Goal: Task Accomplishment & Management: Manage account settings

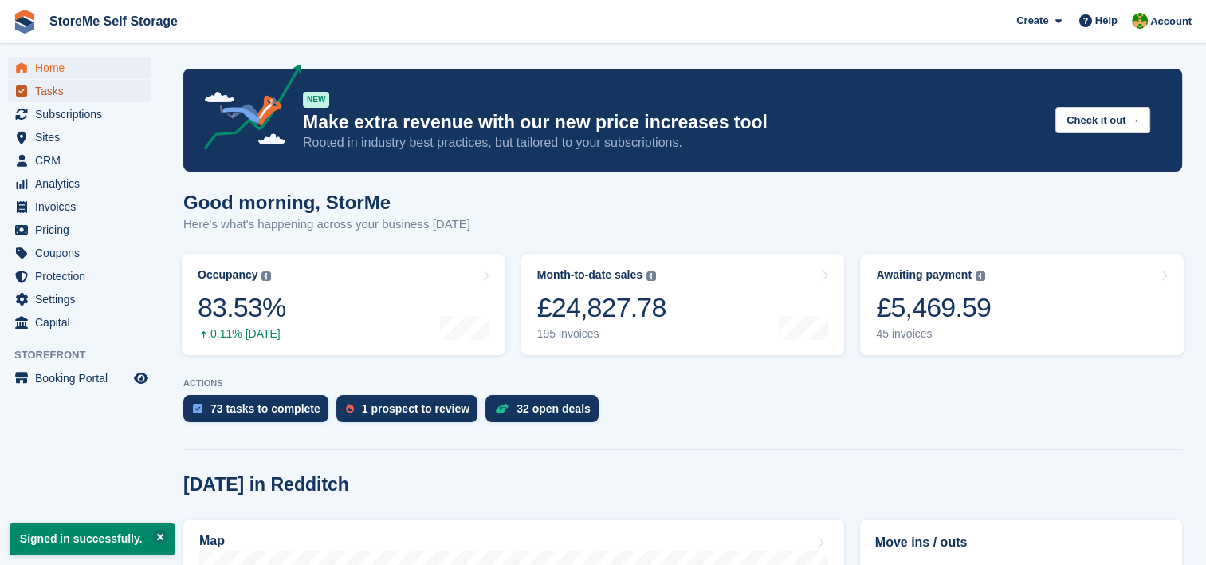
click at [66, 89] on span "Tasks" at bounding box center [83, 91] width 96 height 22
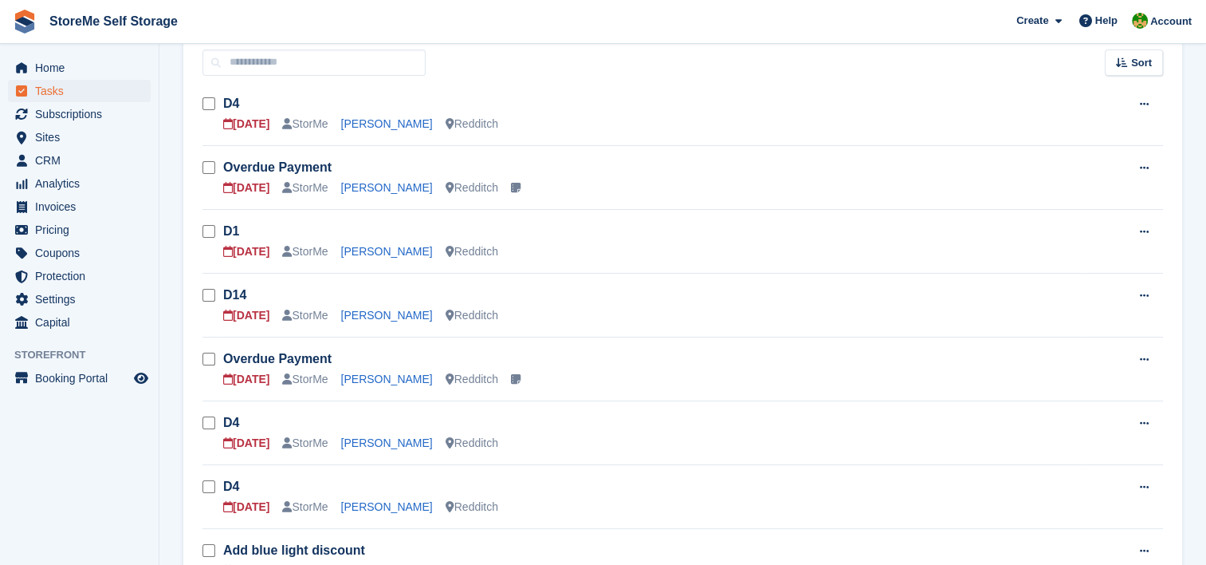
scroll to position [239, 0]
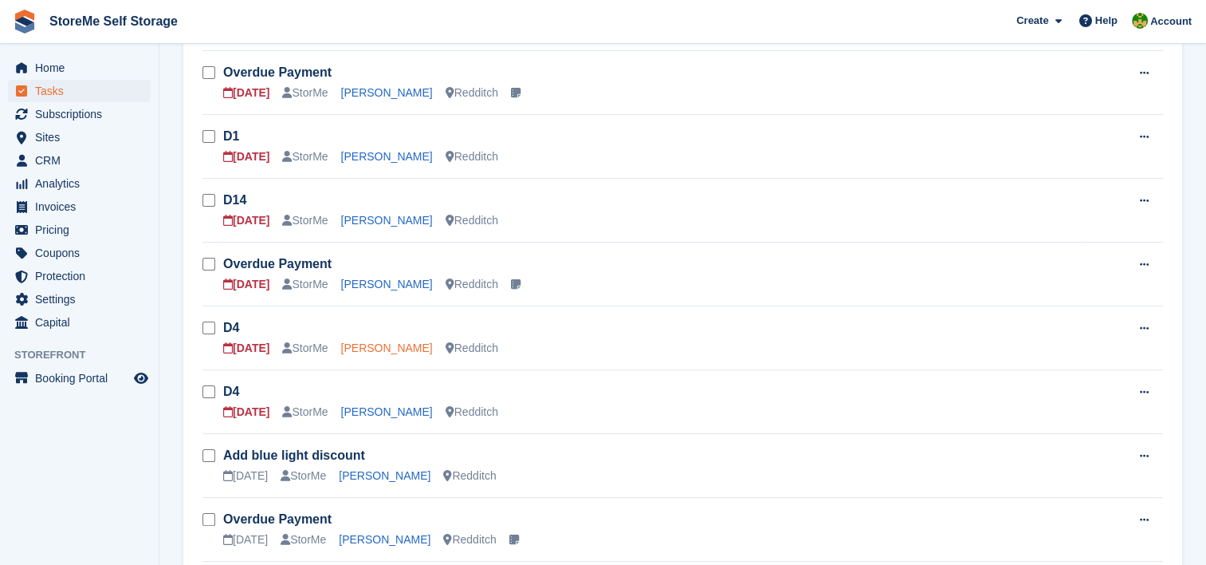
click at [360, 344] on link "[PERSON_NAME]" at bounding box center [387, 347] width 92 height 13
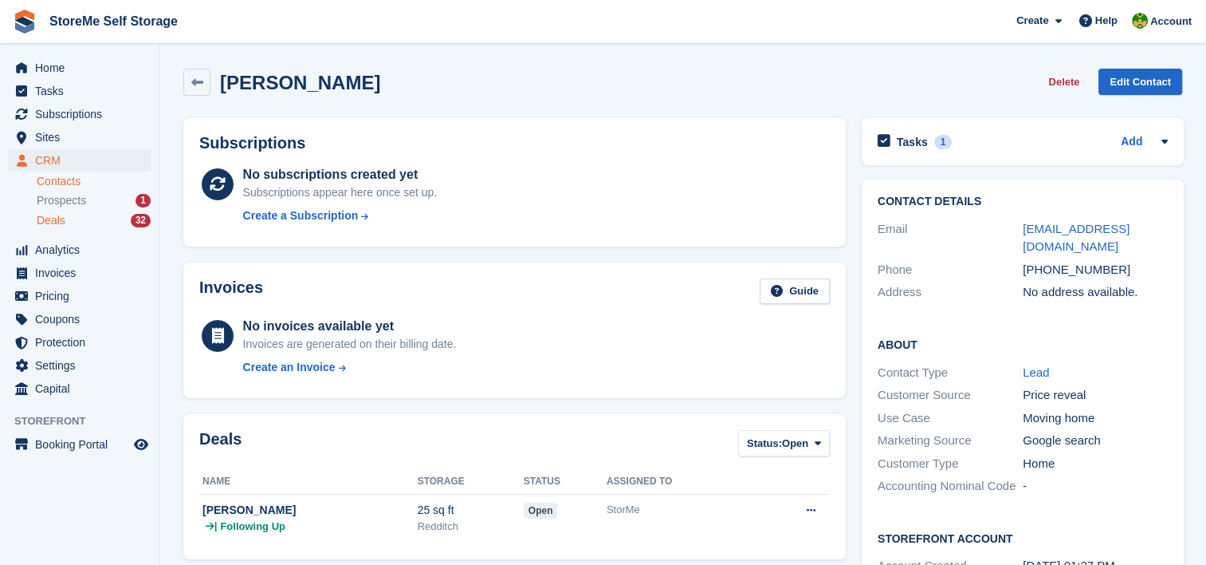
click at [73, 222] on div "Deals 32" at bounding box center [94, 220] width 114 height 15
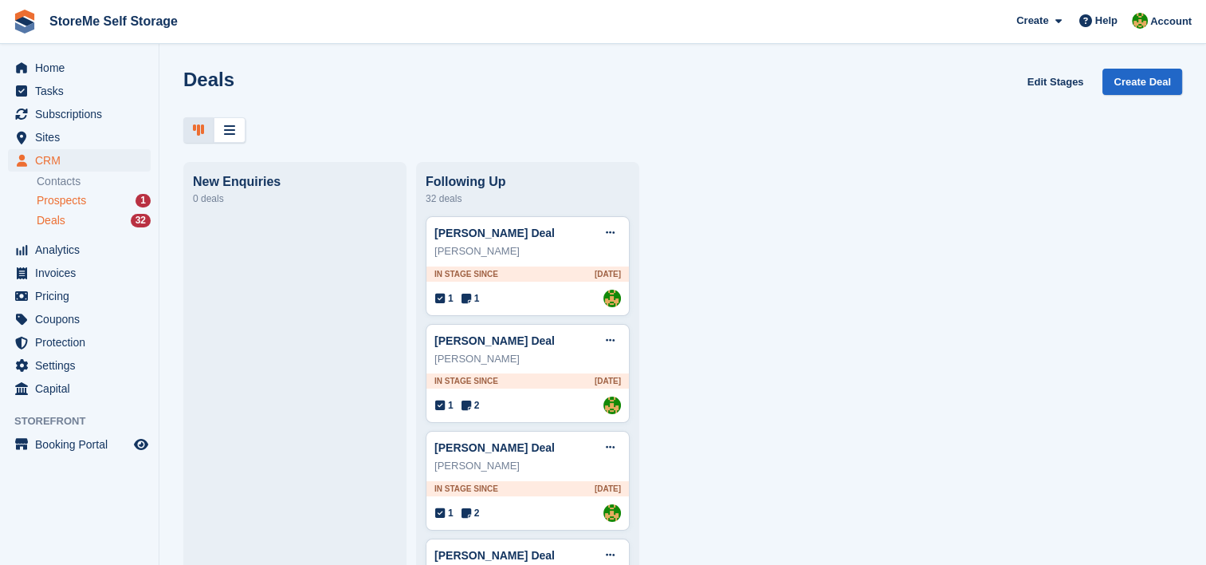
click at [120, 202] on div "Prospects 1" at bounding box center [94, 200] width 114 height 15
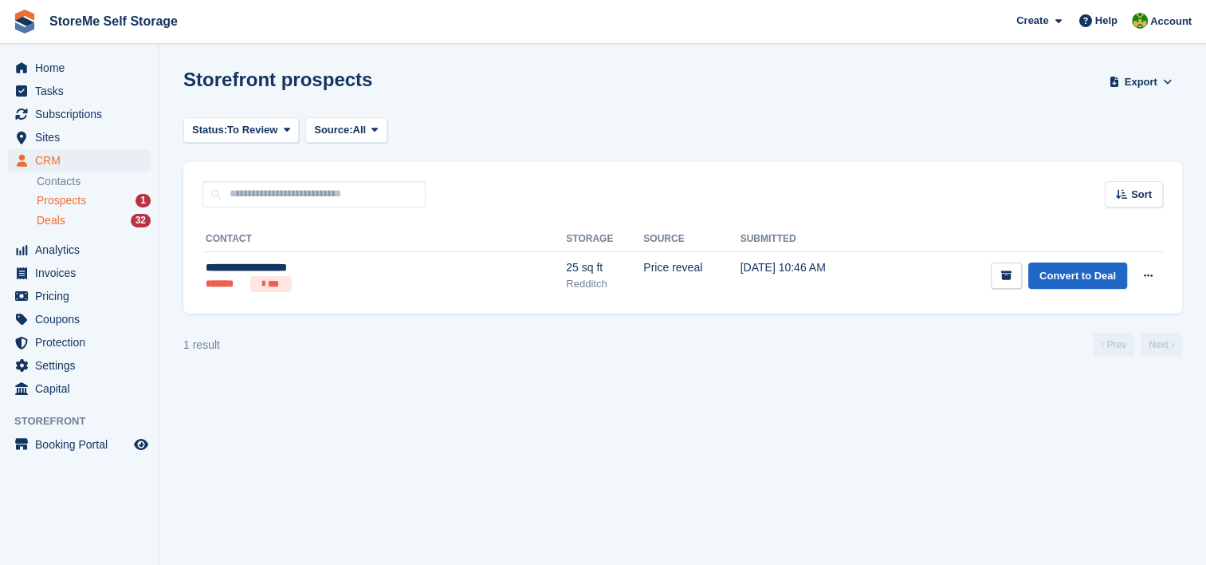
click at [56, 220] on span "Deals" at bounding box center [51, 220] width 29 height 15
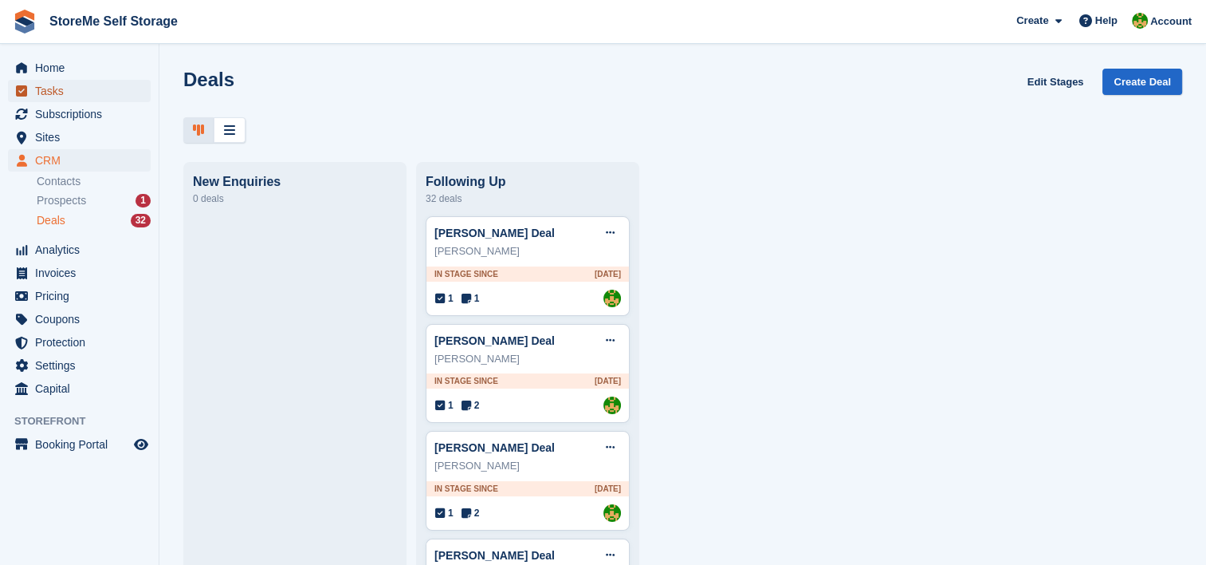
click at [48, 86] on span "Tasks" at bounding box center [83, 91] width 96 height 22
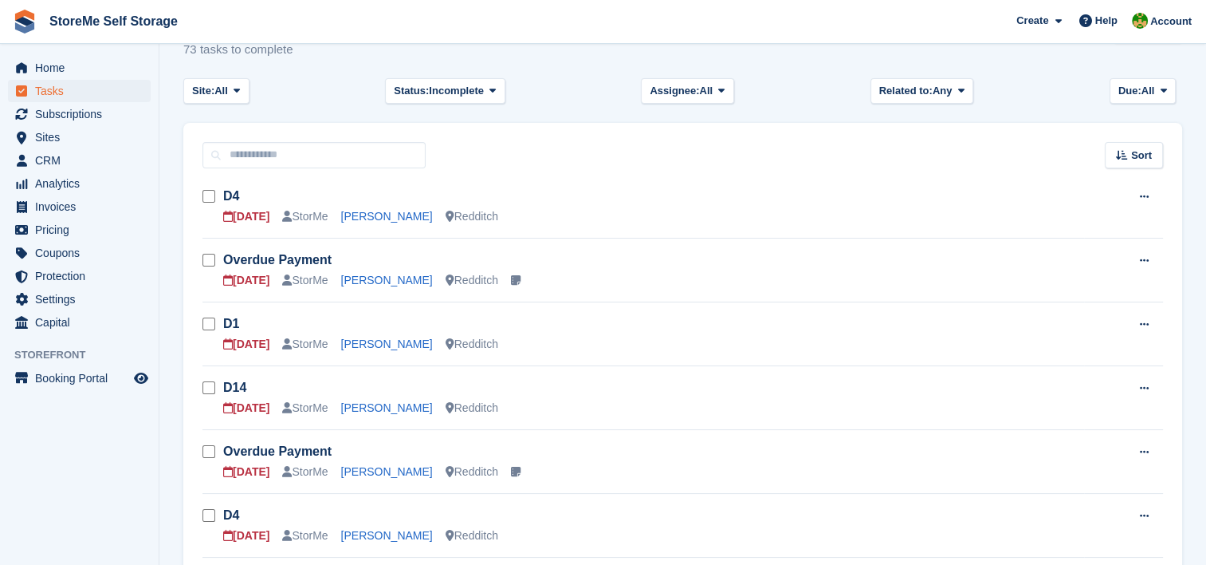
scroll to position [80, 0]
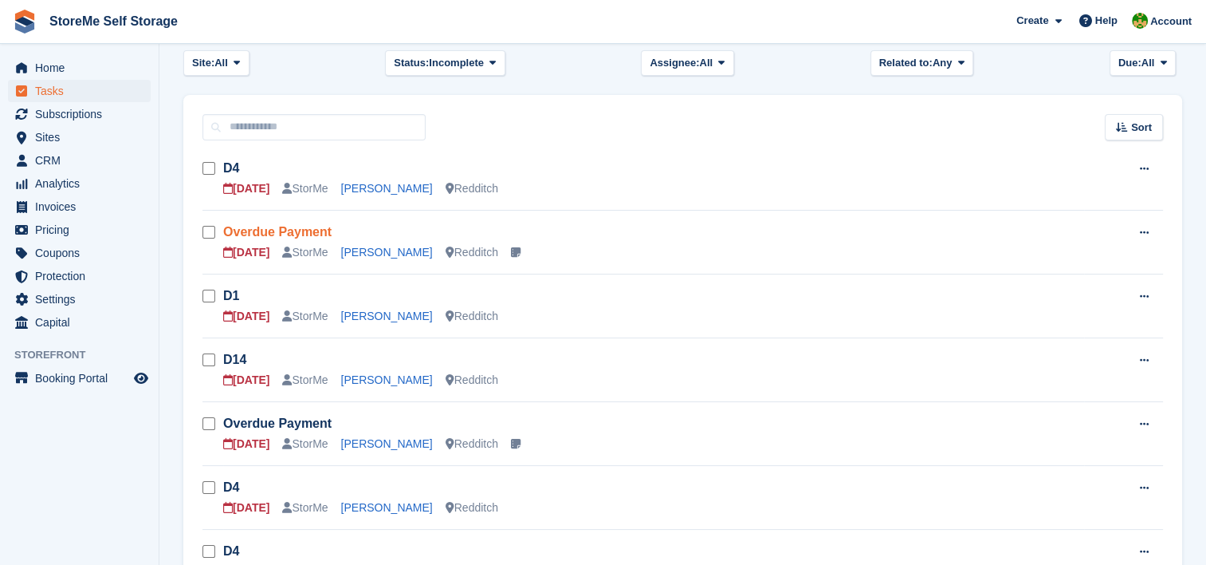
click at [266, 233] on link "Overdue Payment" at bounding box center [277, 232] width 108 height 14
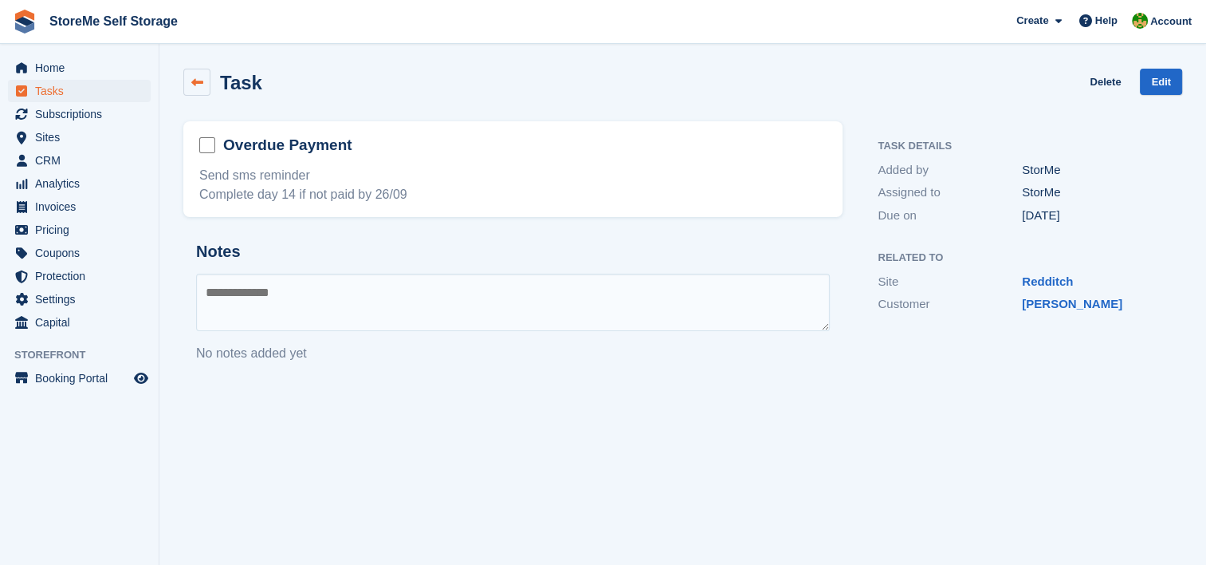
click at [203, 92] on link at bounding box center [196, 82] width 27 height 27
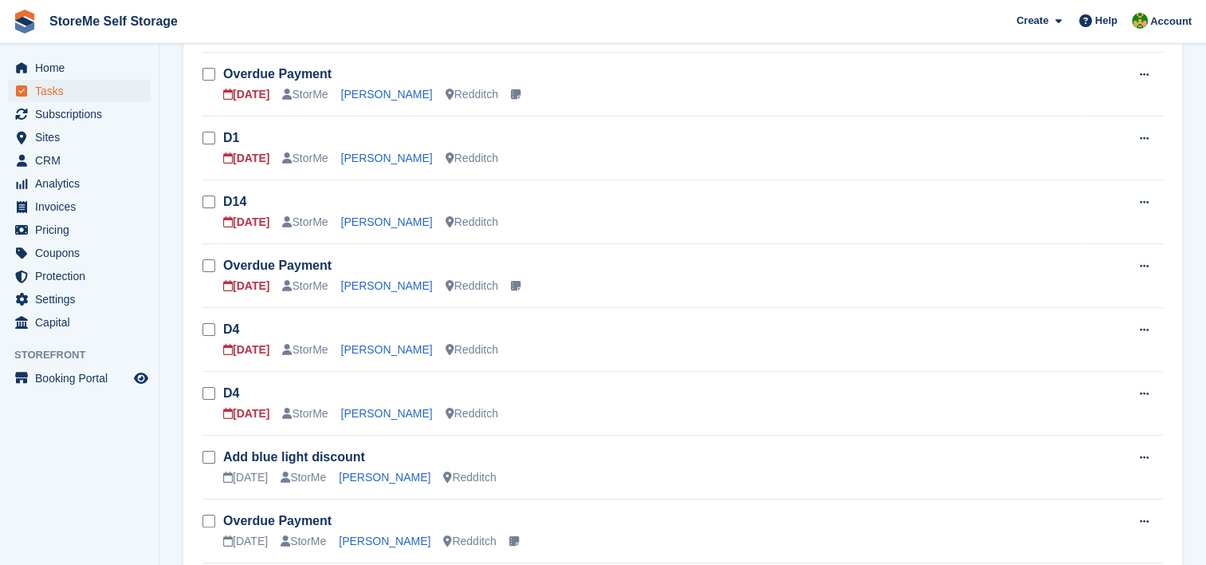
scroll to position [239, 0]
click at [275, 262] on link "Overdue Payment" at bounding box center [277, 264] width 108 height 14
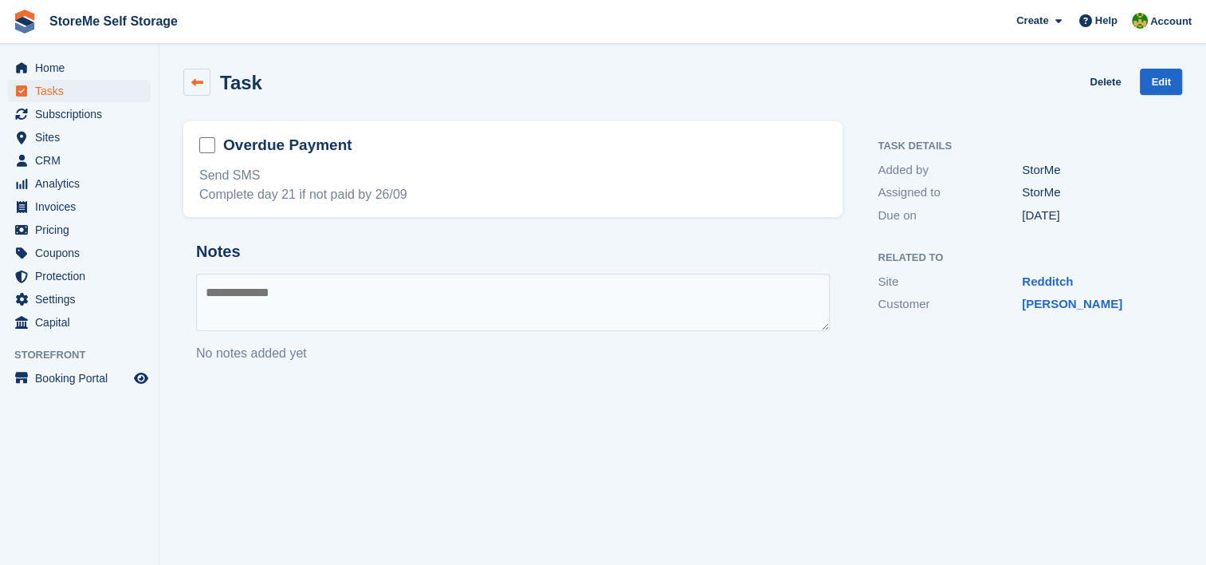
click at [207, 89] on link at bounding box center [196, 82] width 27 height 27
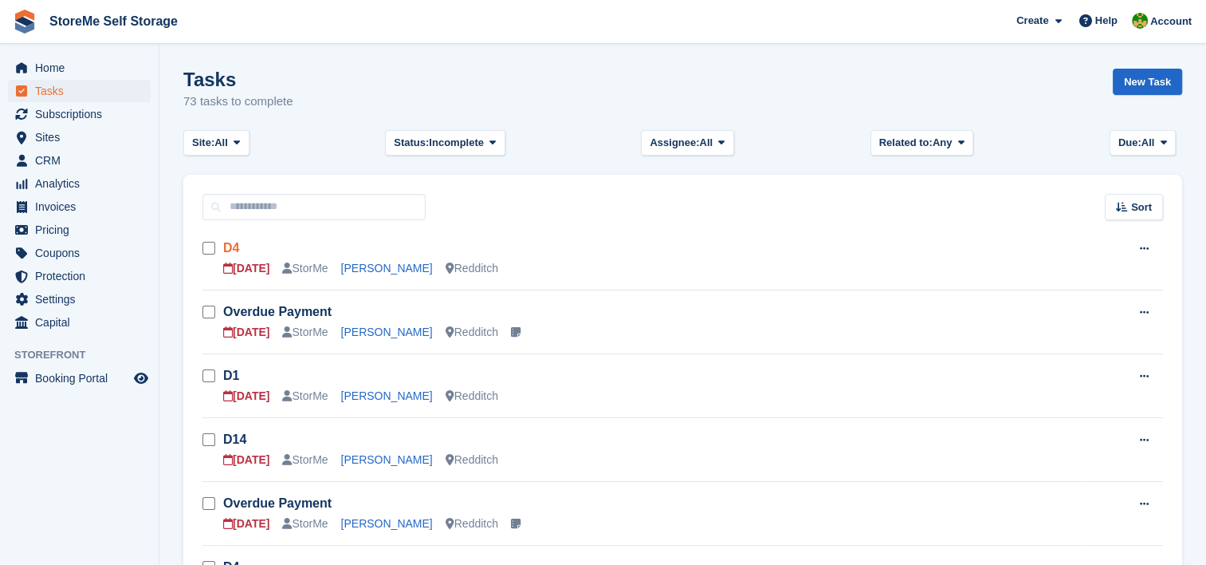
click at [236, 246] on link "D4" at bounding box center [231, 248] width 16 height 14
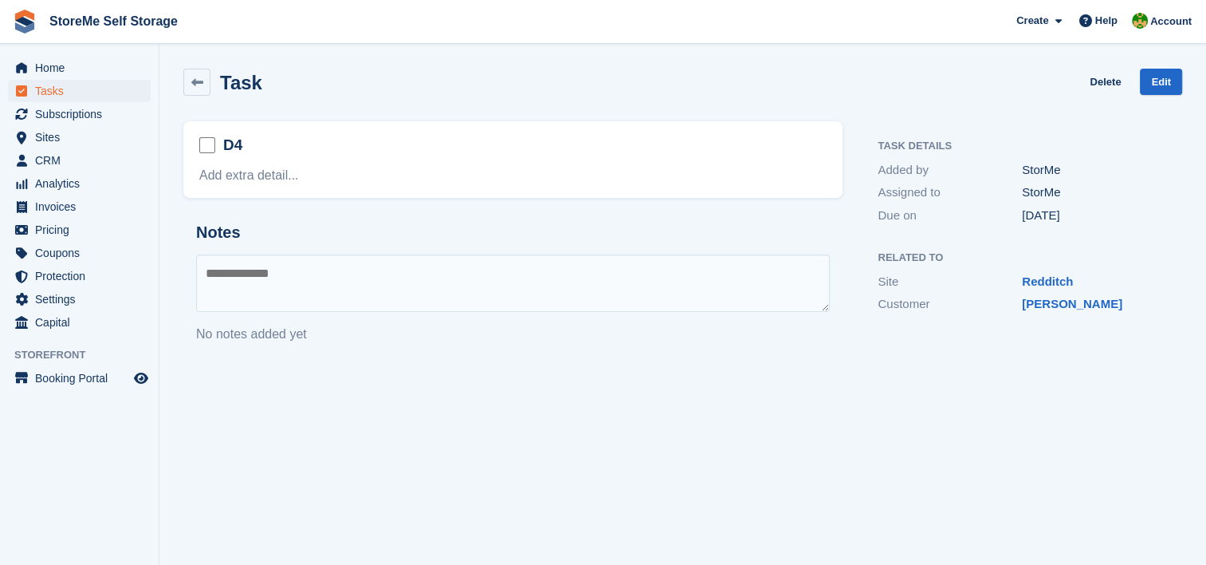
click at [1094, 340] on div "Task Details Added by StorMe Assigned to StorMe Due on 23 Sep 2025 Related to S…" at bounding box center [1022, 239] width 340 height 254
drag, startPoint x: 1094, startPoint y: 341, endPoint x: 993, endPoint y: 371, distance: 105.5
click at [993, 371] on section "Task Delete Edit D4 Add extra detail... Notes No notes added yet Task Details A…" at bounding box center [682, 282] width 1047 height 565
click at [1056, 307] on link "Connie Jones" at bounding box center [1072, 304] width 100 height 14
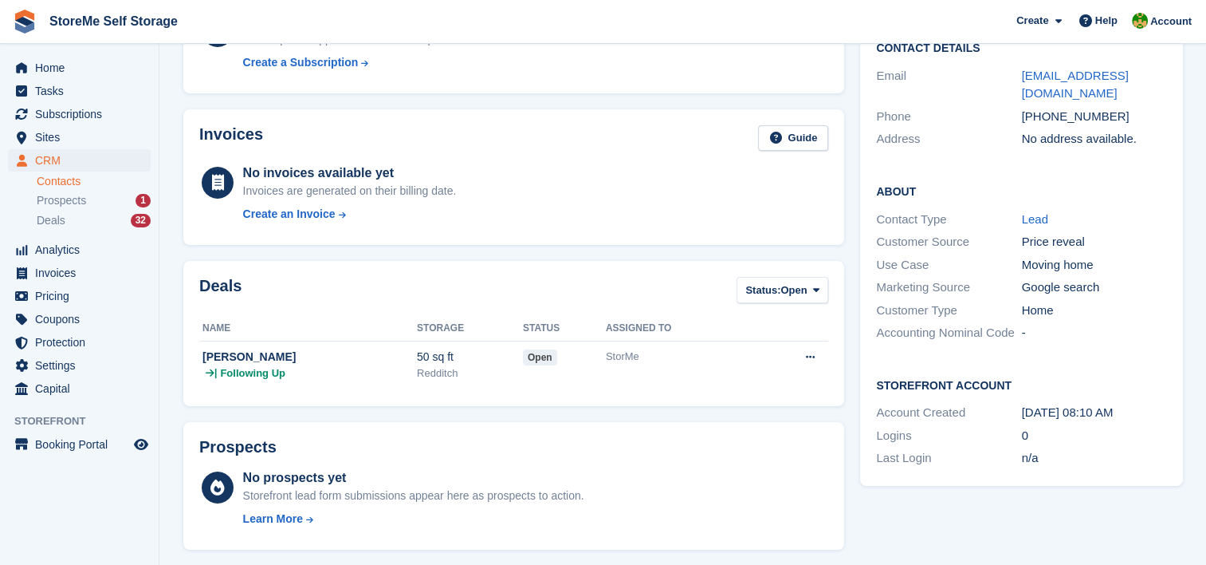
scroll to position [159, 0]
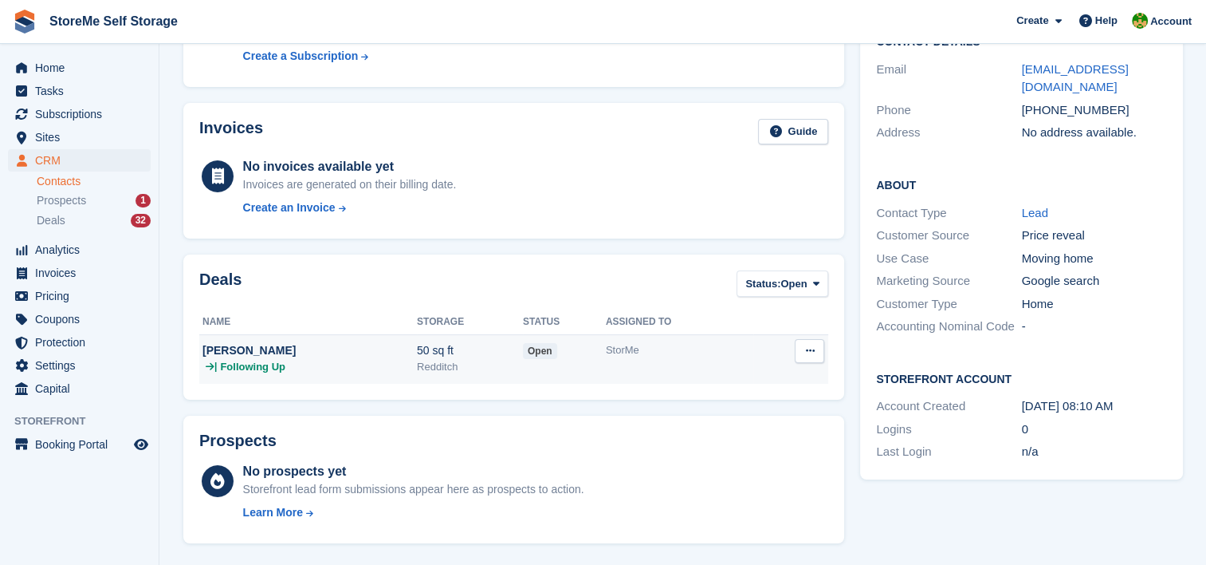
click at [246, 352] on div "Connie Jones" at bounding box center [310, 350] width 214 height 17
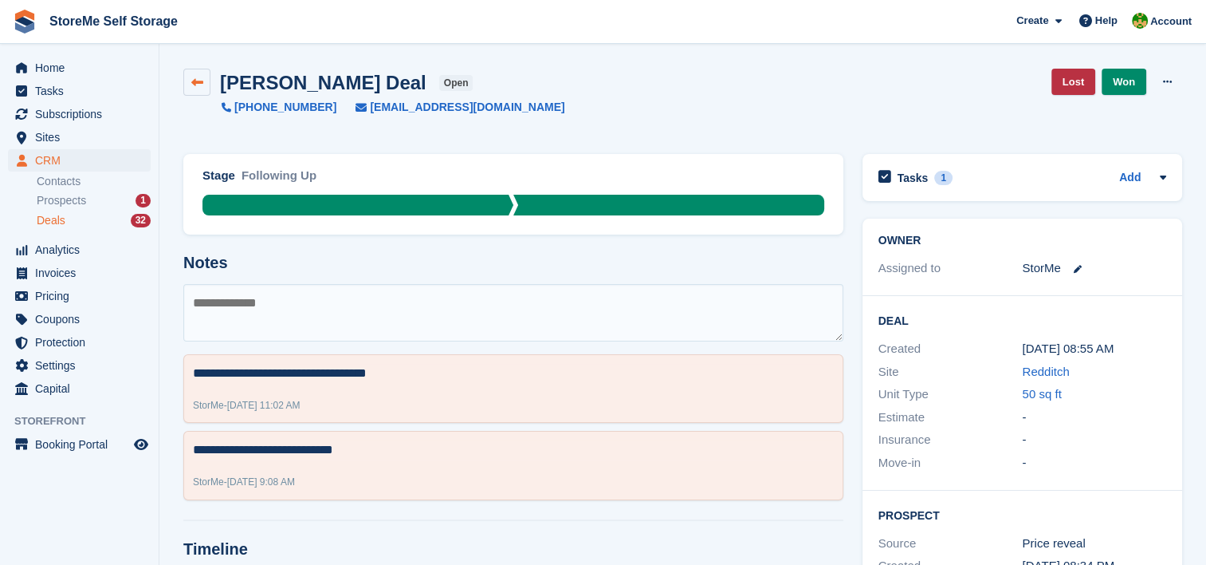
click at [201, 81] on icon at bounding box center [197, 83] width 12 height 12
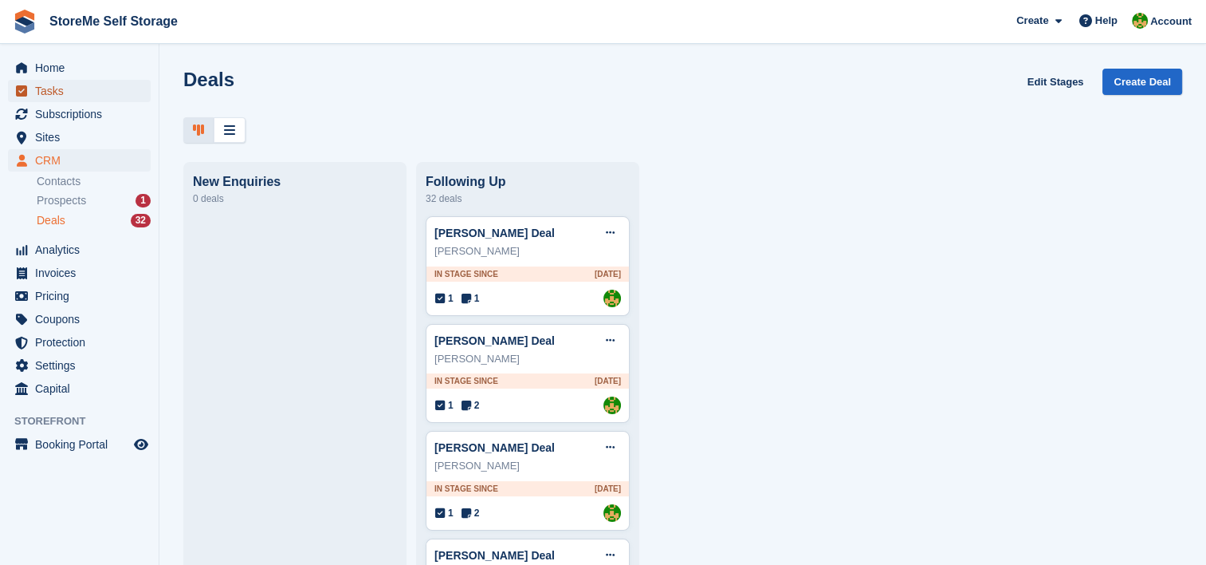
click at [69, 94] on span "Tasks" at bounding box center [83, 91] width 96 height 22
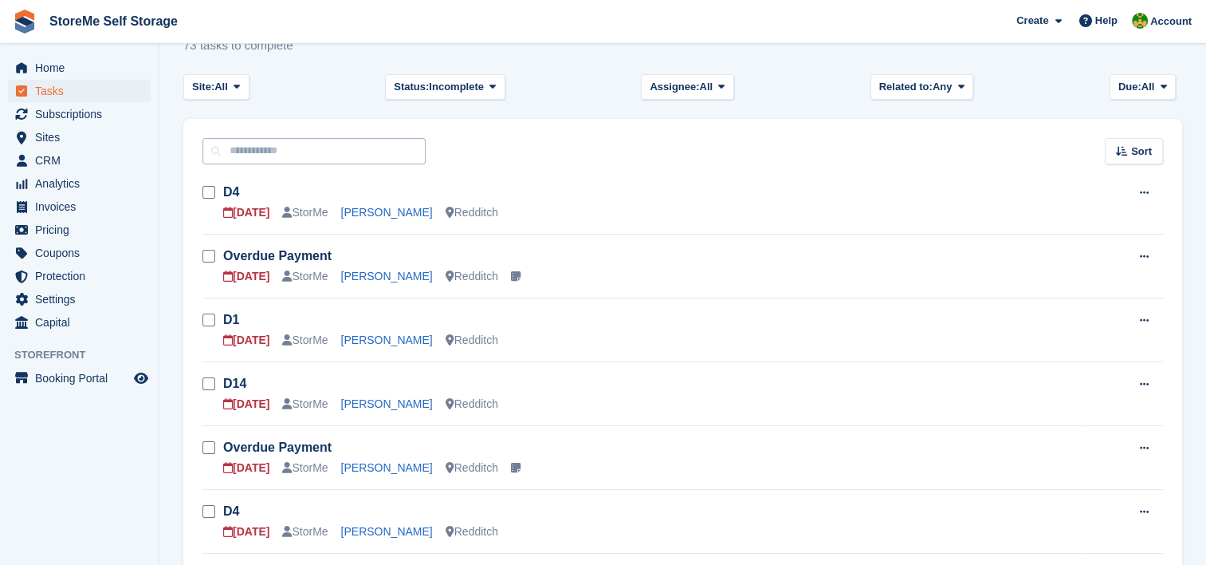
scroll to position [80, 0]
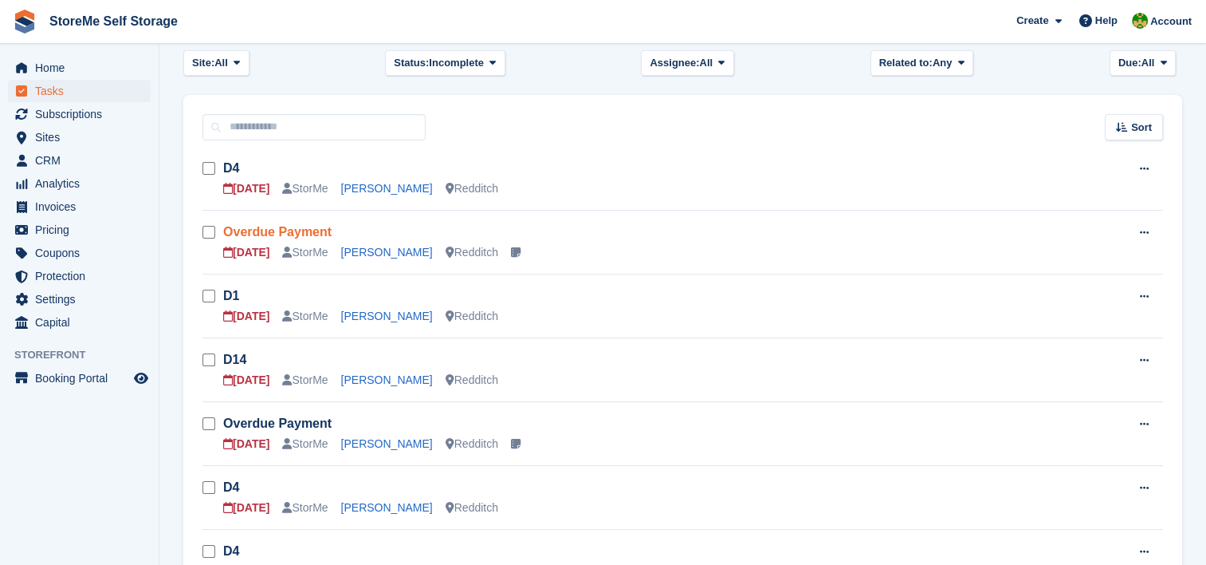
click at [292, 230] on link "Overdue Payment" at bounding box center [277, 232] width 108 height 14
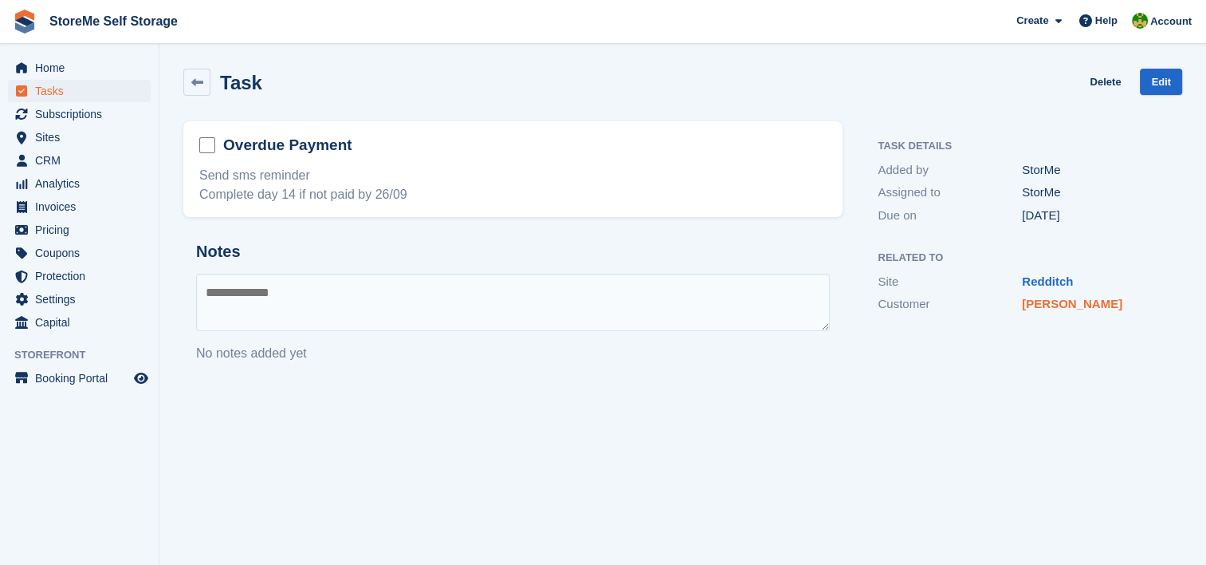
click at [1079, 306] on link "Kyle Chambers" at bounding box center [1072, 304] width 100 height 14
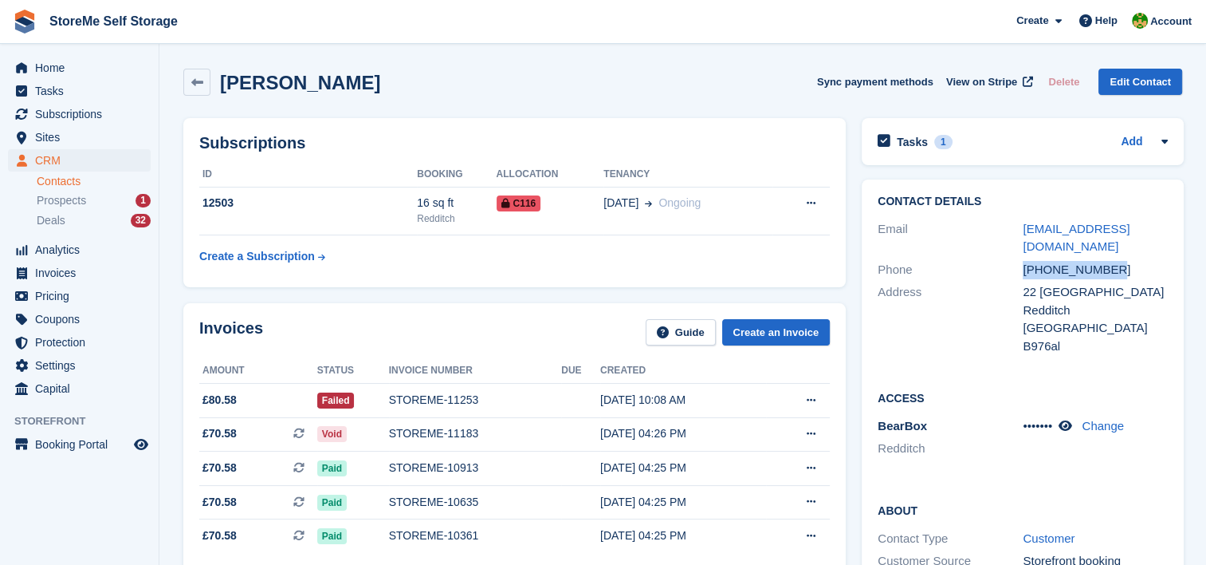
drag, startPoint x: 1110, startPoint y: 268, endPoint x: 1023, endPoint y: 265, distance: 87.0
click at [1023, 265] on div "+447501706277" at bounding box center [1095, 270] width 145 height 18
copy div "+447501706277"
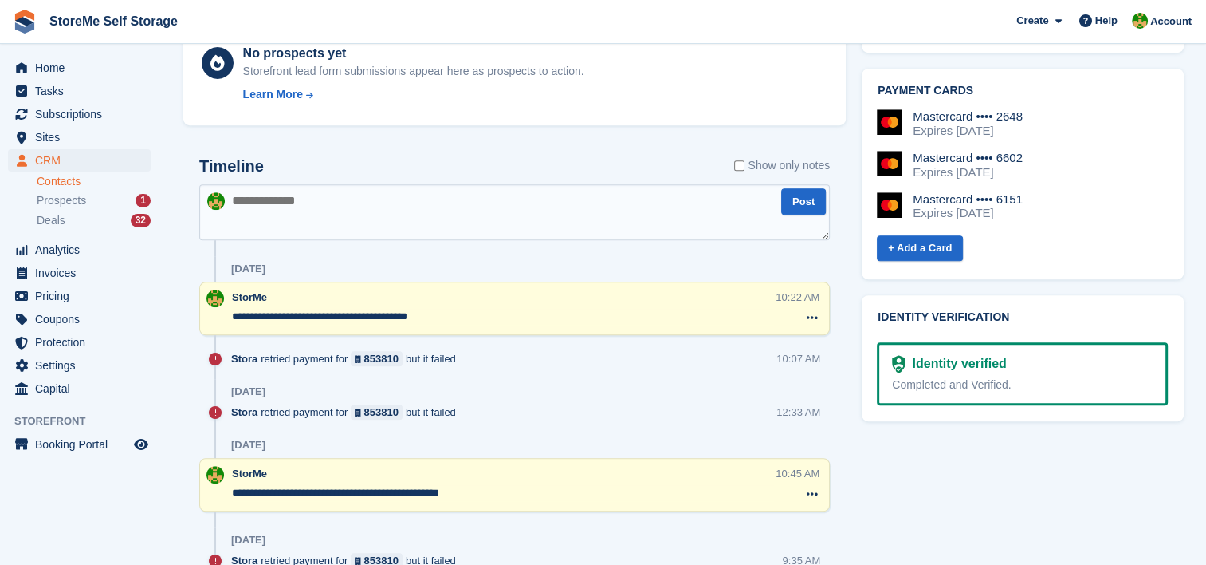
scroll to position [797, 0]
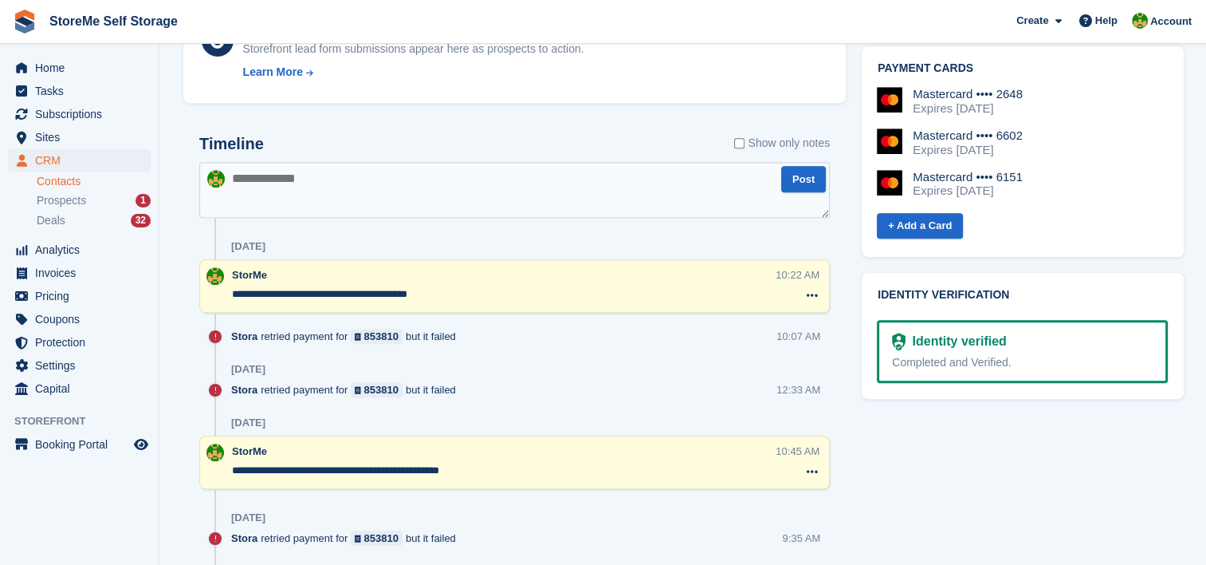
click at [404, 181] on textarea at bounding box center [514, 190] width 631 height 56
click at [375, 180] on textarea at bounding box center [514, 190] width 631 height 56
type textarea "**********"
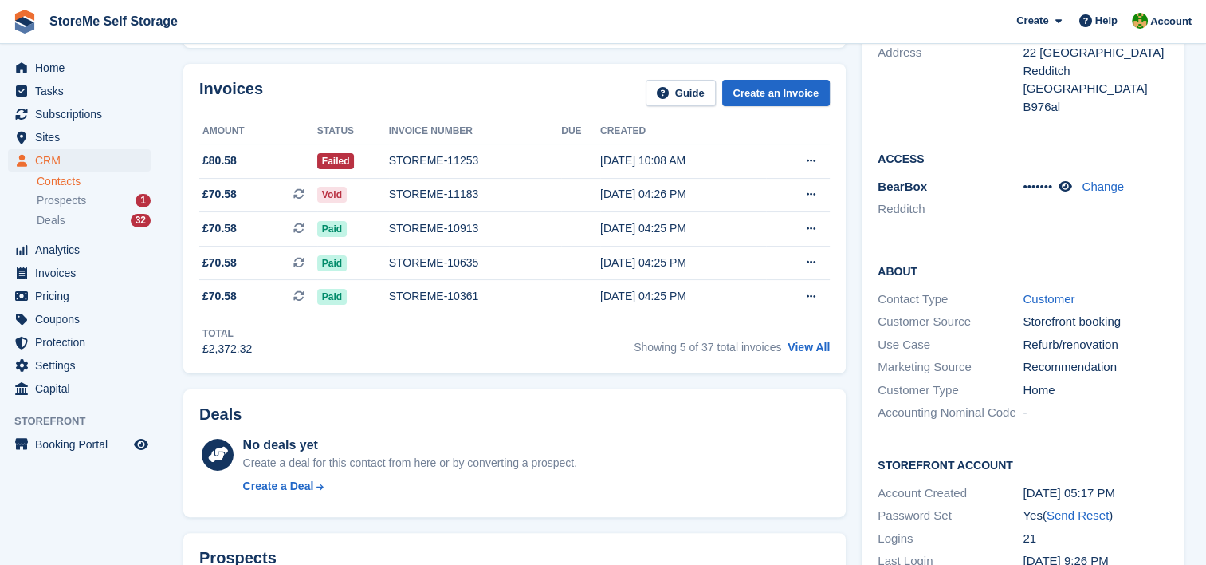
scroll to position [0, 0]
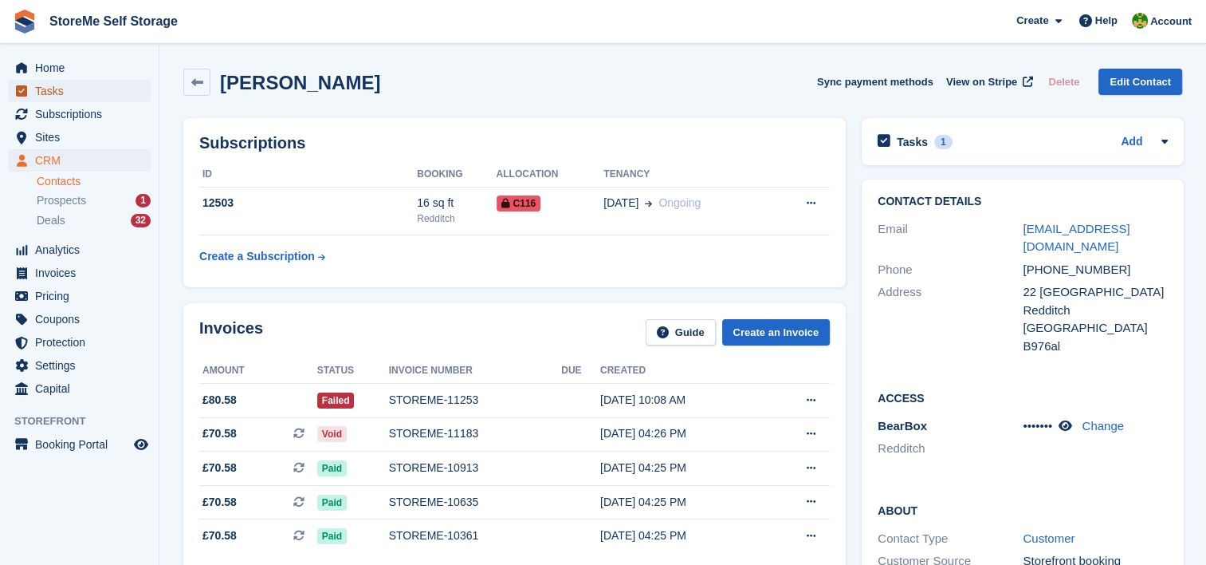
click at [83, 84] on span "Tasks" at bounding box center [83, 91] width 96 height 22
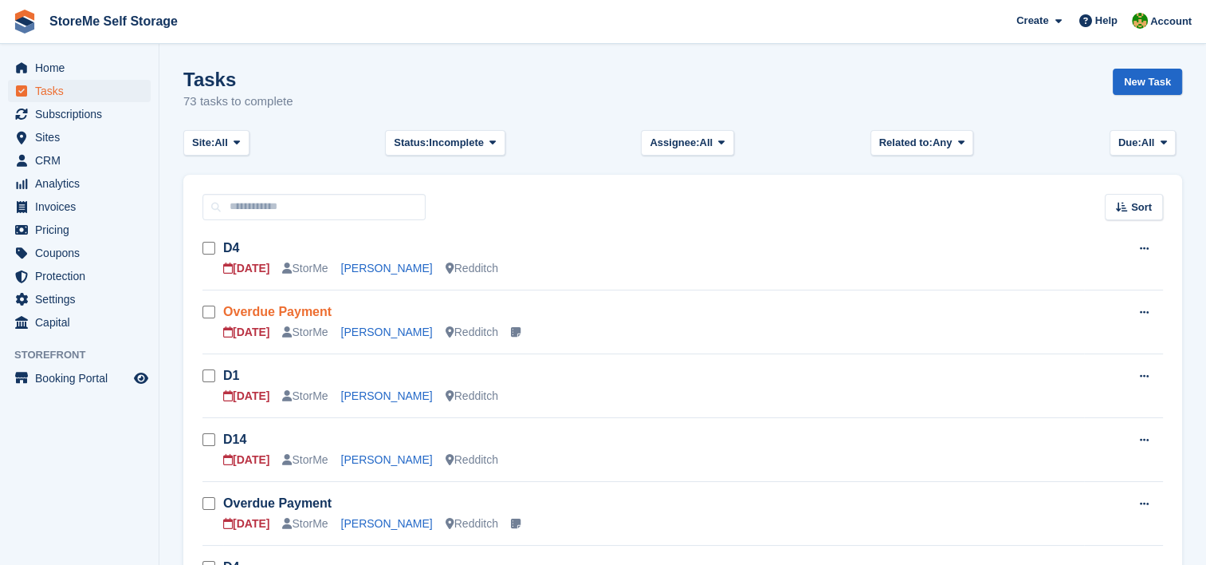
click at [275, 306] on link "Overdue Payment" at bounding box center [277, 312] width 108 height 14
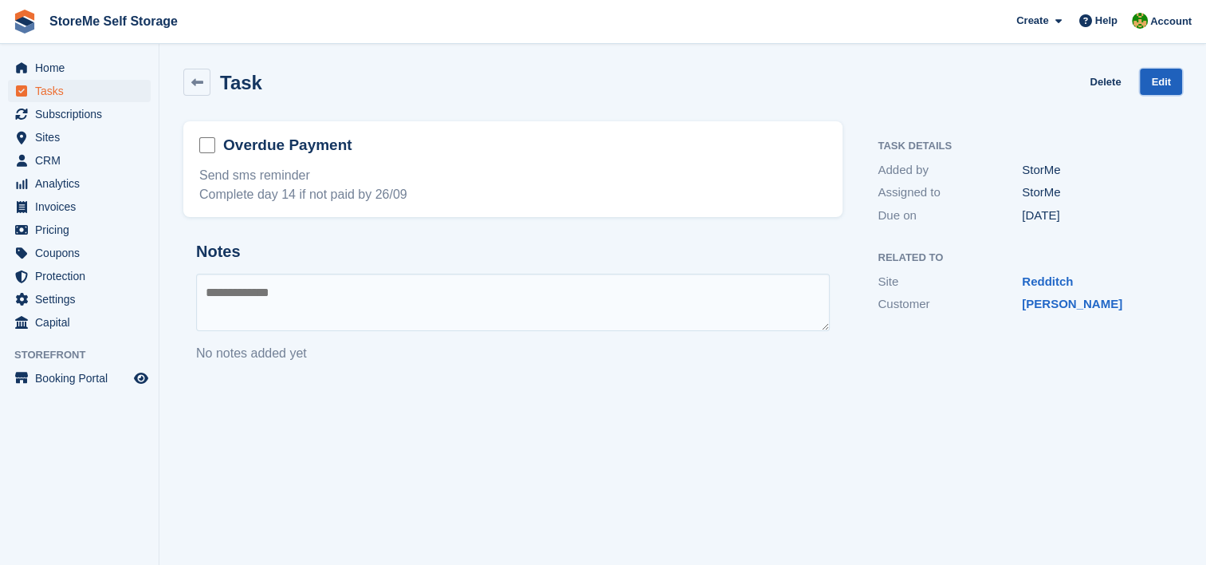
click at [1163, 81] on link "Edit" at bounding box center [1161, 82] width 42 height 26
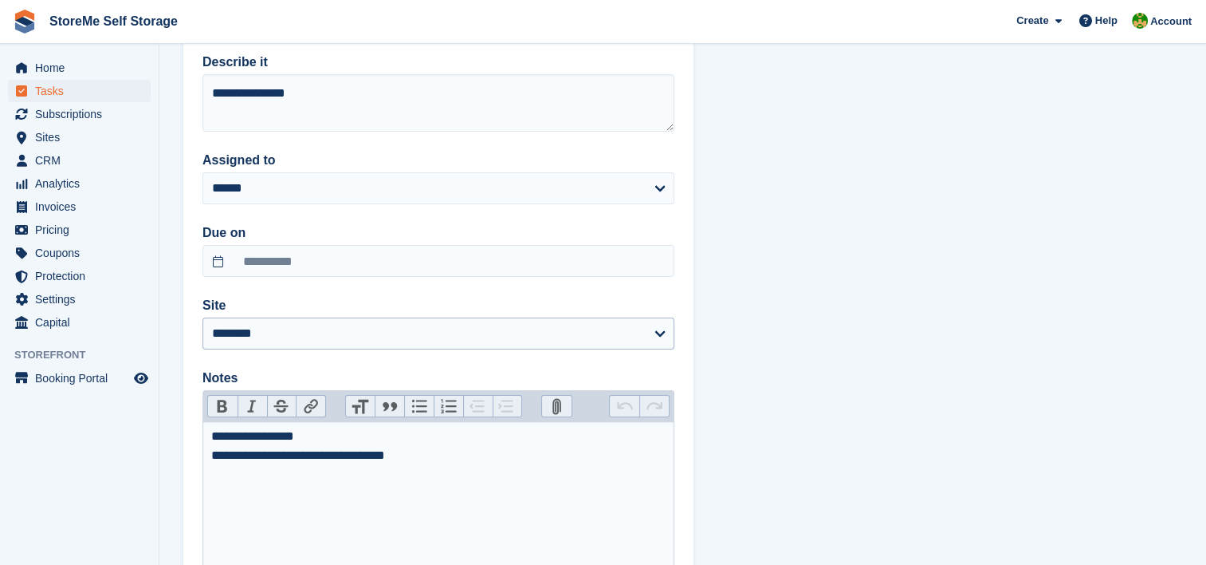
scroll to position [80, 0]
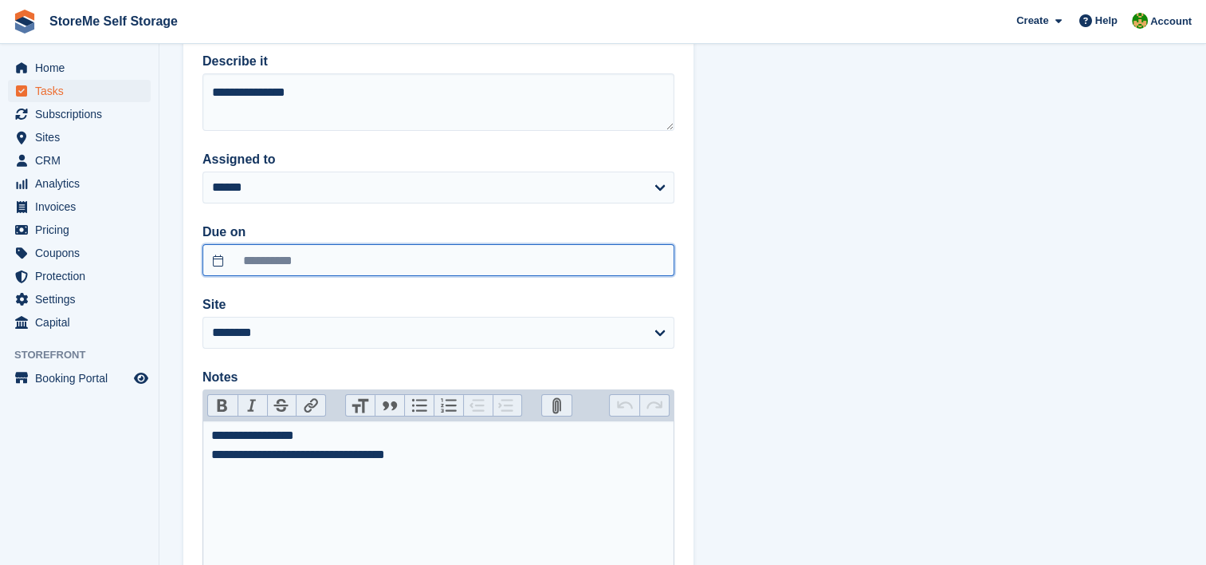
click at [274, 251] on input "**********" at bounding box center [439, 260] width 472 height 32
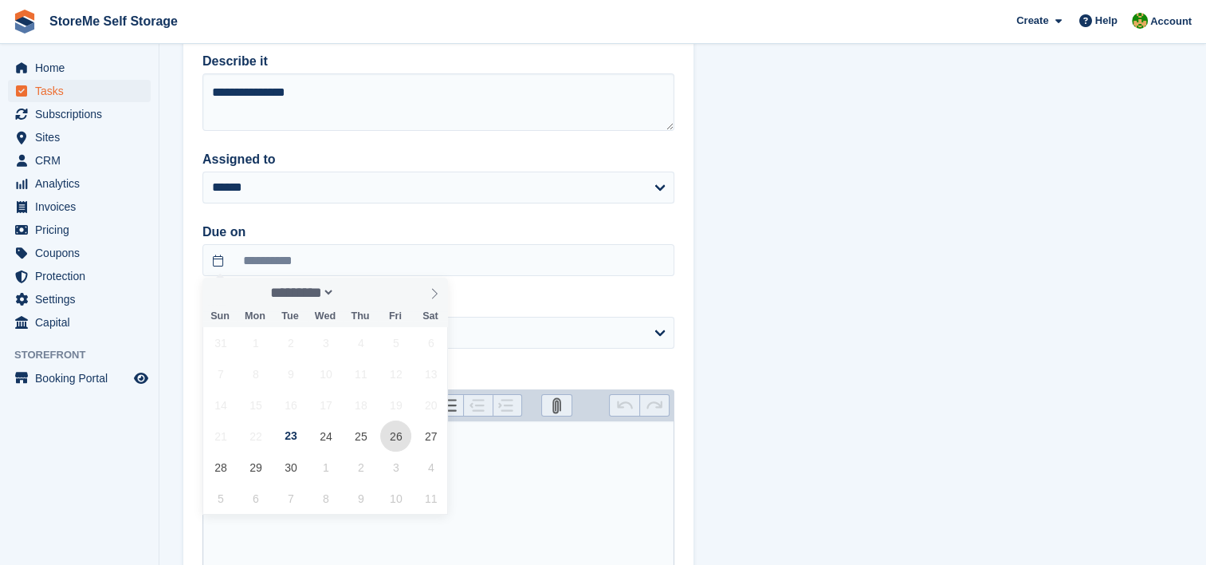
click at [388, 435] on span "26" at bounding box center [395, 435] width 31 height 31
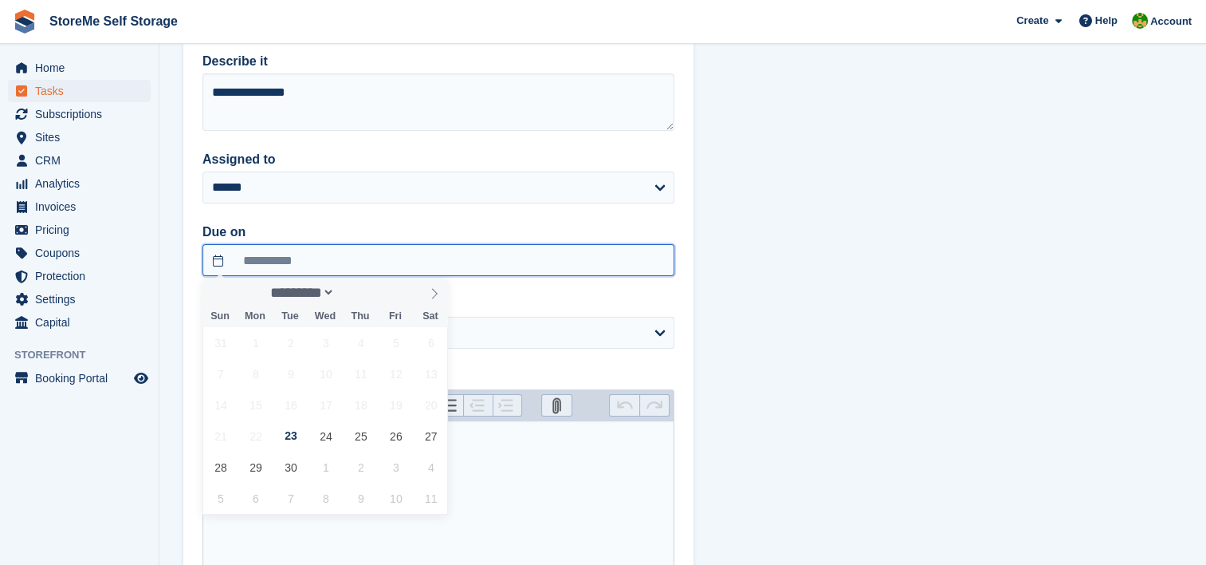
type input "**********"
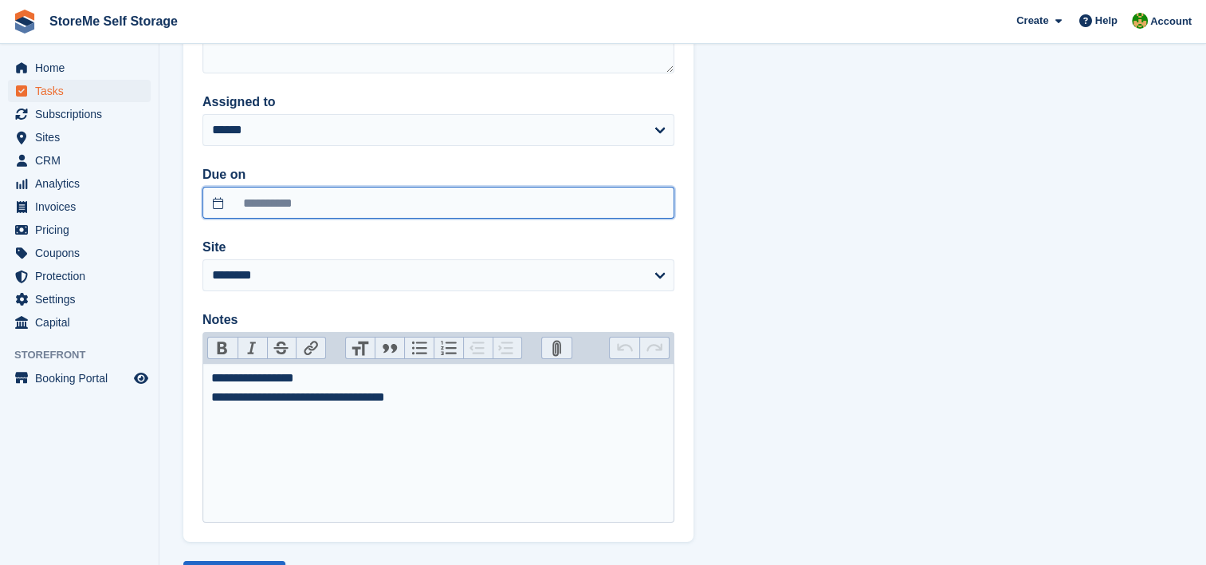
scroll to position [207, 0]
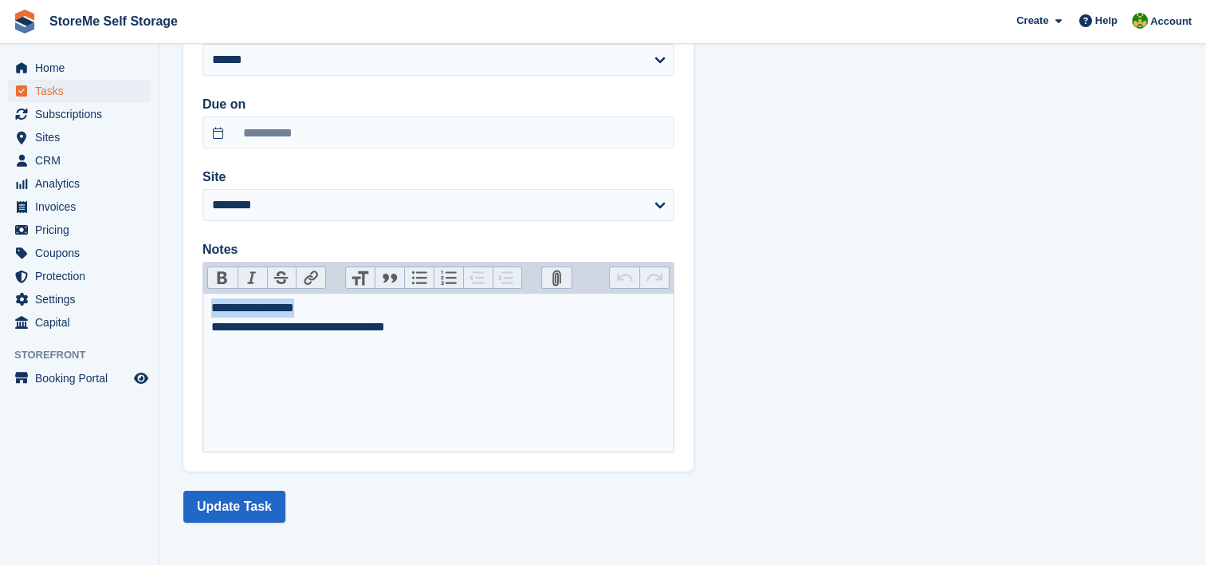
drag, startPoint x: 327, startPoint y: 311, endPoint x: 208, endPoint y: 300, distance: 119.3
click at [209, 300] on trix-editor "**********" at bounding box center [439, 372] width 472 height 159
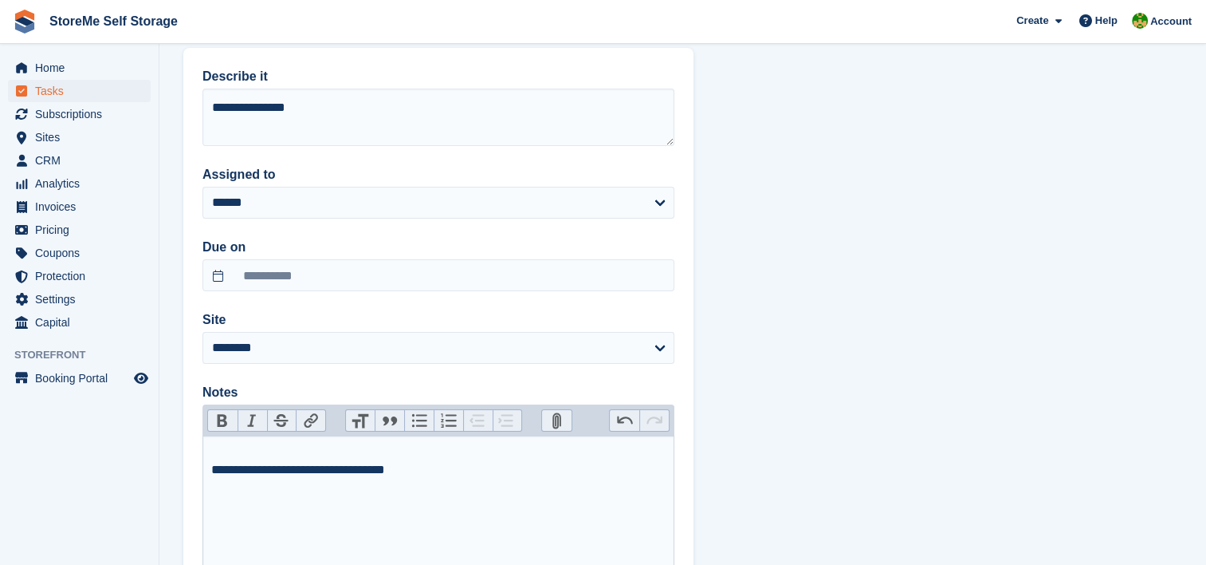
scroll to position [159, 0]
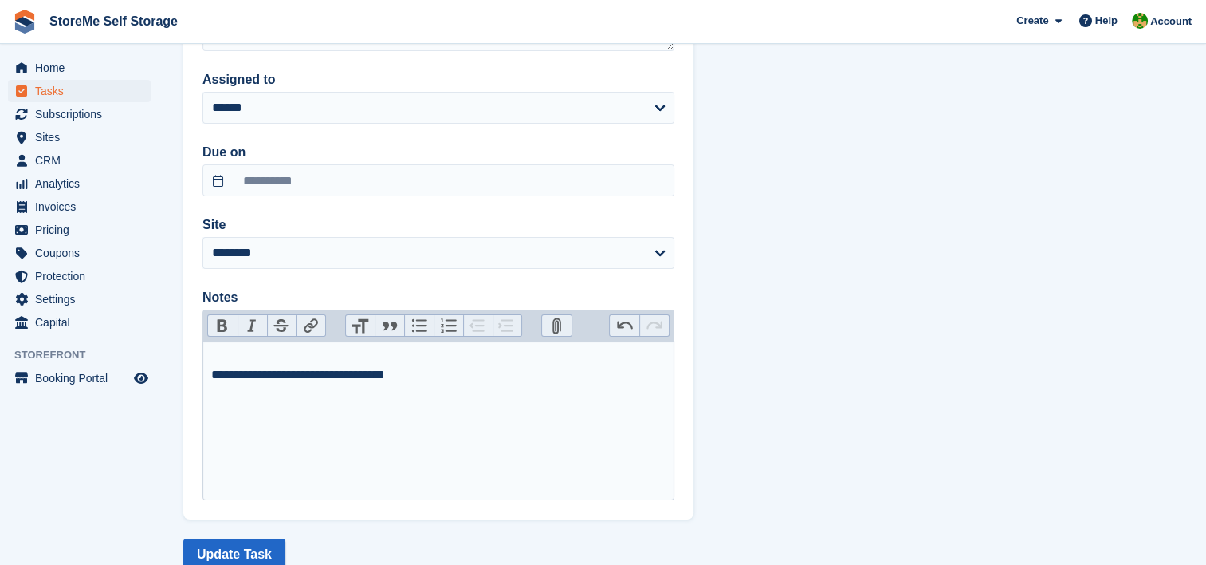
click at [211, 372] on div "**********" at bounding box center [438, 365] width 455 height 38
type trix-editor "**********"
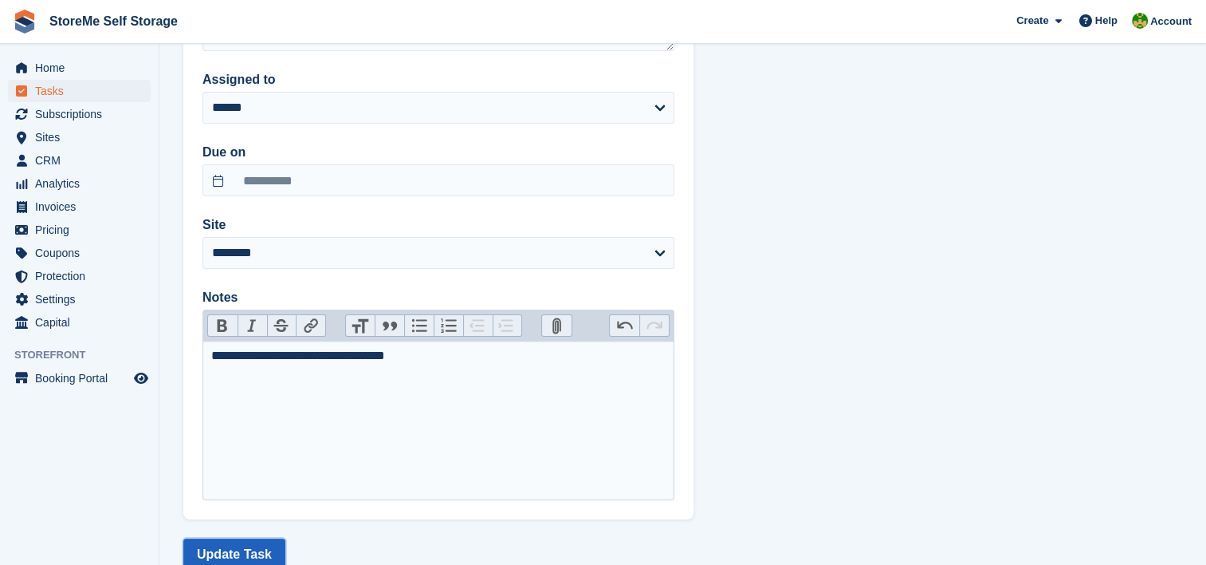
click at [237, 549] on button "Update Task" at bounding box center [234, 554] width 102 height 32
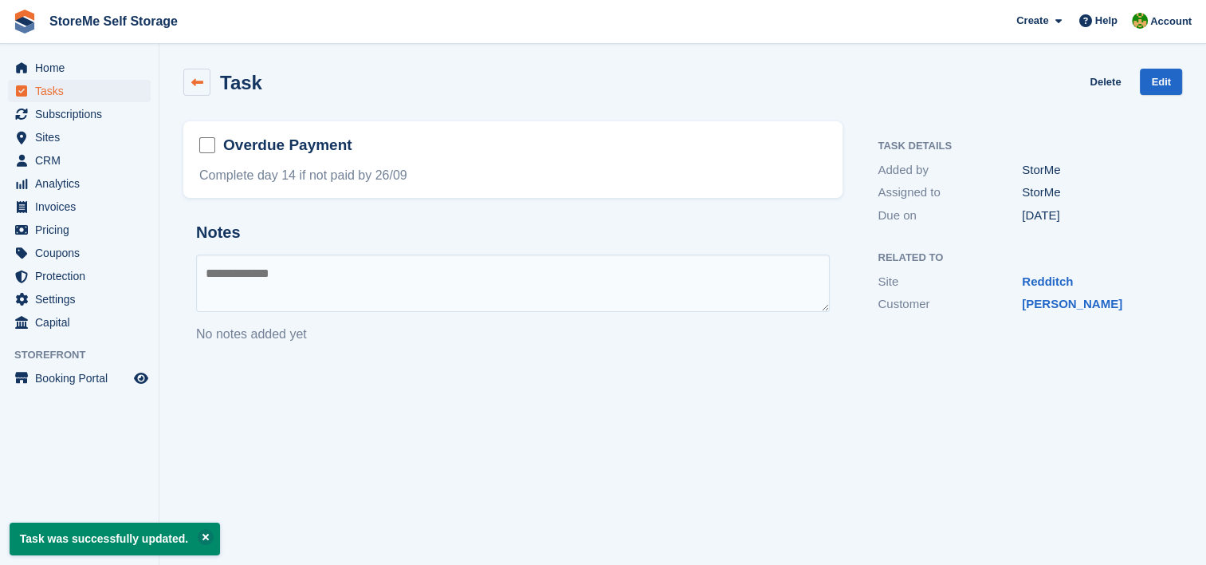
click at [204, 77] on link at bounding box center [196, 82] width 27 height 27
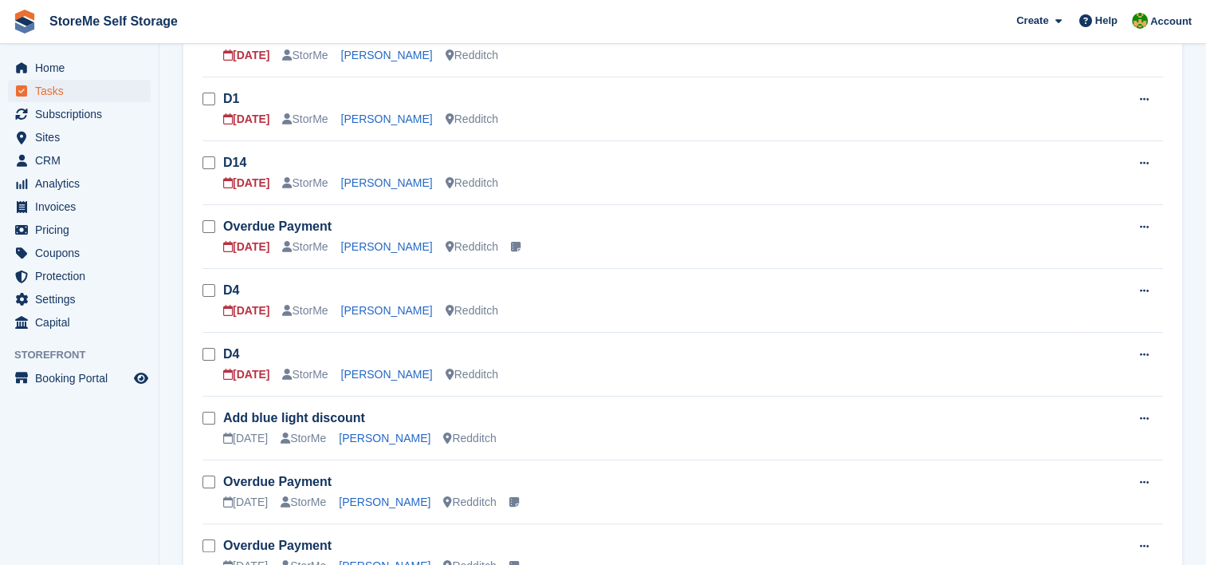
scroll to position [239, 0]
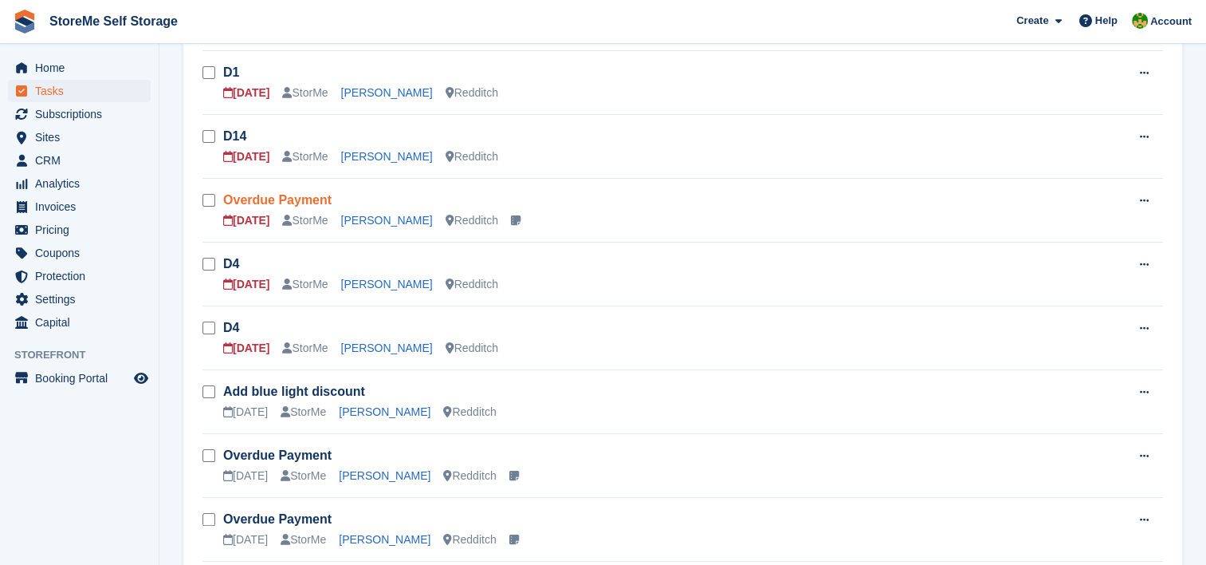
click at [264, 201] on link "Overdue Payment" at bounding box center [277, 200] width 108 height 14
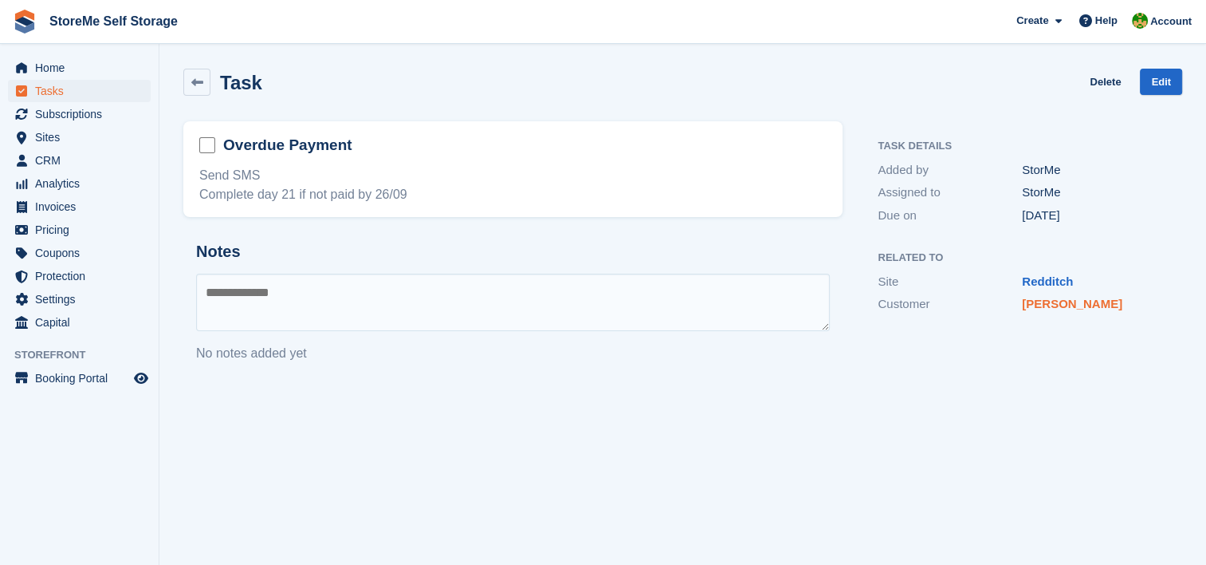
click at [1058, 301] on link "[PERSON_NAME]" at bounding box center [1072, 304] width 100 height 14
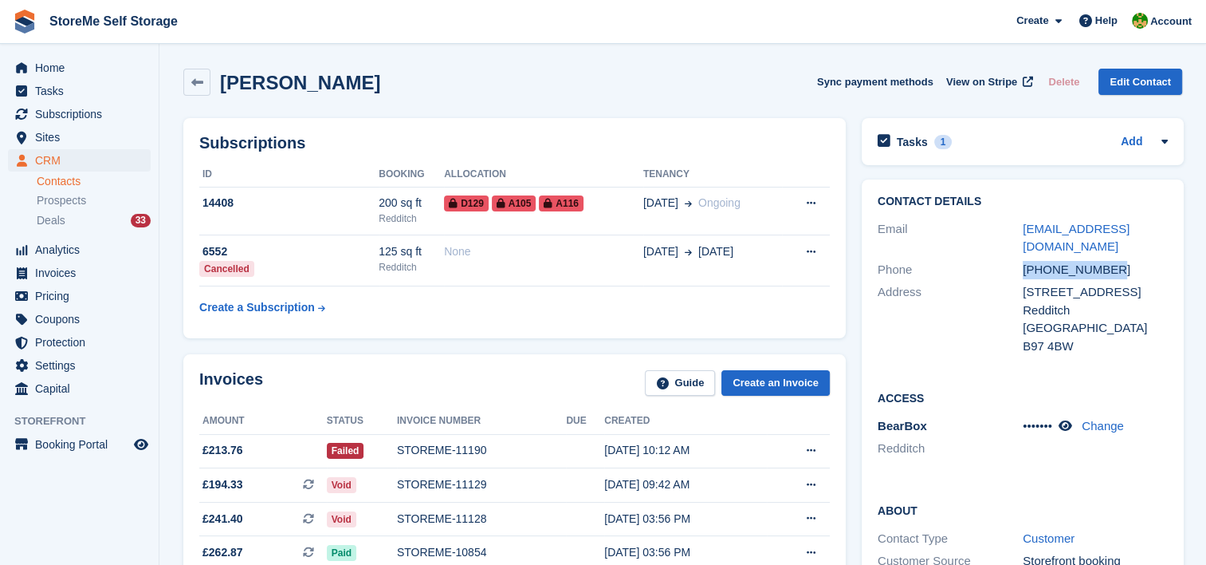
drag, startPoint x: 1104, startPoint y: 271, endPoint x: 1024, endPoint y: 272, distance: 80.5
click at [1024, 272] on div "+447564772546" at bounding box center [1095, 270] width 145 height 18
copy div "+447564772546"
click at [61, 92] on span "Tasks" at bounding box center [83, 91] width 96 height 22
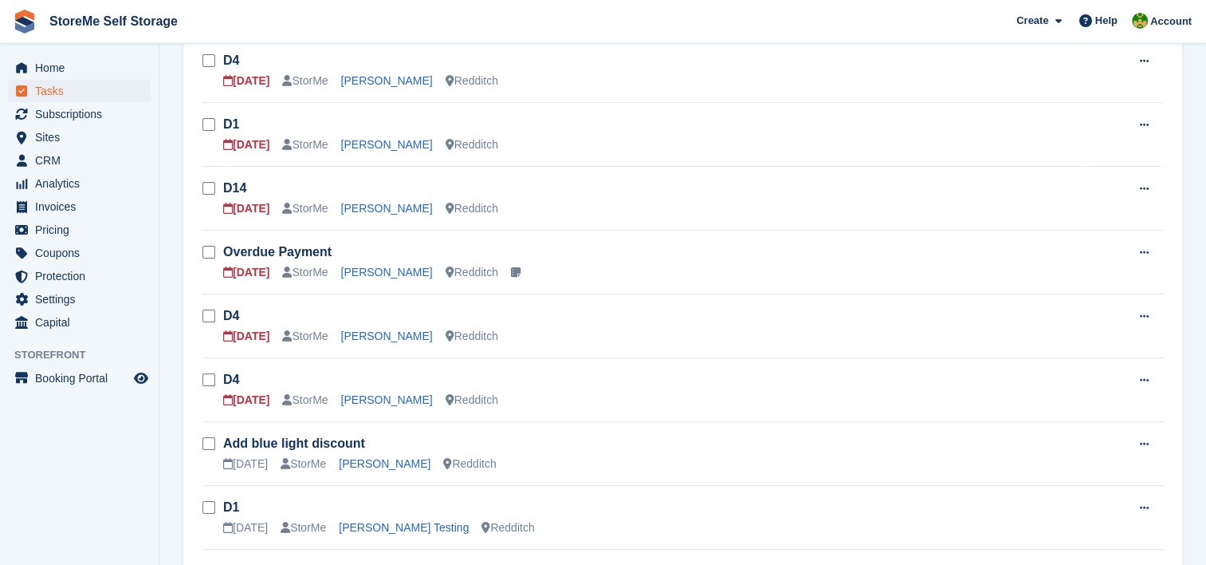
scroll to position [239, 0]
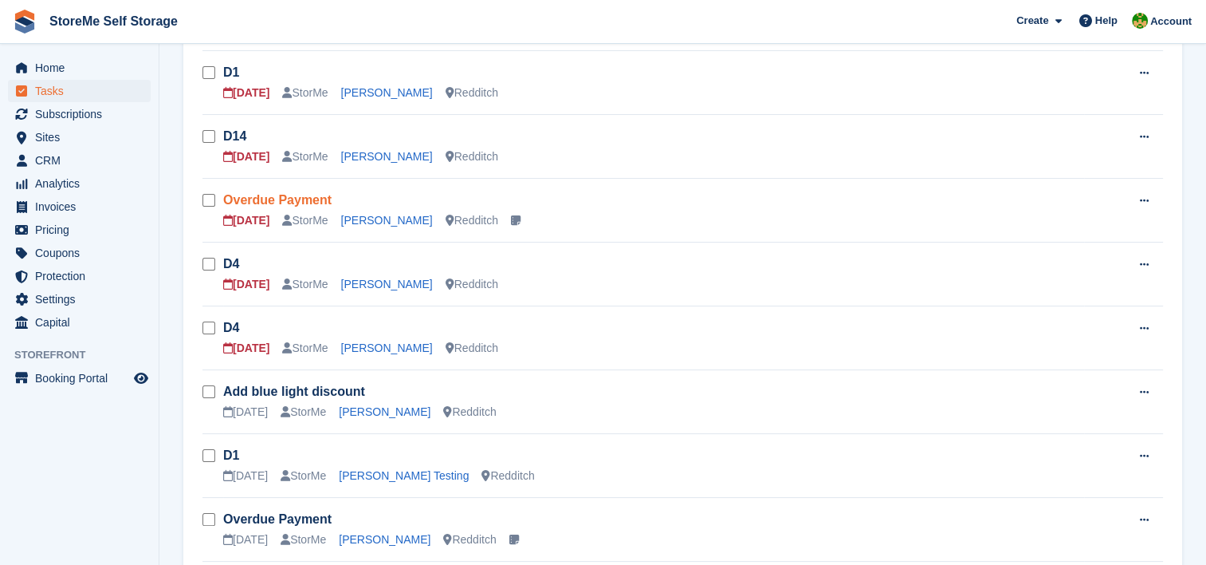
click at [293, 198] on link "Overdue Payment" at bounding box center [277, 200] width 108 height 14
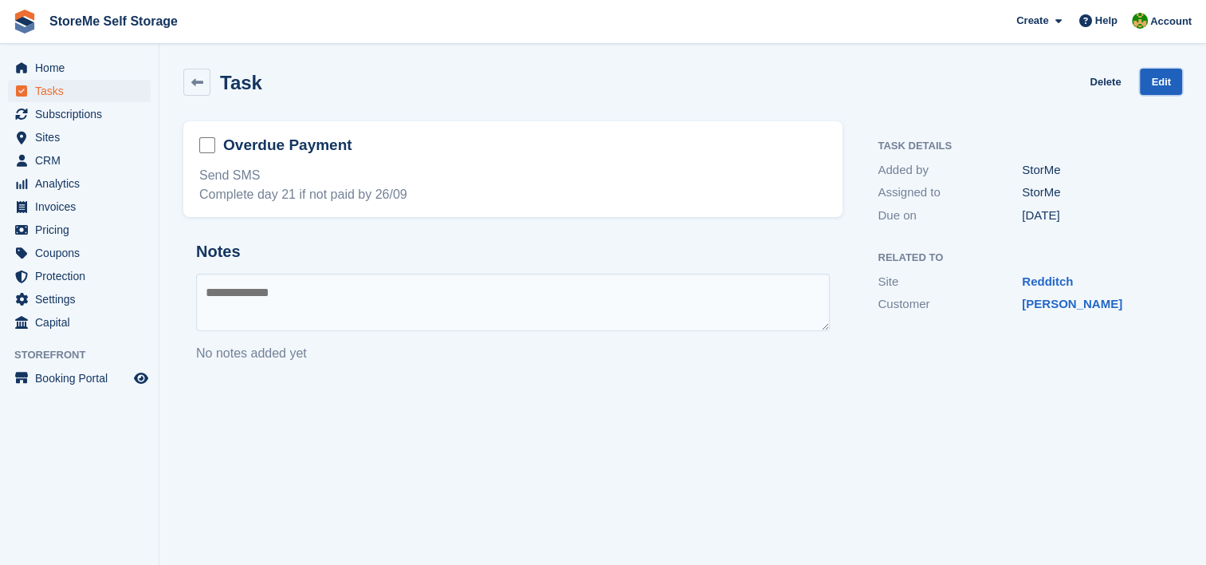
click at [1180, 77] on link "Edit" at bounding box center [1161, 82] width 42 height 26
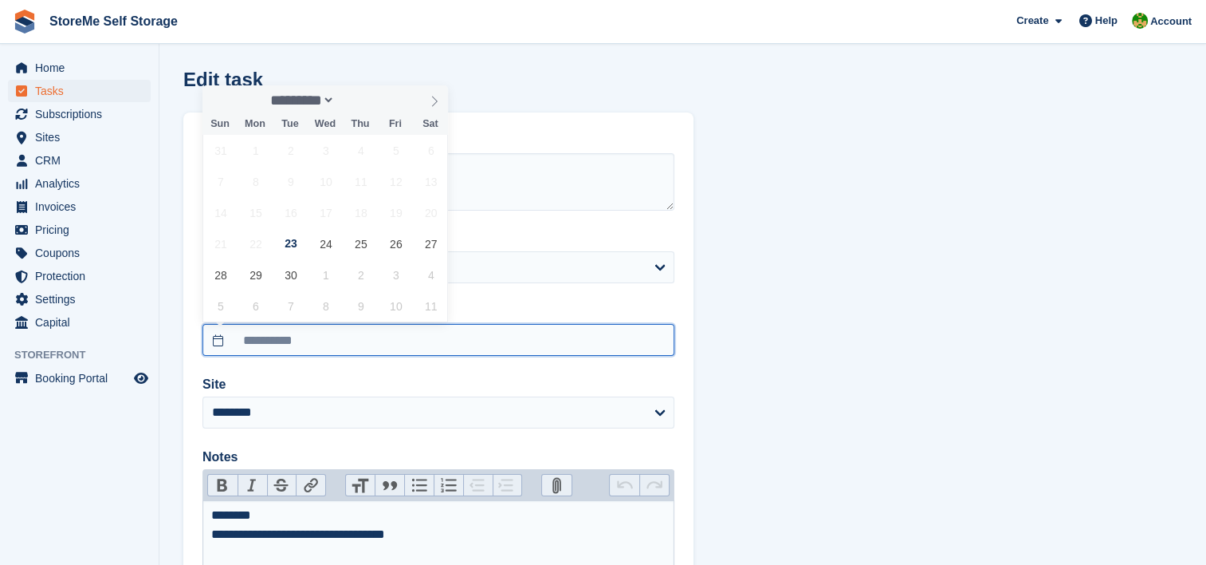
click at [305, 351] on input "**********" at bounding box center [439, 340] width 472 height 32
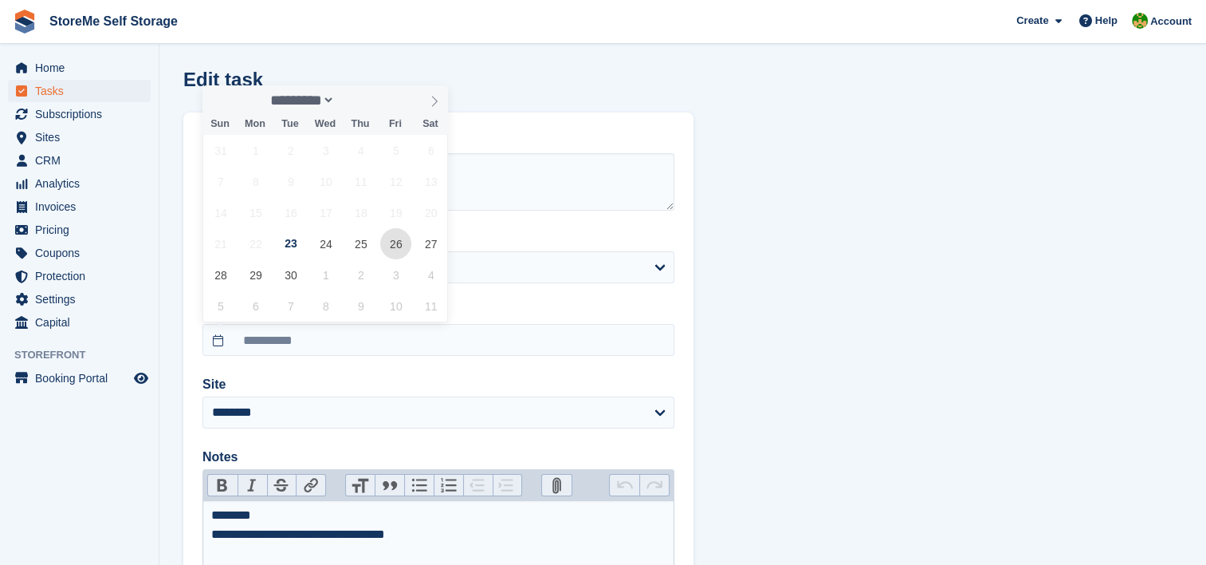
click at [396, 240] on span "26" at bounding box center [395, 243] width 31 height 31
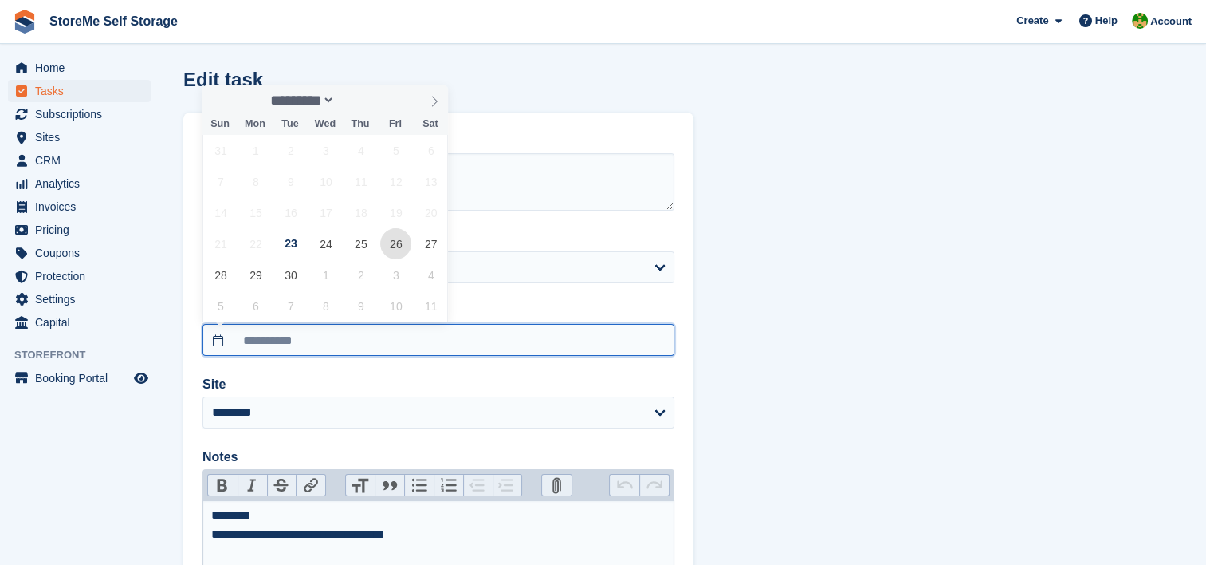
type input "**********"
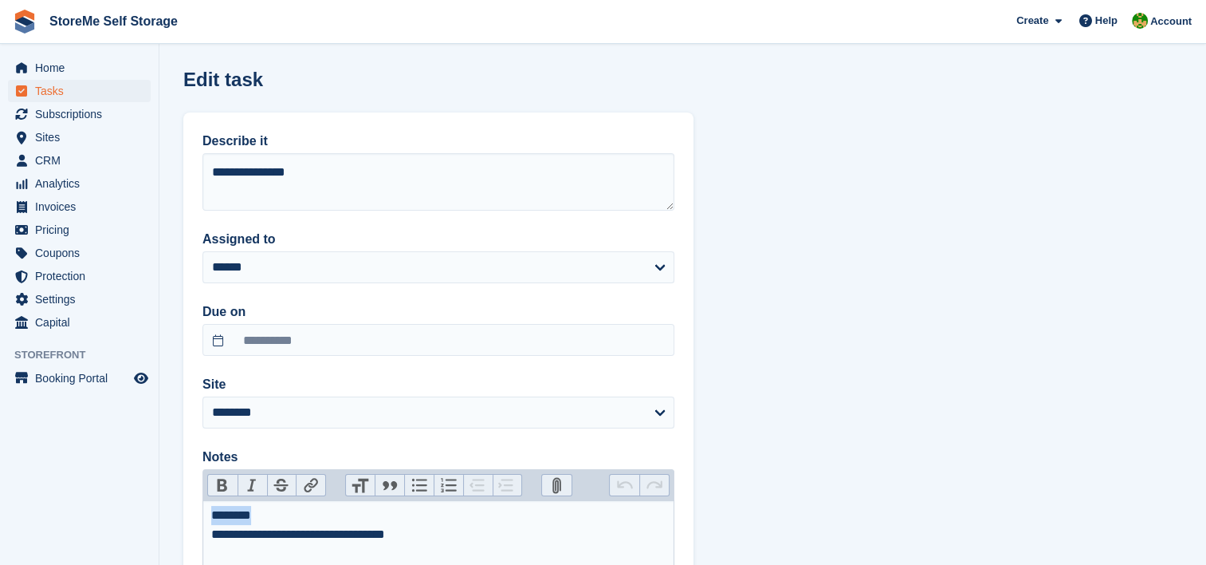
drag, startPoint x: 281, startPoint y: 522, endPoint x: 175, endPoint y: 502, distance: 107.3
click at [175, 502] on section "**********" at bounding box center [682, 386] width 1047 height 773
type trix-editor "**********"
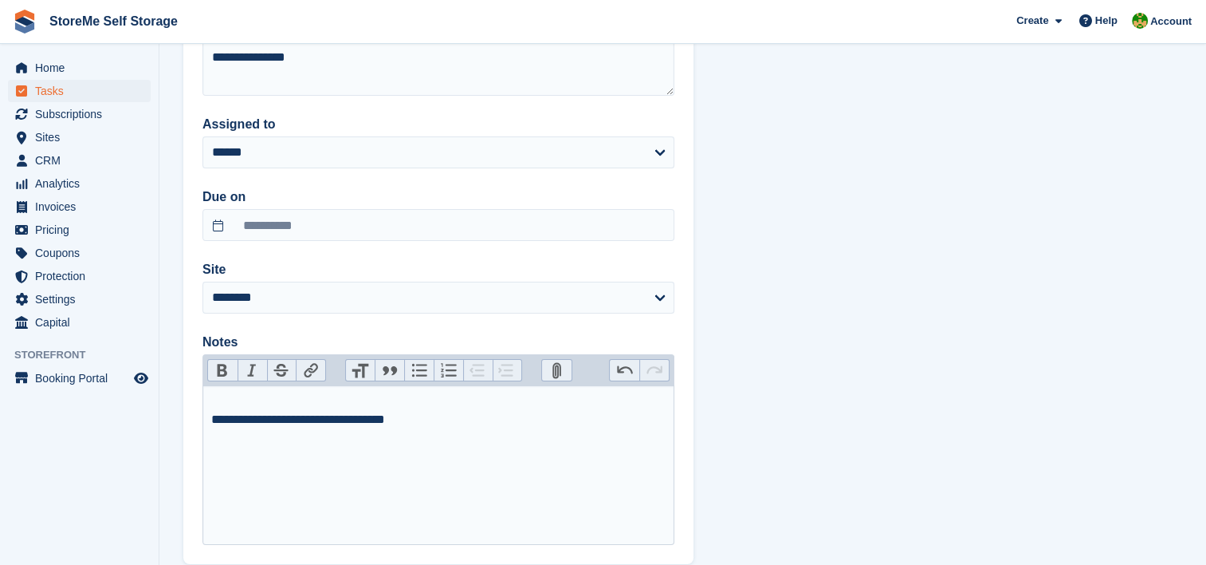
scroll to position [207, 0]
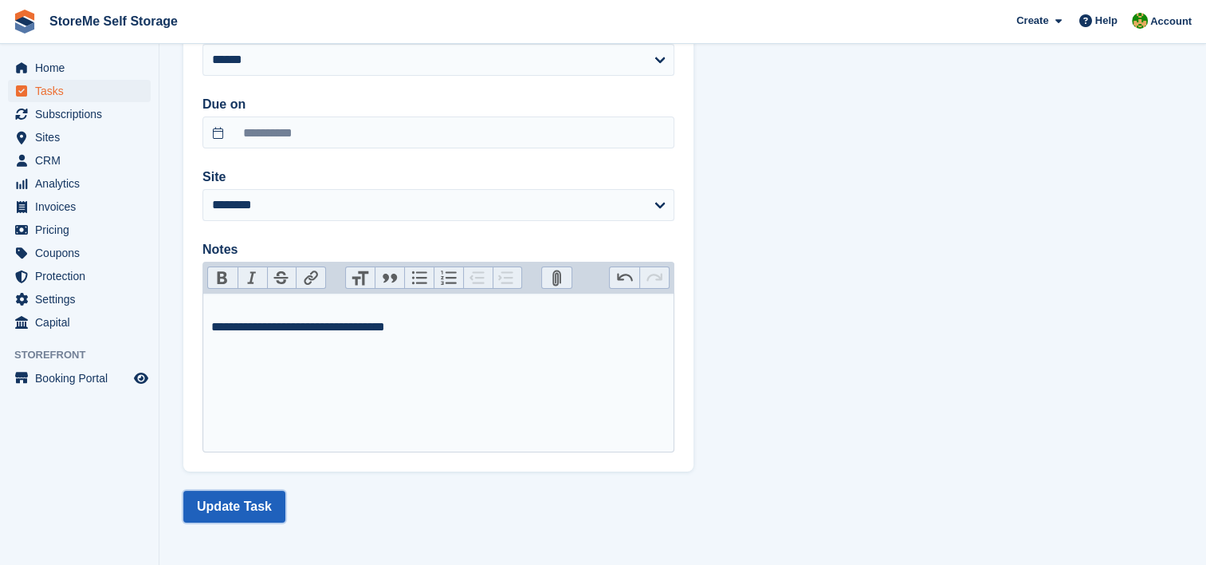
click at [246, 513] on button "Update Task" at bounding box center [234, 506] width 102 height 32
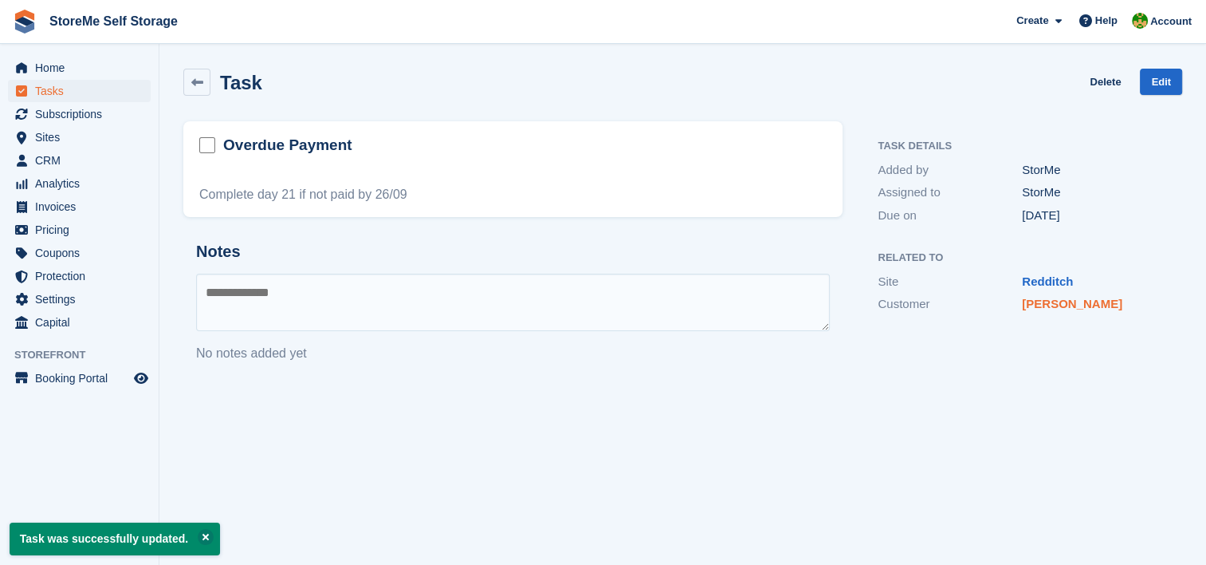
click at [1062, 303] on link "[PERSON_NAME]" at bounding box center [1072, 304] width 100 height 14
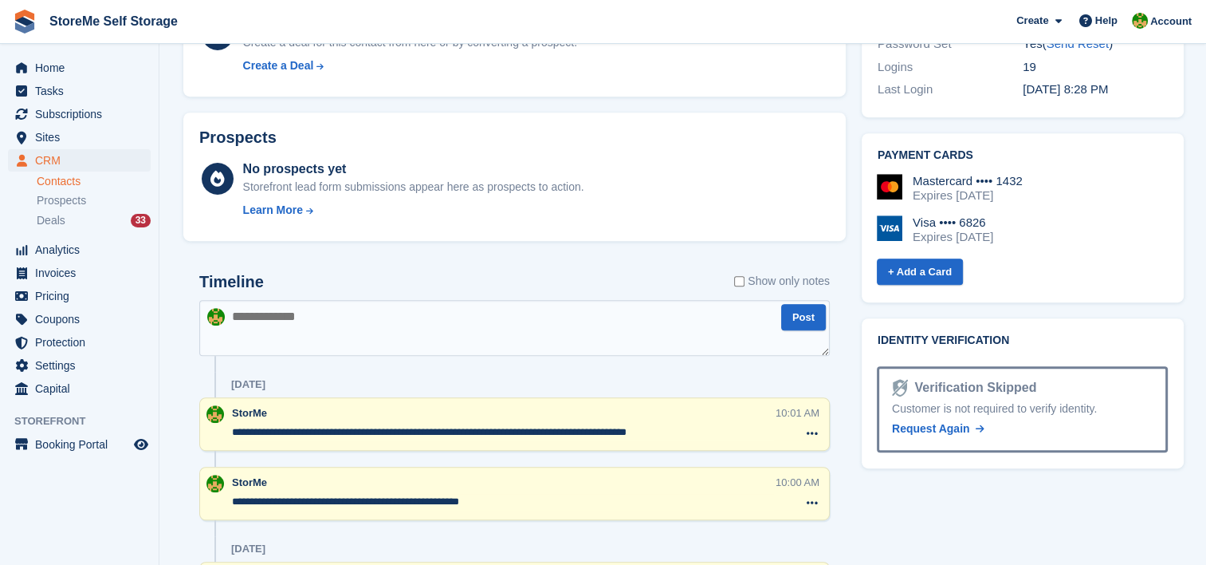
scroll to position [797, 0]
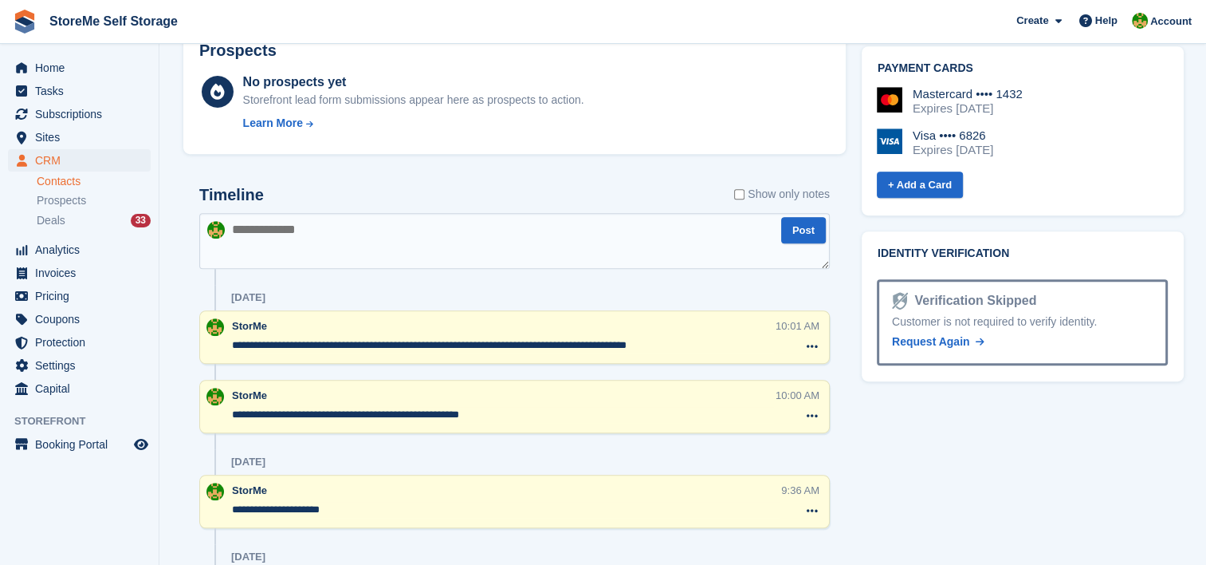
click at [332, 234] on textarea at bounding box center [514, 241] width 631 height 56
type textarea "**********"
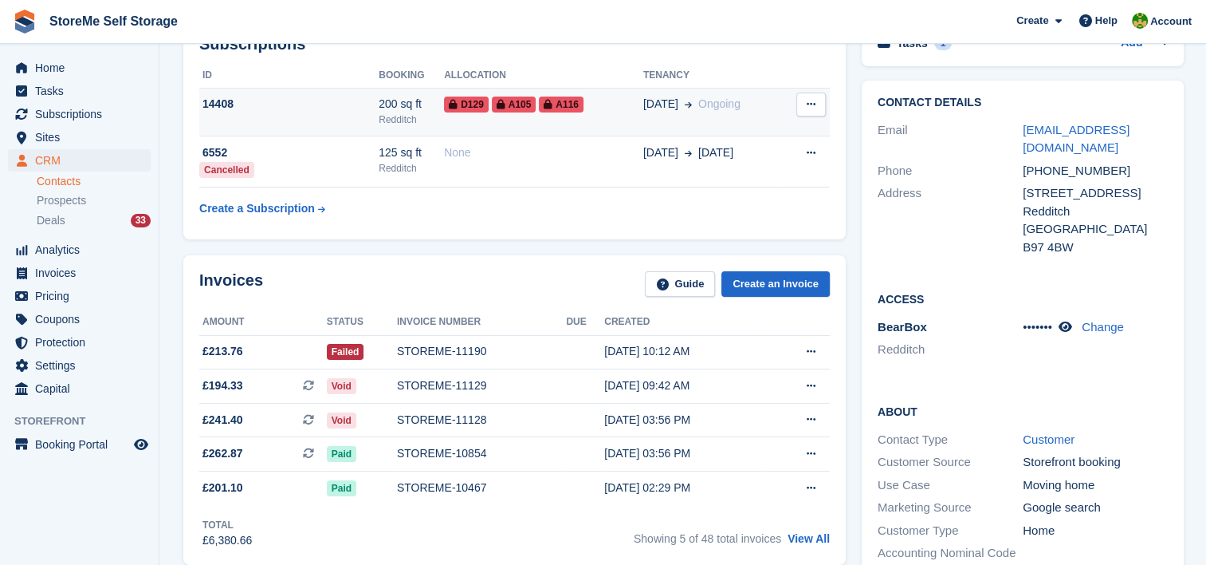
scroll to position [0, 0]
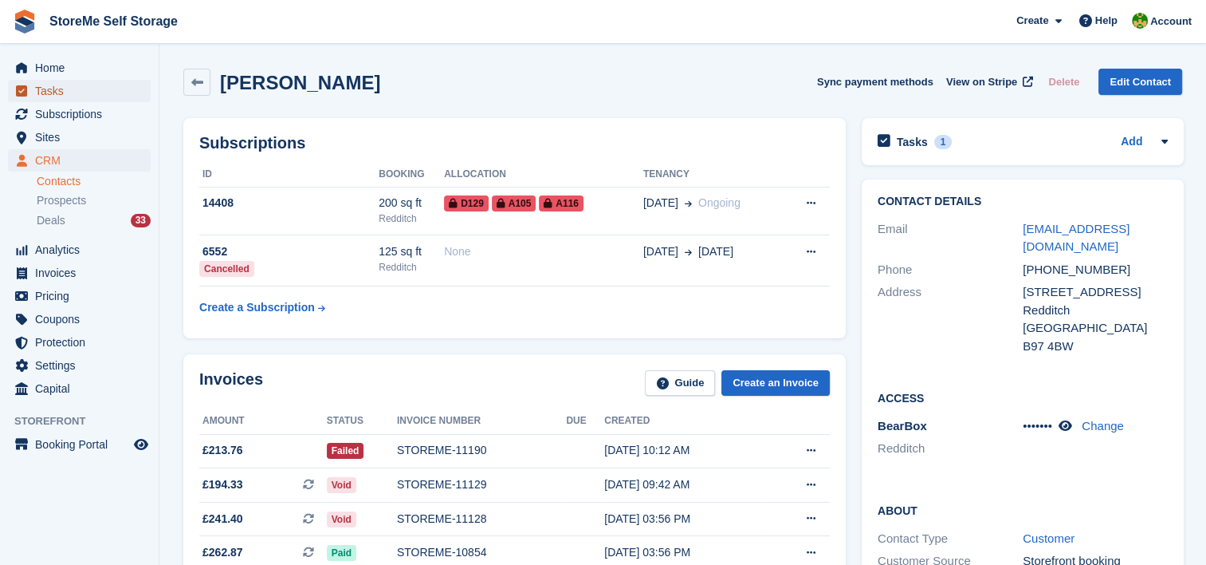
click at [76, 96] on span "Tasks" at bounding box center [83, 91] width 96 height 22
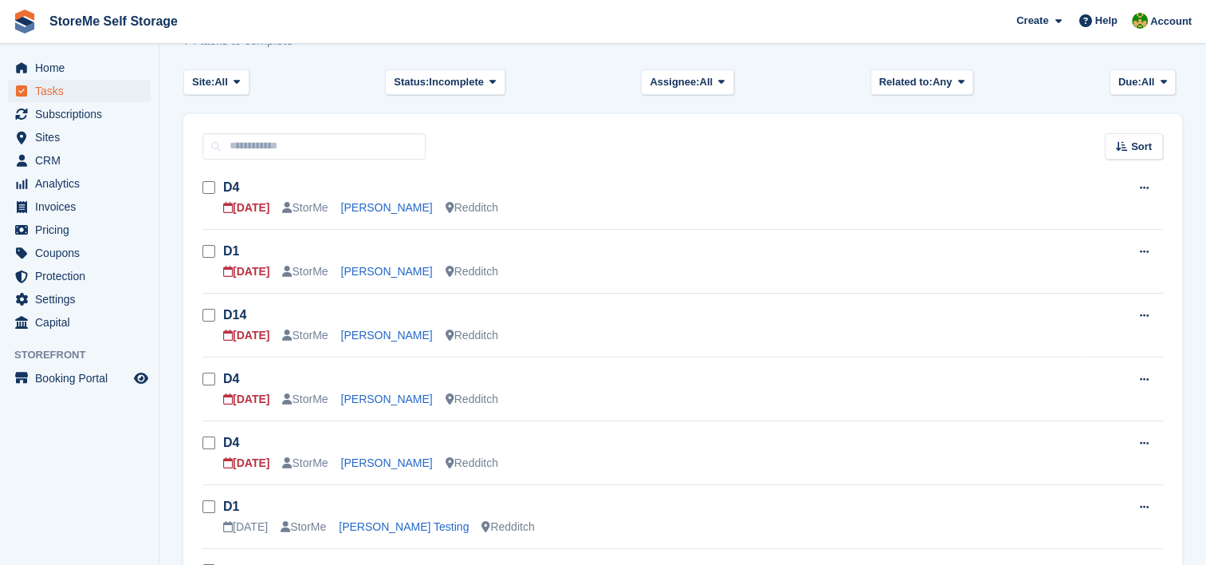
scroll to position [159, 0]
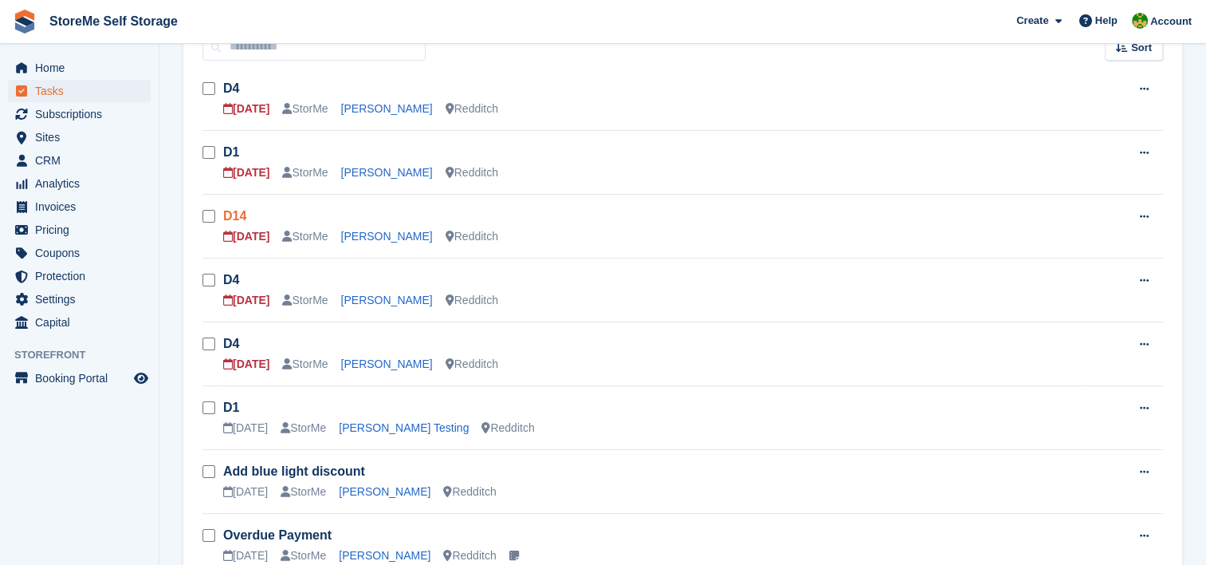
click at [226, 211] on link "D14" at bounding box center [234, 216] width 23 height 14
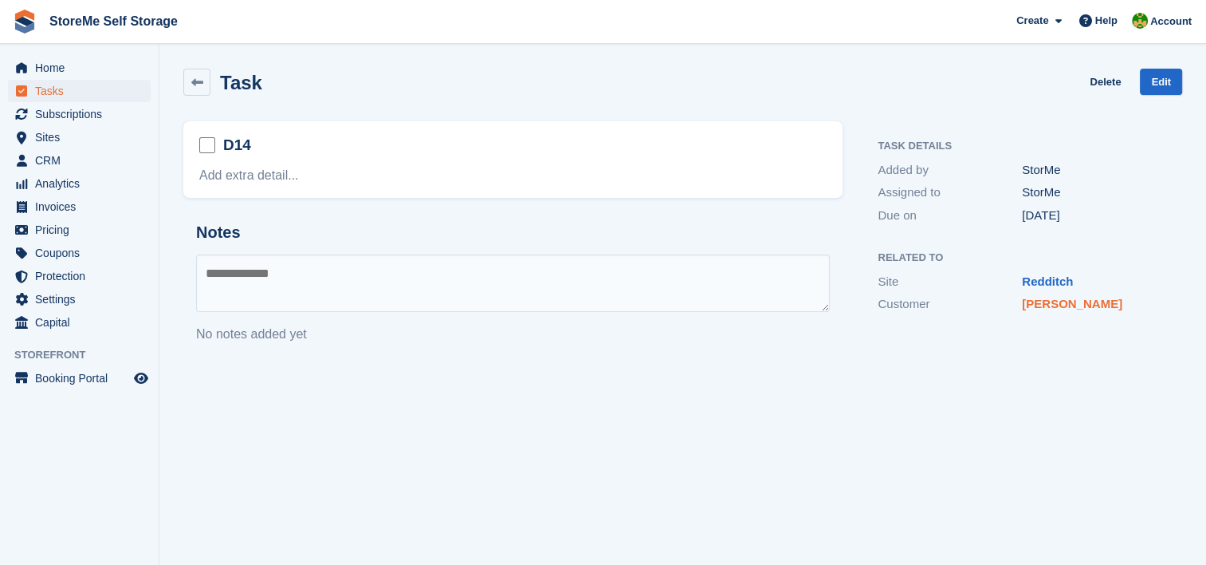
click at [1055, 310] on link "Ella Holmes" at bounding box center [1072, 304] width 100 height 14
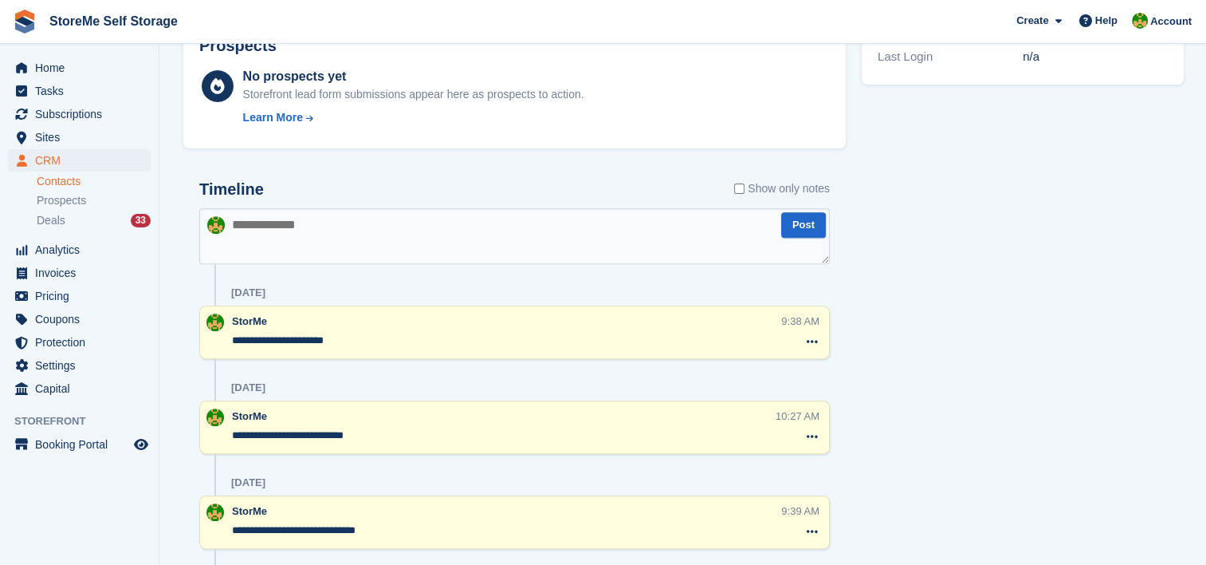
scroll to position [558, 0]
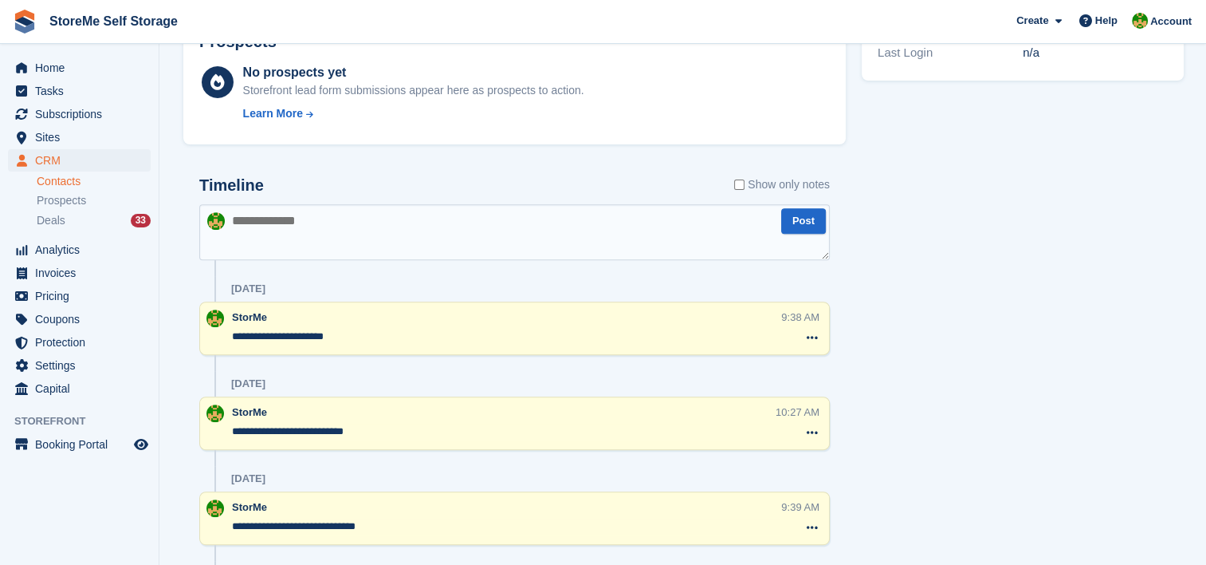
click at [262, 226] on textarea at bounding box center [514, 232] width 631 height 56
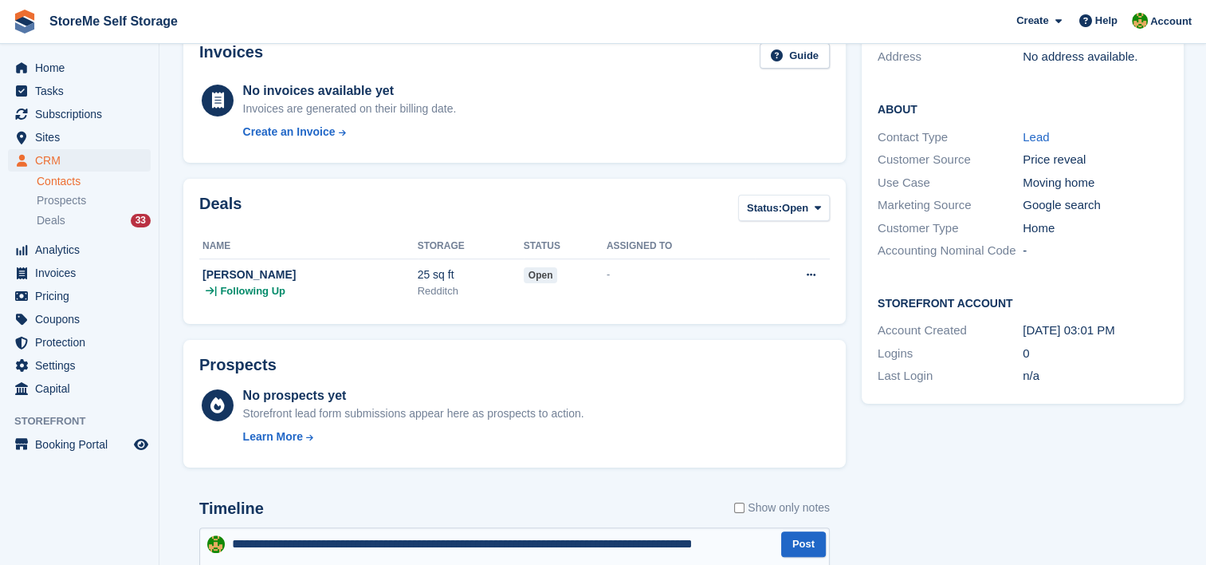
scroll to position [239, 0]
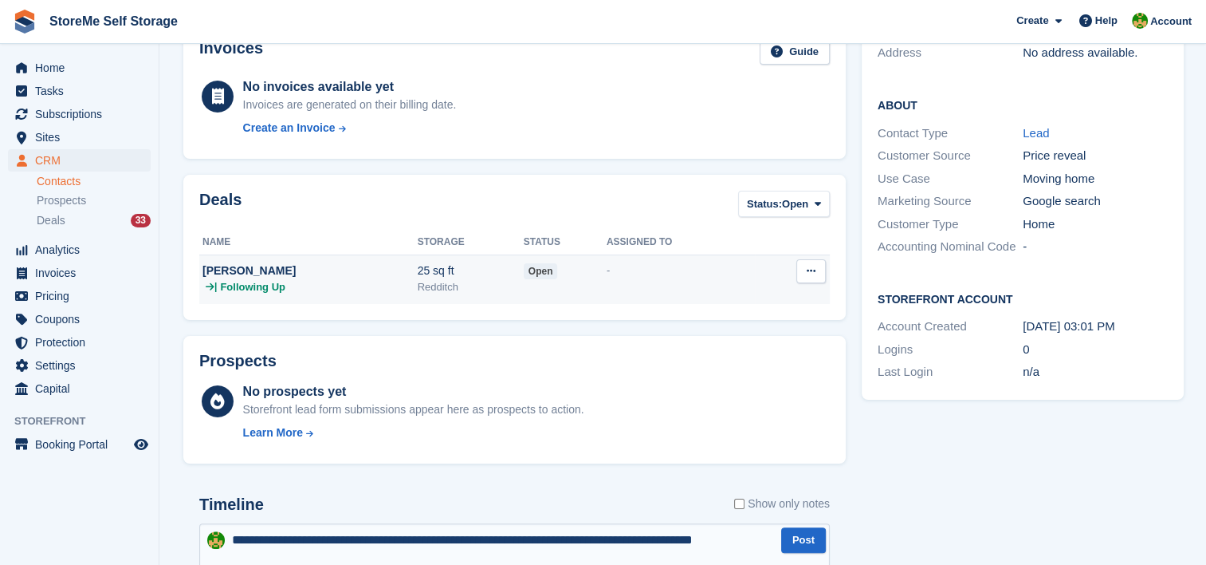
type textarea "**********"
click at [358, 282] on div "| Following Up" at bounding box center [310, 287] width 215 height 16
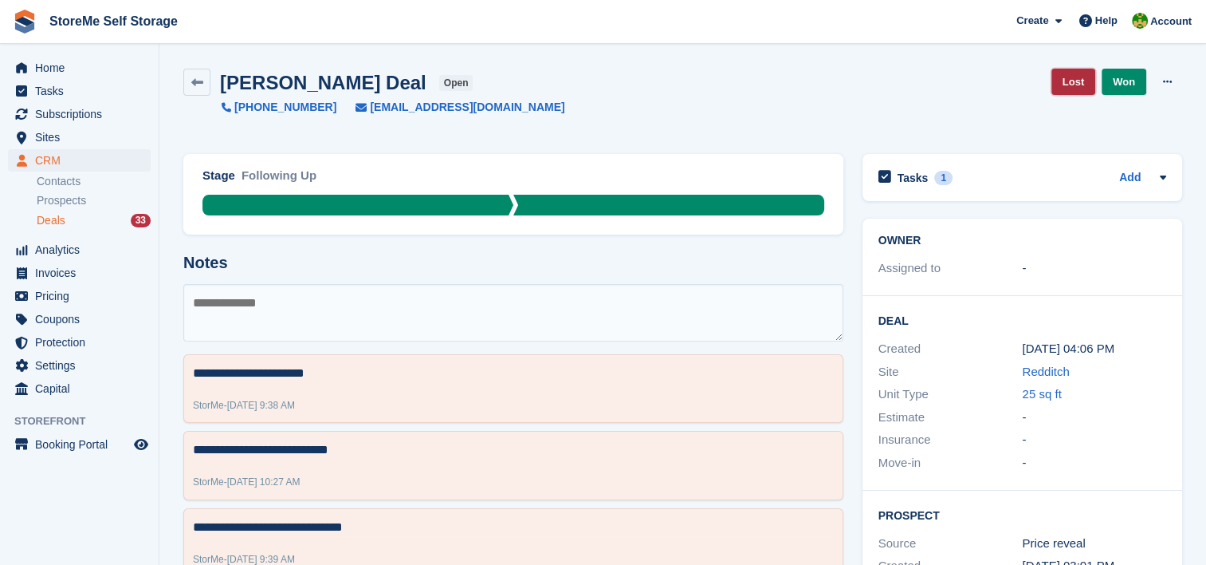
click at [1084, 84] on link "Lost" at bounding box center [1074, 82] width 44 height 26
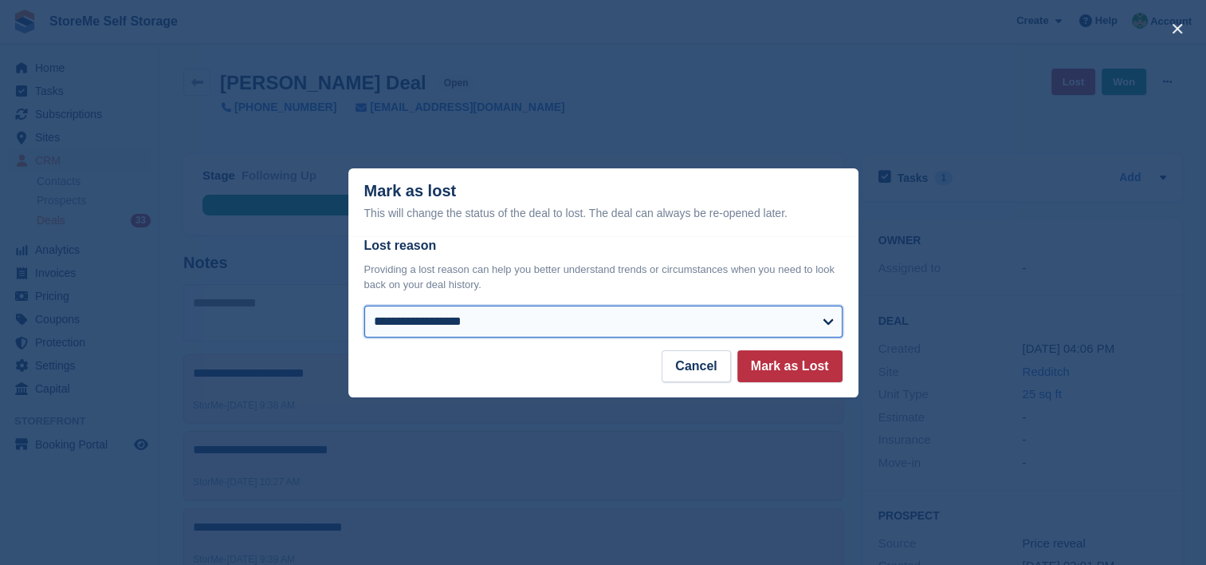
click at [539, 318] on select "**********" at bounding box center [603, 321] width 478 height 32
select select "**********"
click at [364, 306] on select "**********" at bounding box center [603, 321] width 478 height 32
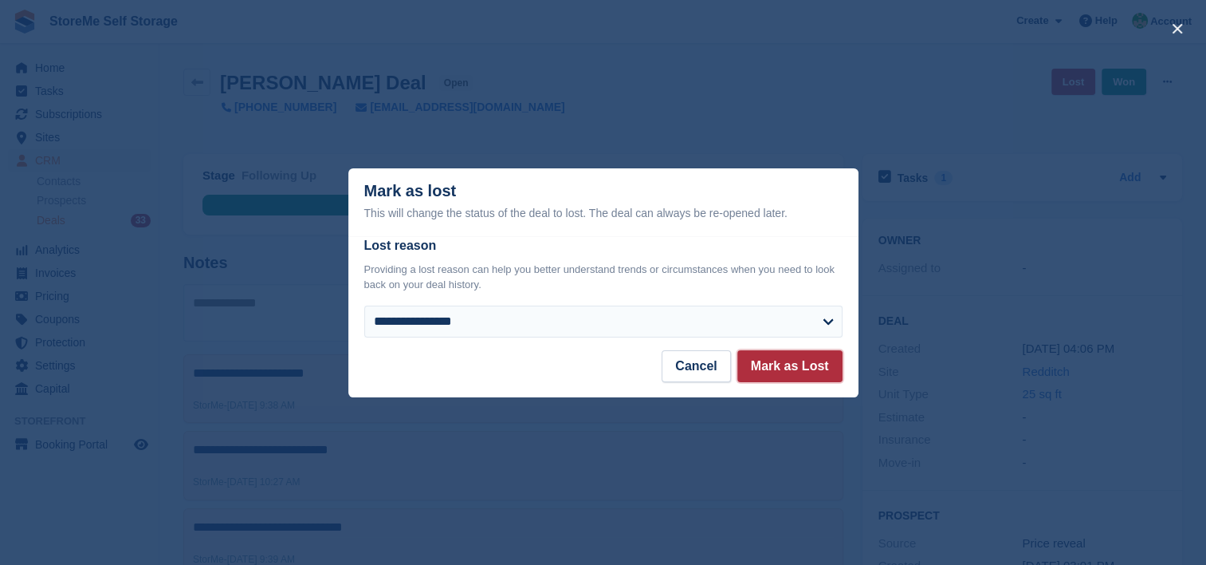
click at [807, 370] on button "Mark as Lost" at bounding box center [790, 366] width 105 height 32
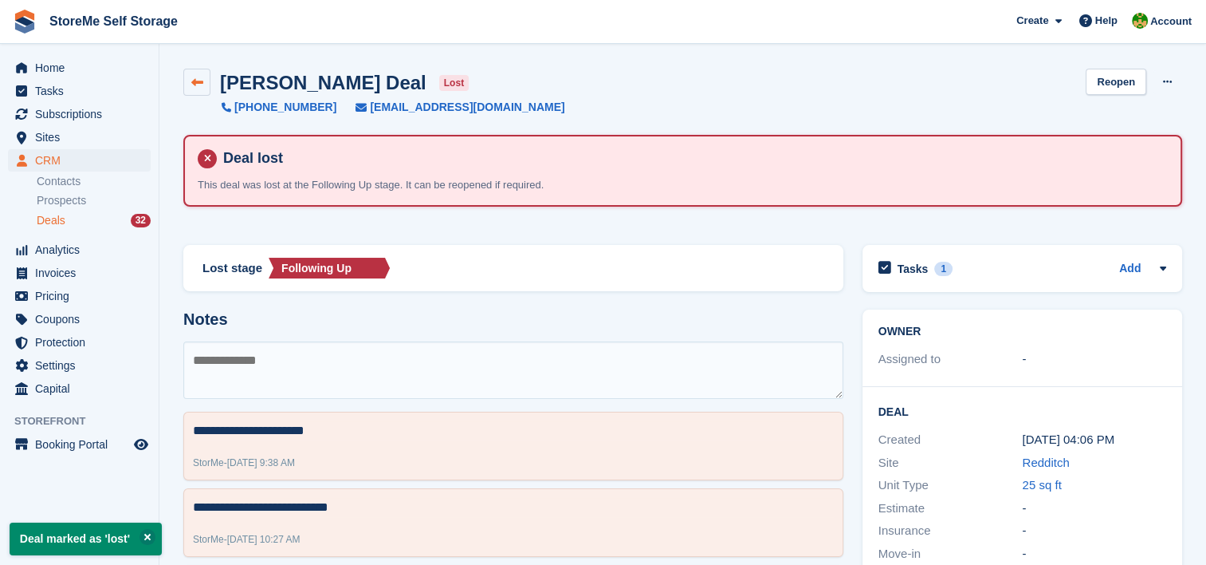
click at [191, 77] on icon at bounding box center [197, 83] width 12 height 12
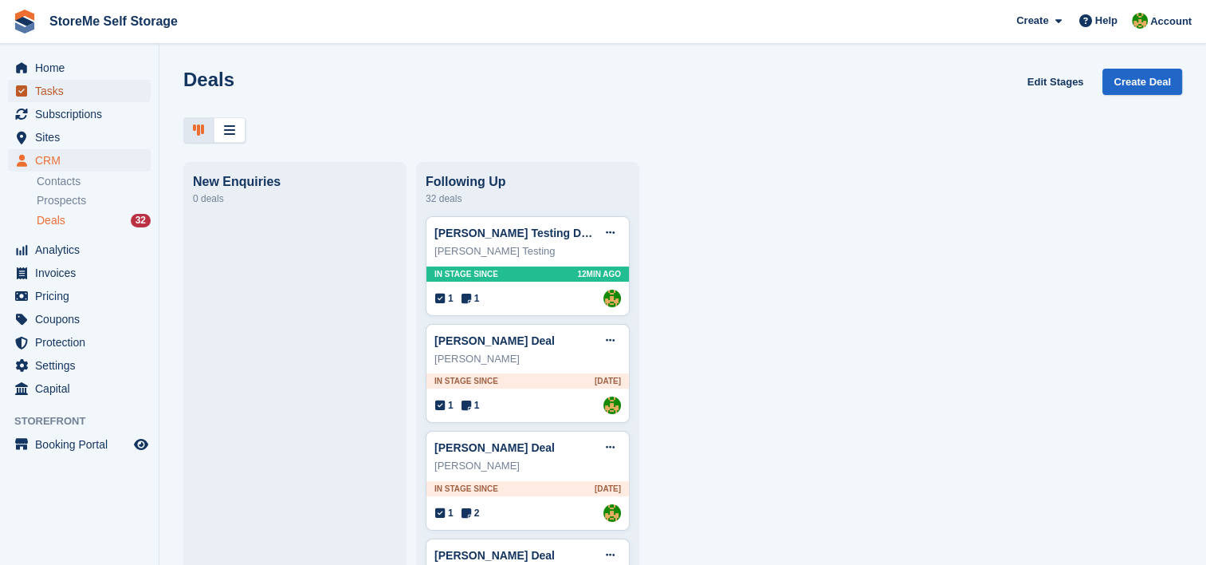
click at [92, 92] on span "Tasks" at bounding box center [83, 91] width 96 height 22
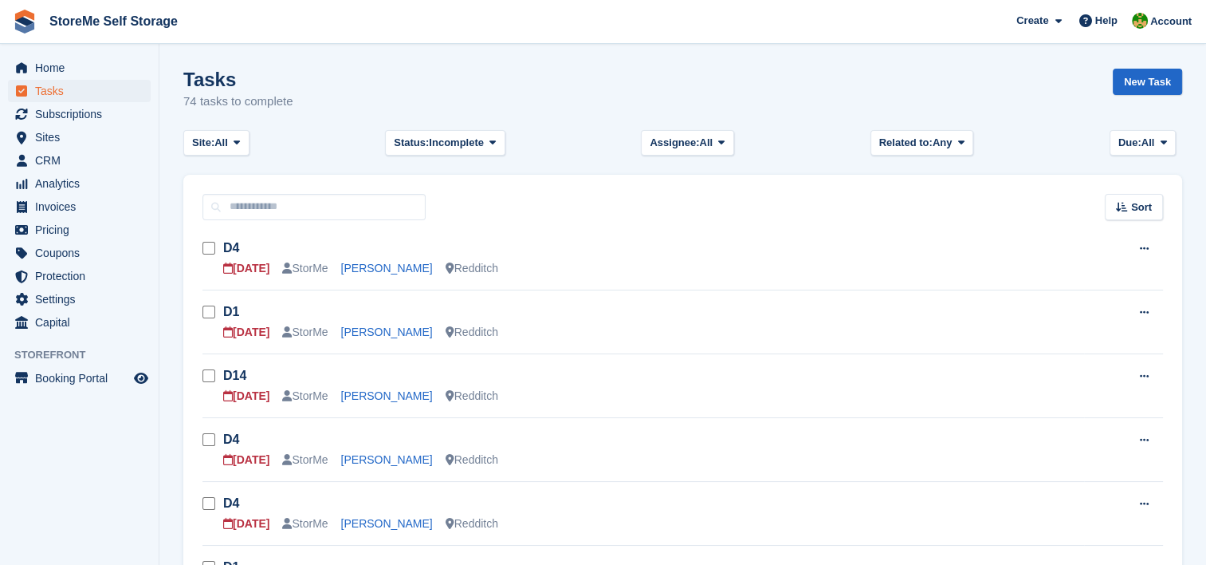
scroll to position [80, 0]
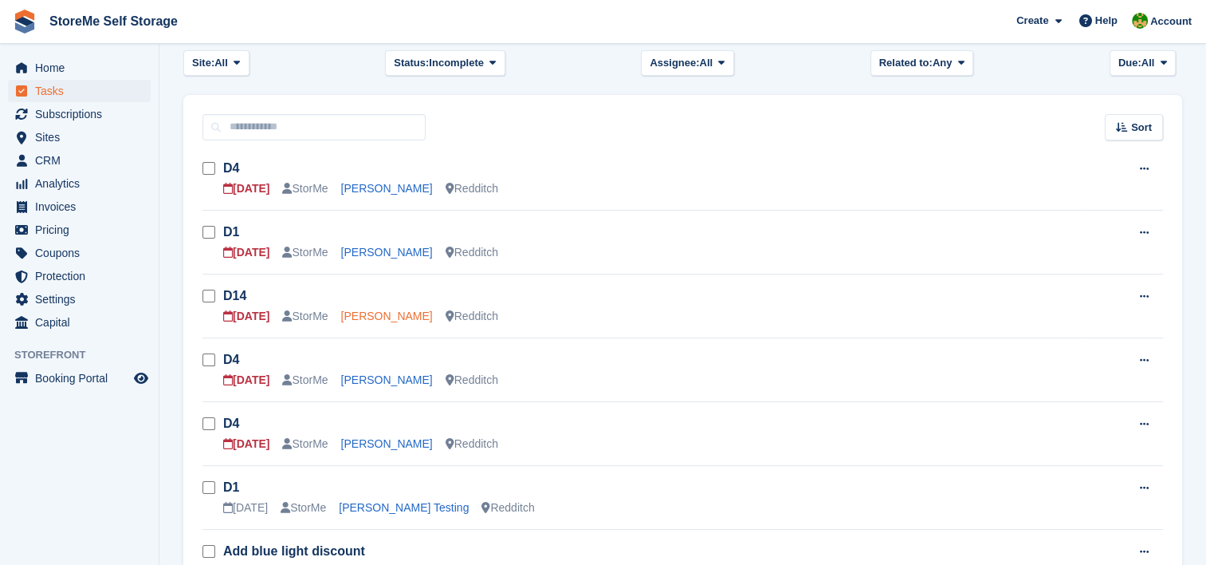
click at [378, 316] on link "[PERSON_NAME]" at bounding box center [387, 315] width 92 height 13
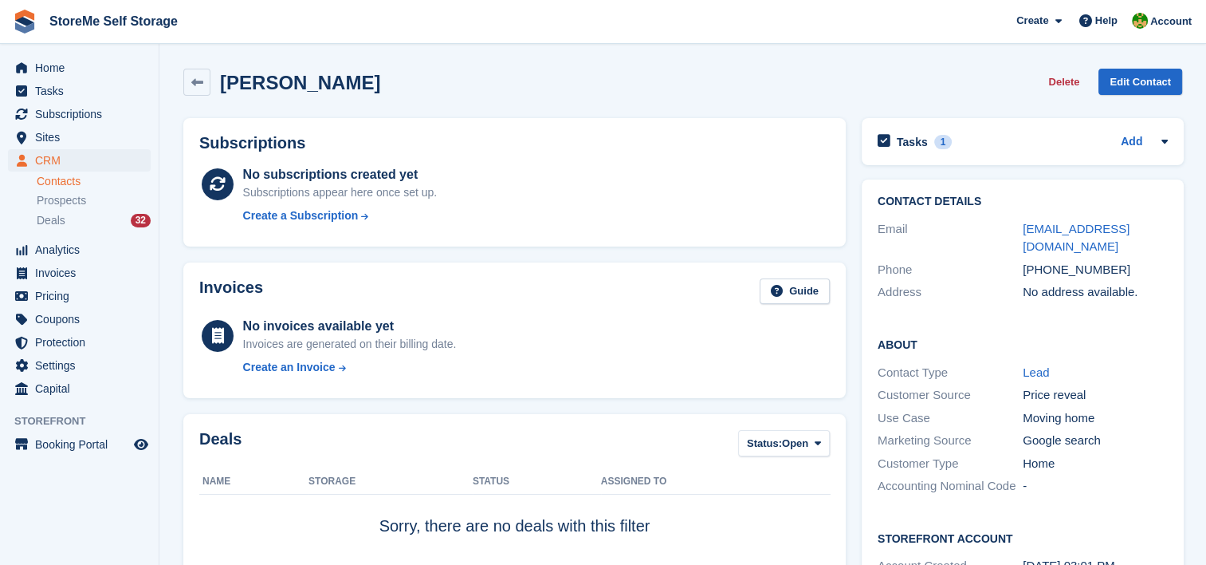
scroll to position [558, 0]
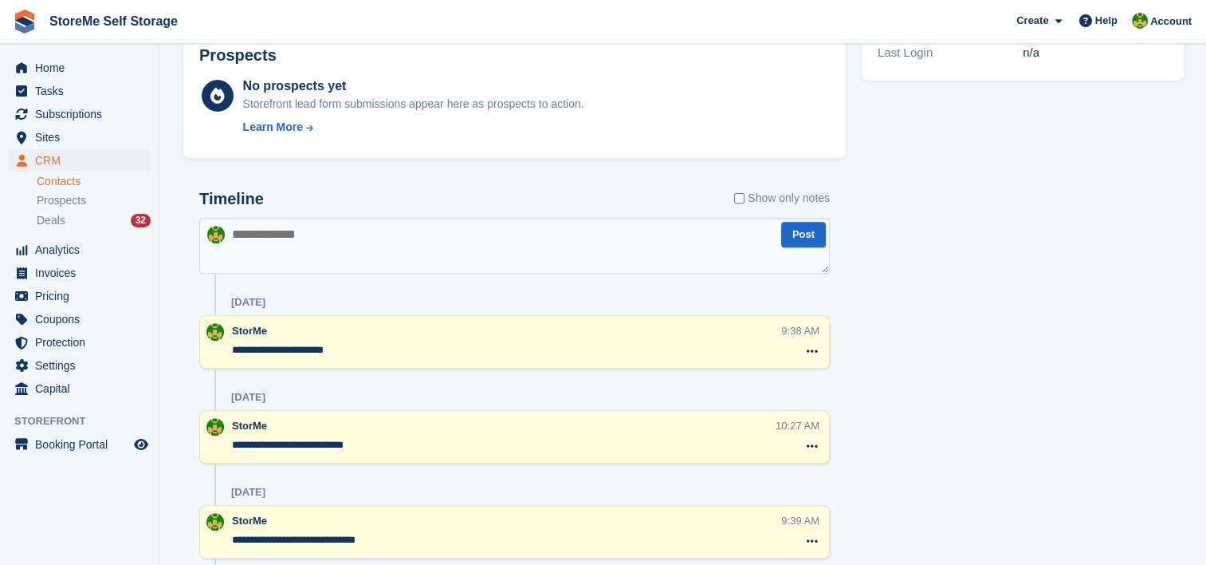
click at [408, 221] on textarea at bounding box center [514, 246] width 631 height 56
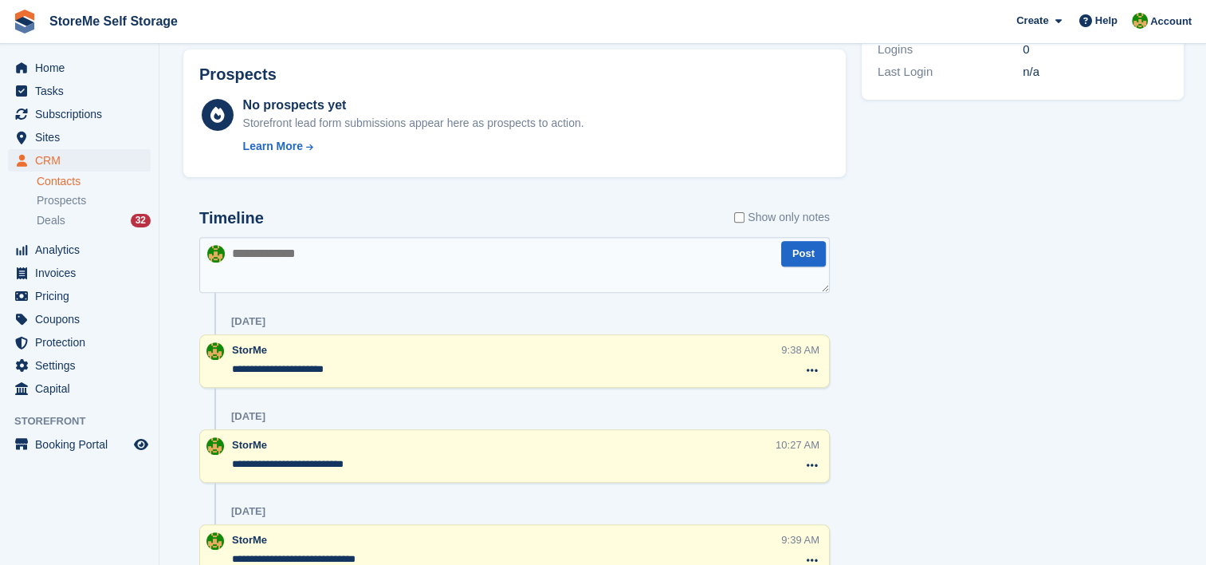
scroll to position [638, 0]
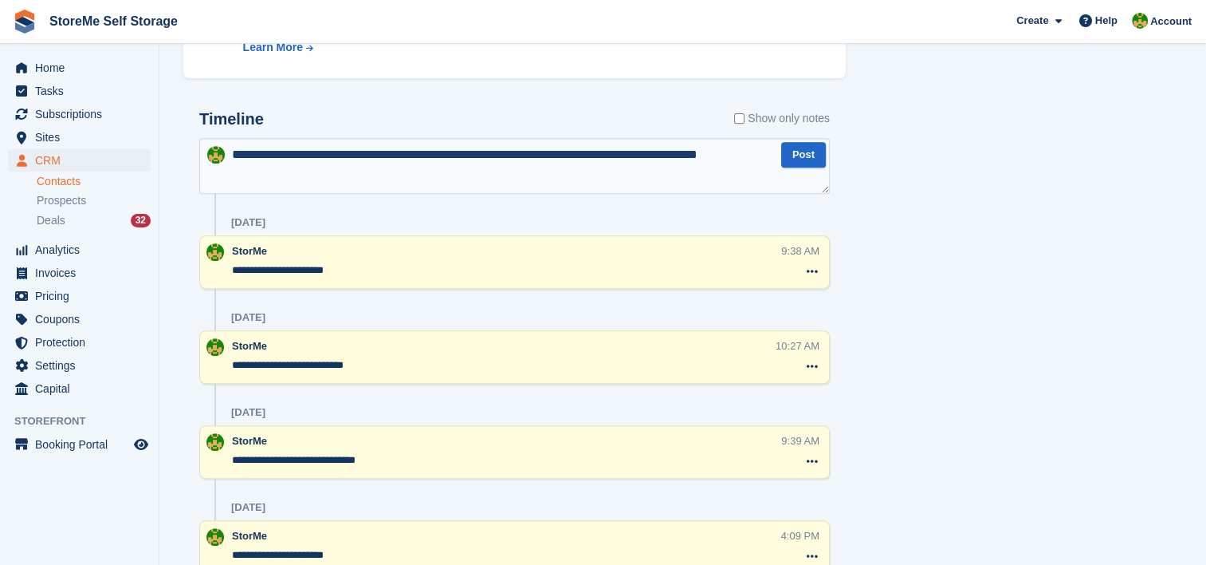
type textarea "**********"
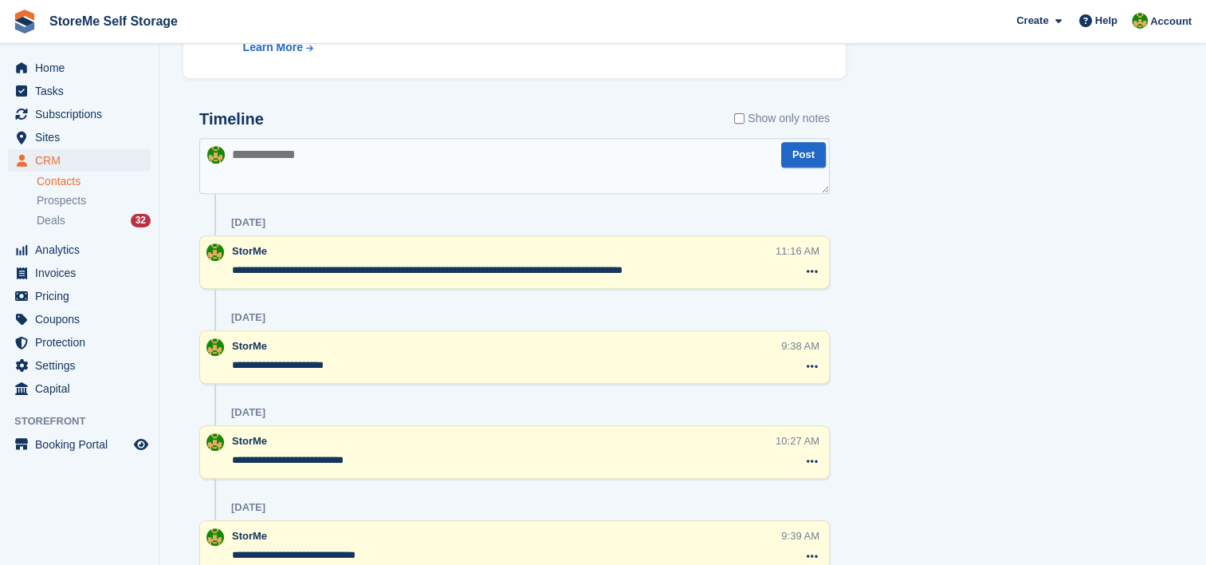
click at [611, 272] on textarea "**********" at bounding box center [503, 270] width 542 height 16
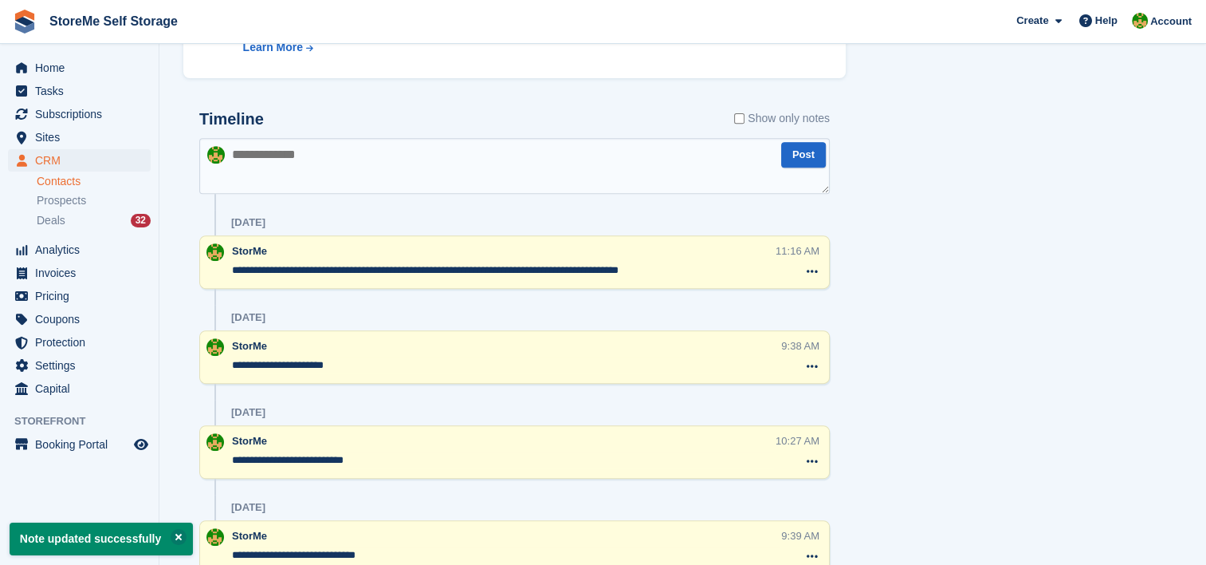
type textarea "**********"
click at [860, 226] on div "Tasks 1 Add D14 23 Sep Contact Details Email ellaholmes@ntlworld.com Phone" at bounding box center [1023, 148] width 338 height 1353
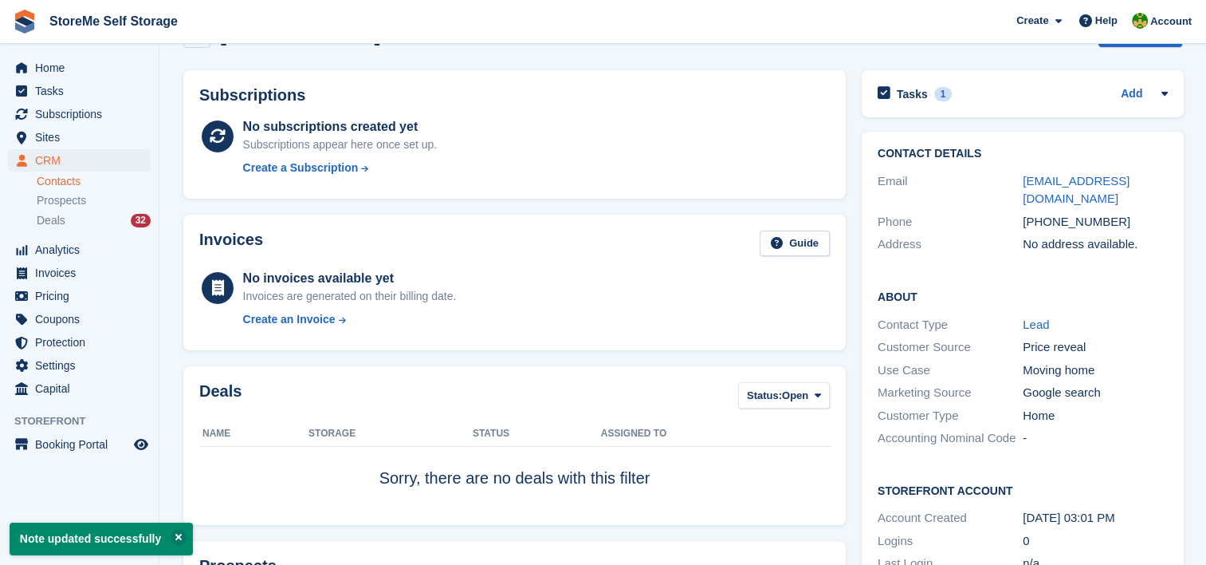
scroll to position [0, 0]
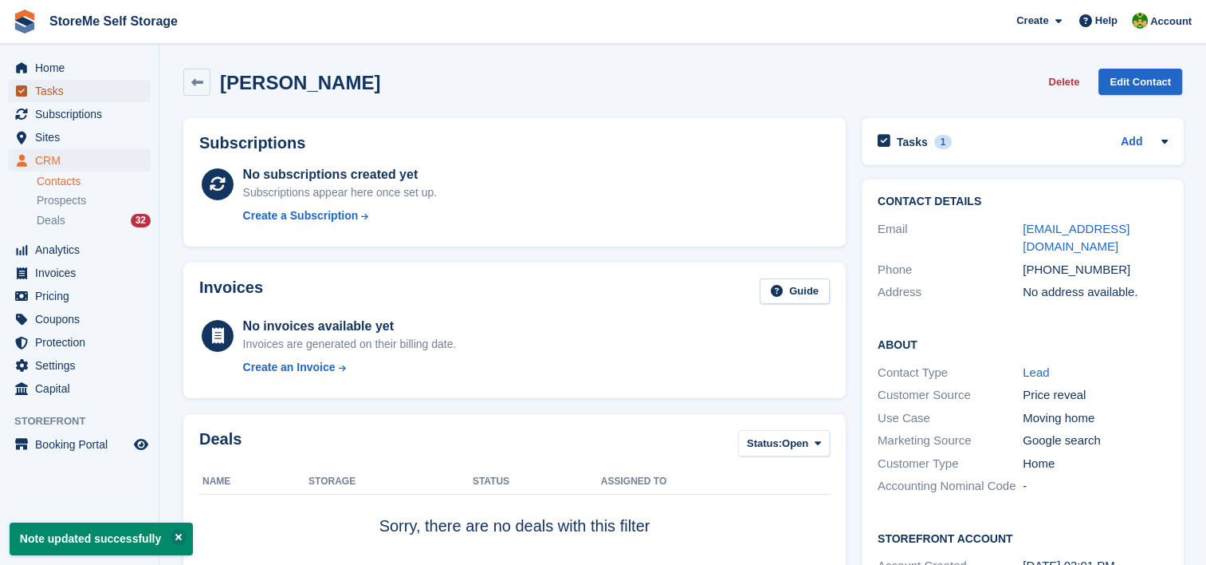
click at [83, 95] on span "Tasks" at bounding box center [83, 91] width 96 height 22
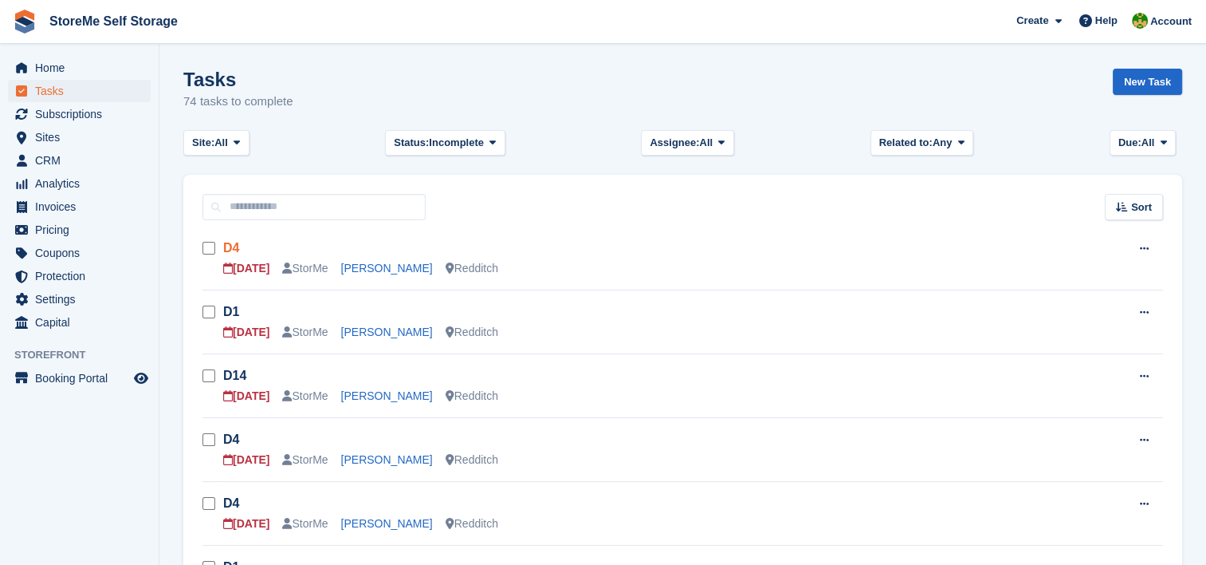
click at [236, 251] on link "D4" at bounding box center [231, 248] width 16 height 14
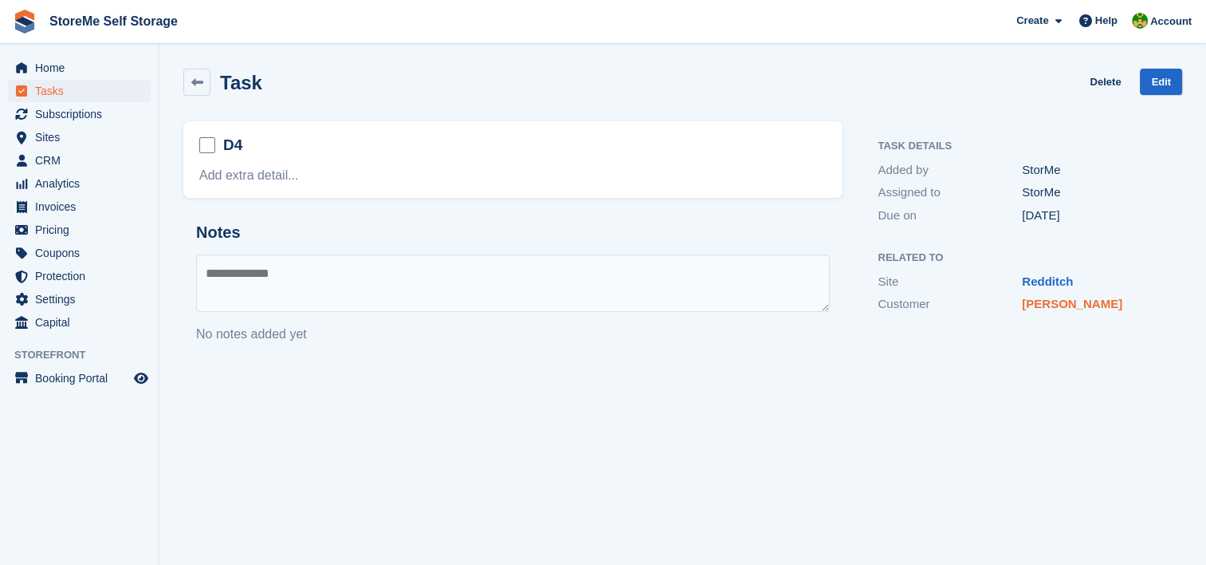
click at [1062, 307] on link "[PERSON_NAME]" at bounding box center [1072, 304] width 100 height 14
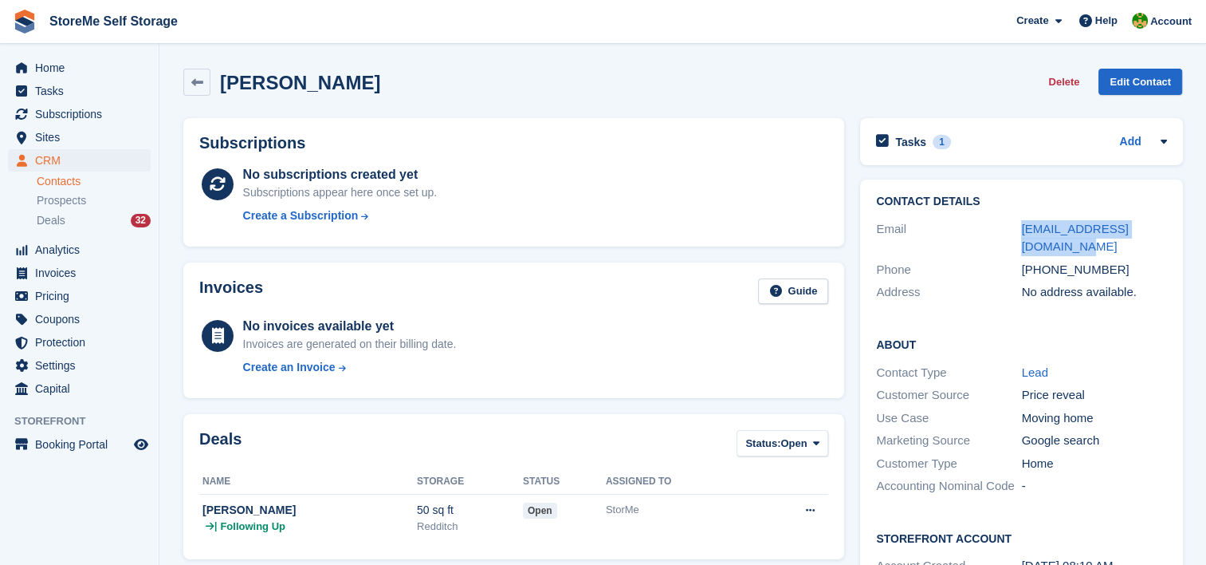
drag, startPoint x: 1019, startPoint y: 226, endPoint x: 1037, endPoint y: 242, distance: 23.7
click at [1037, 242] on div "Email conniejones96@outlook.com" at bounding box center [1021, 238] width 290 height 41
copy div "conniejones96@outlook.com"
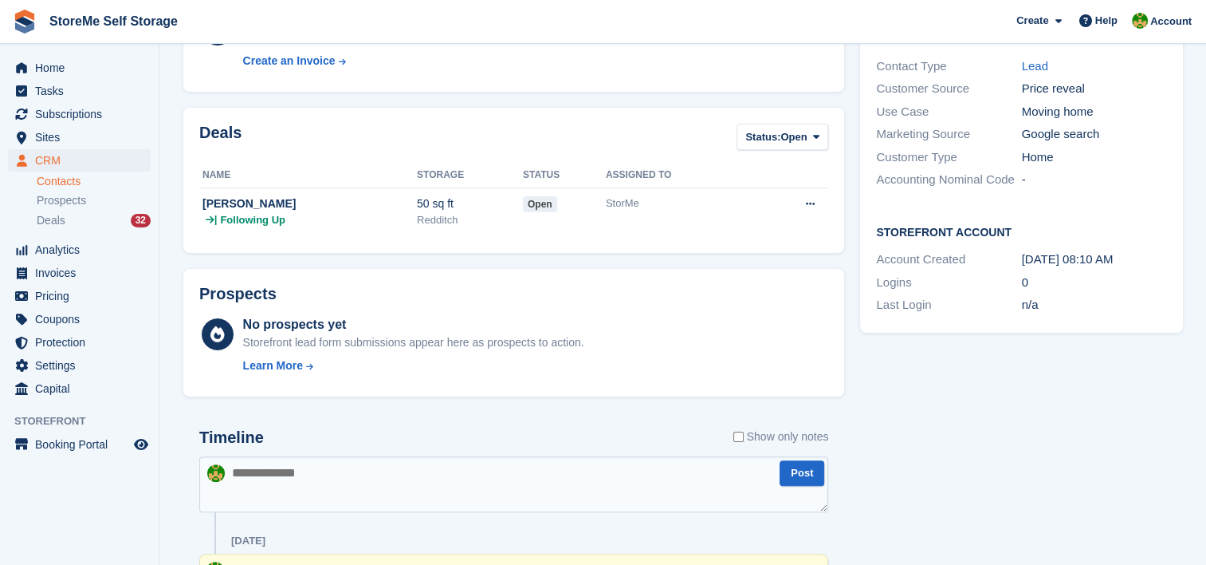
scroll to position [319, 0]
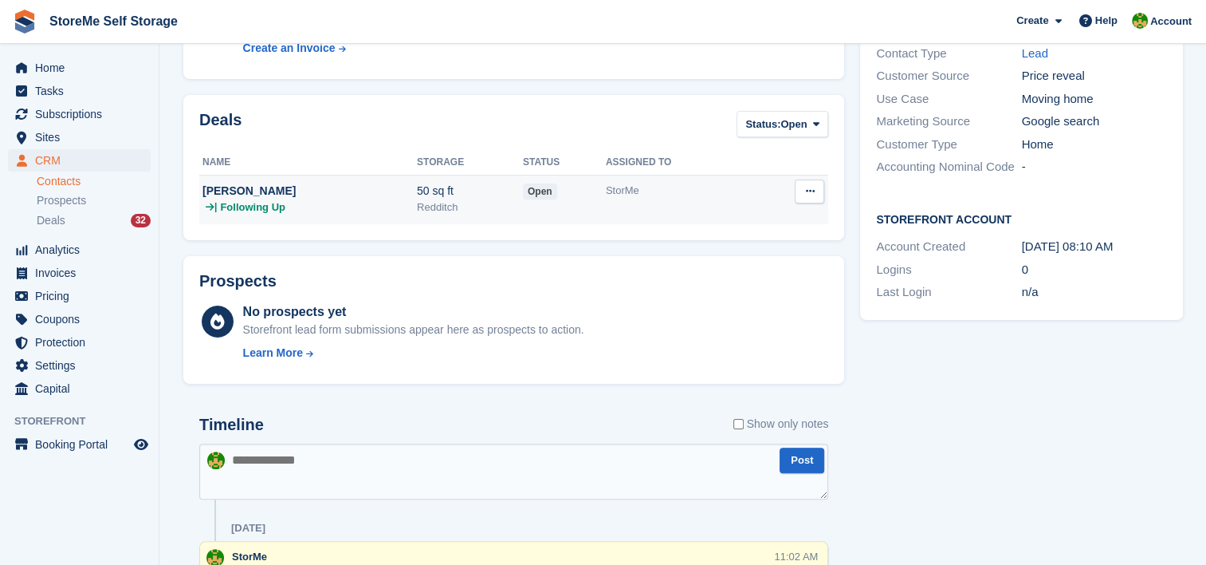
click at [307, 210] on div "| Following Up" at bounding box center [310, 207] width 214 height 16
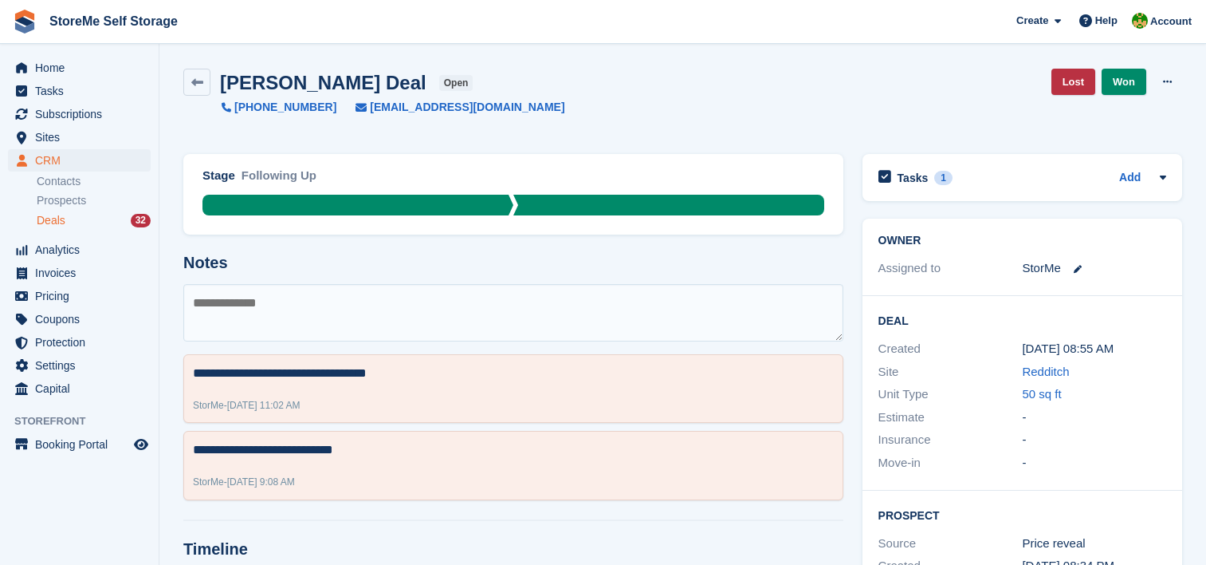
scroll to position [219, 0]
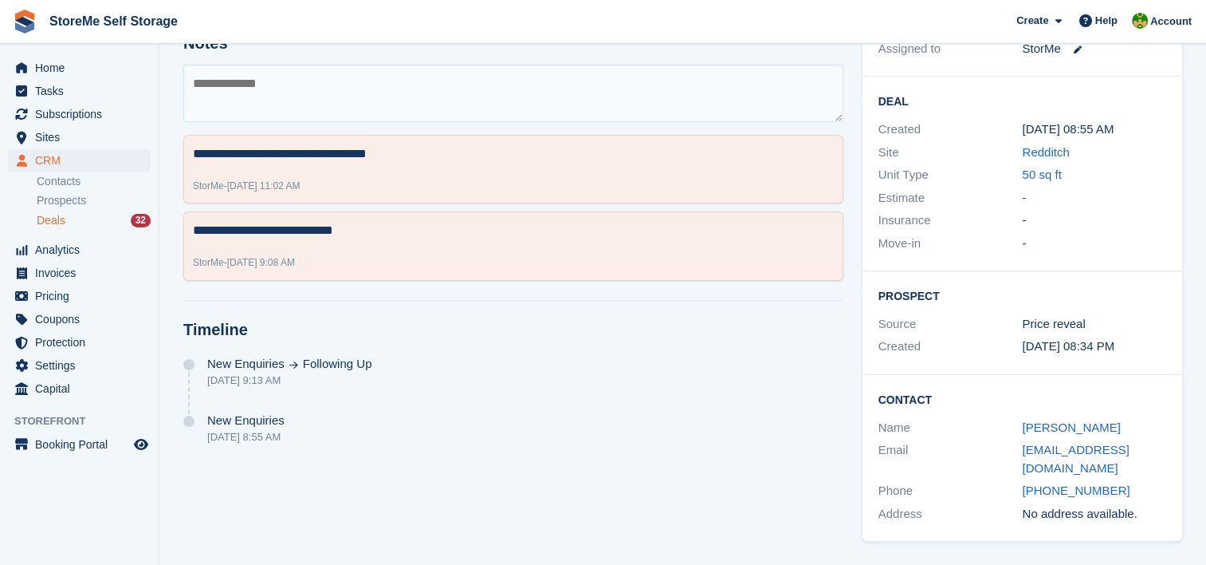
click at [351, 94] on textarea at bounding box center [513, 93] width 660 height 57
type textarea "*"
type textarea "**********"
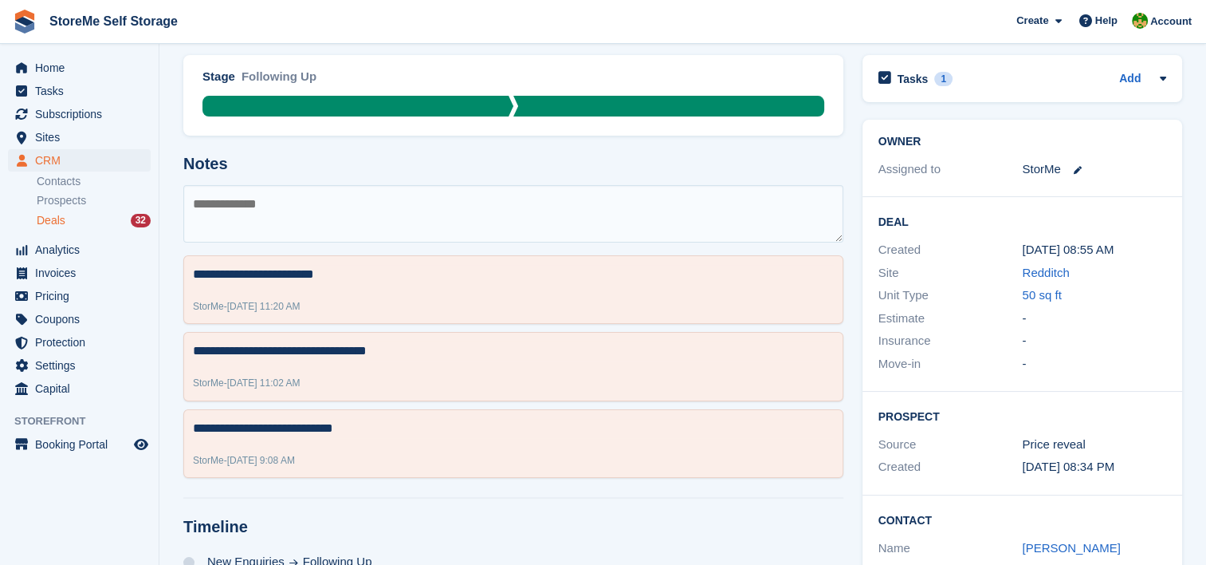
scroll to position [0, 0]
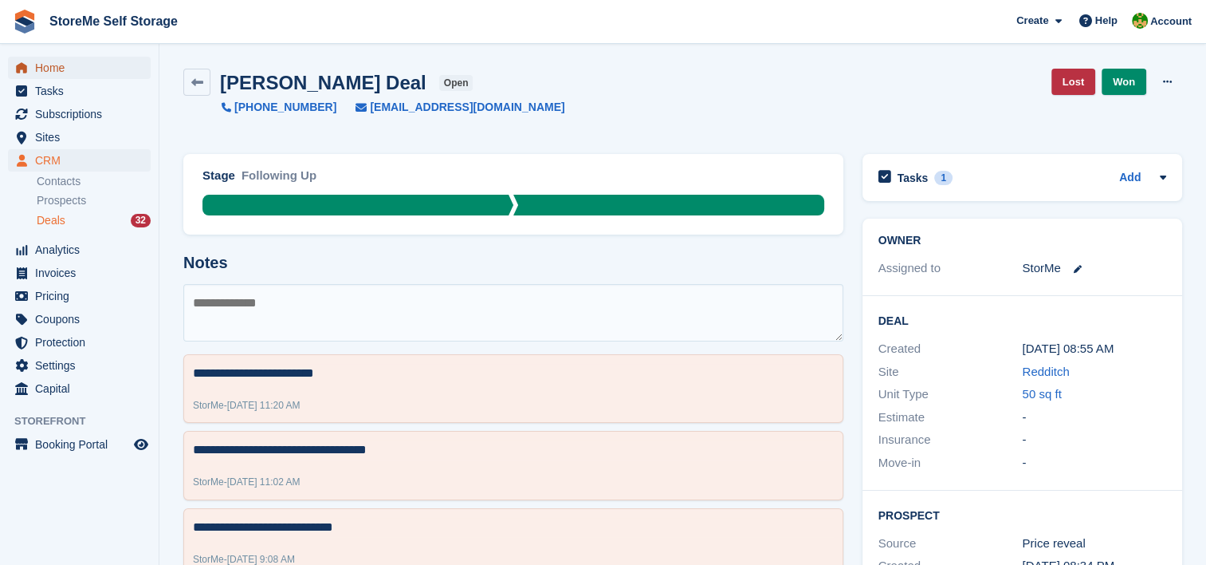
click at [44, 64] on span "Home" at bounding box center [83, 68] width 96 height 22
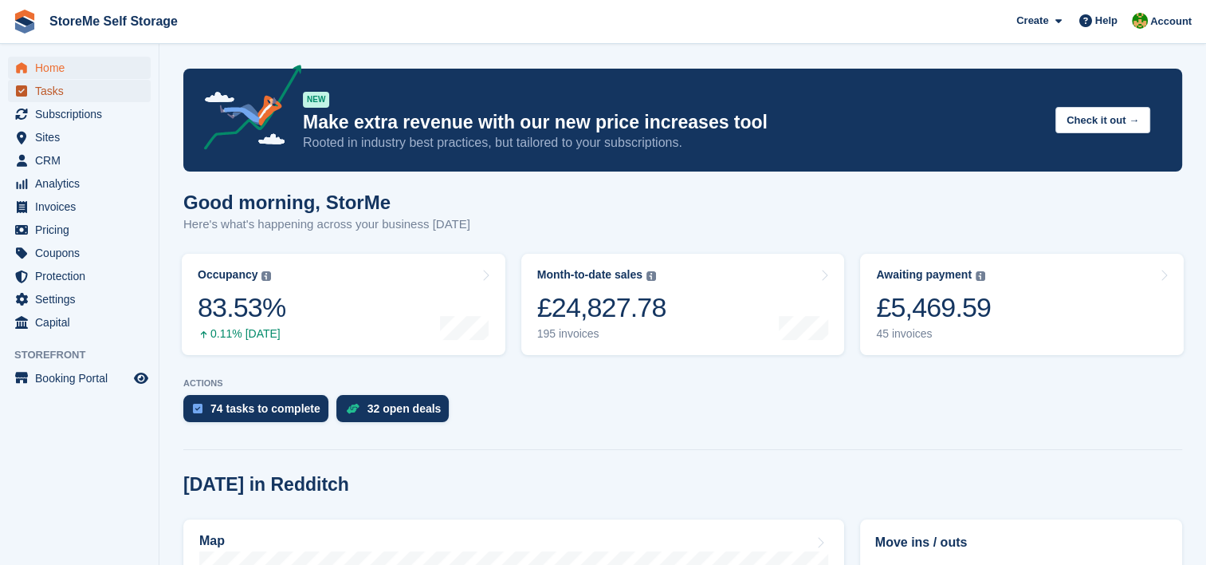
click at [67, 86] on span "Tasks" at bounding box center [83, 91] width 96 height 22
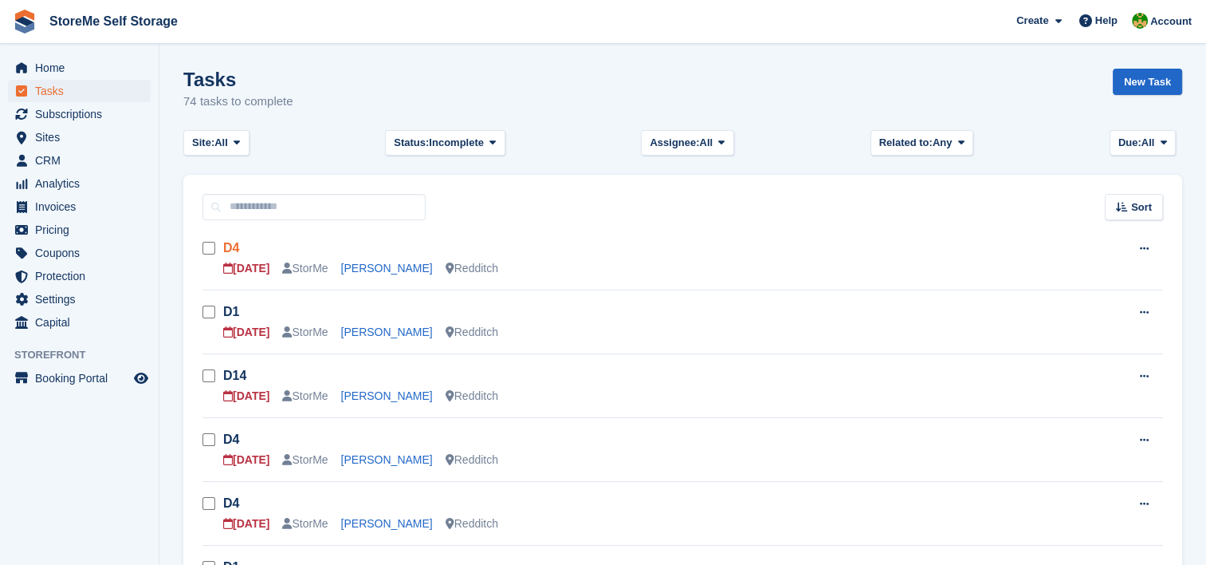
click at [229, 246] on link "D4" at bounding box center [231, 248] width 16 height 14
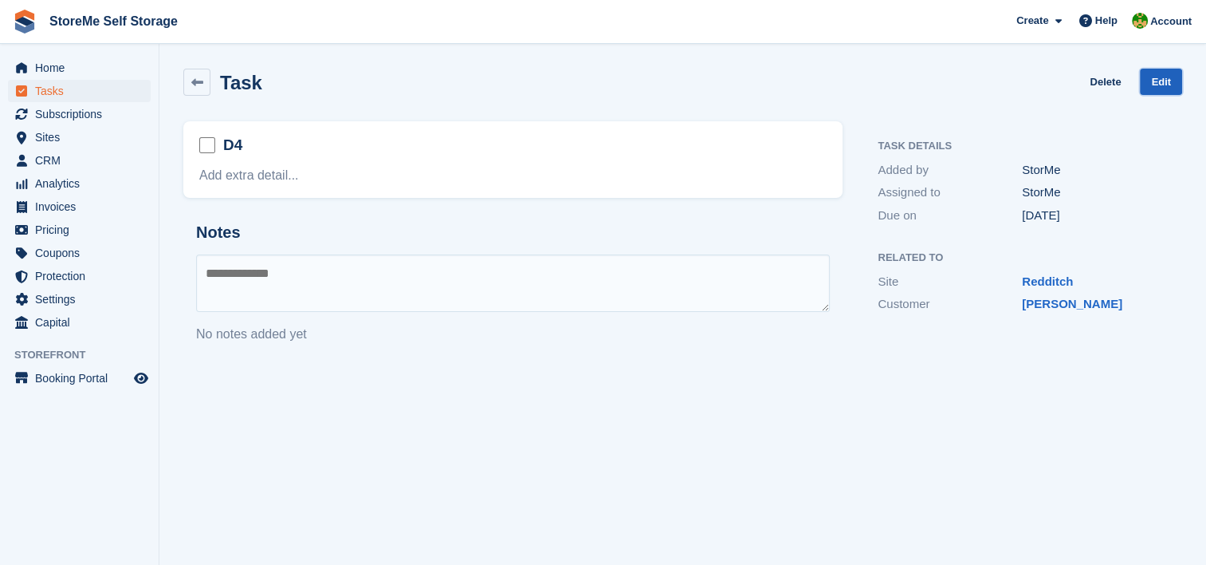
click at [1176, 75] on link "Edit" at bounding box center [1161, 82] width 42 height 26
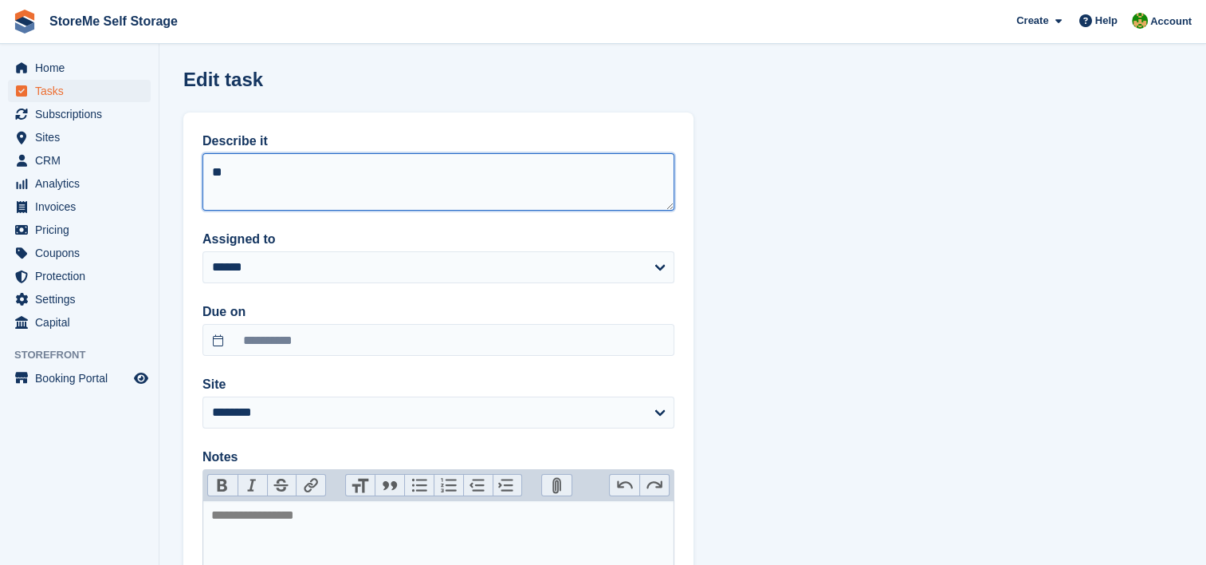
click at [271, 172] on textarea "**" at bounding box center [439, 181] width 472 height 57
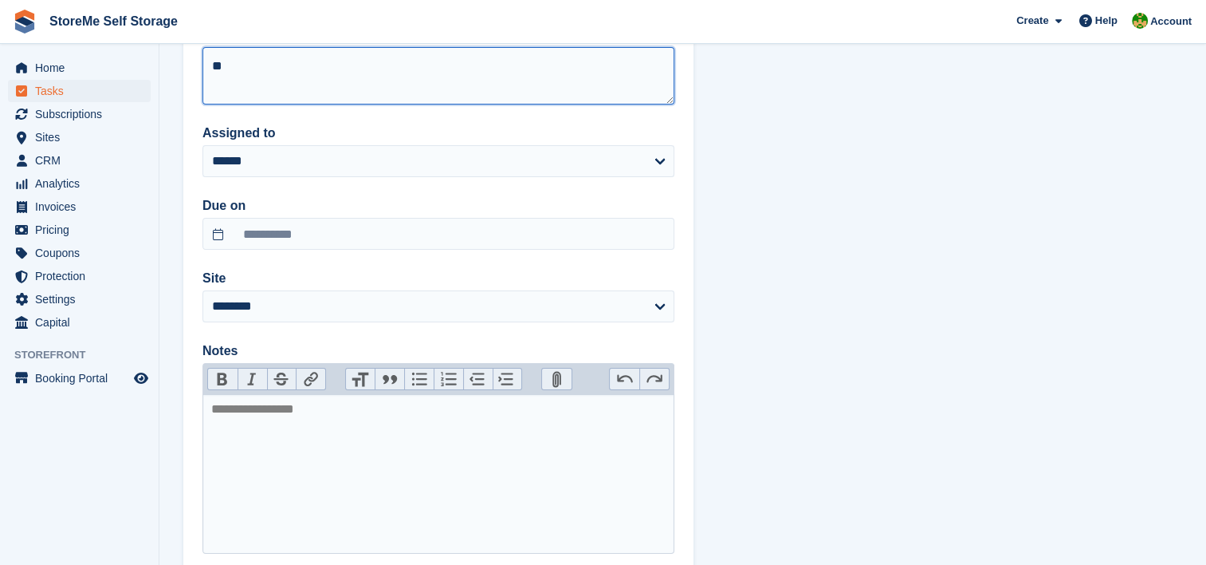
scroll to position [207, 0]
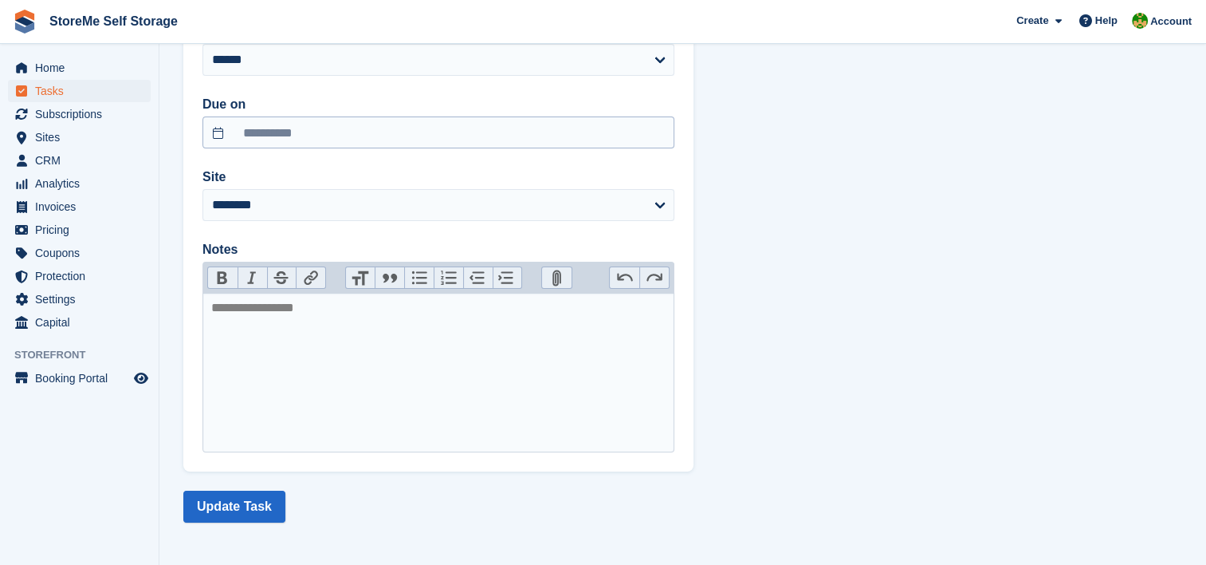
type textarea "**"
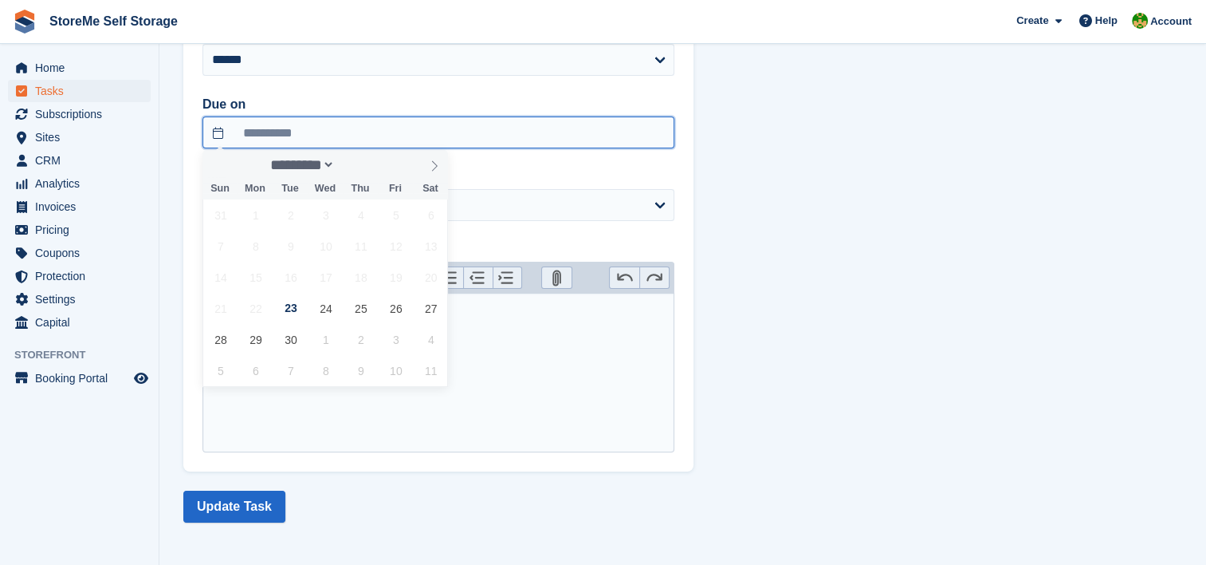
click at [330, 124] on input "**********" at bounding box center [439, 132] width 472 height 32
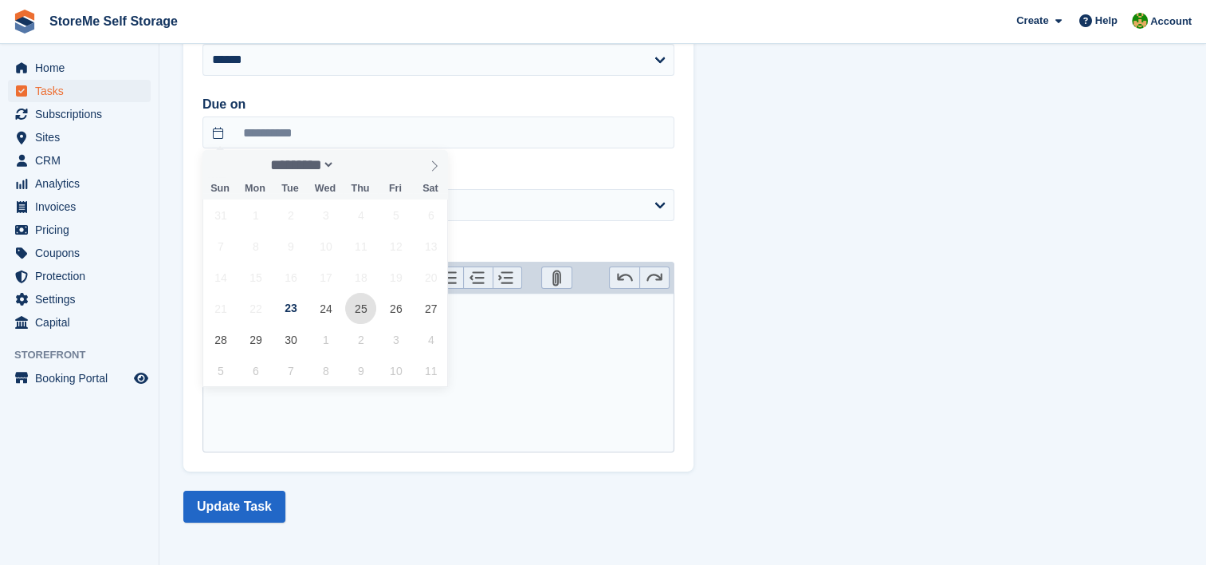
click at [357, 311] on span "25" at bounding box center [360, 308] width 31 height 31
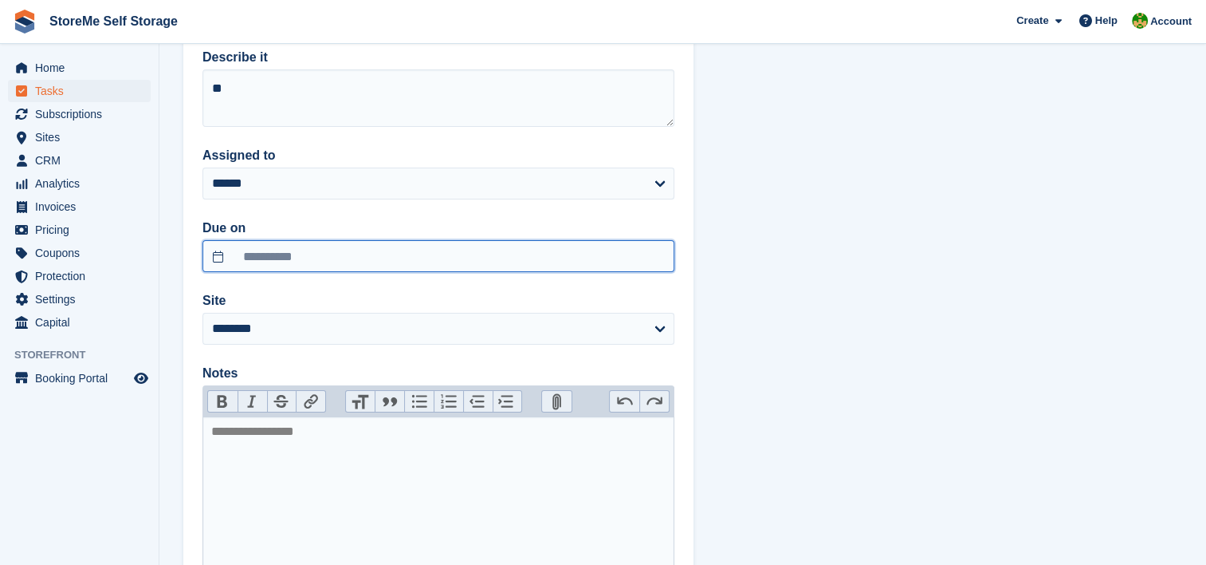
scroll to position [0, 0]
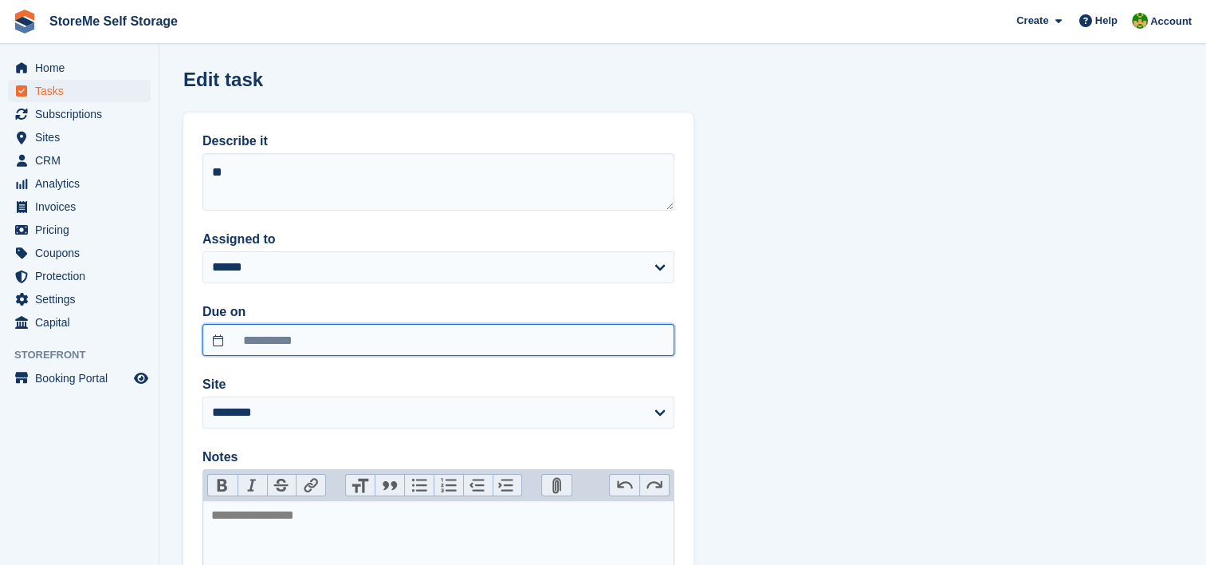
click at [501, 345] on input "**********" at bounding box center [439, 340] width 472 height 32
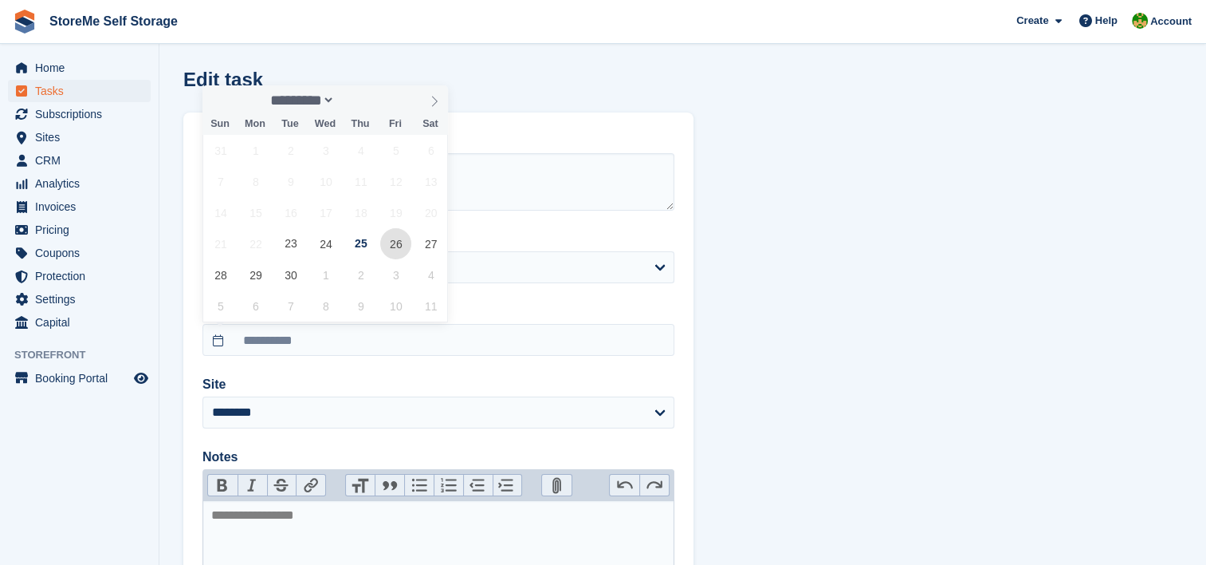
click at [406, 248] on span "26" at bounding box center [395, 243] width 31 height 31
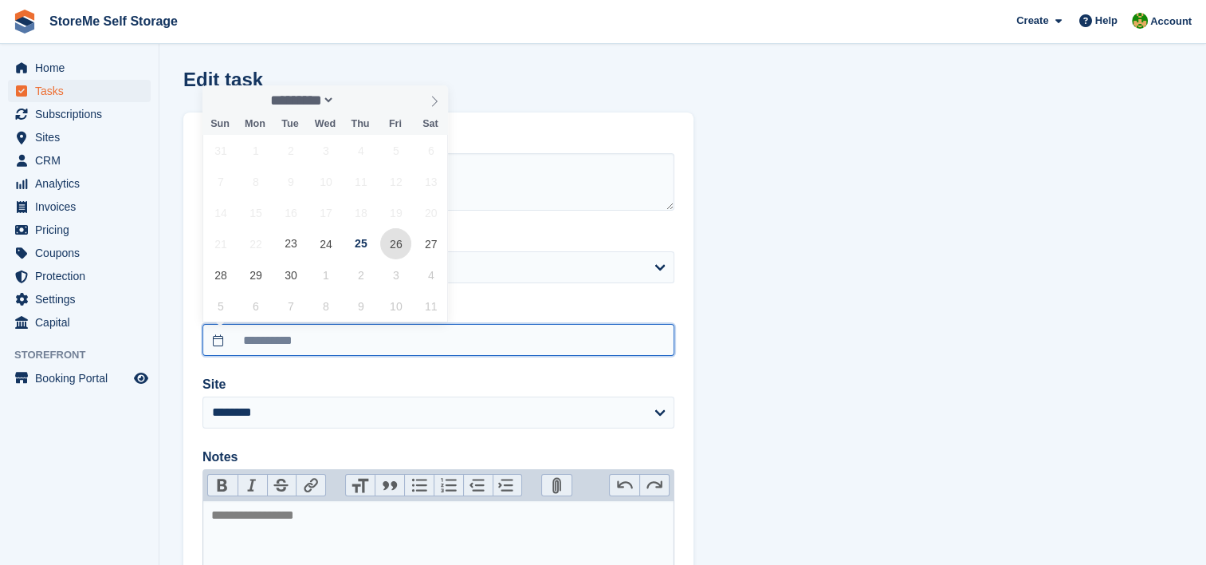
type input "**********"
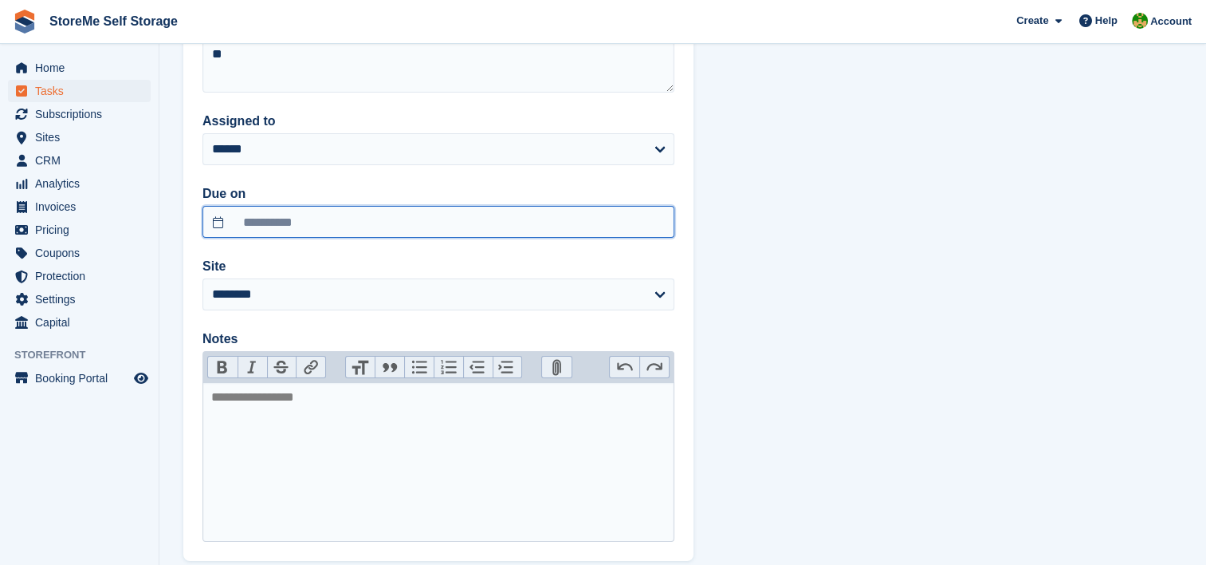
scroll to position [207, 0]
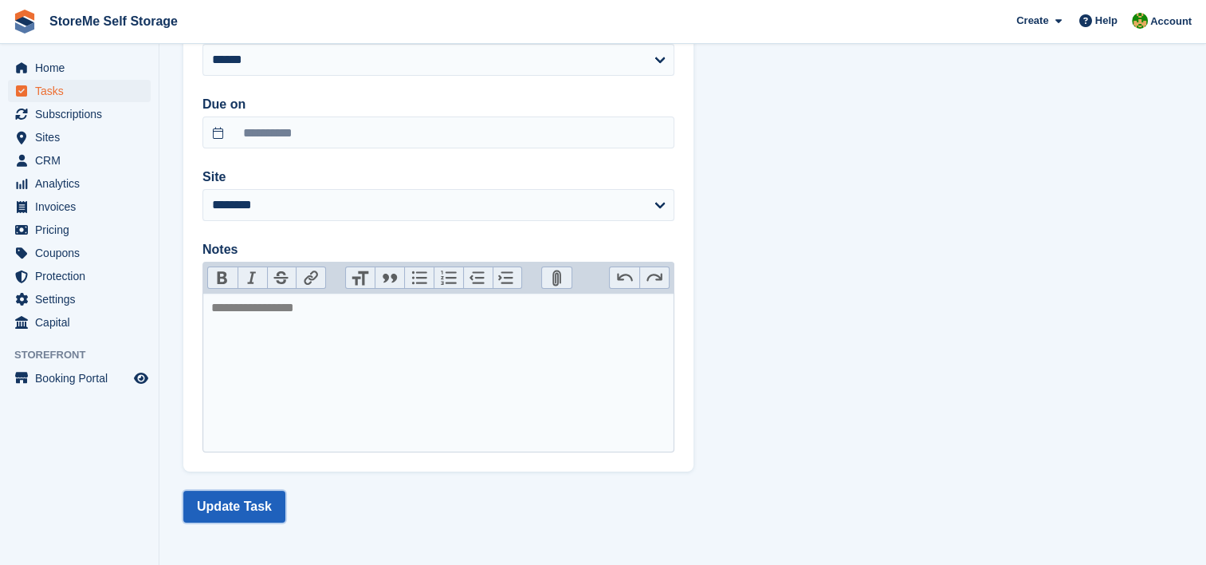
click at [227, 510] on button "Update Task" at bounding box center [234, 506] width 102 height 32
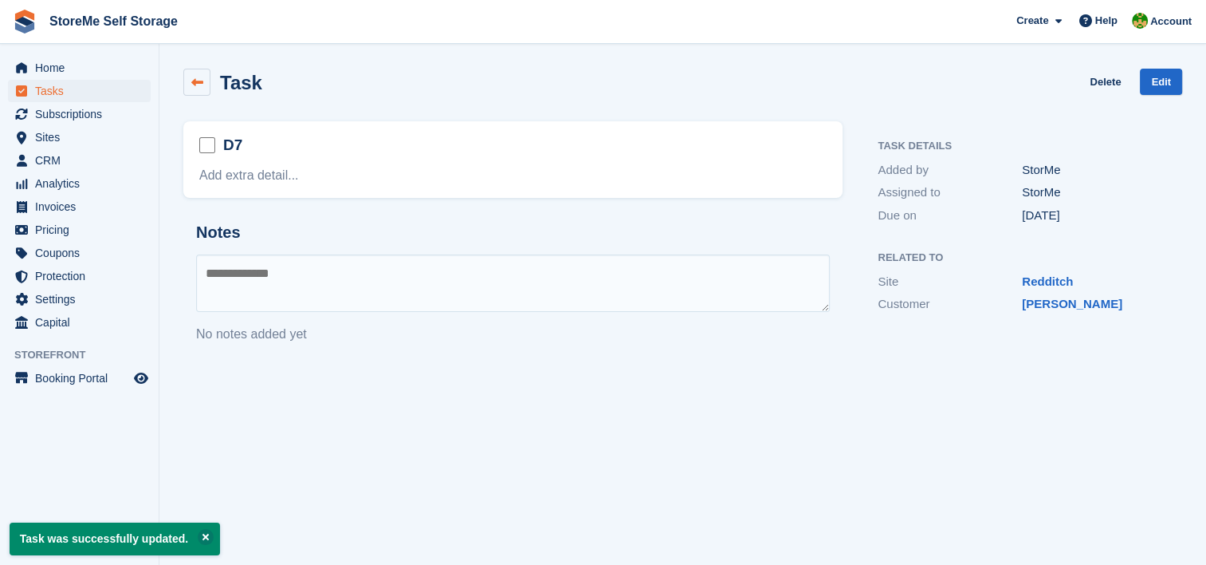
click at [208, 89] on link at bounding box center [196, 82] width 27 height 27
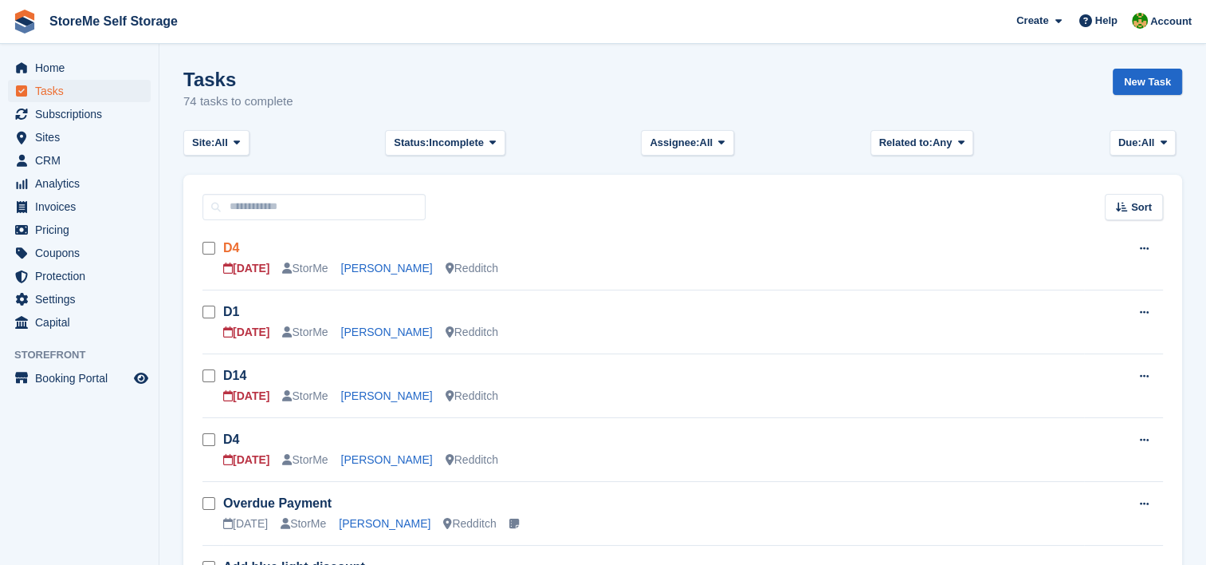
click at [229, 243] on link "D4" at bounding box center [231, 248] width 16 height 14
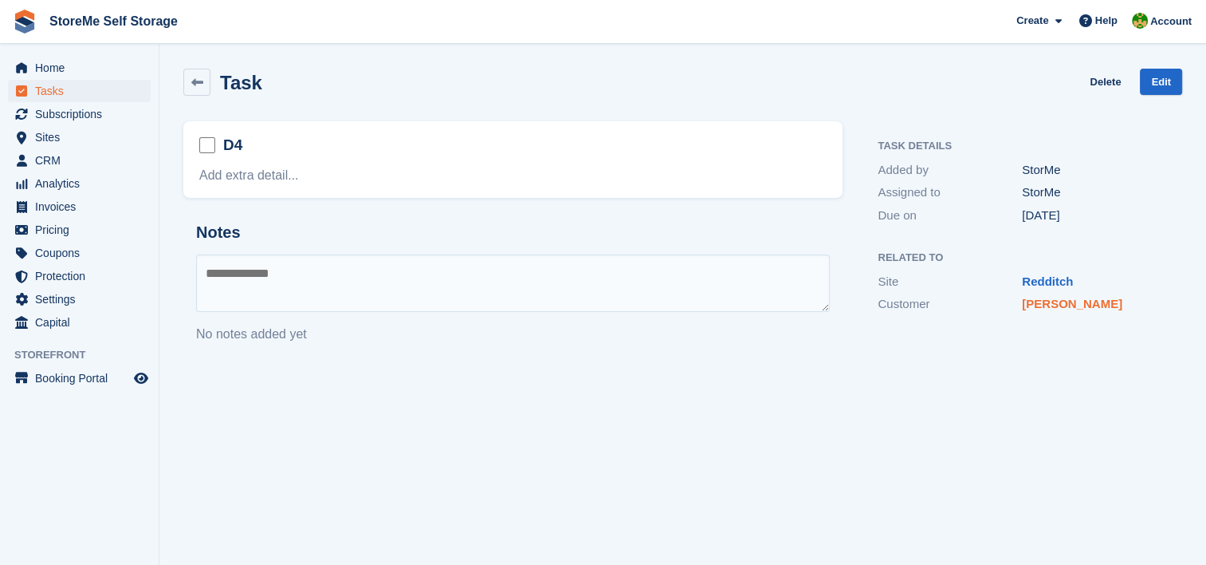
click at [1062, 306] on link "Peter Wray" at bounding box center [1072, 304] width 100 height 14
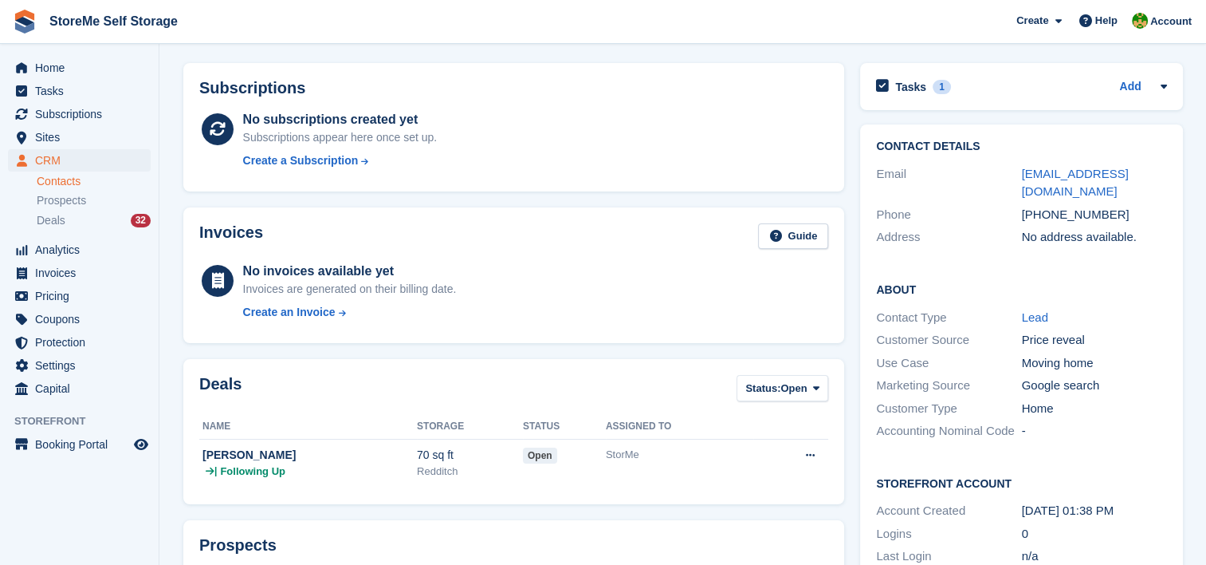
scroll to position [80, 0]
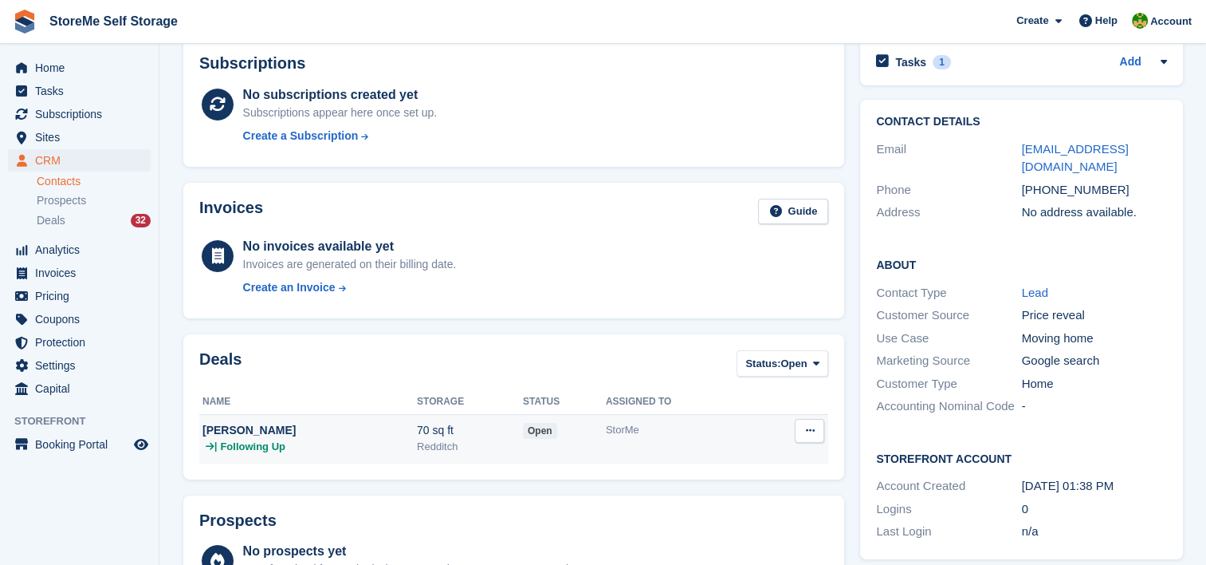
click at [321, 427] on div "[PERSON_NAME]" at bounding box center [310, 430] width 214 height 17
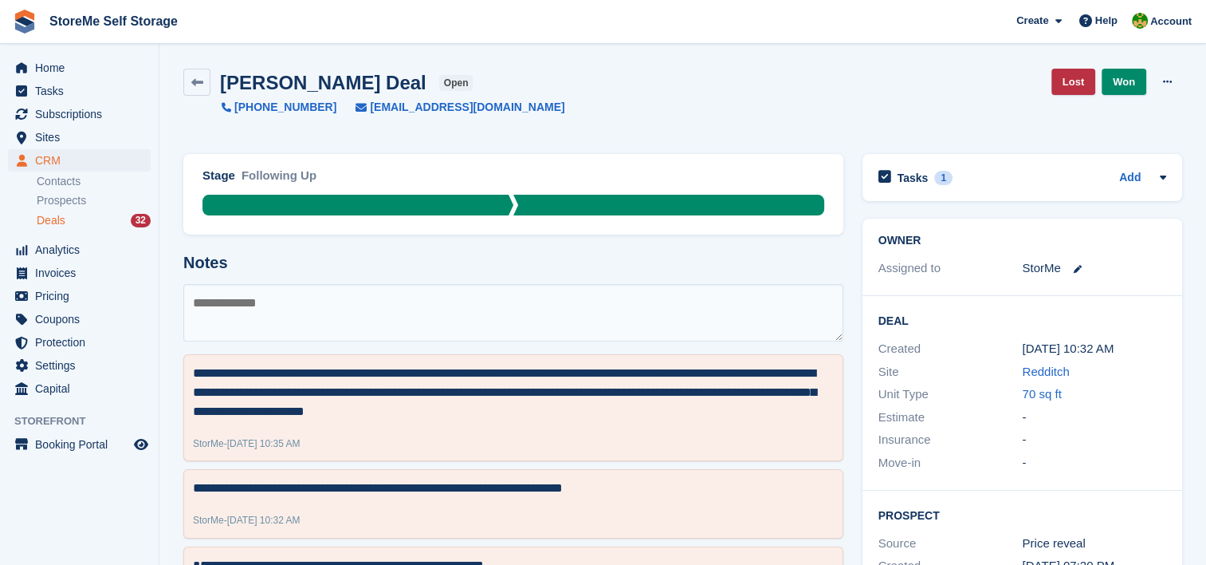
click at [364, 307] on textarea at bounding box center [513, 312] width 660 height 57
type textarea "**********"
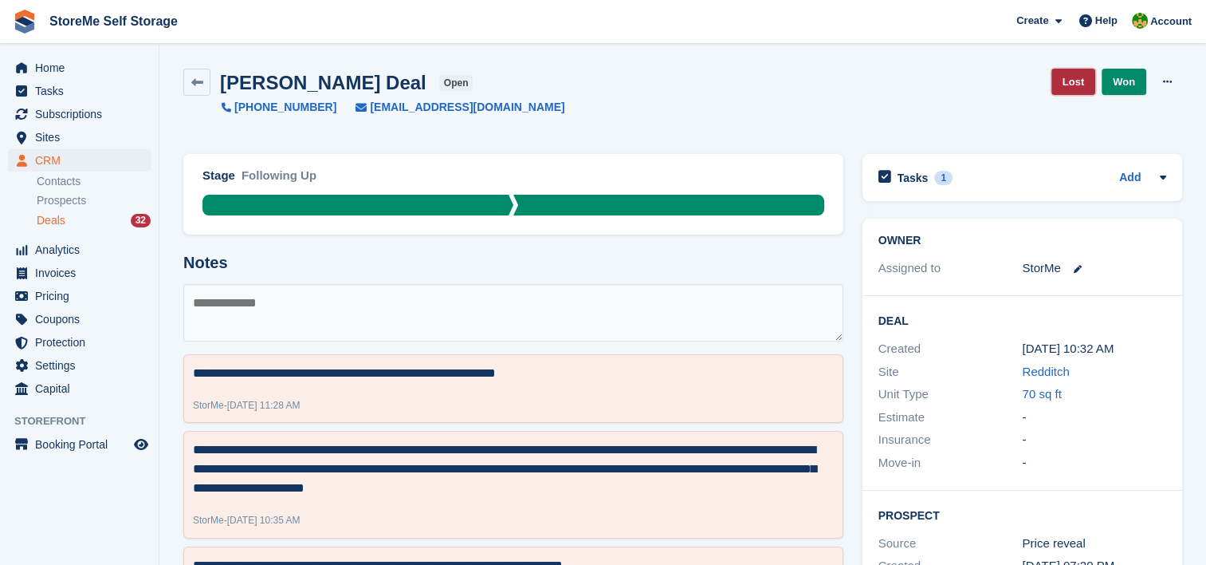
click at [1087, 84] on link "Lost" at bounding box center [1074, 82] width 44 height 26
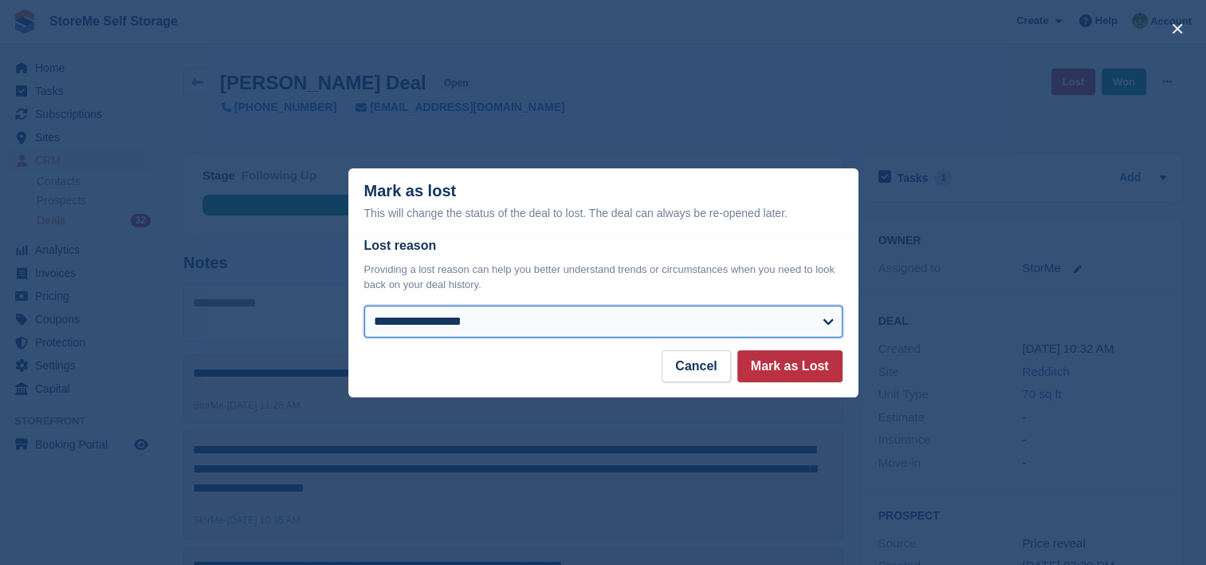
click at [416, 324] on select "**********" at bounding box center [603, 321] width 478 height 32
select select "**********"
click at [364, 306] on select "**********" at bounding box center [603, 321] width 478 height 32
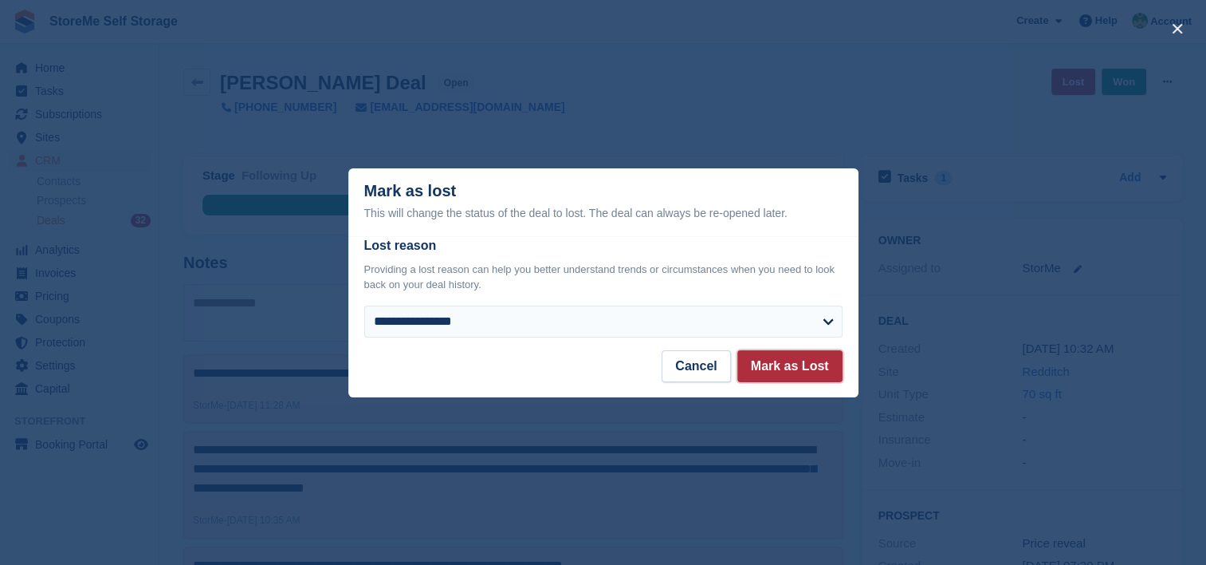
click at [791, 356] on button "Mark as Lost" at bounding box center [790, 366] width 105 height 32
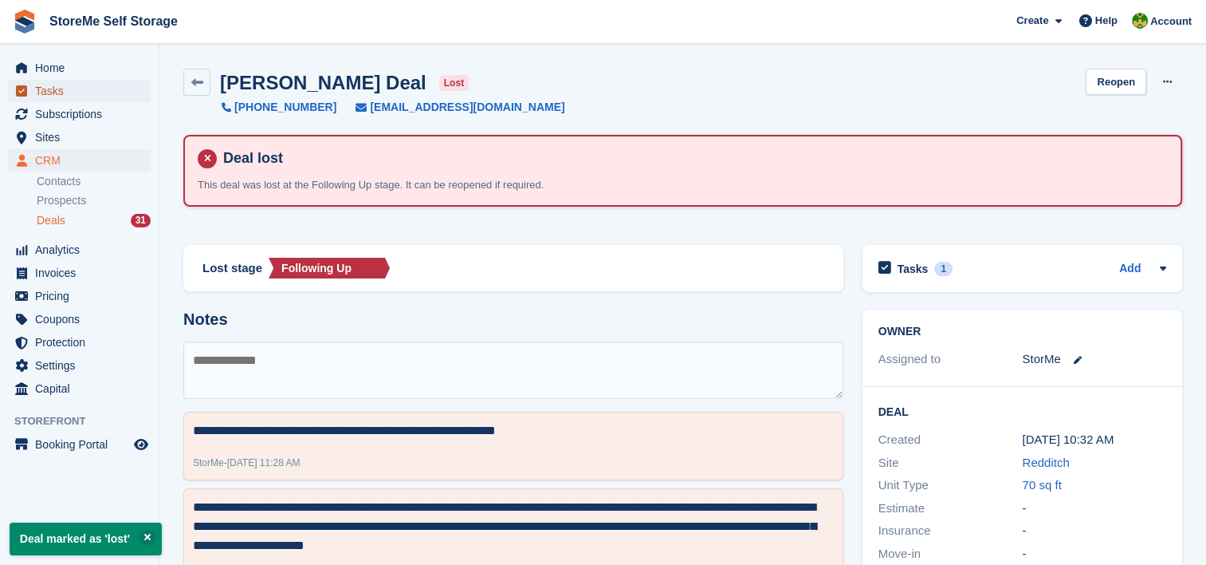
click at [76, 95] on span "Tasks" at bounding box center [83, 91] width 96 height 22
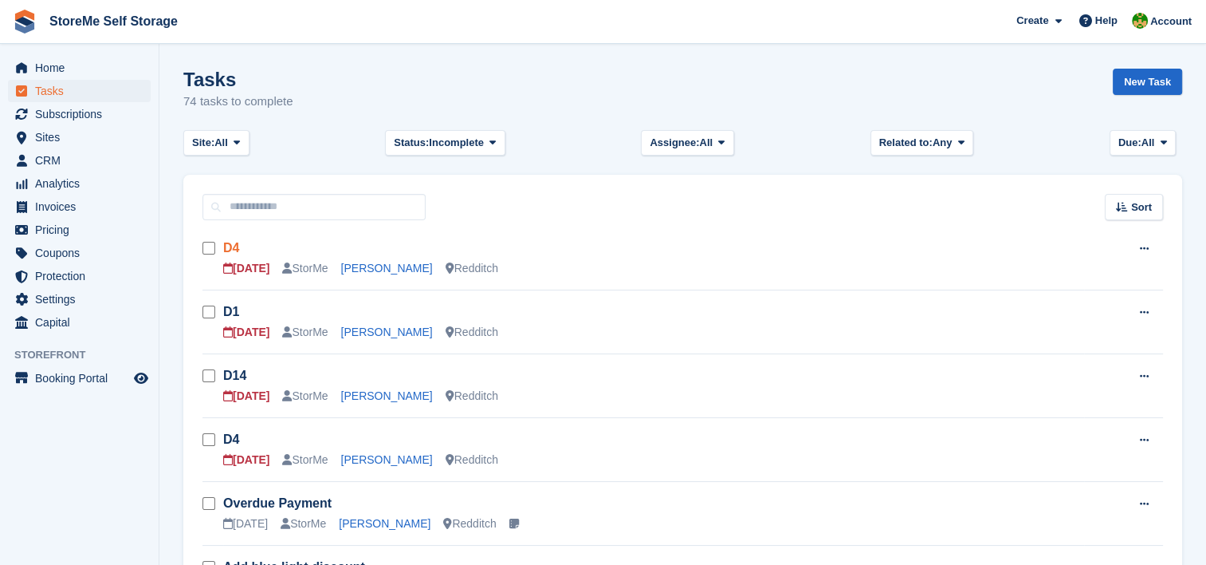
click at [234, 248] on link "D4" at bounding box center [231, 248] width 16 height 14
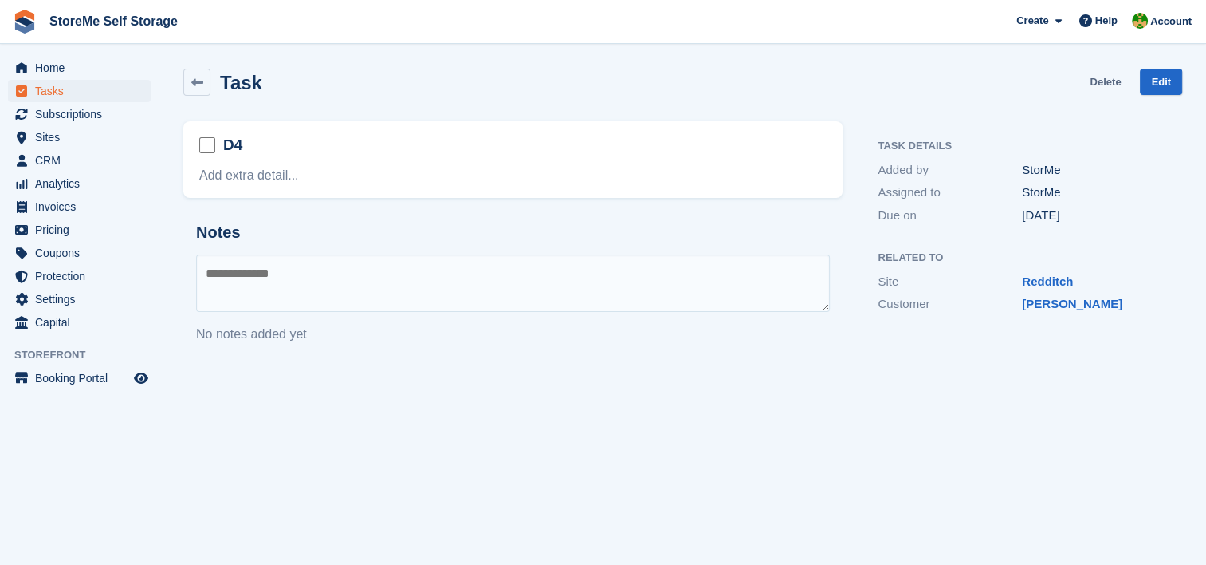
click at [1109, 78] on link "Delete" at bounding box center [1105, 82] width 31 height 26
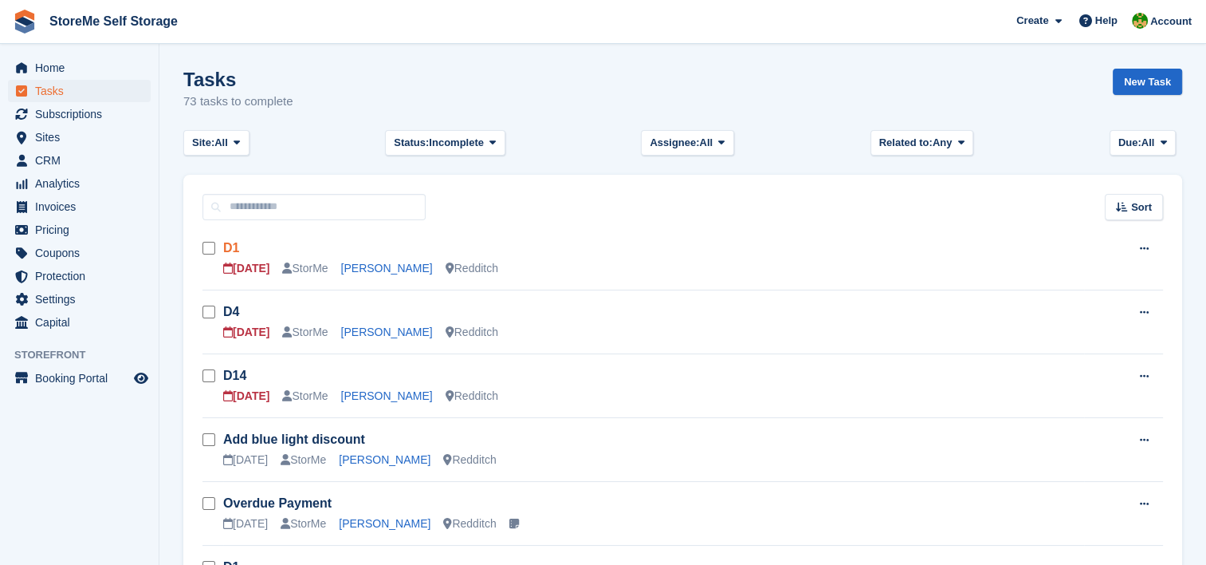
click at [236, 252] on link "D1" at bounding box center [231, 248] width 16 height 14
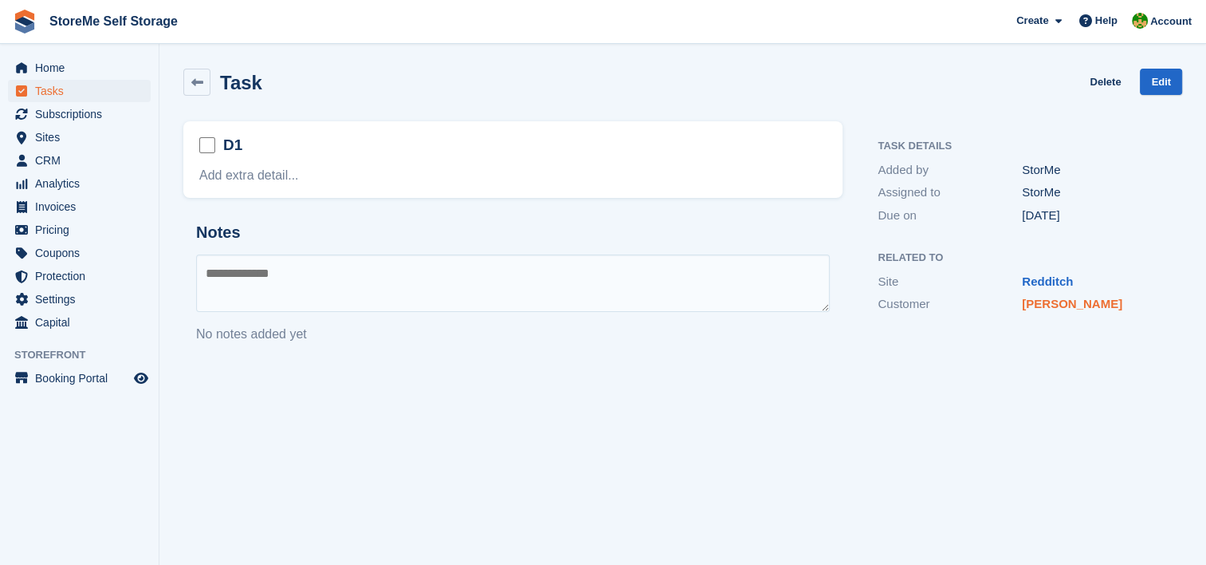
click at [1047, 306] on link "[PERSON_NAME]" at bounding box center [1072, 304] width 100 height 14
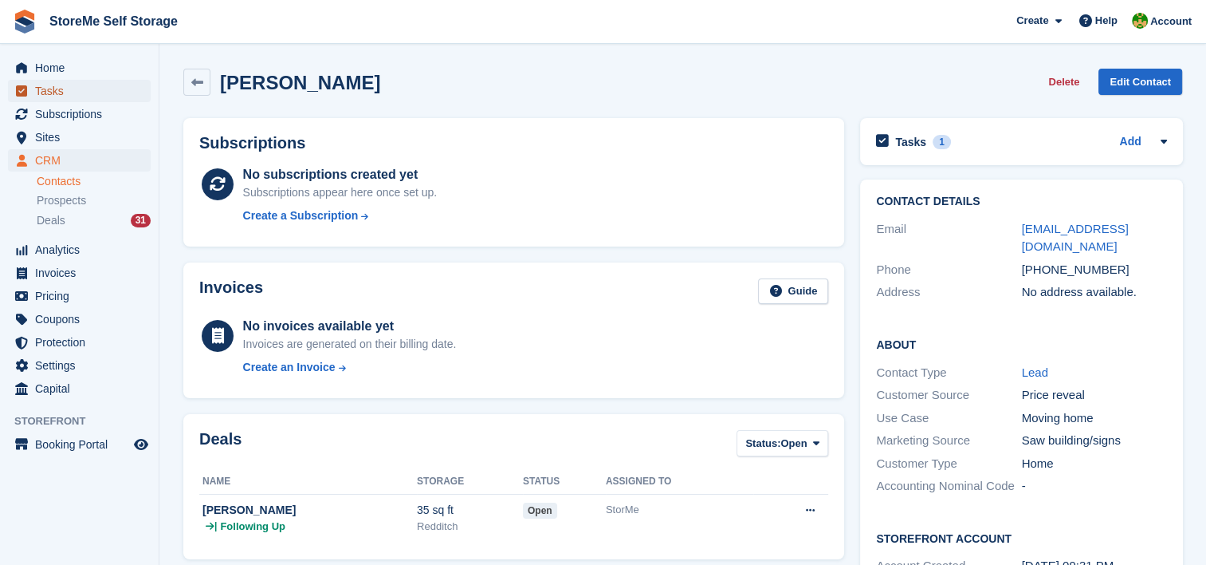
click at [45, 90] on span "Tasks" at bounding box center [83, 91] width 96 height 22
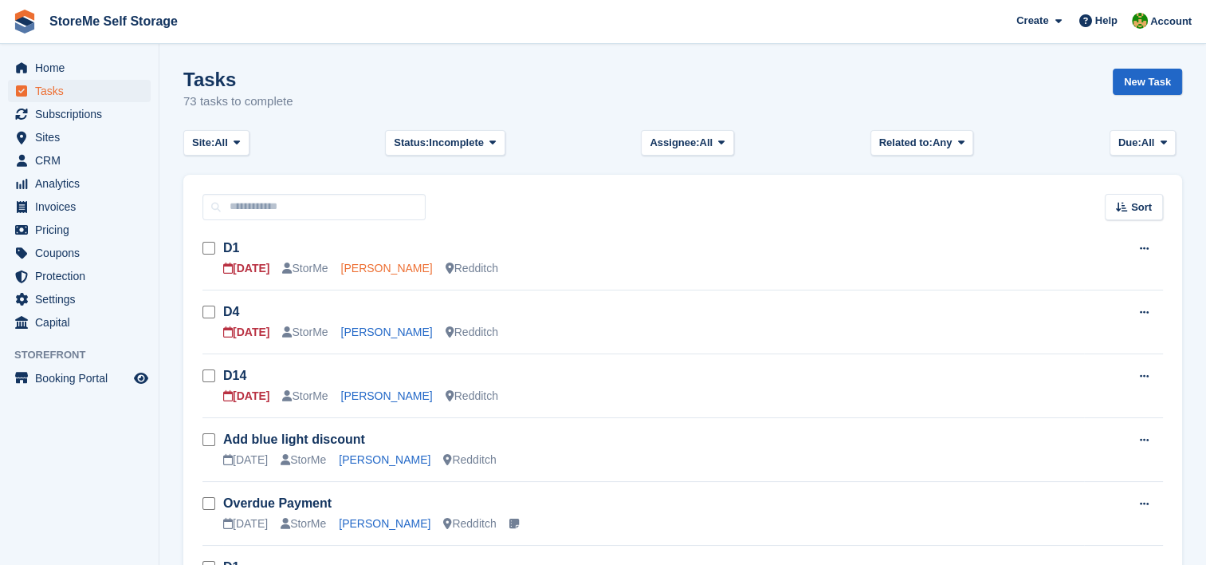
click at [369, 268] on link "[PERSON_NAME]" at bounding box center [387, 268] width 92 height 13
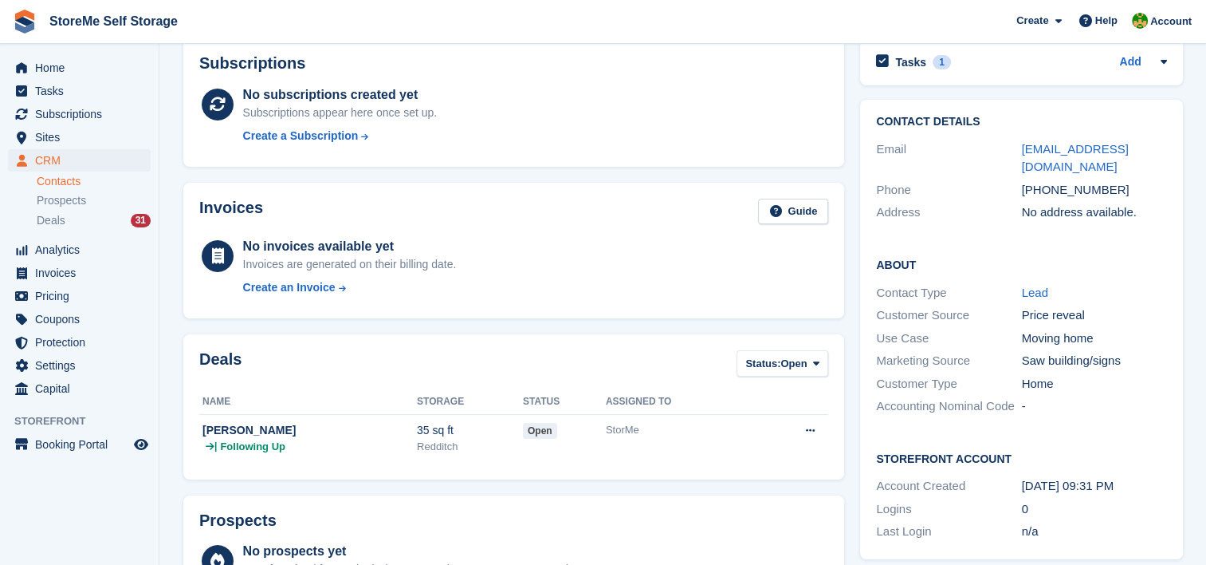
scroll to position [239, 0]
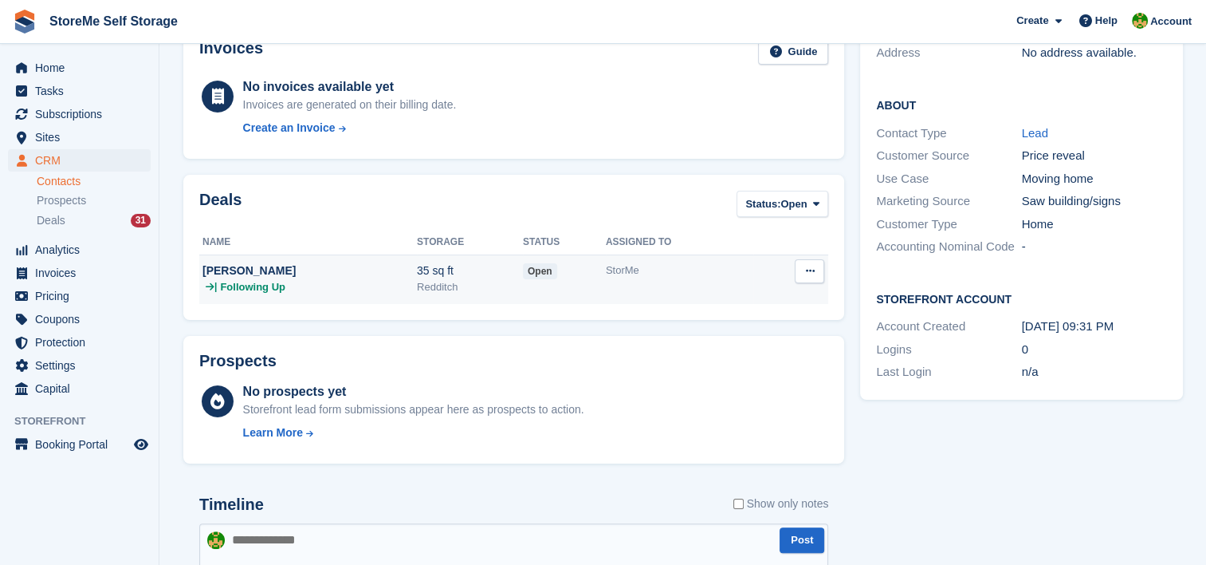
click at [309, 276] on div "[PERSON_NAME]" at bounding box center [310, 270] width 214 height 17
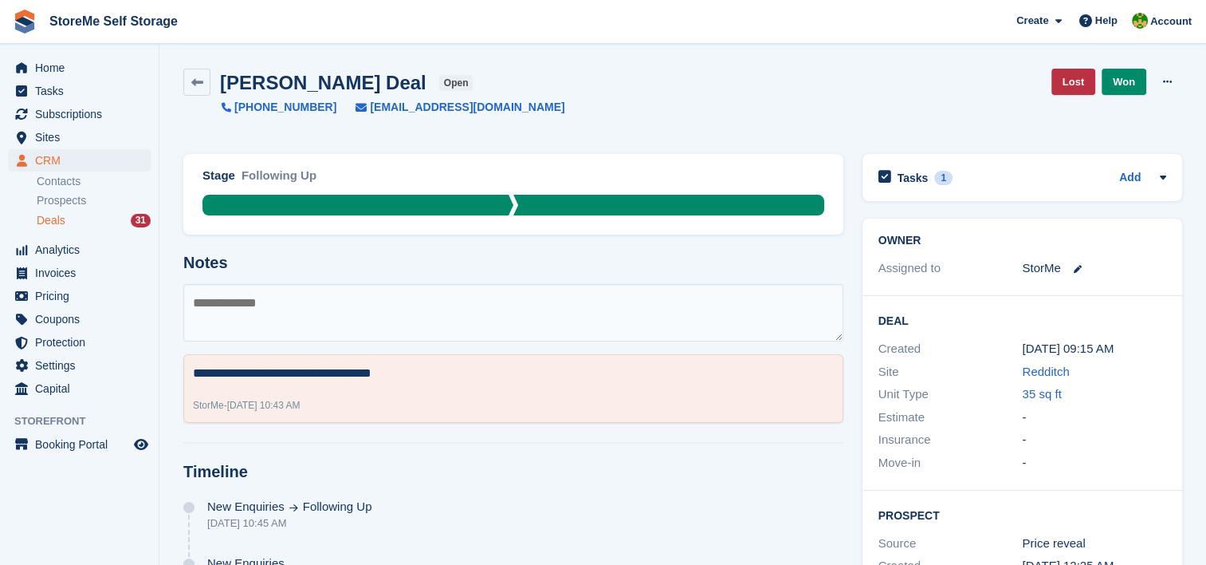
click at [313, 320] on textarea at bounding box center [513, 312] width 660 height 57
click at [491, 311] on textarea "**********" at bounding box center [513, 312] width 660 height 57
click at [199, 293] on textarea "**********" at bounding box center [513, 312] width 660 height 57
type textarea "**********"
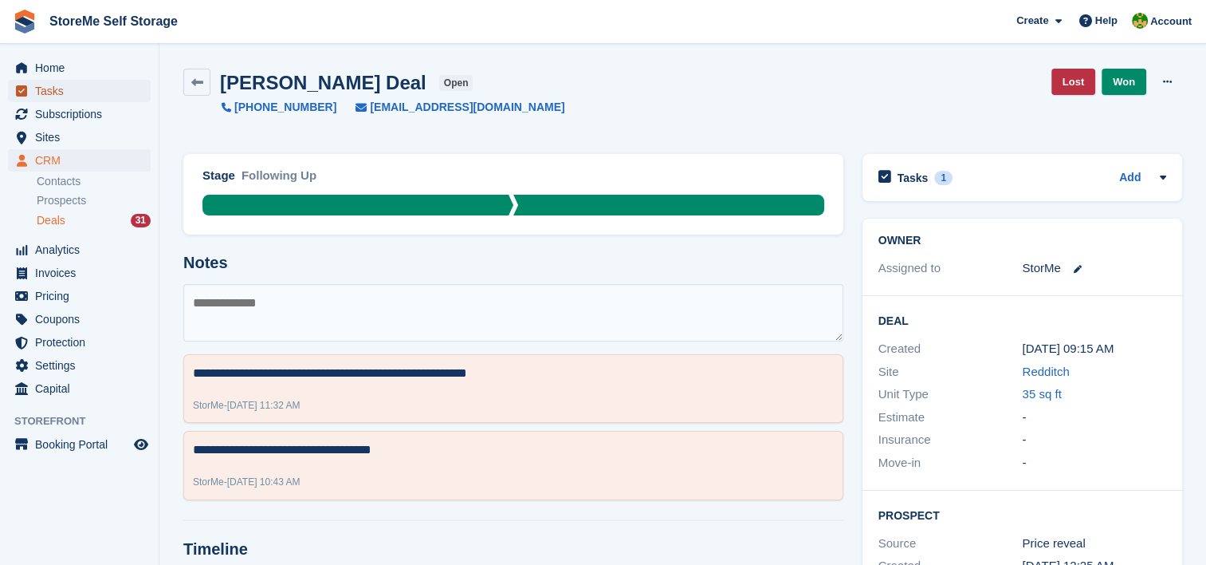
click at [72, 96] on span "Tasks" at bounding box center [83, 91] width 96 height 22
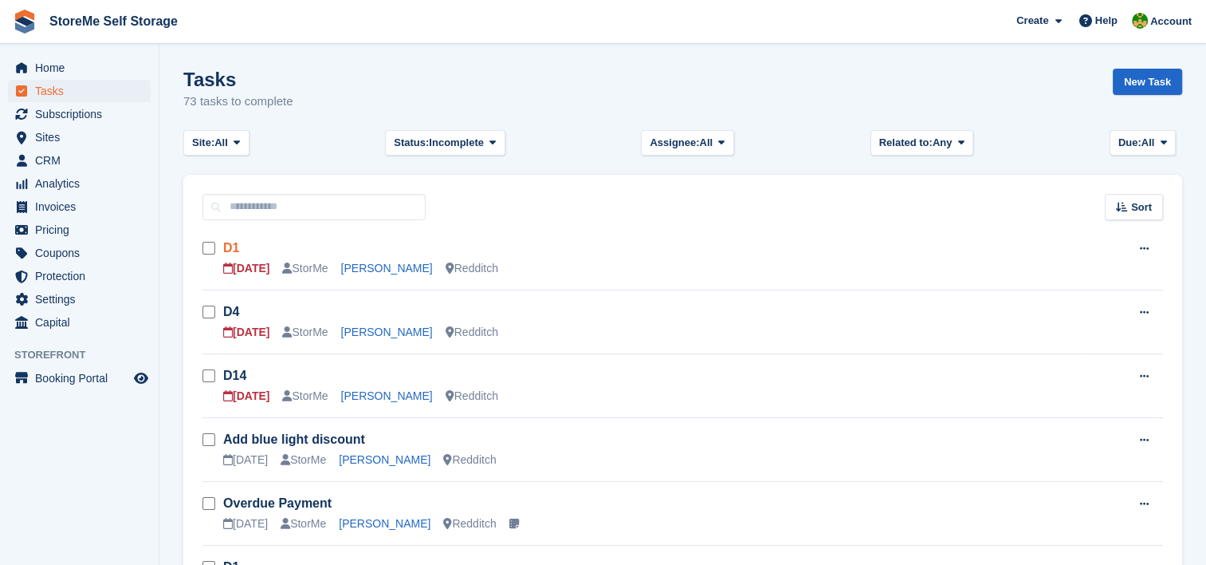
click at [226, 245] on link "D1" at bounding box center [231, 248] width 16 height 14
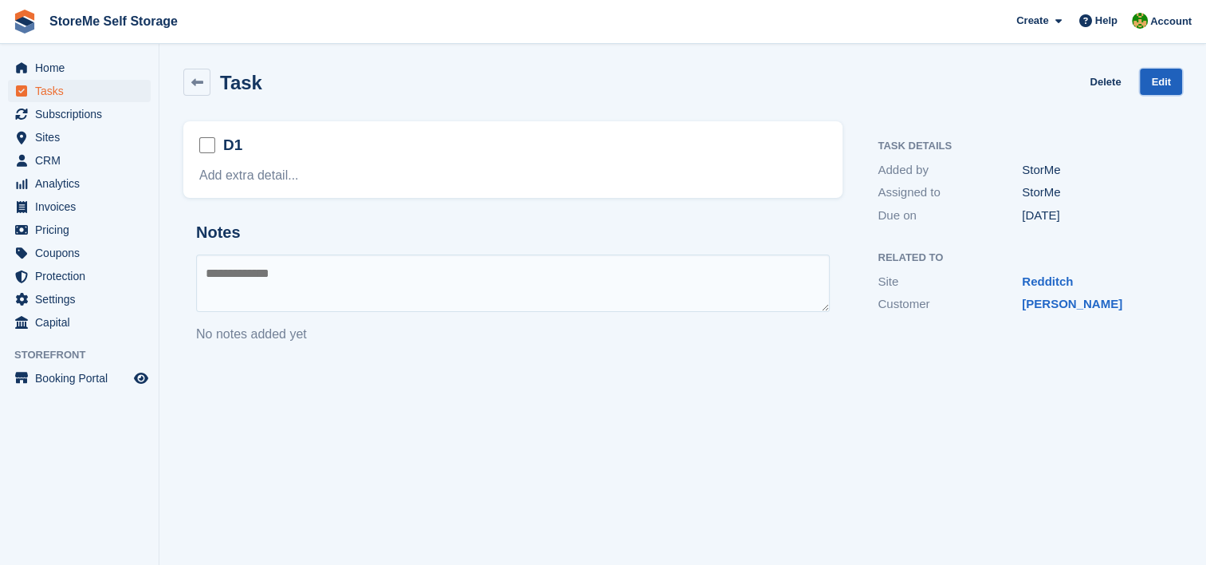
click at [1170, 81] on link "Edit" at bounding box center [1161, 82] width 42 height 26
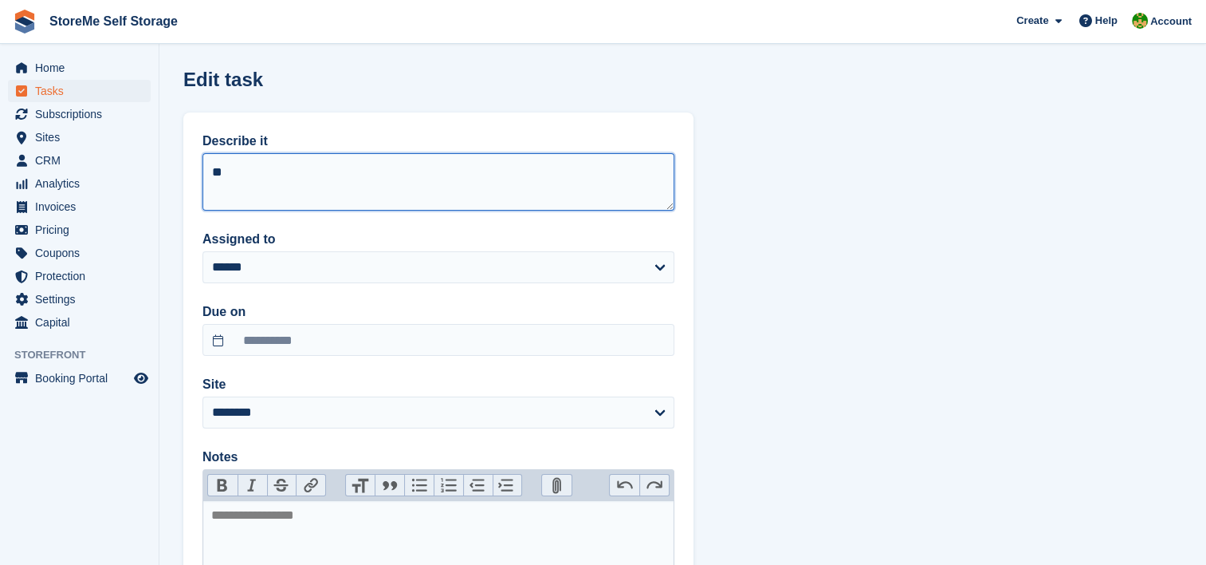
click at [344, 161] on textarea "**" at bounding box center [439, 181] width 472 height 57
type textarea "**"
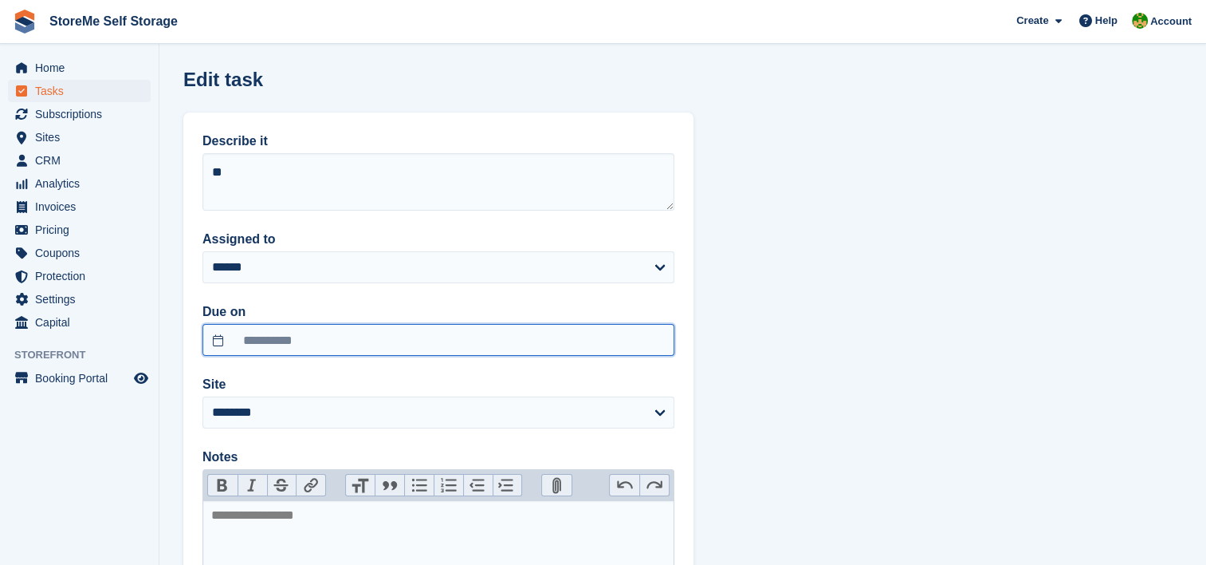
click at [246, 328] on input "**********" at bounding box center [439, 340] width 472 height 32
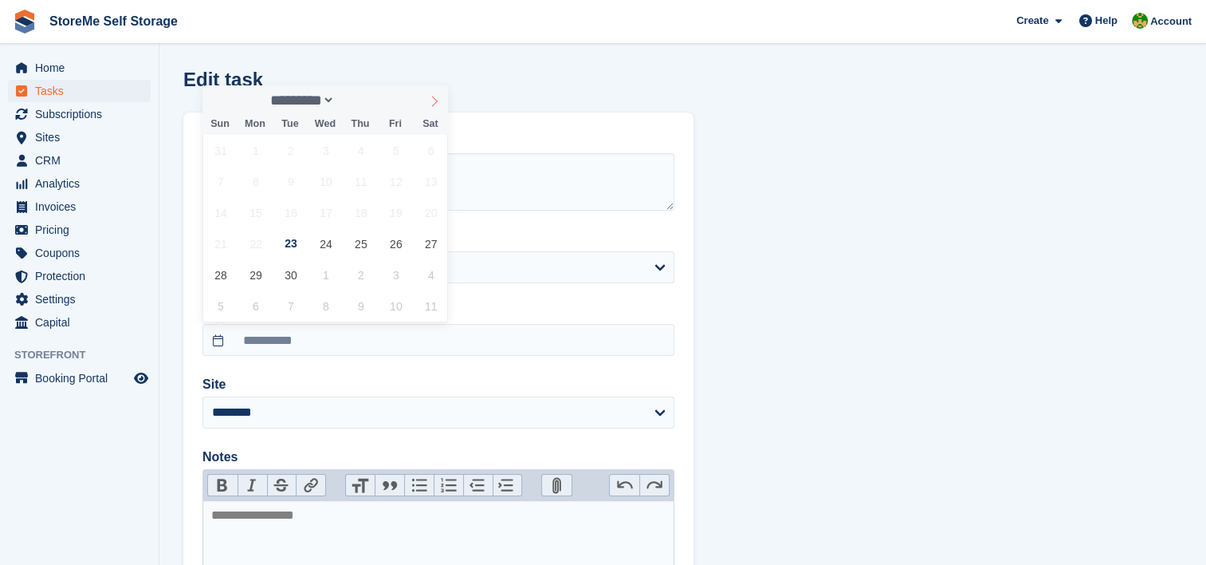
click at [431, 99] on icon at bounding box center [434, 101] width 11 height 11
select select "*"
click at [399, 151] on span "3" at bounding box center [395, 150] width 31 height 31
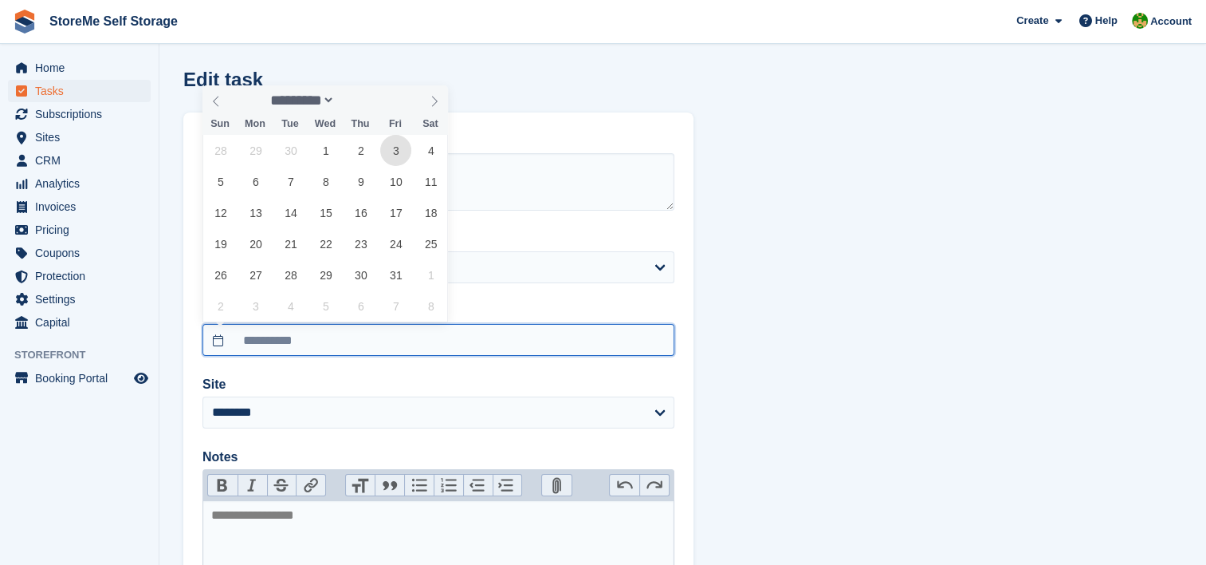
type input "**********"
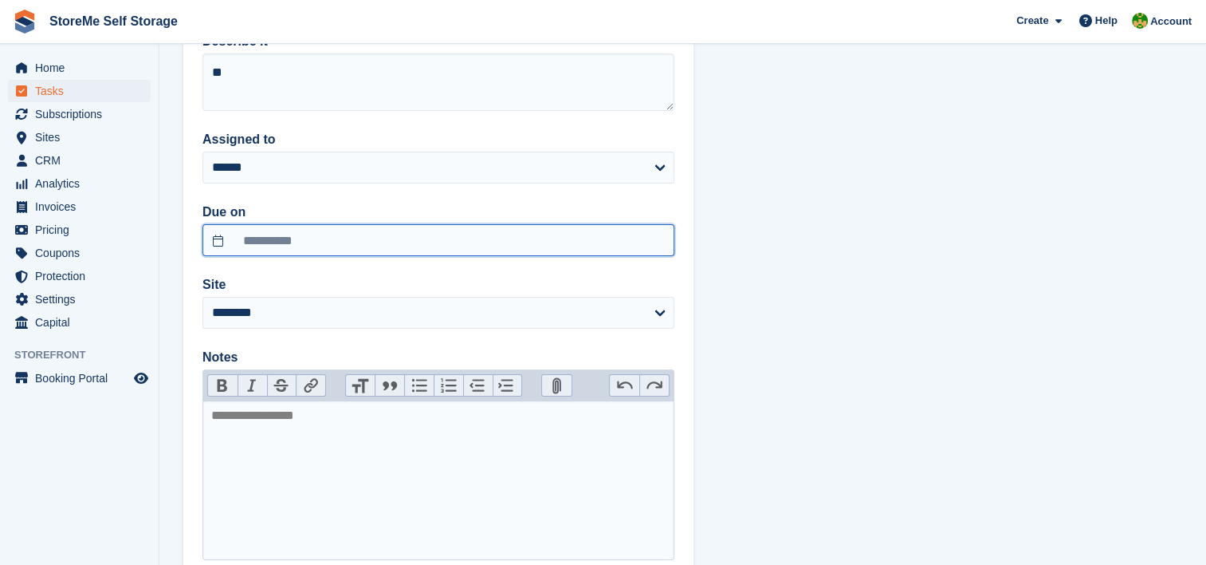
scroll to position [207, 0]
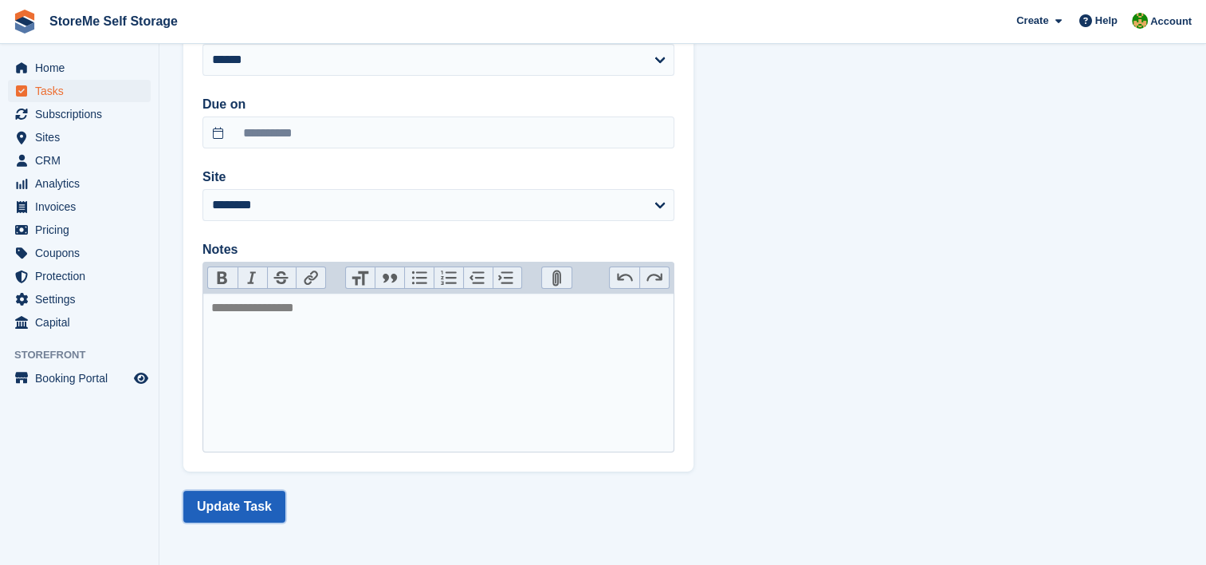
click at [246, 498] on button "Update Task" at bounding box center [234, 506] width 102 height 32
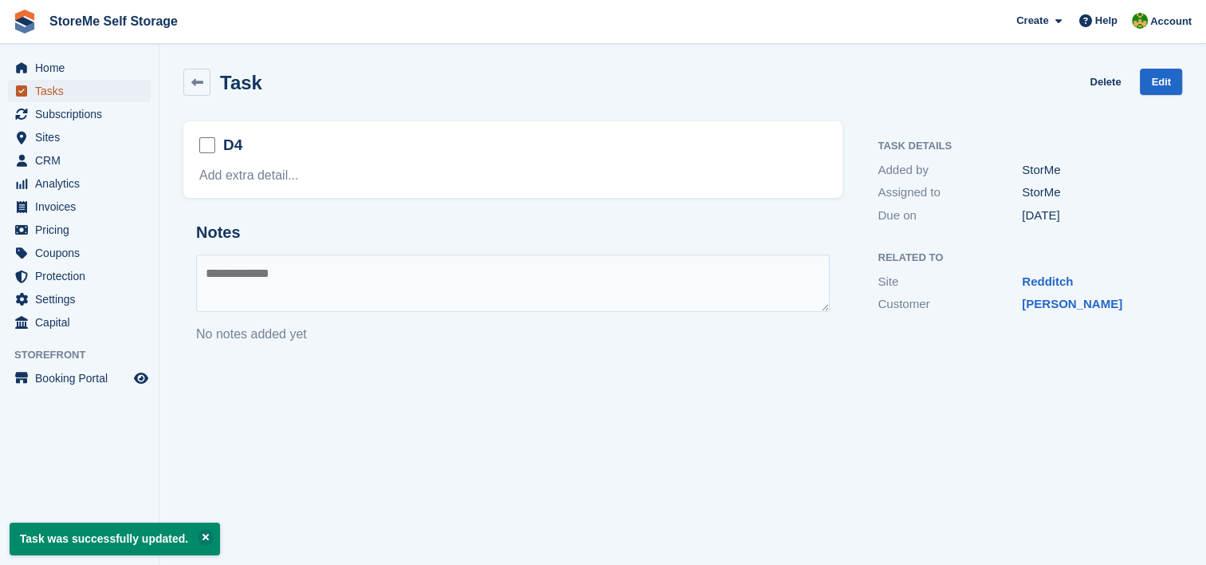
click at [103, 92] on span "Tasks" at bounding box center [83, 91] width 96 height 22
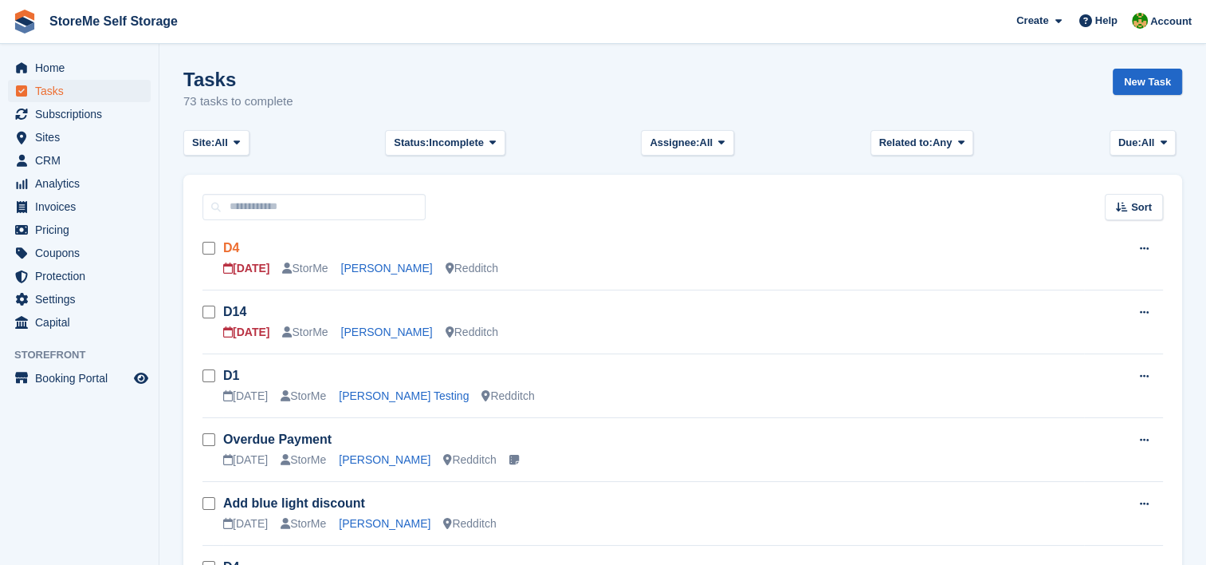
click at [234, 246] on link "D4" at bounding box center [231, 248] width 16 height 14
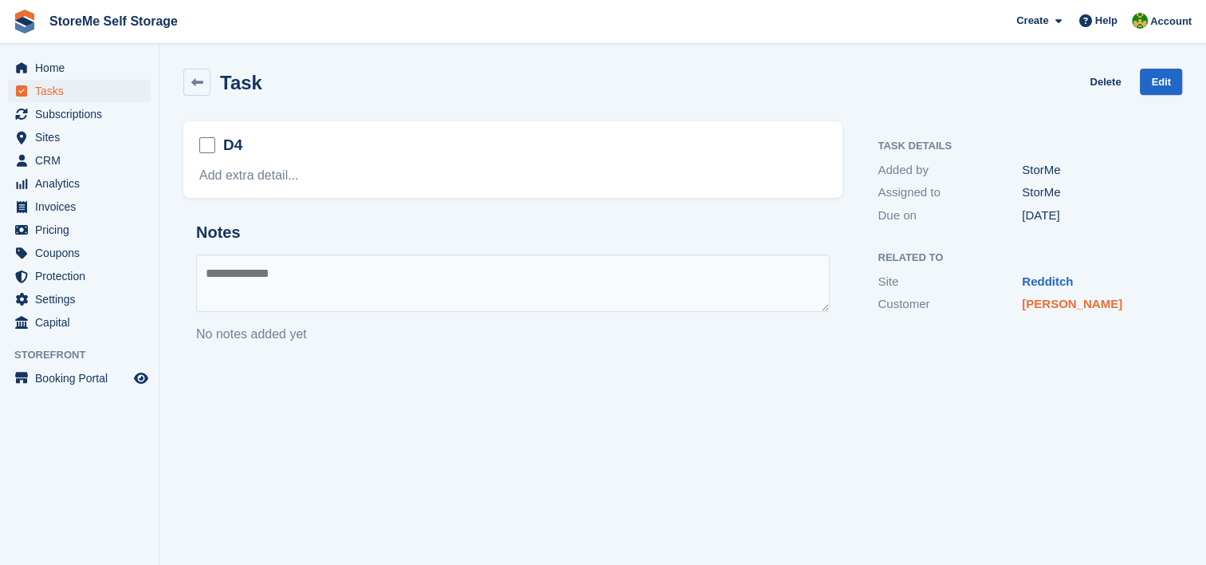
click at [1065, 307] on link "[PERSON_NAME]" at bounding box center [1072, 304] width 100 height 14
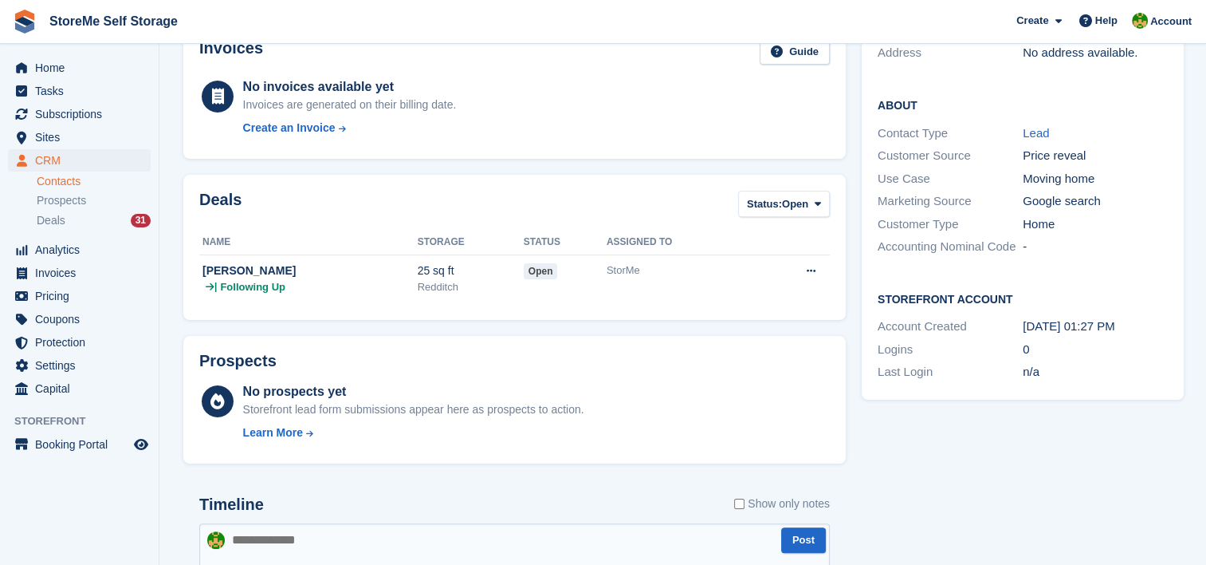
scroll to position [399, 0]
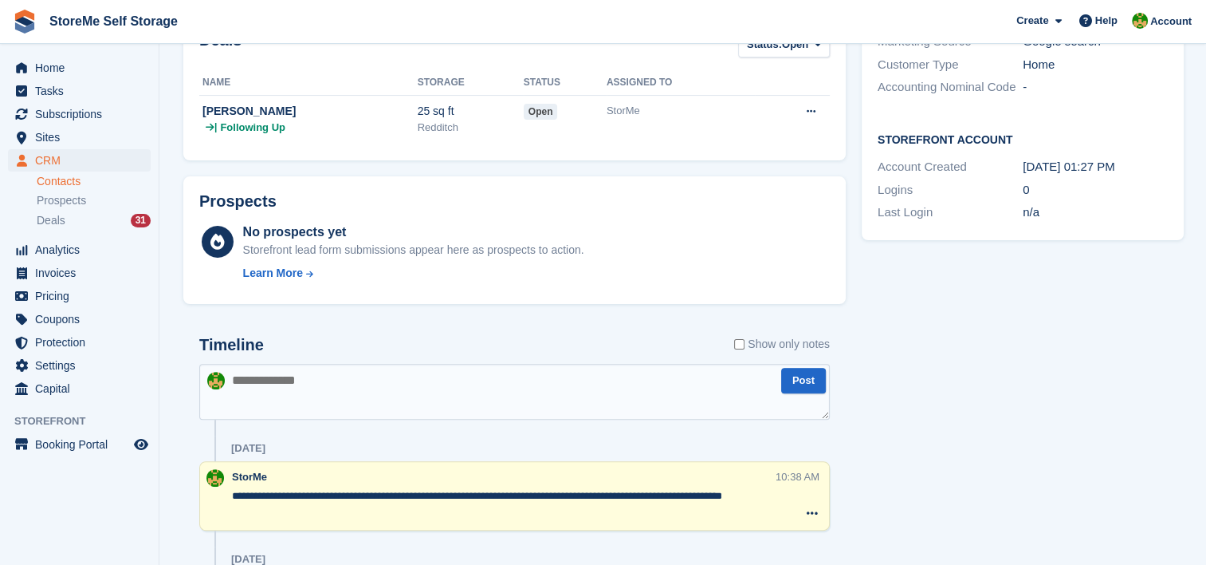
click at [290, 387] on textarea at bounding box center [514, 392] width 631 height 56
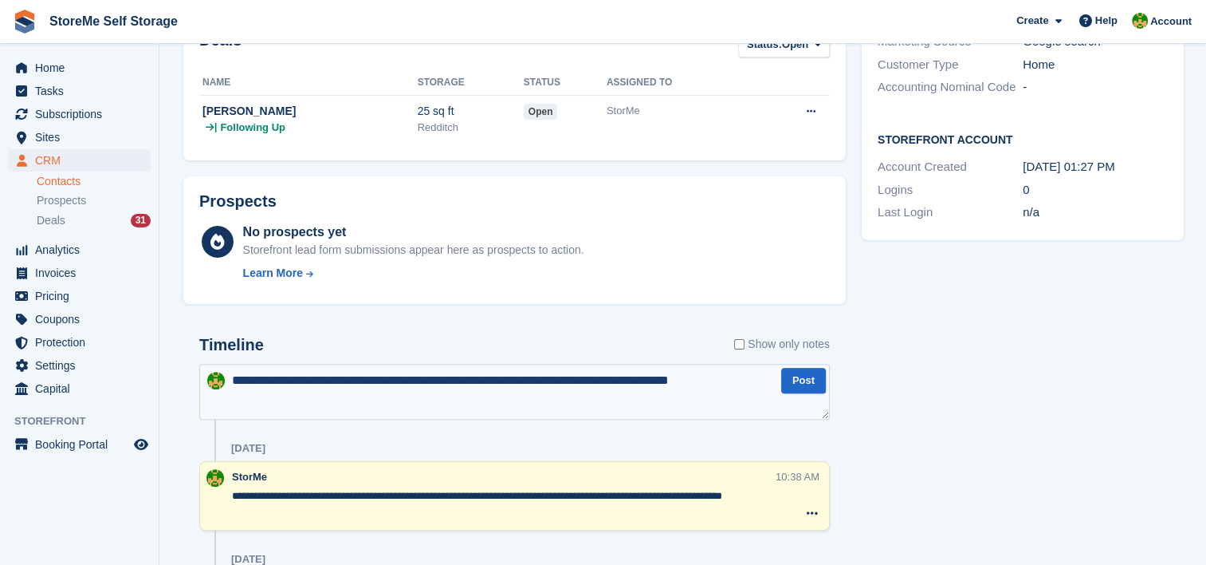
type textarea "**********"
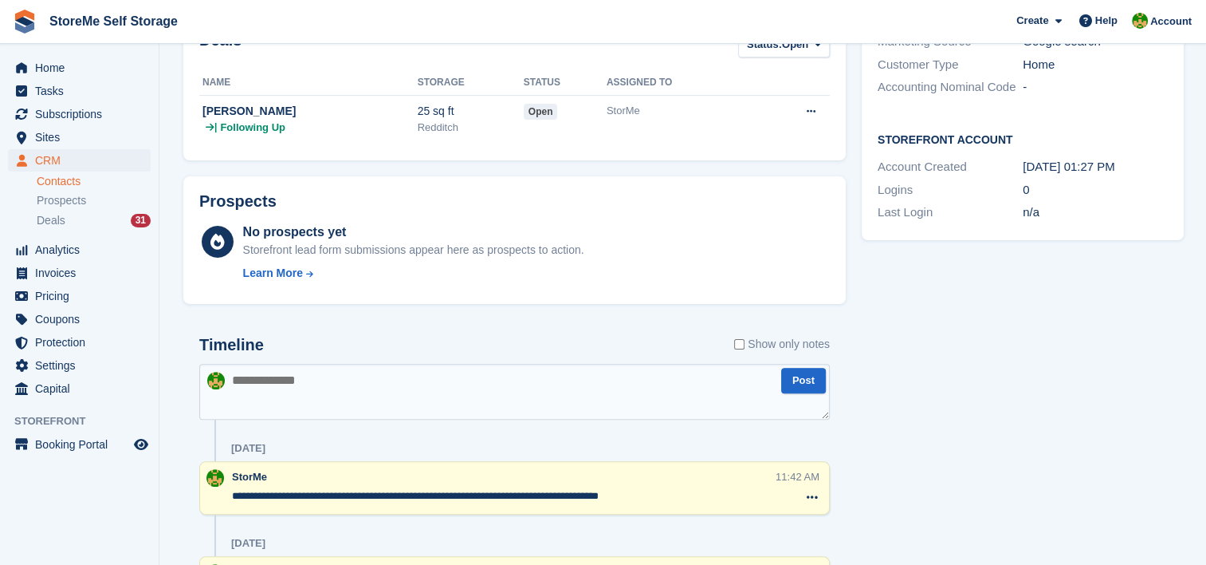
scroll to position [0, 0]
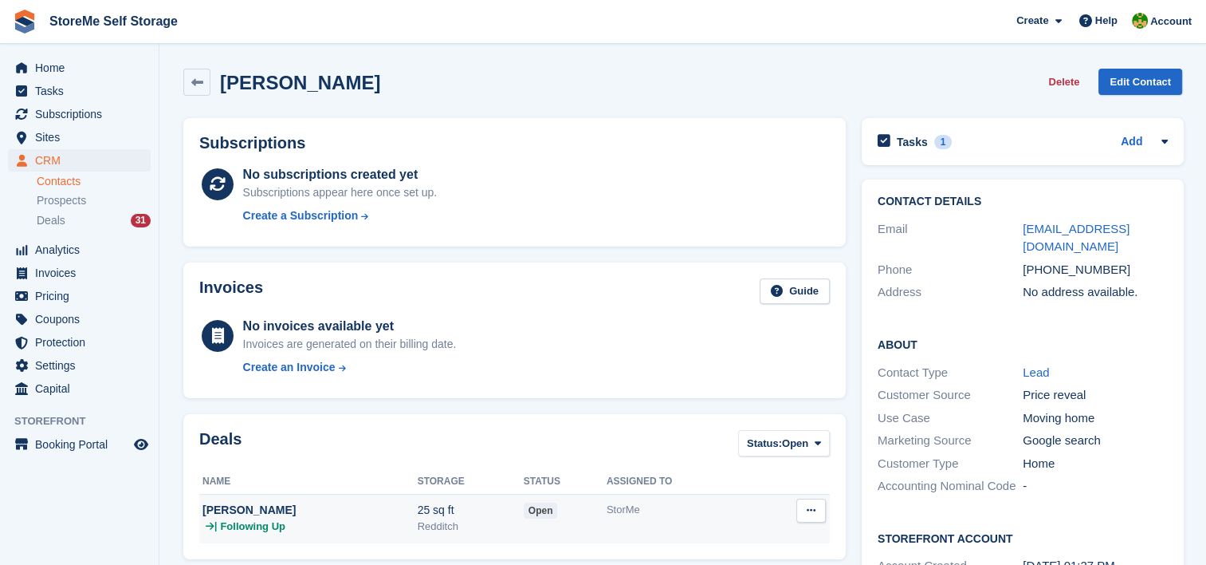
click at [297, 500] on td "[PERSON_NAME] | Following Up" at bounding box center [308, 518] width 218 height 49
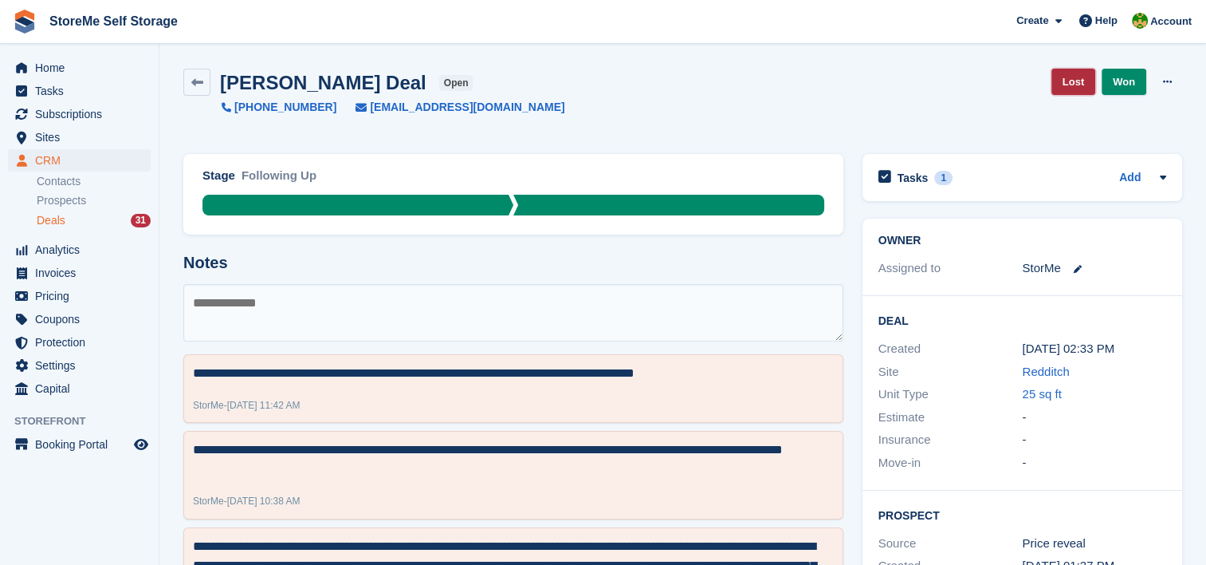
click at [1079, 77] on link "Lost" at bounding box center [1074, 82] width 44 height 26
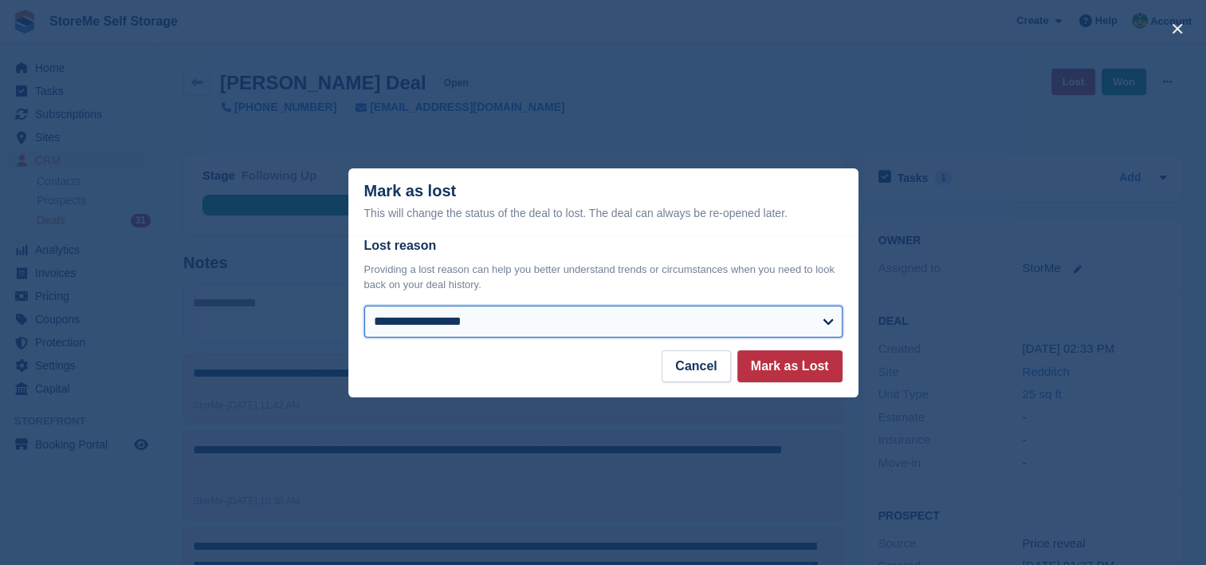
click at [556, 318] on select "**********" at bounding box center [603, 321] width 478 height 32
select select "**********"
click at [364, 306] on select "**********" at bounding box center [603, 321] width 478 height 32
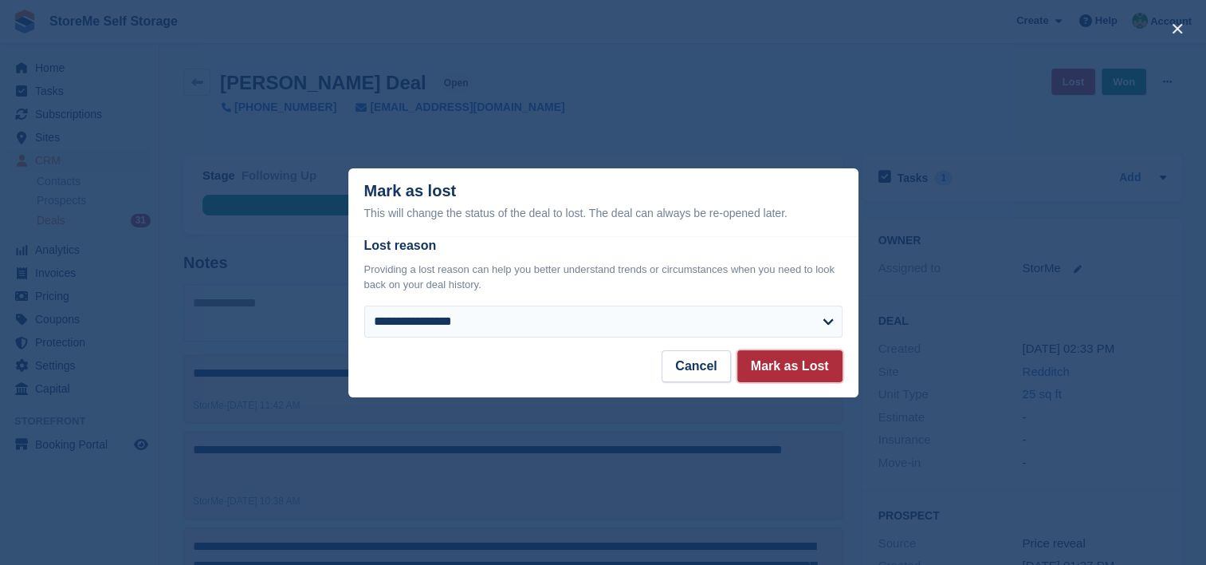
click at [765, 358] on button "Mark as Lost" at bounding box center [790, 366] width 105 height 32
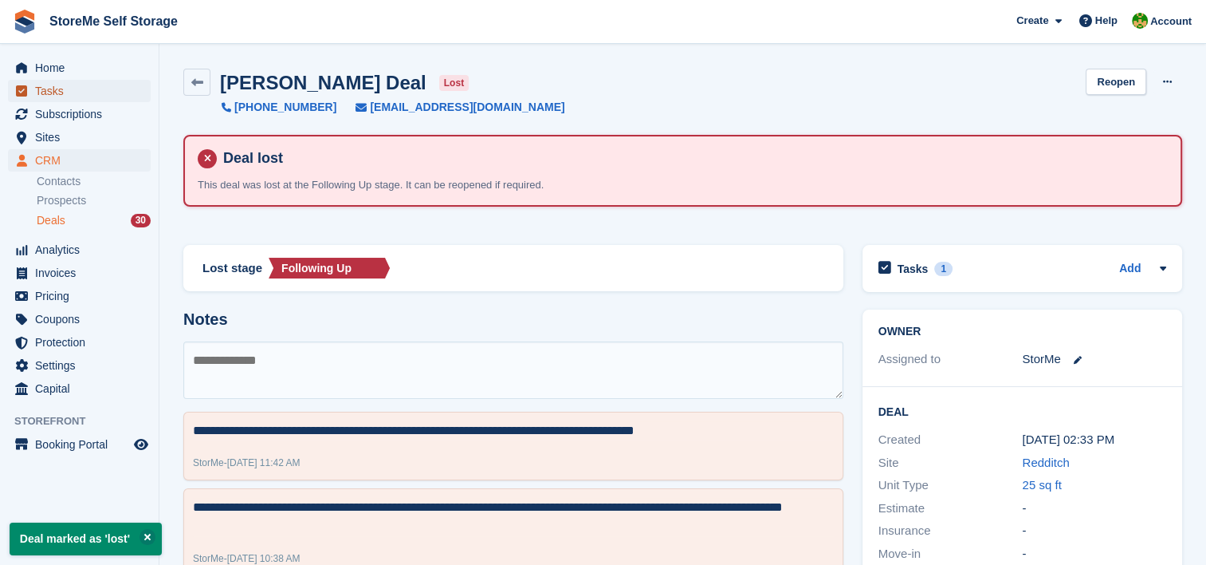
click at [65, 90] on span "Tasks" at bounding box center [83, 91] width 96 height 22
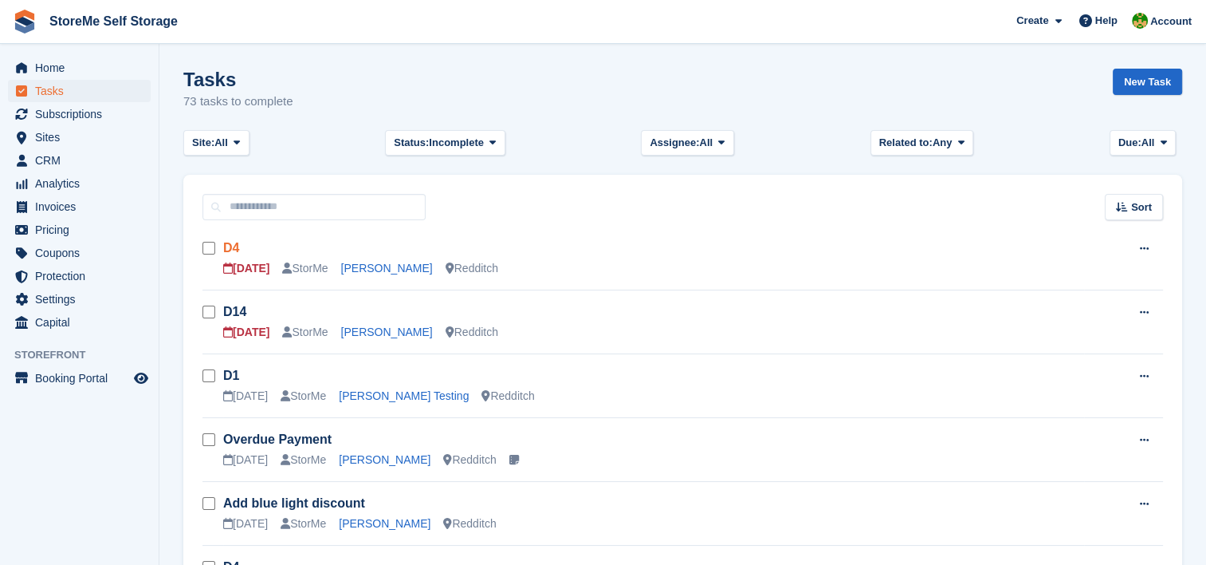
click at [233, 243] on link "D4" at bounding box center [231, 248] width 16 height 14
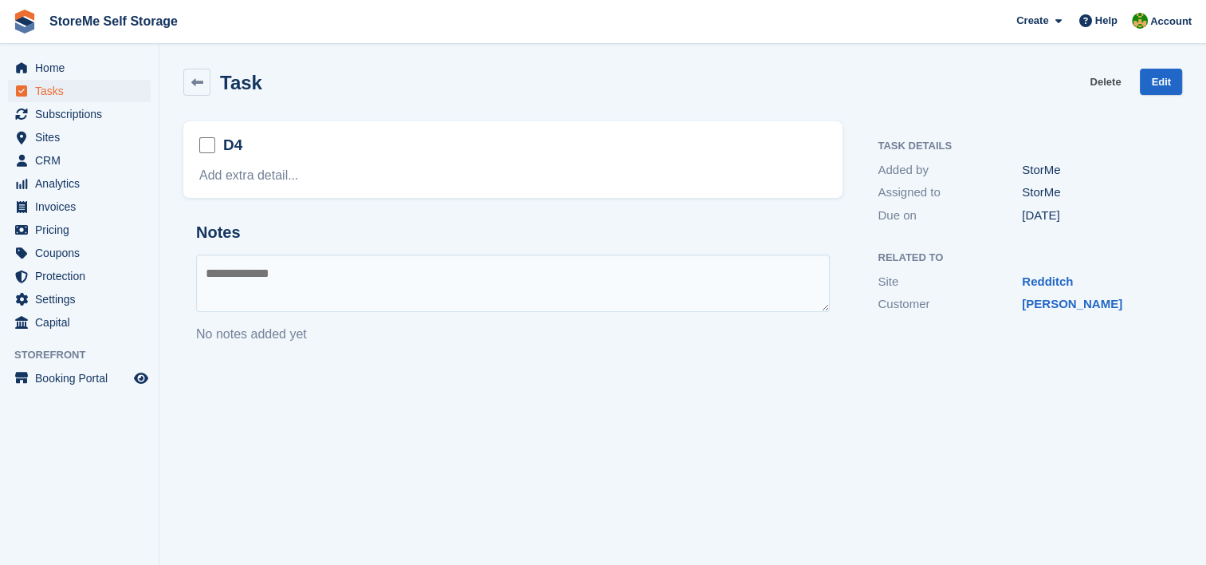
drag, startPoint x: 1113, startPoint y: 77, endPoint x: 673, endPoint y: 48, distance: 441.1
click at [1113, 78] on link "Delete" at bounding box center [1105, 82] width 31 height 26
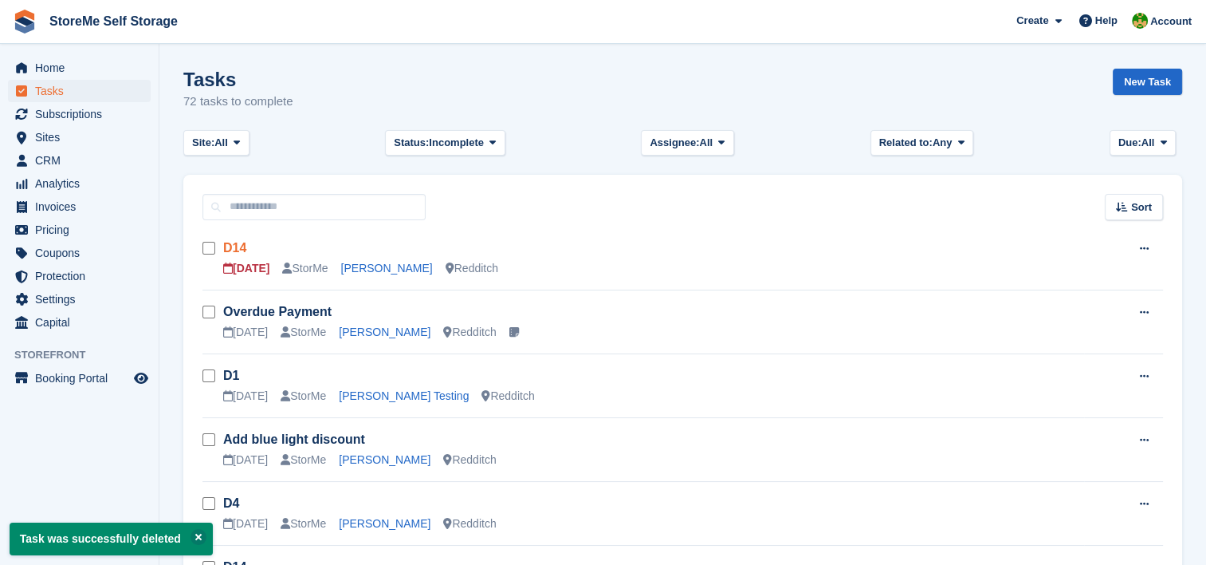
click at [241, 243] on link "D14" at bounding box center [234, 248] width 23 height 14
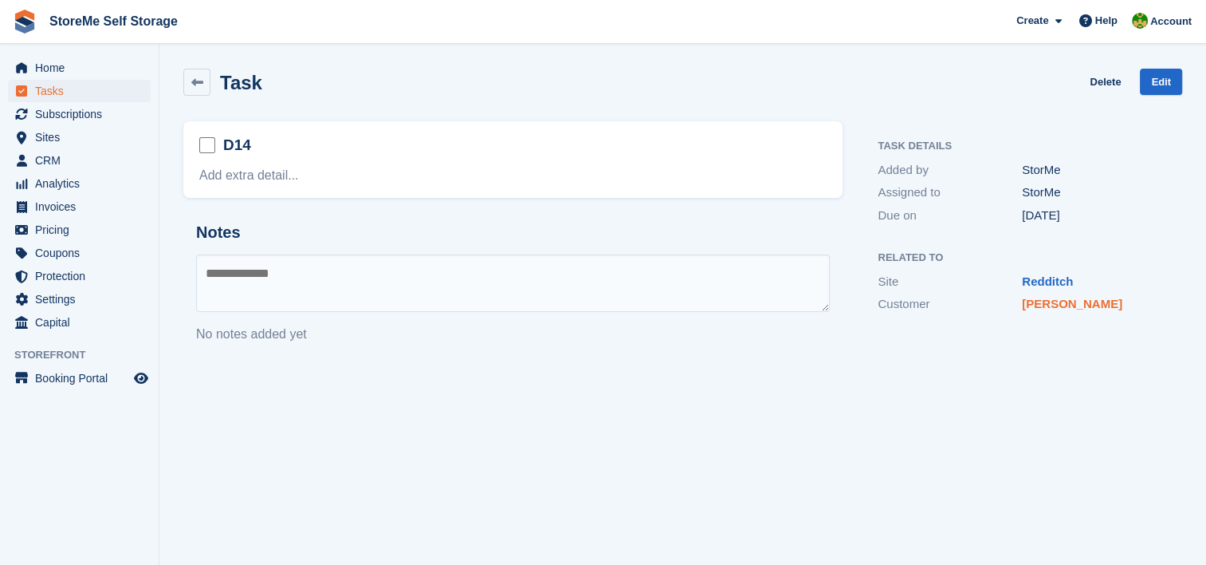
click at [1052, 305] on link "[PERSON_NAME]" at bounding box center [1072, 304] width 100 height 14
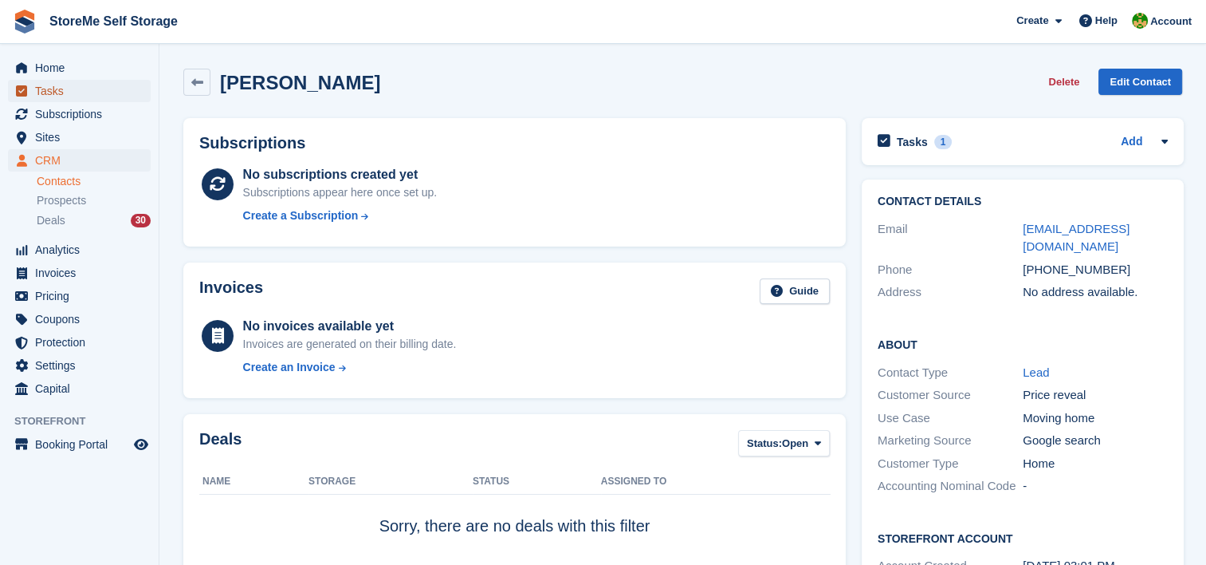
click at [70, 84] on span "Tasks" at bounding box center [83, 91] width 96 height 22
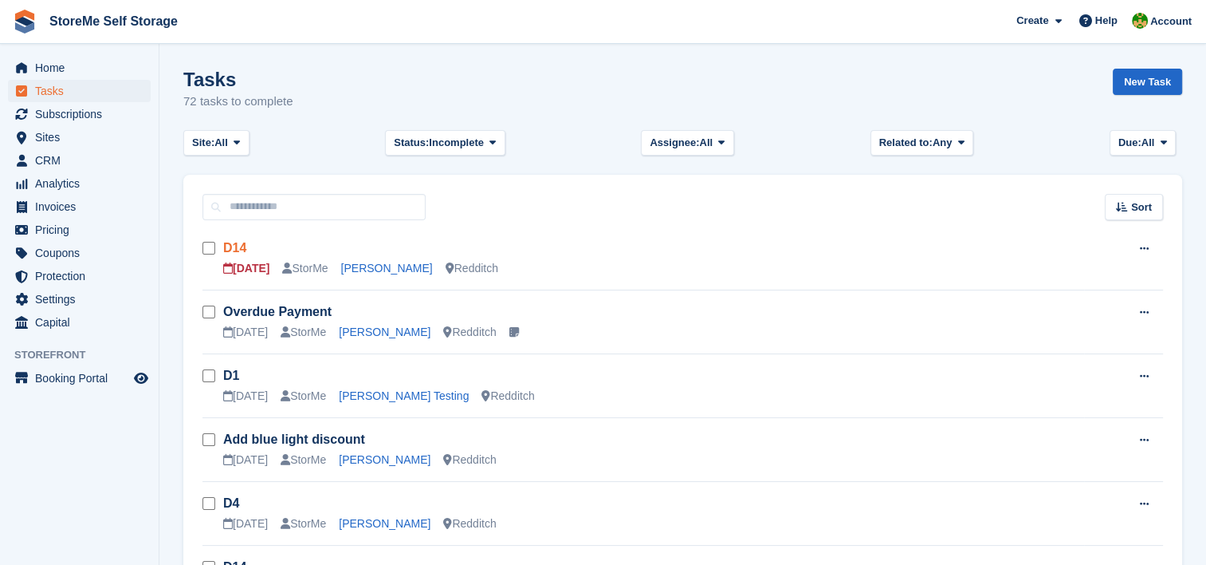
click at [229, 250] on link "D14" at bounding box center [234, 248] width 23 height 14
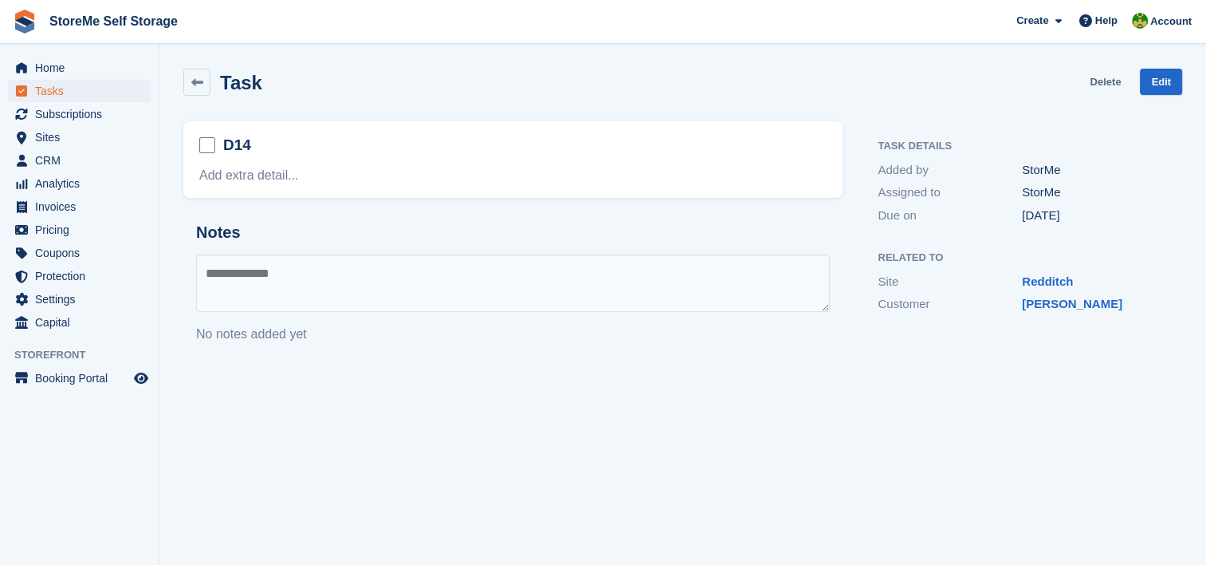
click at [1107, 91] on link "Delete" at bounding box center [1105, 82] width 31 height 26
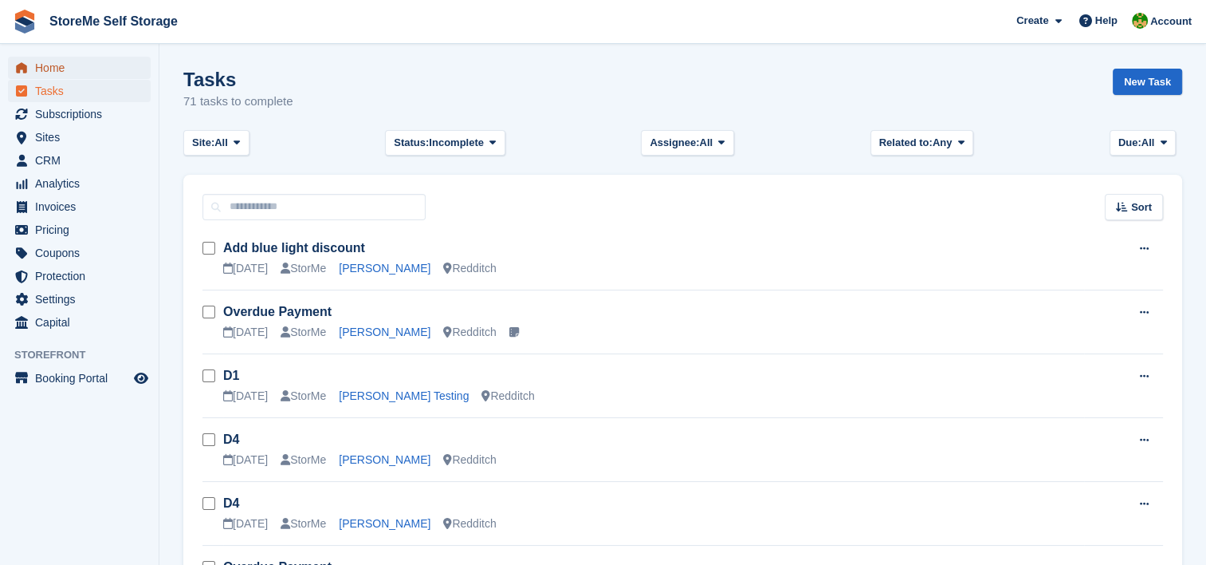
click at [61, 60] on span "Home" at bounding box center [83, 68] width 96 height 22
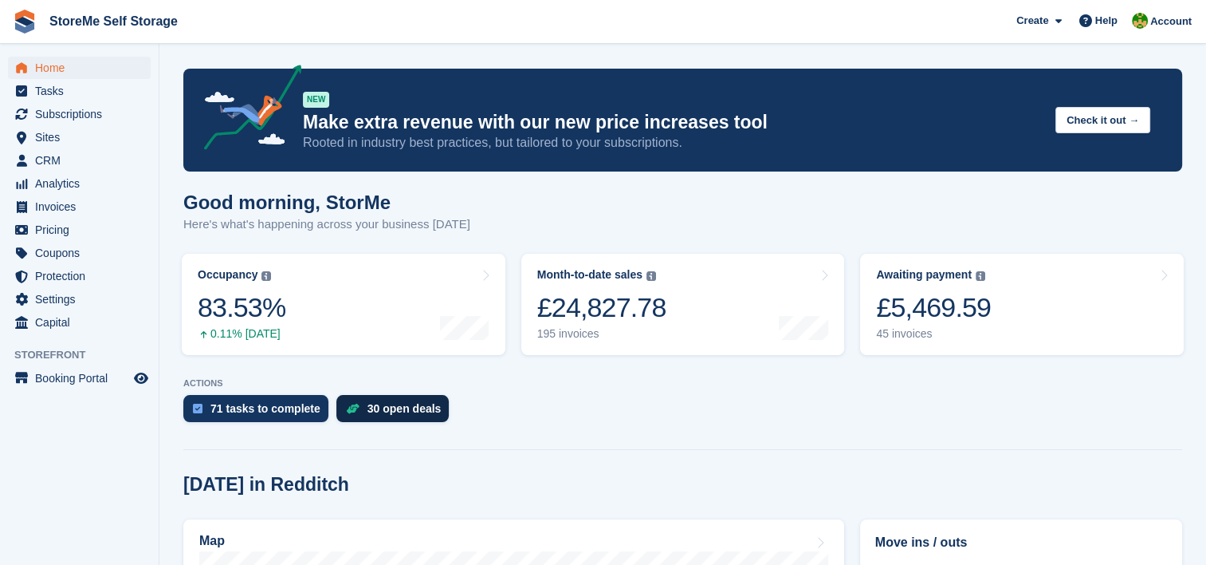
click at [392, 415] on div "30 open deals" at bounding box center [405, 408] width 74 height 13
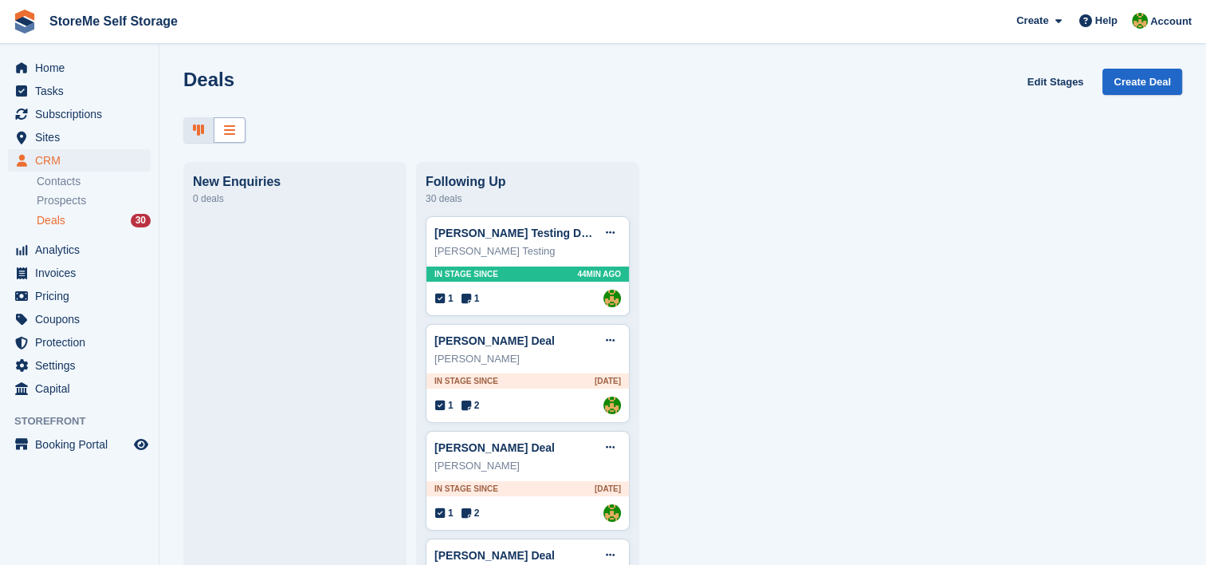
click at [237, 128] on div at bounding box center [230, 130] width 32 height 26
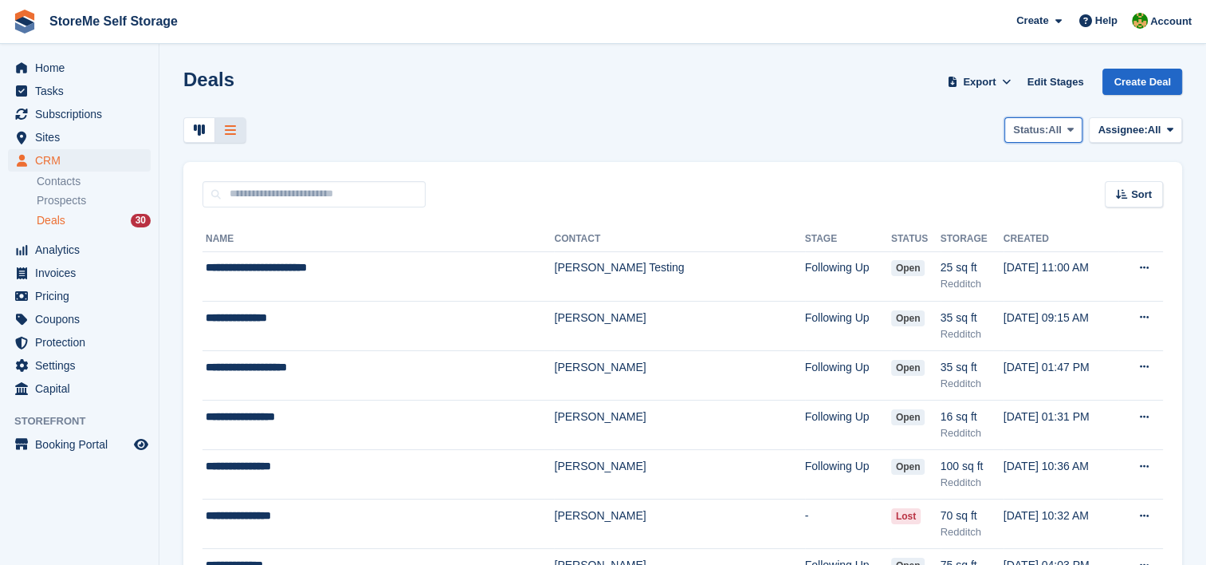
click at [1079, 134] on button "Status: All" at bounding box center [1044, 130] width 78 height 26
click at [985, 258] on link "Lost" at bounding box center [1006, 253] width 139 height 29
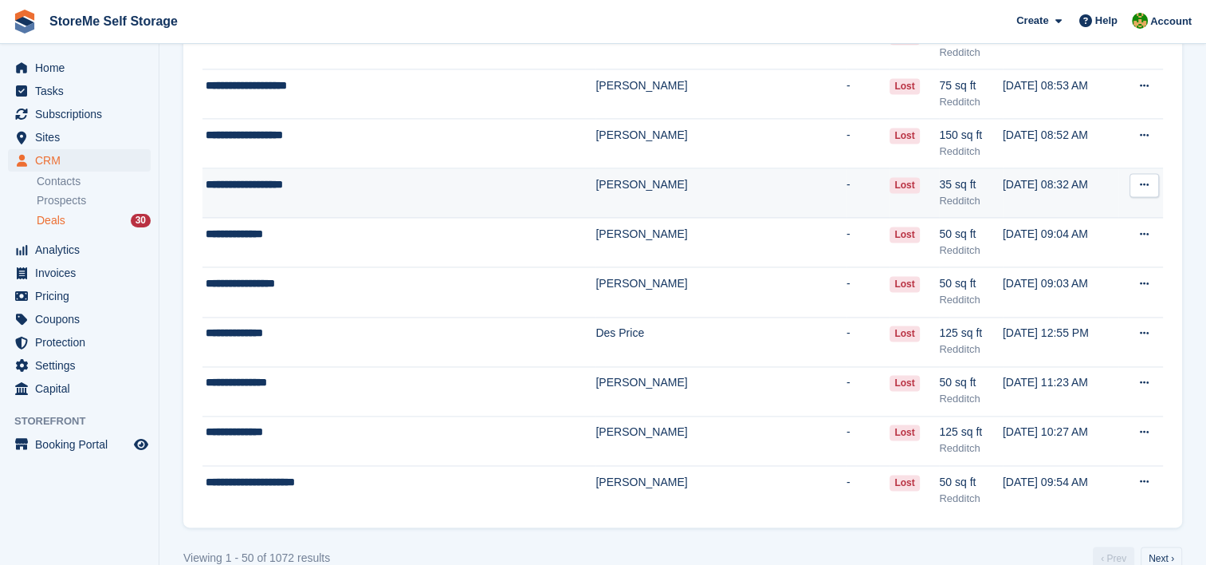
scroll to position [2218, 0]
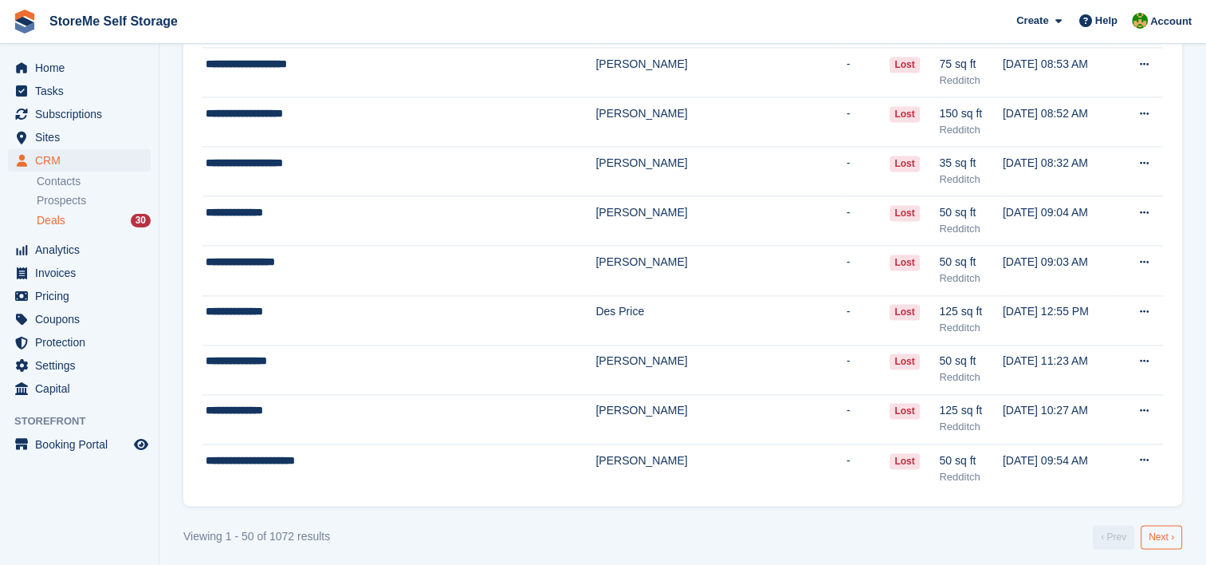
click at [1159, 530] on link "Next ›" at bounding box center [1161, 537] width 41 height 24
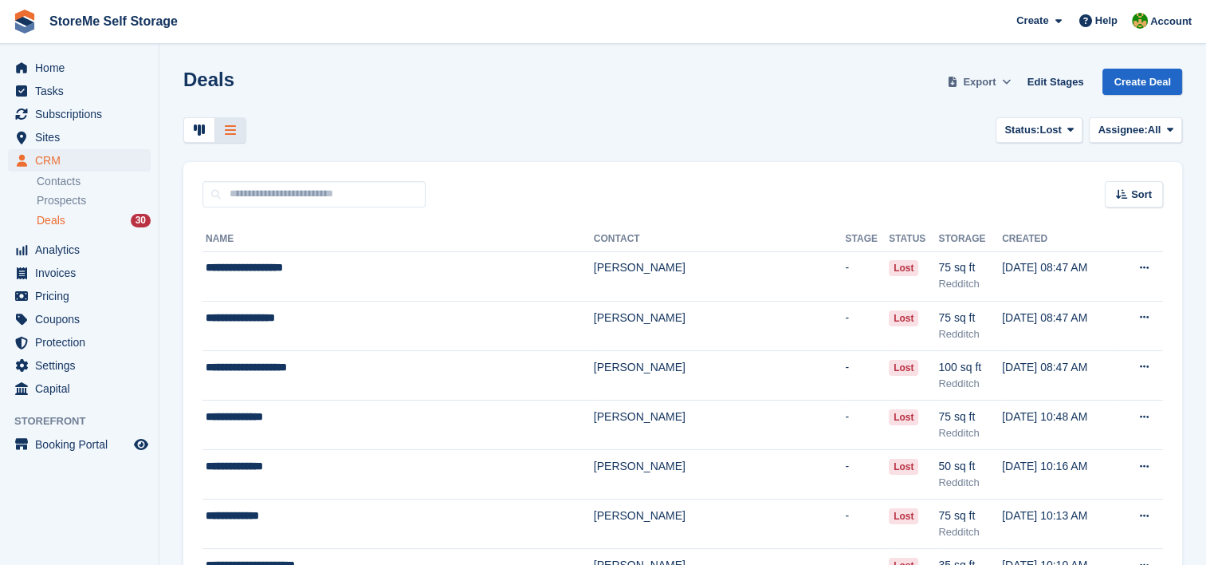
click at [1009, 89] on span at bounding box center [1007, 82] width 16 height 16
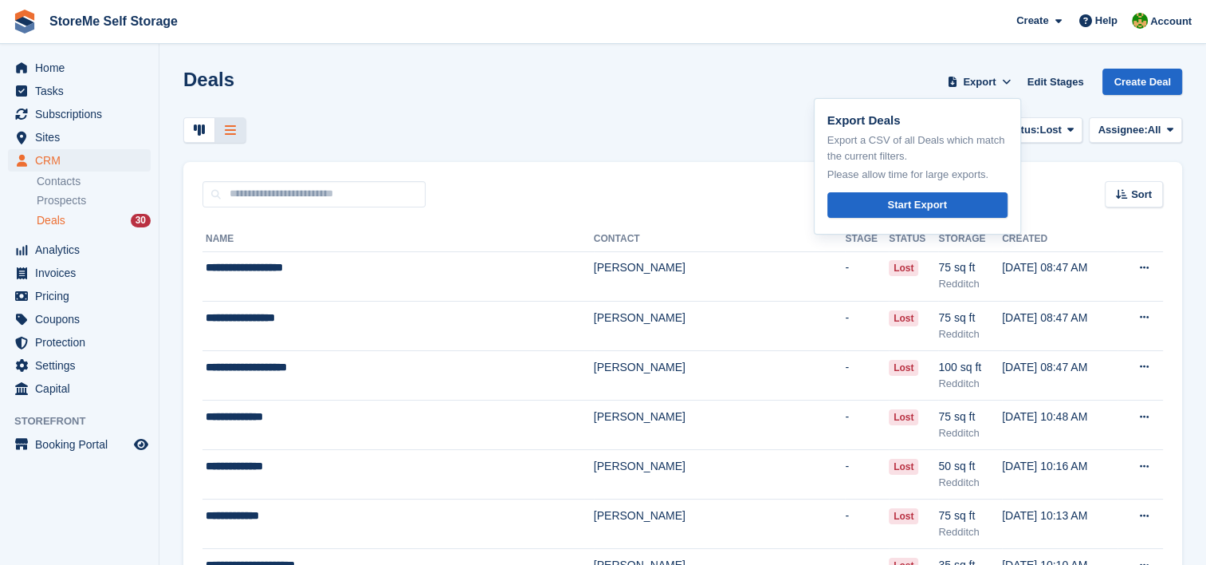
click at [787, 121] on div "Status: Lost All Open Won Lost Assignee: All All Darren Buckingham Eve Williams…" at bounding box center [682, 130] width 999 height 26
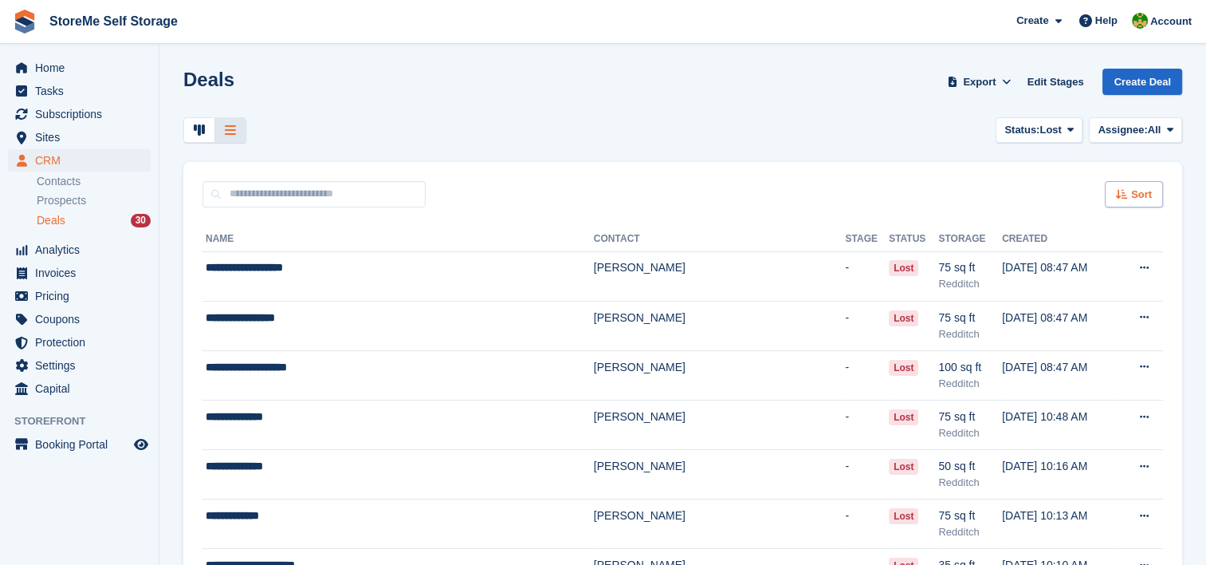
click at [1140, 199] on span "Sort" at bounding box center [1141, 195] width 21 height 16
click at [1052, 294] on span "Created (oldest first)" at bounding box center [1087, 300] width 109 height 13
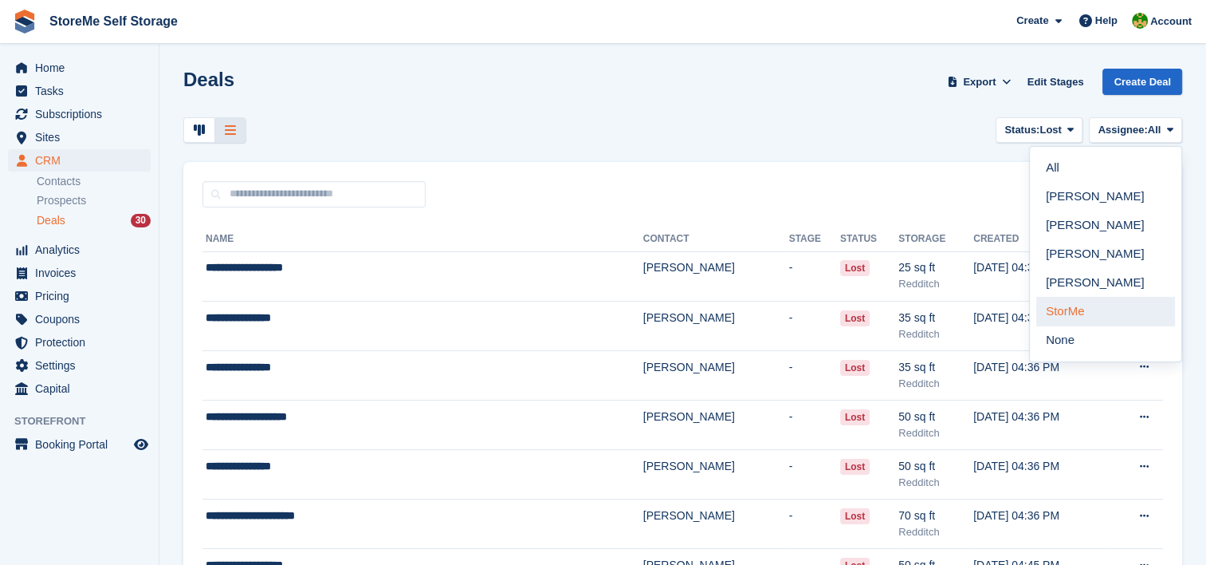
click at [1114, 315] on link "StorMe" at bounding box center [1106, 311] width 139 height 29
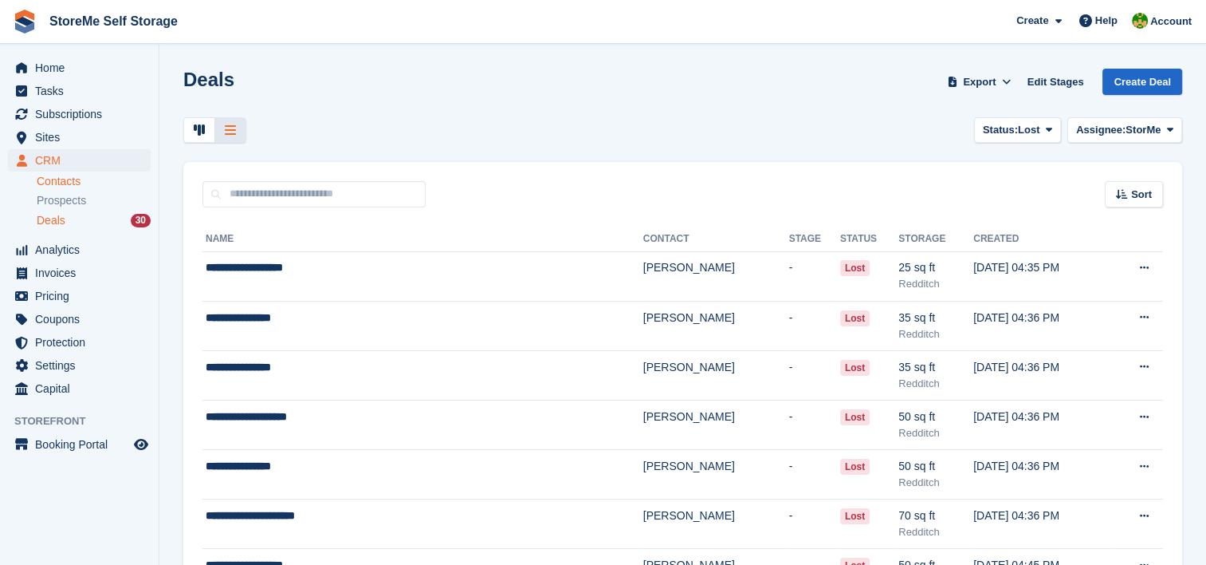
click at [61, 181] on link "Contacts" at bounding box center [94, 181] width 114 height 15
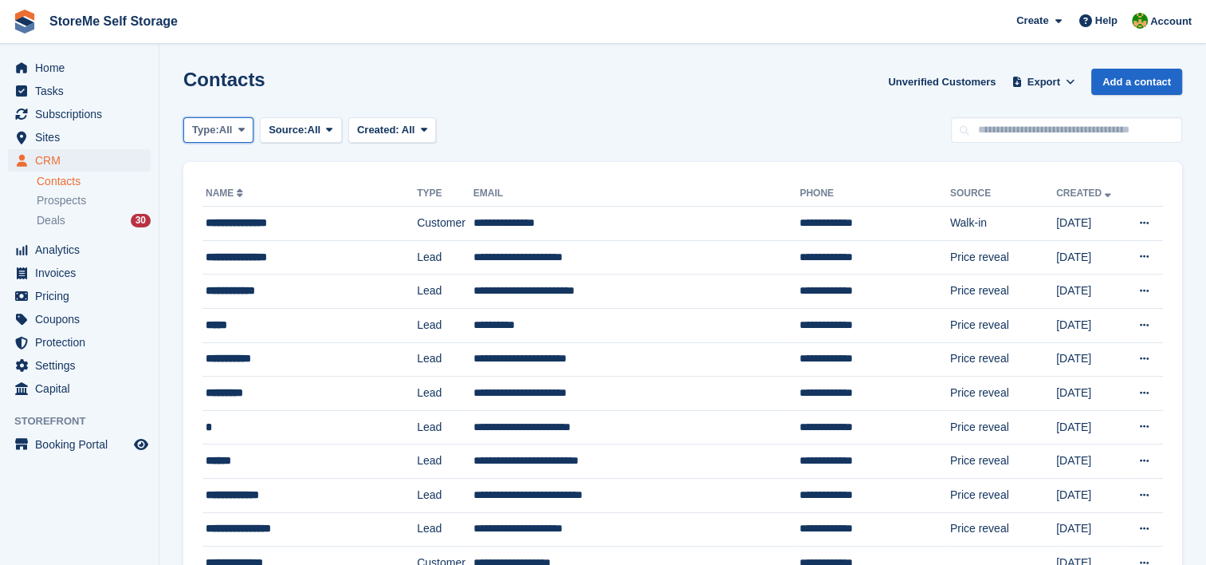
click at [233, 132] on span "All" at bounding box center [226, 130] width 14 height 16
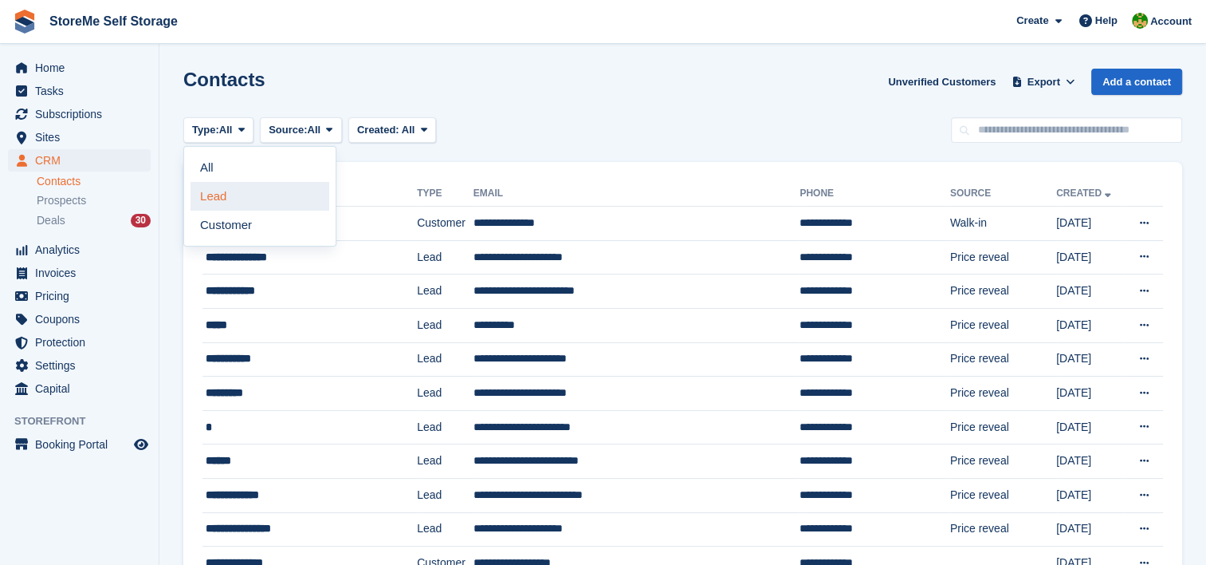
click at [214, 199] on link "Lead" at bounding box center [260, 196] width 139 height 29
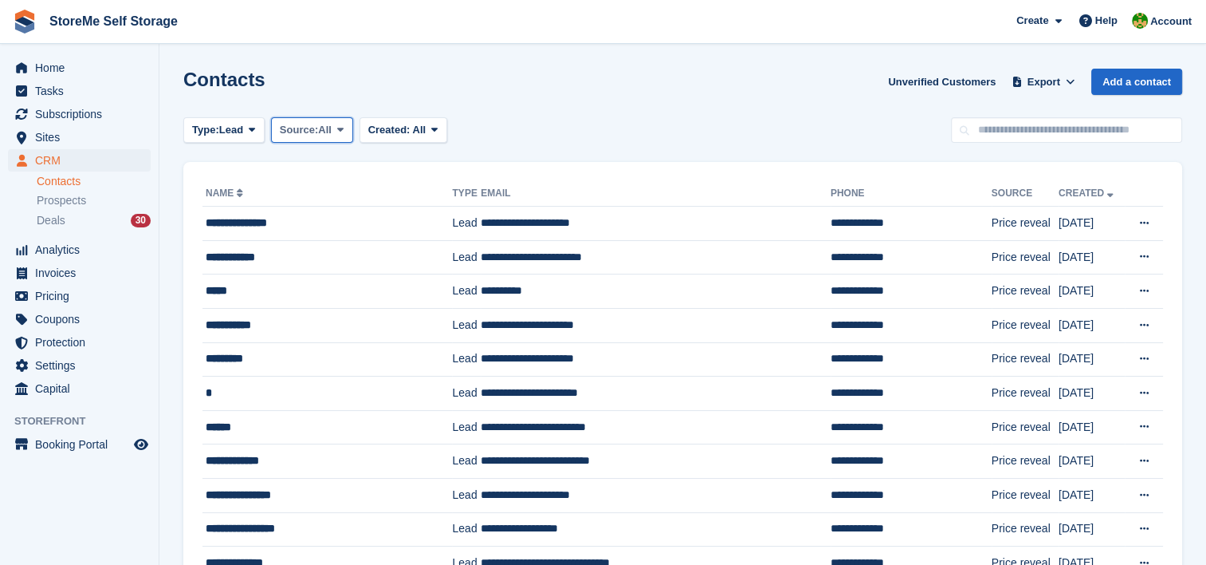
click at [305, 141] on button "Source: All" at bounding box center [312, 130] width 82 height 26
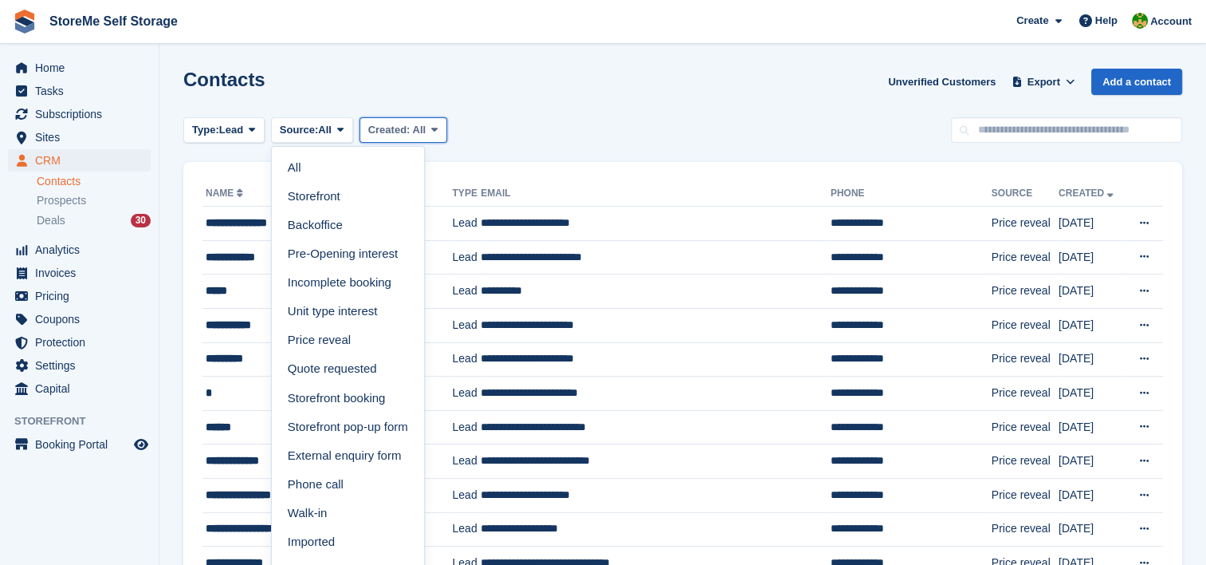
click at [399, 117] on button "Created: All" at bounding box center [404, 130] width 88 height 26
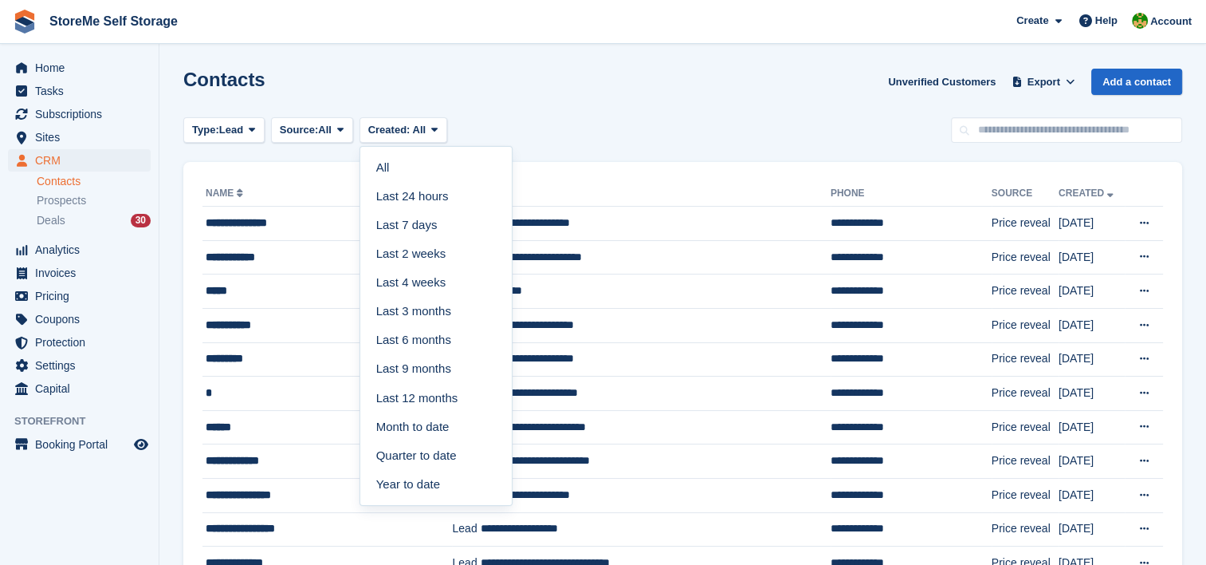
click at [536, 86] on div "Contacts Unverified Customers Export Export Contacts Export a CSV of all Contac…" at bounding box center [682, 91] width 999 height 45
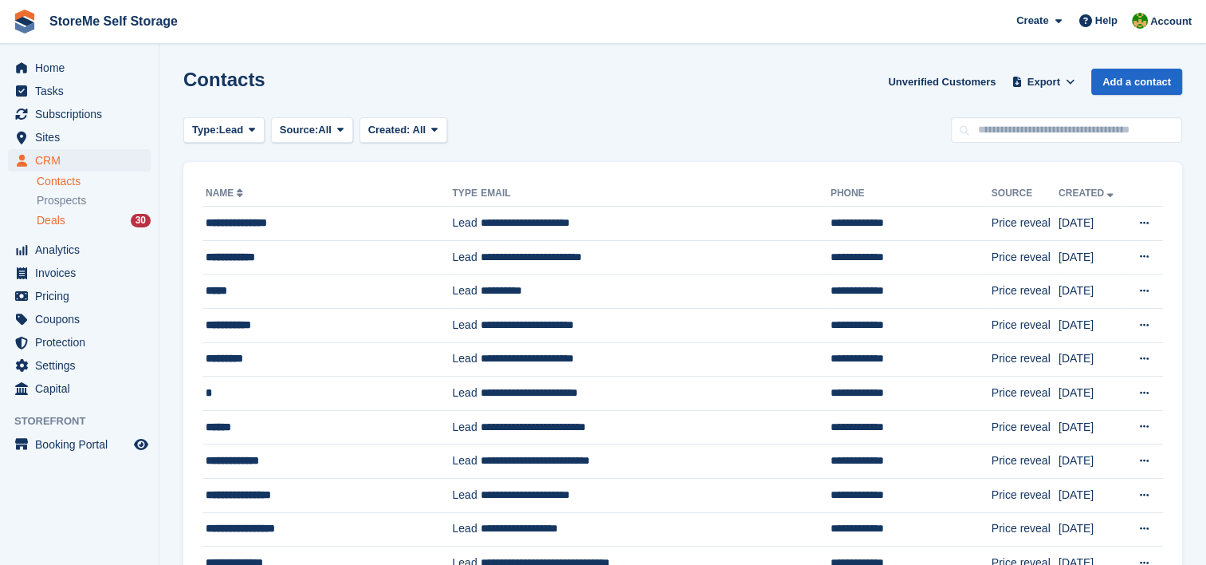
click at [49, 226] on span "Deals" at bounding box center [51, 220] width 29 height 15
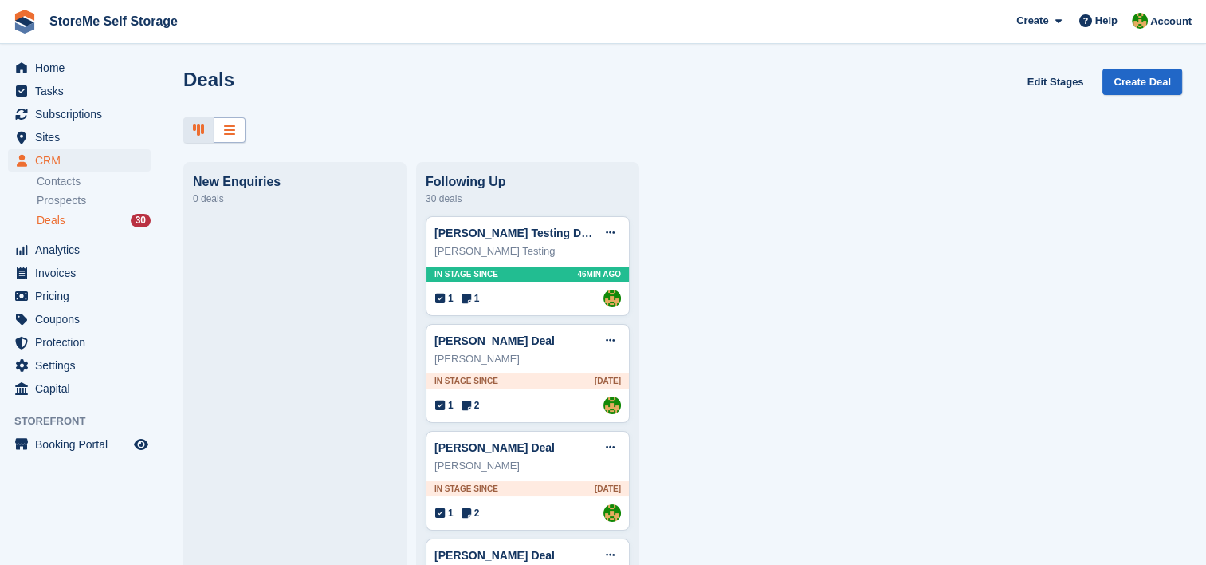
click at [227, 136] on icon at bounding box center [229, 130] width 11 height 13
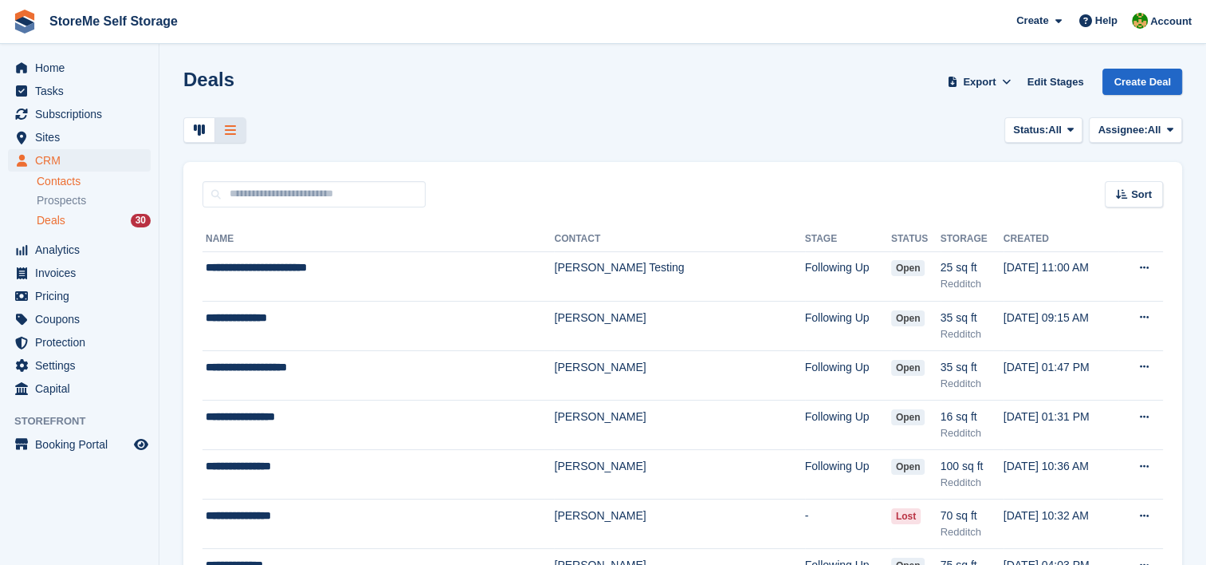
click at [61, 188] on link "Contacts" at bounding box center [94, 181] width 114 height 15
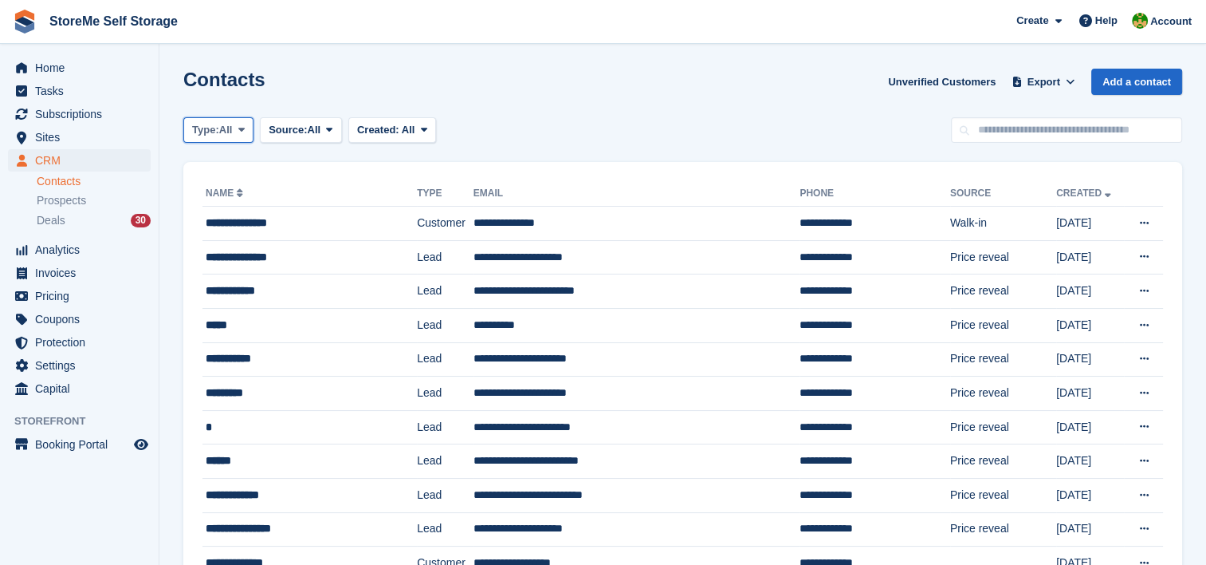
click at [224, 127] on span "All" at bounding box center [226, 130] width 14 height 16
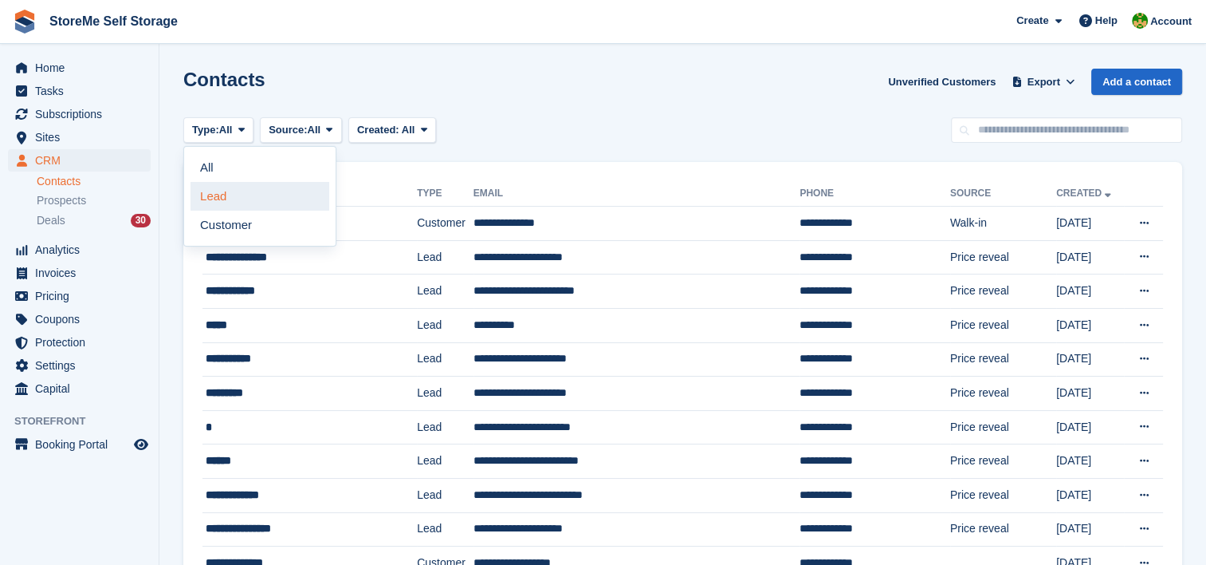
click at [226, 198] on link "Lead" at bounding box center [260, 196] width 139 height 29
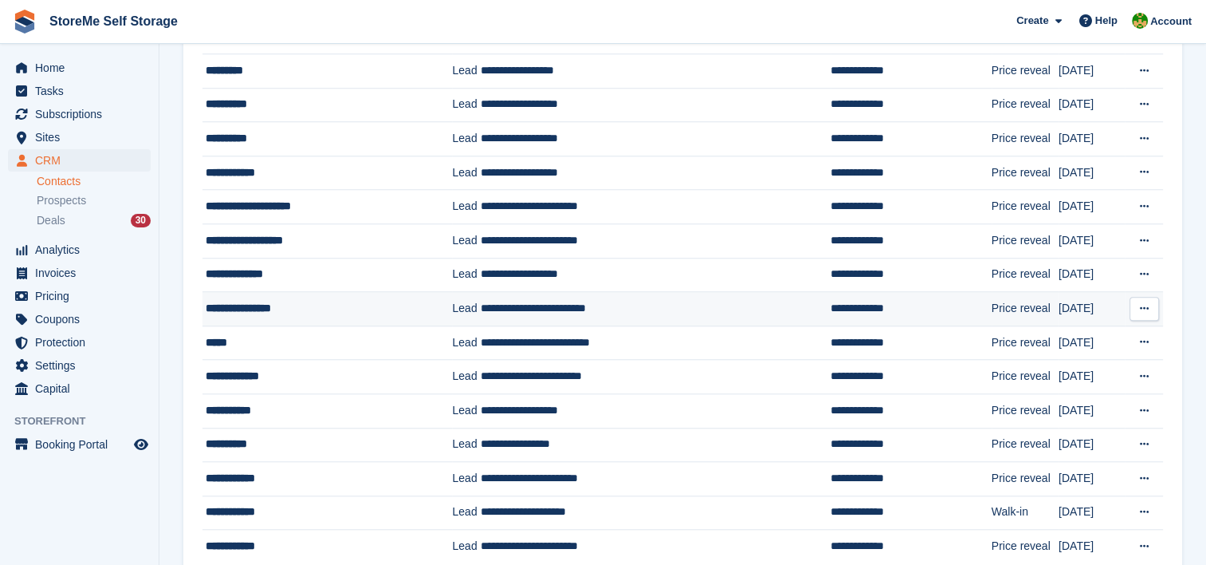
scroll to position [1411, 0]
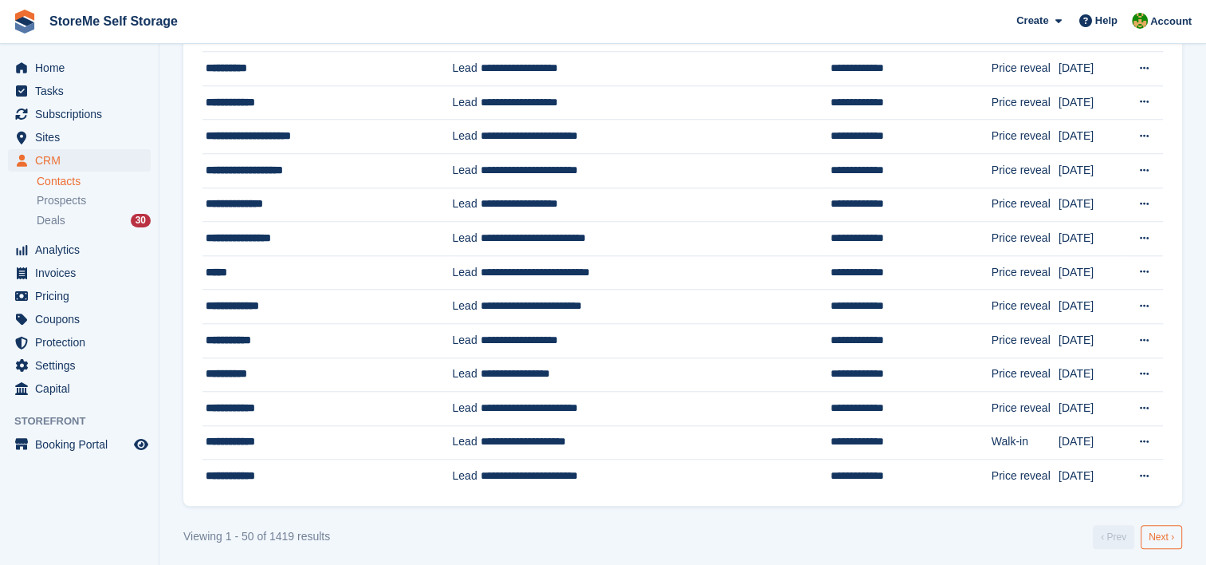
click at [1157, 533] on link "Next ›" at bounding box center [1161, 537] width 41 height 24
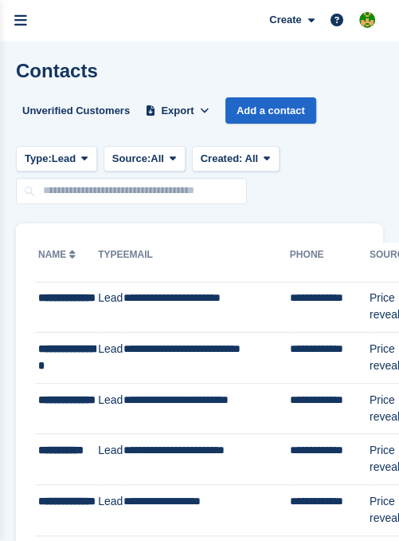
click at [0, 239] on html "StoreMe Self Storage Create Subscription Invoice Contact Deal Discount Page Hel…" at bounding box center [199, 270] width 399 height 541
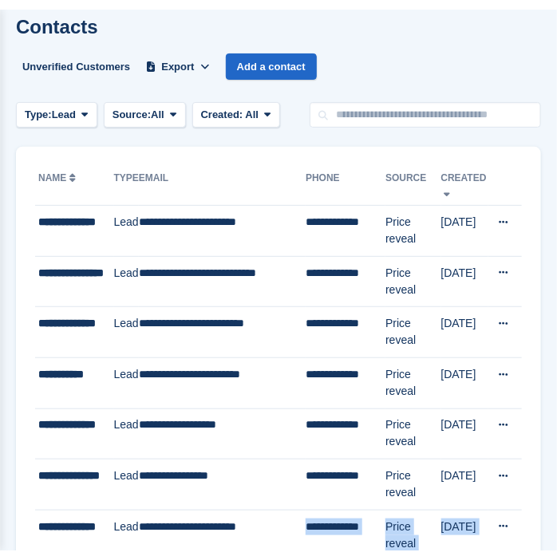
scroll to position [120, 0]
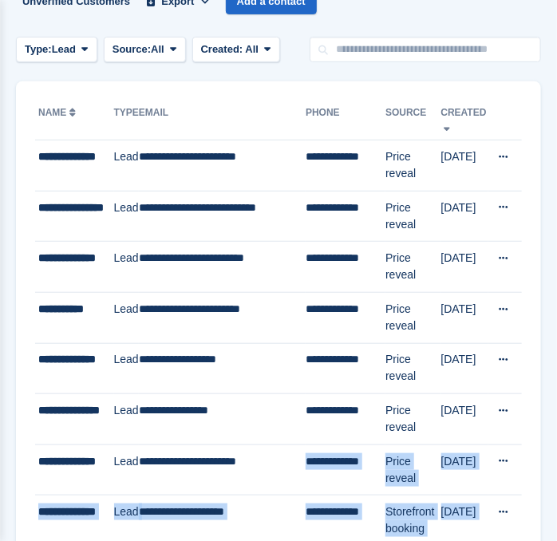
click at [303, 431] on html "StoreMe Self Storage Create Subscription Invoice Contact Deal Discount Page Hel…" at bounding box center [278, 161] width 557 height 541
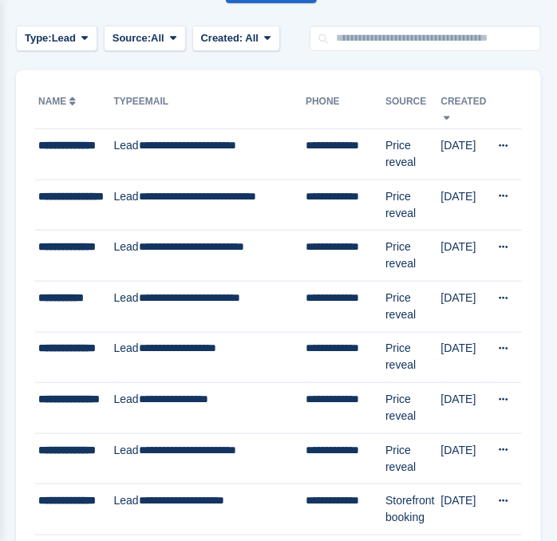
click at [293, 36] on div "Type: Lead All Lead Customer Source: All All Storefront Backoffice Pre-Opening …" at bounding box center [278, 39] width 525 height 26
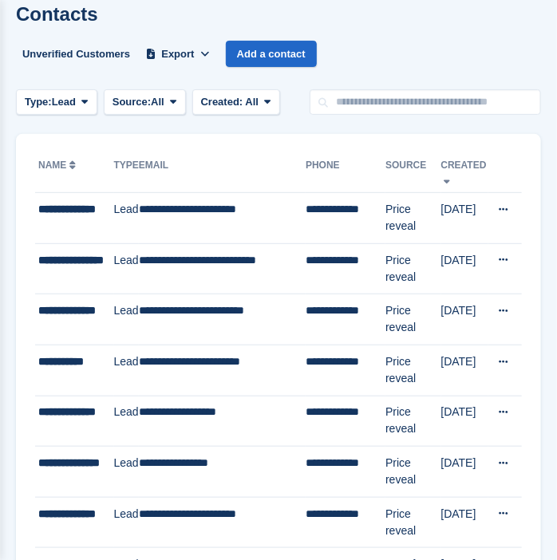
scroll to position [0, 0]
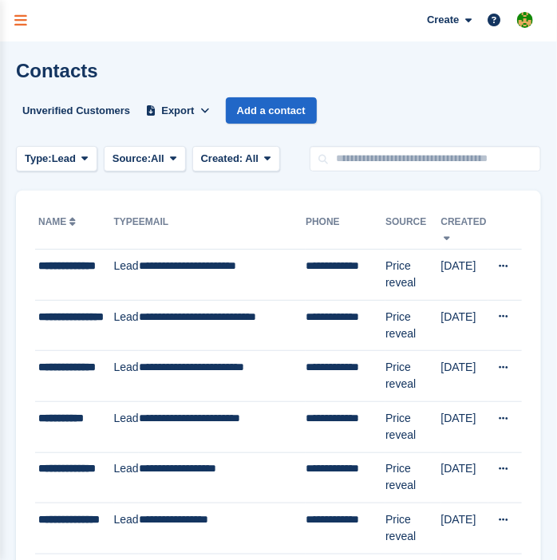
click at [38, 33] on link "menu" at bounding box center [20, 20] width 41 height 41
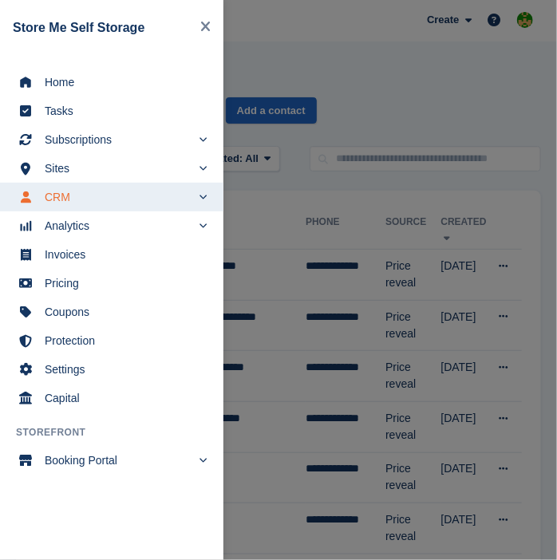
click at [121, 192] on span "CRM" at bounding box center [118, 197] width 147 height 22
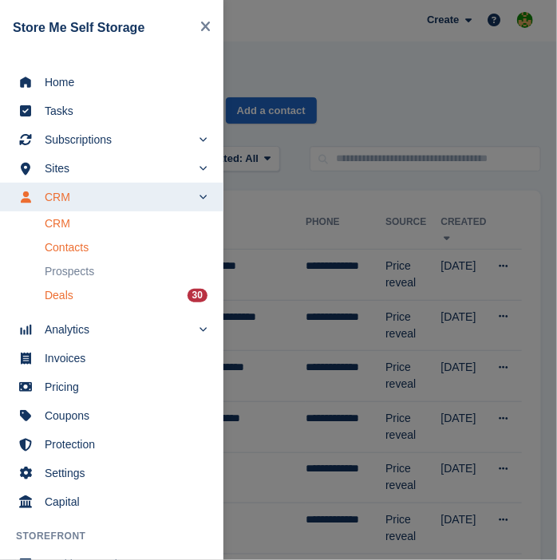
click at [89, 294] on div "Deals 30" at bounding box center [126, 295] width 163 height 22
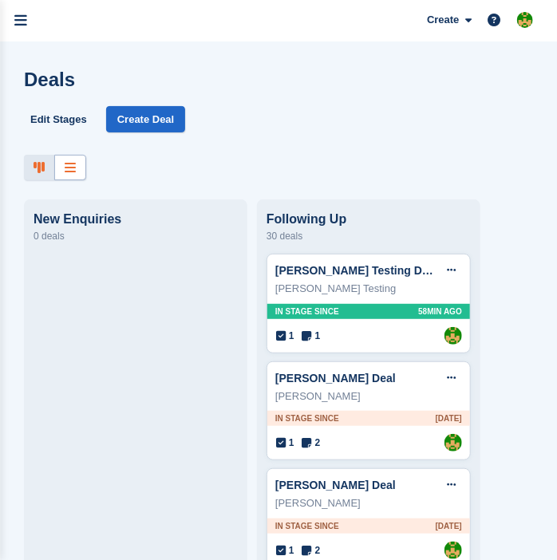
click at [81, 161] on div at bounding box center [70, 168] width 32 height 26
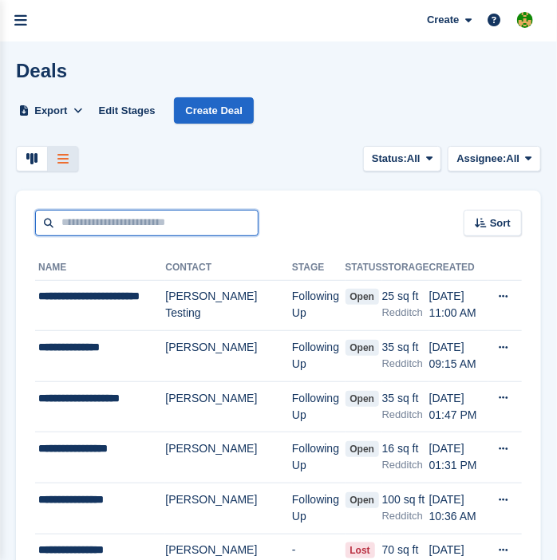
click at [202, 212] on input "text" at bounding box center [146, 223] width 223 height 26
type input "**********"
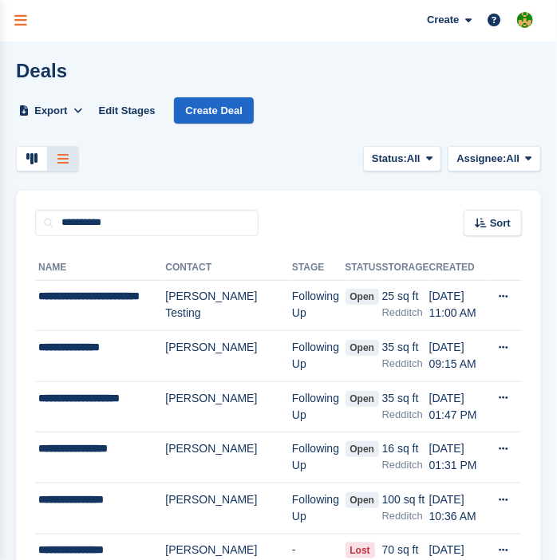
click at [11, 24] on link "menu" at bounding box center [20, 20] width 41 height 41
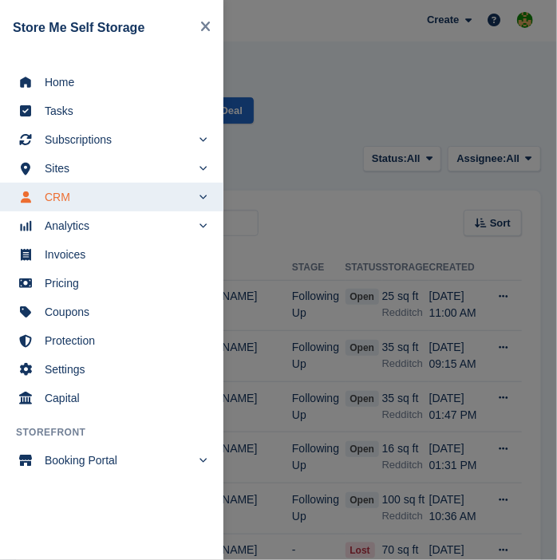
click at [75, 203] on span "CRM" at bounding box center [118, 197] width 147 height 22
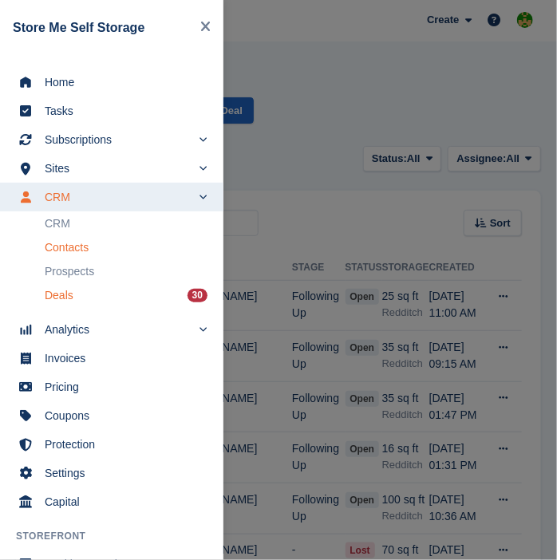
click at [74, 258] on link "Contacts" at bounding box center [126, 247] width 163 height 22
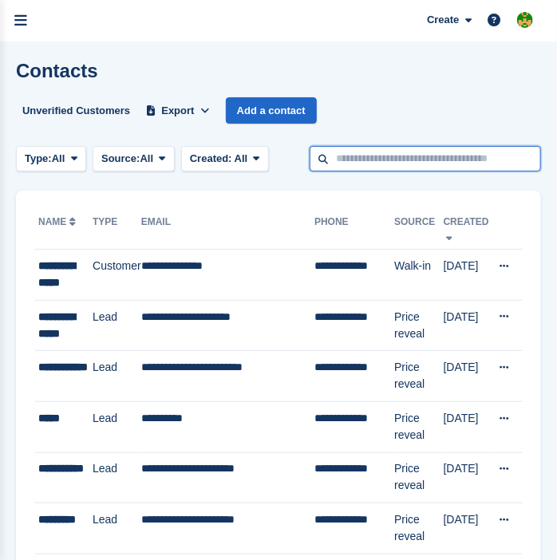
click at [396, 162] on input "text" at bounding box center [424, 159] width 231 height 26
type input "*****"
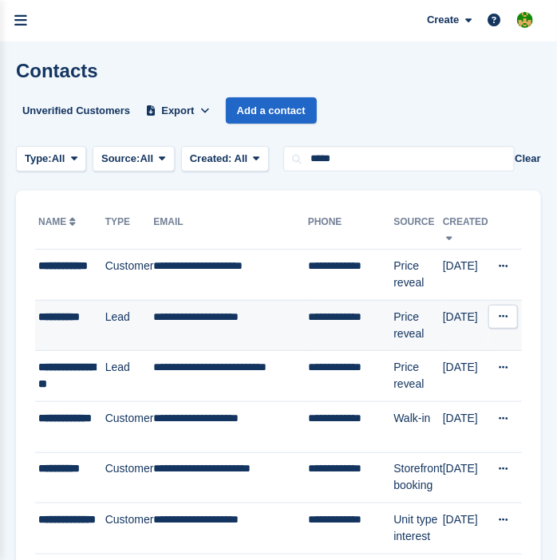
click at [328, 328] on td "**********" at bounding box center [351, 325] width 86 height 51
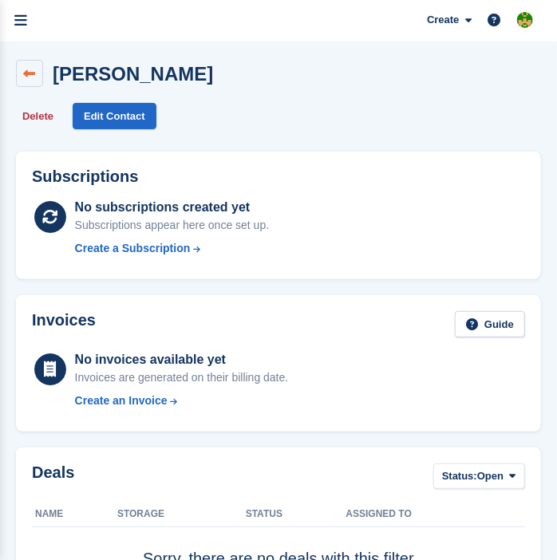
click at [30, 71] on icon at bounding box center [30, 74] width 12 height 12
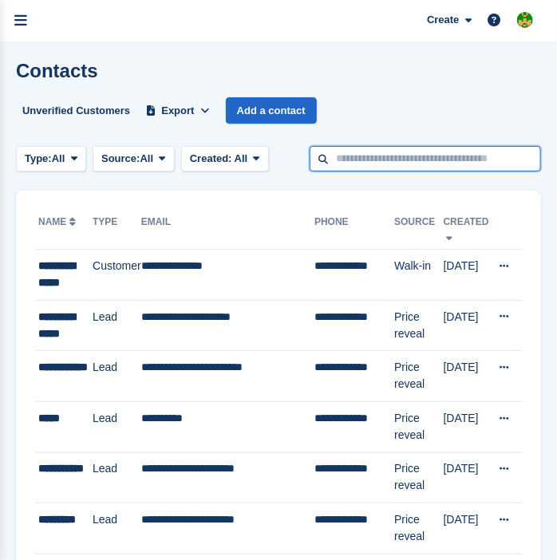
click at [415, 162] on input "text" at bounding box center [424, 159] width 231 height 26
type input "***"
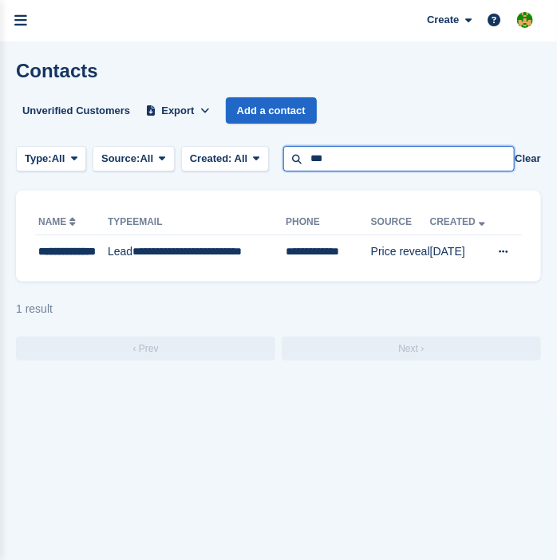
click at [415, 159] on input "***" at bounding box center [398, 159] width 231 height 26
type input "***"
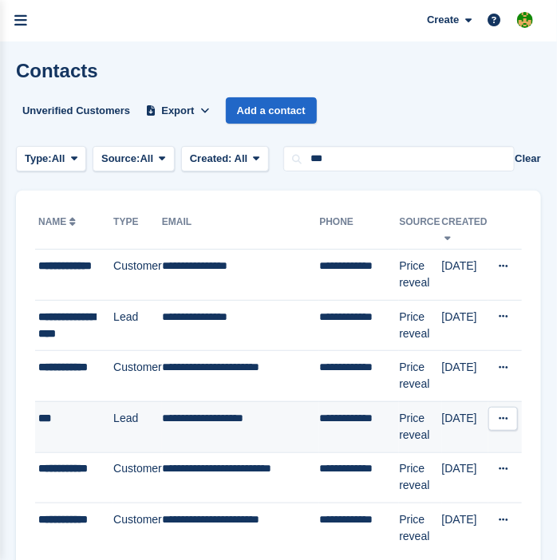
click at [86, 411] on div "***" at bounding box center [75, 418] width 75 height 17
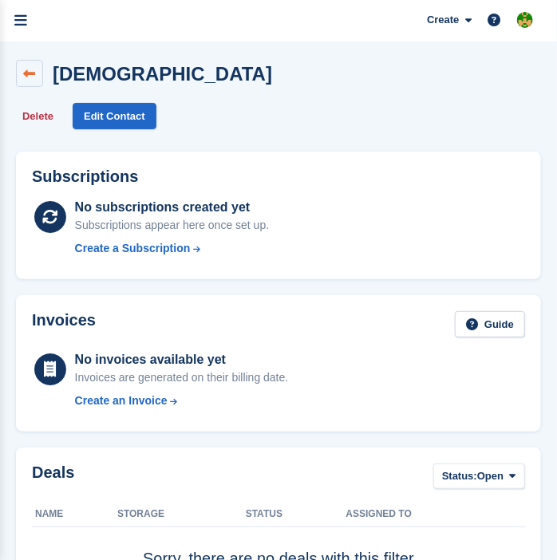
click at [39, 69] on link at bounding box center [29, 73] width 27 height 27
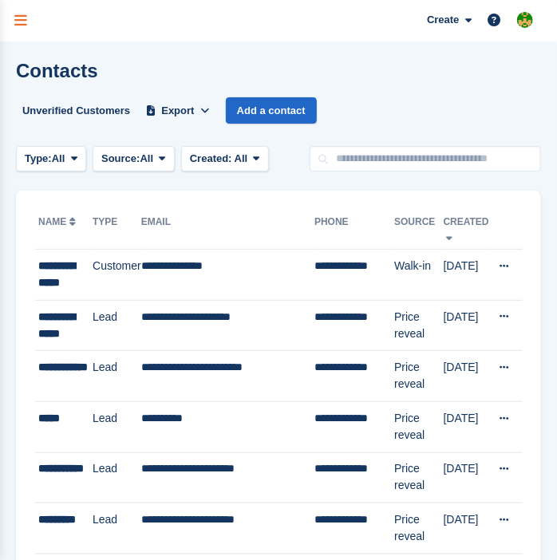
click at [26, 32] on link "menu" at bounding box center [20, 20] width 41 height 41
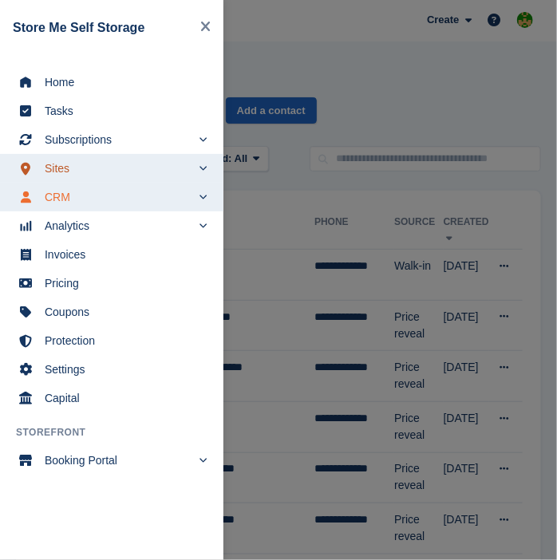
click at [105, 176] on span "Sites" at bounding box center [118, 168] width 147 height 22
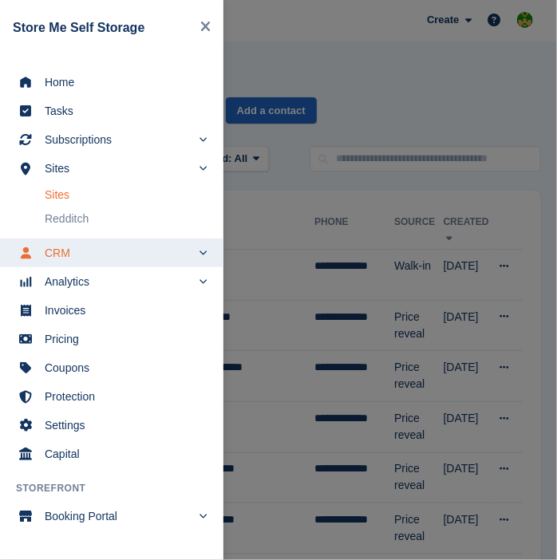
click at [84, 194] on link "Sites" at bounding box center [126, 194] width 163 height 22
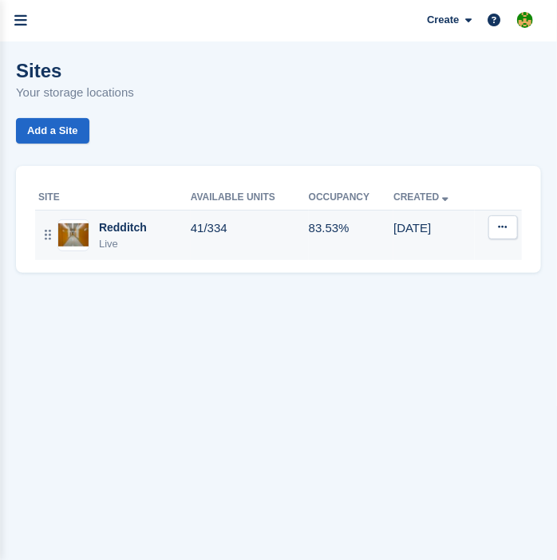
click at [163, 250] on div "Redditch Live" at bounding box center [114, 235] width 152 height 33
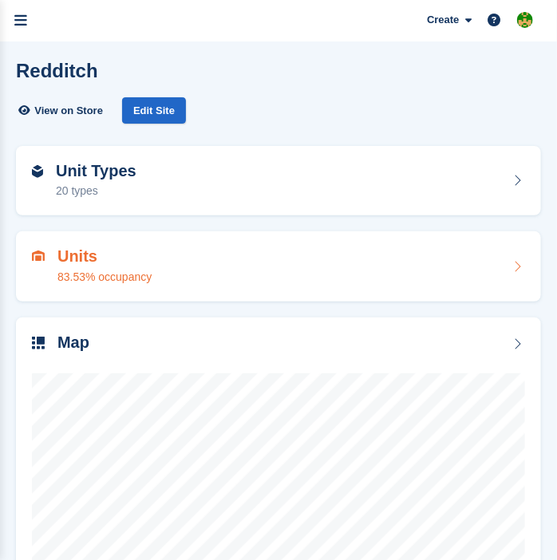
click at [131, 238] on div "Units 83.53% occupancy" at bounding box center [278, 266] width 525 height 70
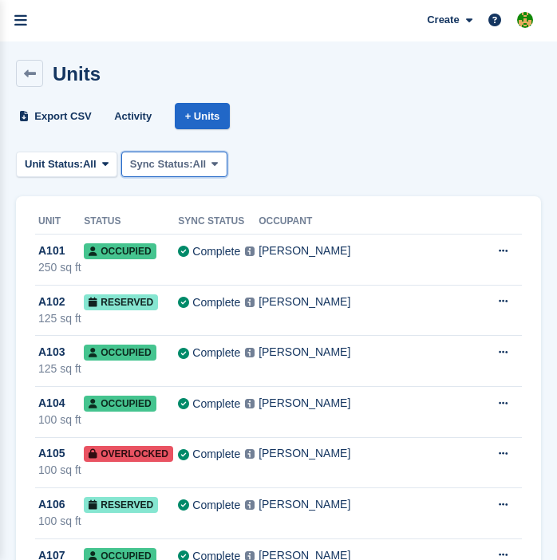
click at [161, 159] on span "Sync Status:" at bounding box center [161, 164] width 63 height 16
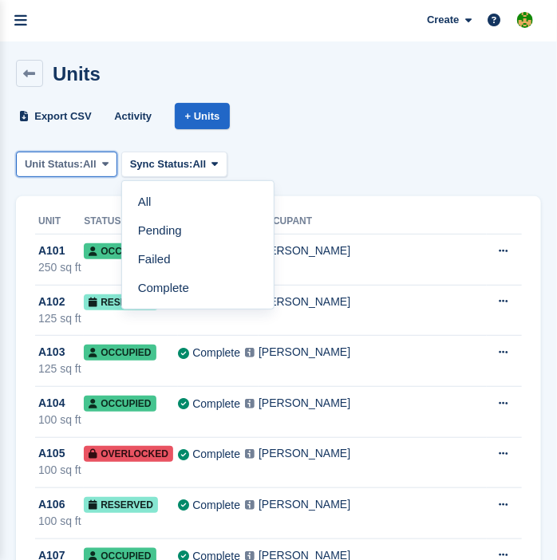
click at [70, 156] on span "Unit Status:" at bounding box center [54, 164] width 58 height 16
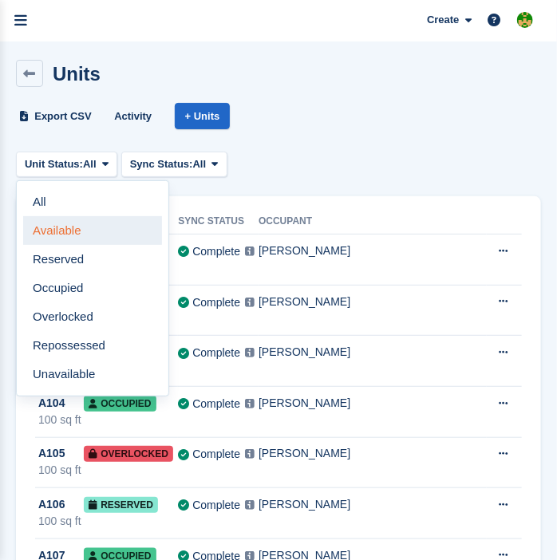
click at [87, 228] on link "Available" at bounding box center [92, 230] width 139 height 29
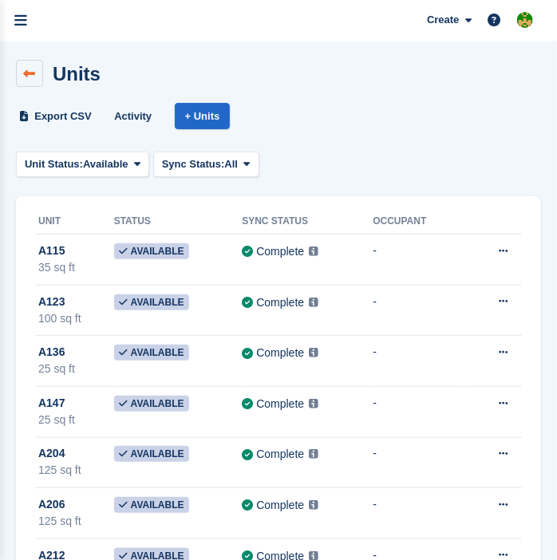
click at [28, 72] on icon at bounding box center [30, 74] width 12 height 12
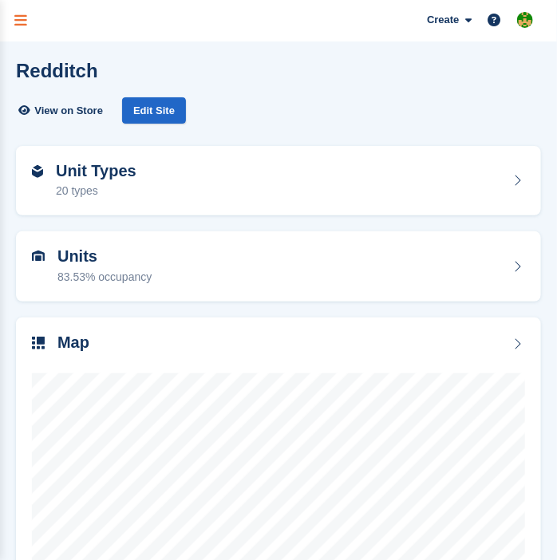
click at [16, 18] on icon "menu" at bounding box center [20, 21] width 13 height 14
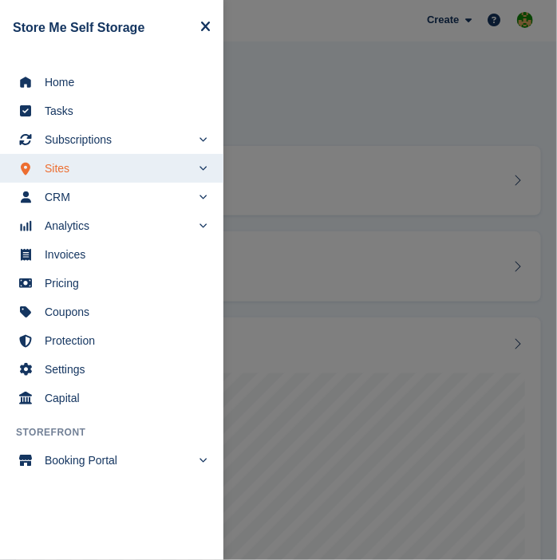
click at [198, 26] on button "Close navigation" at bounding box center [205, 28] width 23 height 30
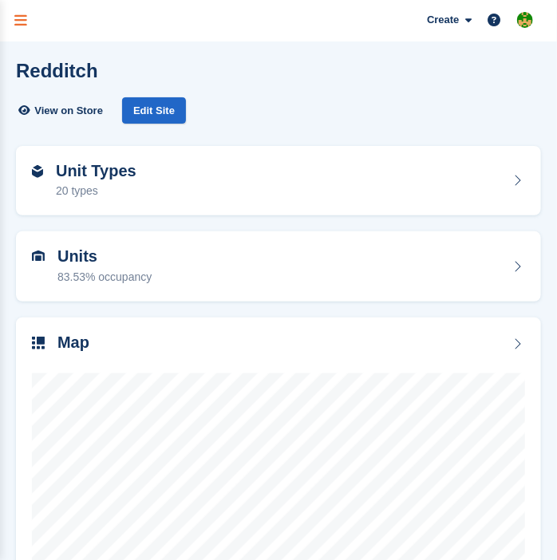
click at [16, 12] on link "menu" at bounding box center [20, 20] width 41 height 41
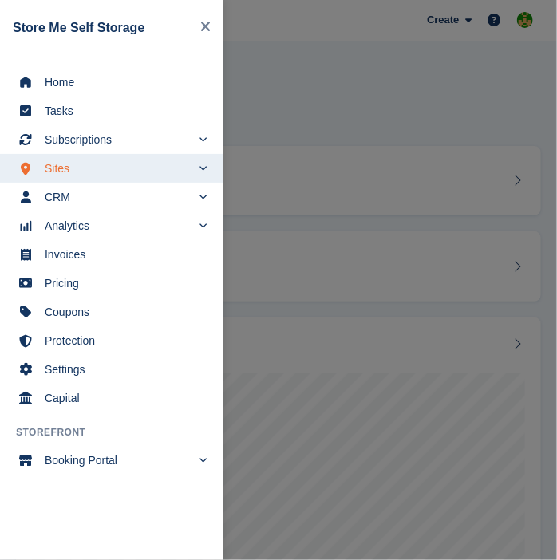
click at [97, 163] on span "Sites" at bounding box center [118, 168] width 147 height 22
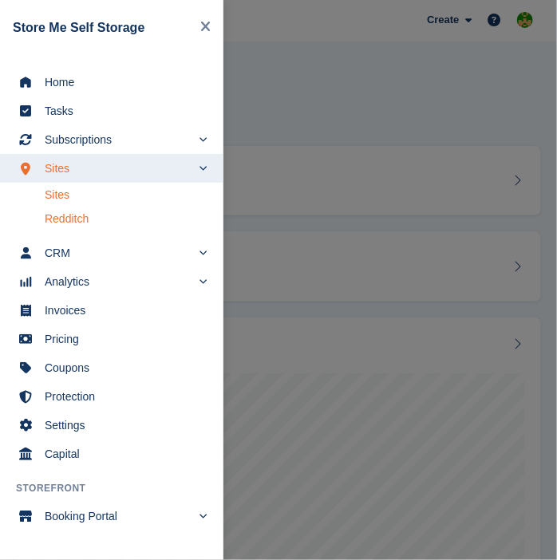
click at [108, 186] on link "Sites" at bounding box center [126, 194] width 163 height 22
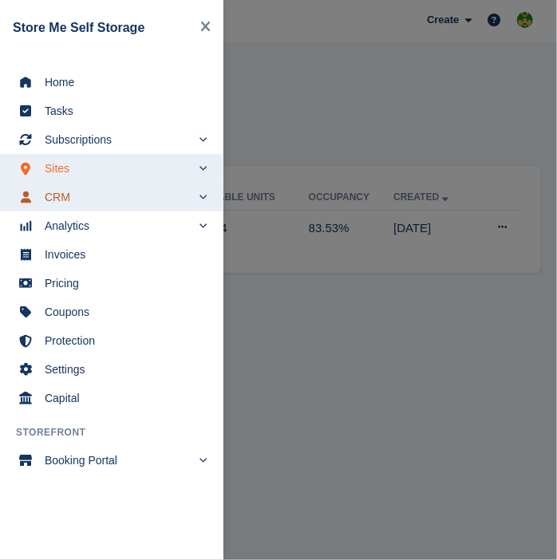
click at [136, 197] on span "CRM" at bounding box center [118, 197] width 147 height 22
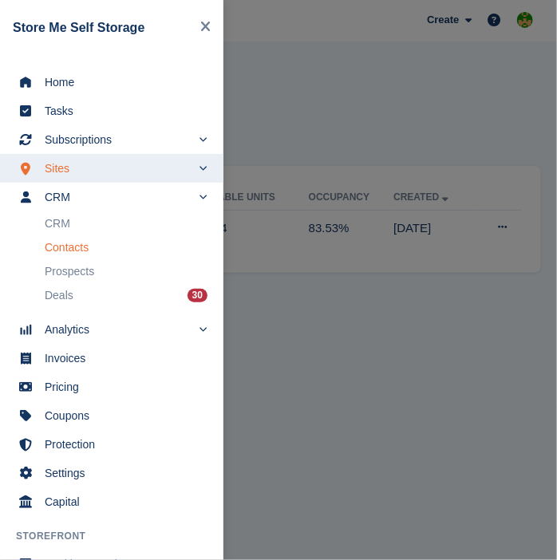
click at [79, 251] on link "Contacts" at bounding box center [126, 247] width 163 height 22
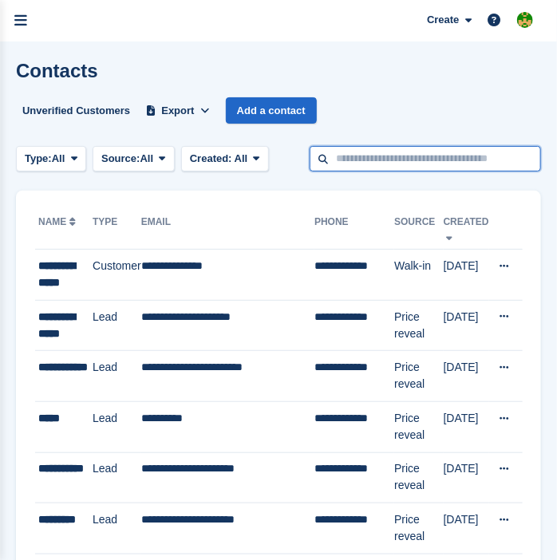
click at [439, 159] on input "text" at bounding box center [424, 159] width 231 height 26
type input "**********"
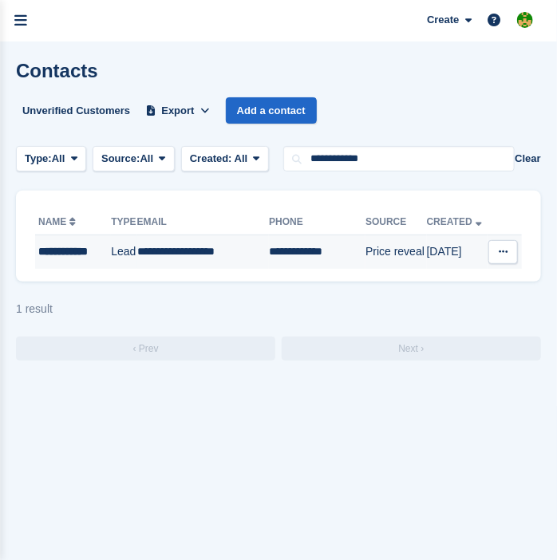
click at [354, 248] on td "**********" at bounding box center [317, 251] width 96 height 33
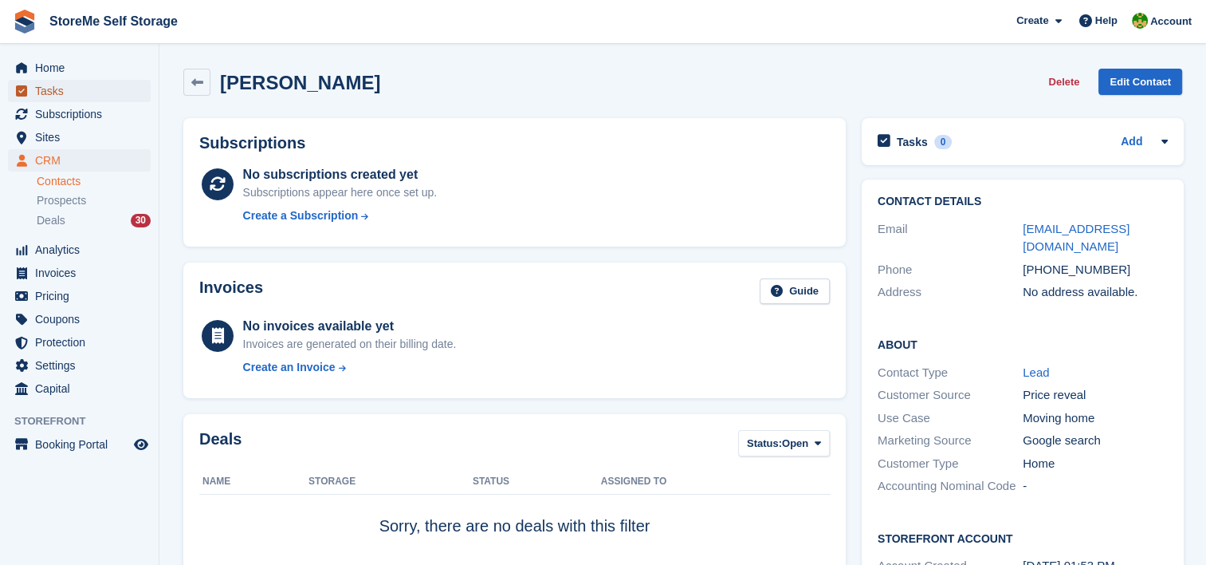
click at [76, 100] on span "Tasks" at bounding box center [83, 91] width 96 height 22
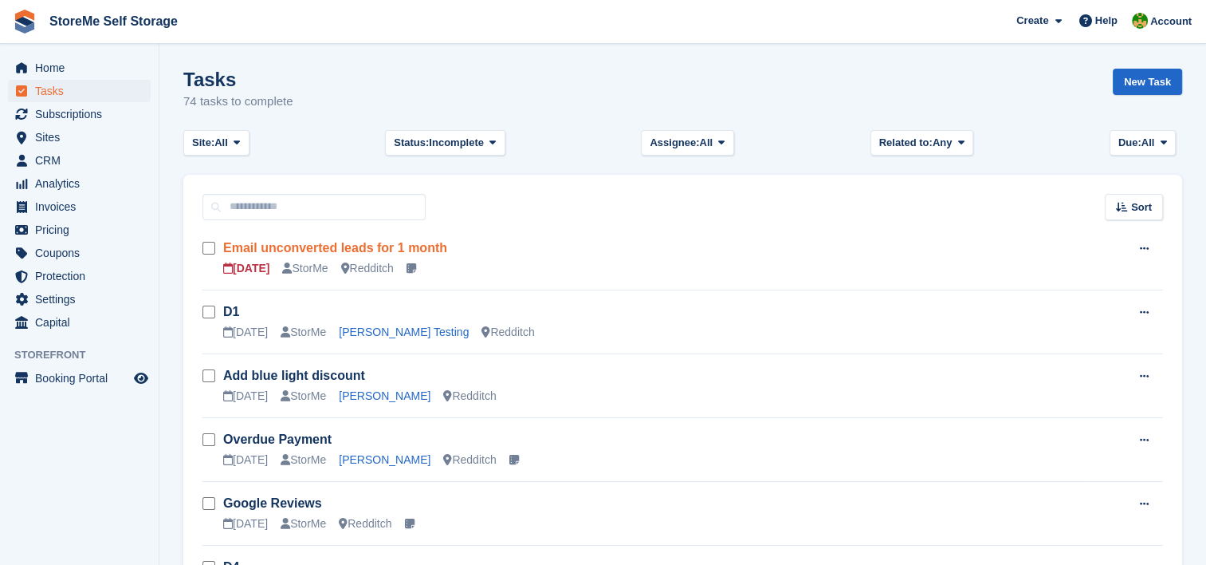
click at [402, 246] on link "Email unconverted leads for 1 month" at bounding box center [335, 248] width 224 height 14
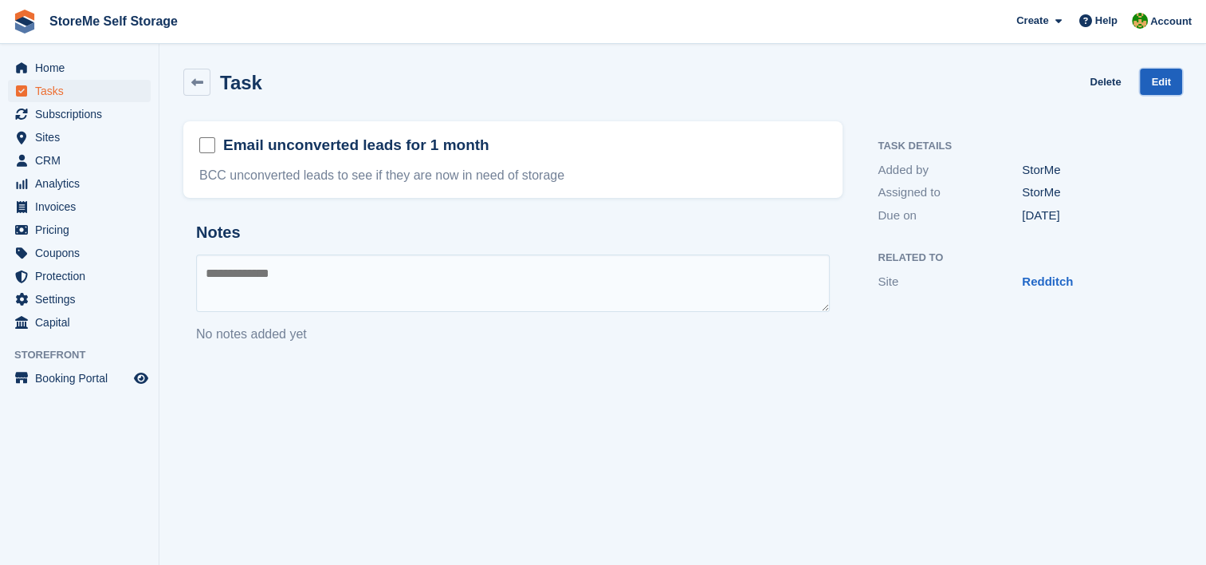
click at [556, 69] on link "Edit" at bounding box center [1161, 82] width 42 height 26
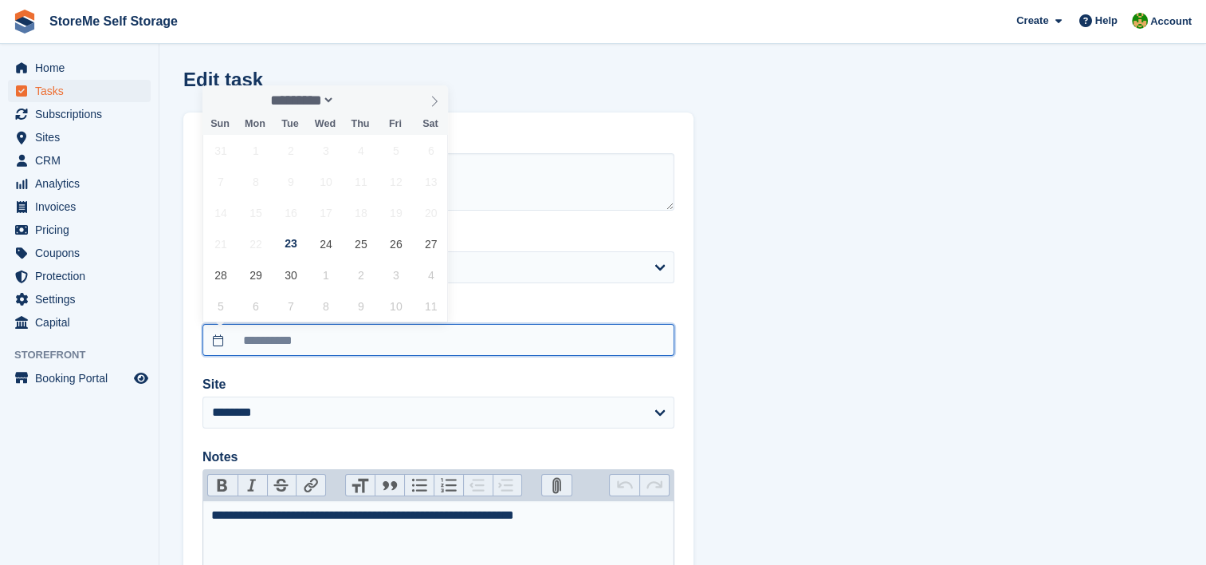
click at [322, 339] on input "**********" at bounding box center [439, 340] width 472 height 32
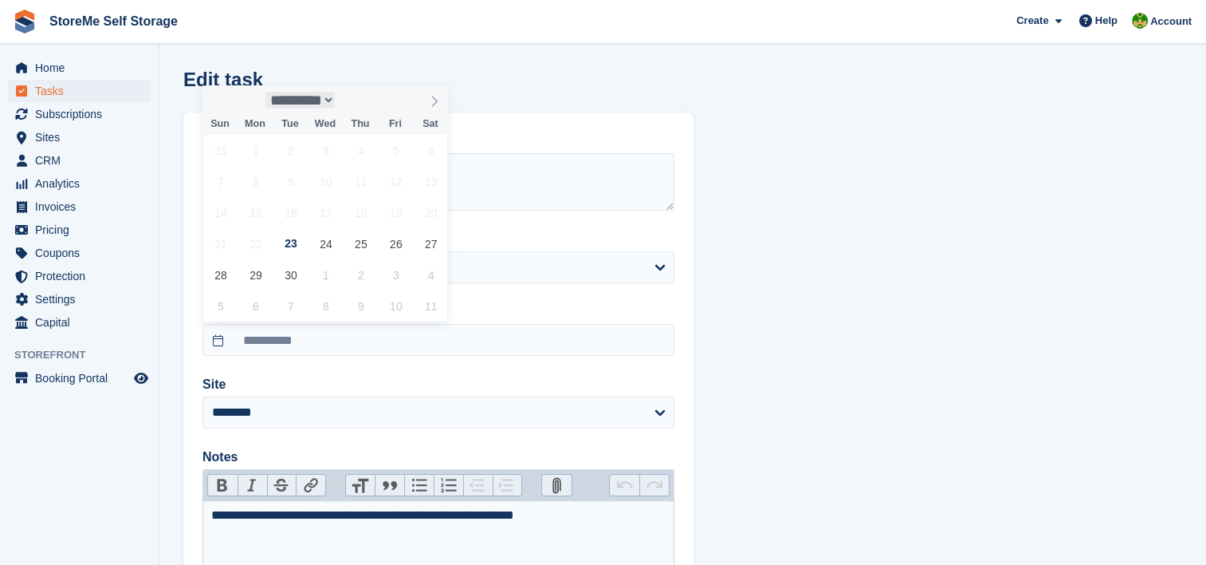
click at [326, 101] on select "********* ******* ******** ********" at bounding box center [301, 100] width 70 height 17
select select "*"
click at [266, 92] on select "********* ******* ******** ********" at bounding box center [301, 100] width 70 height 17
click at [354, 242] on span "23" at bounding box center [360, 243] width 31 height 31
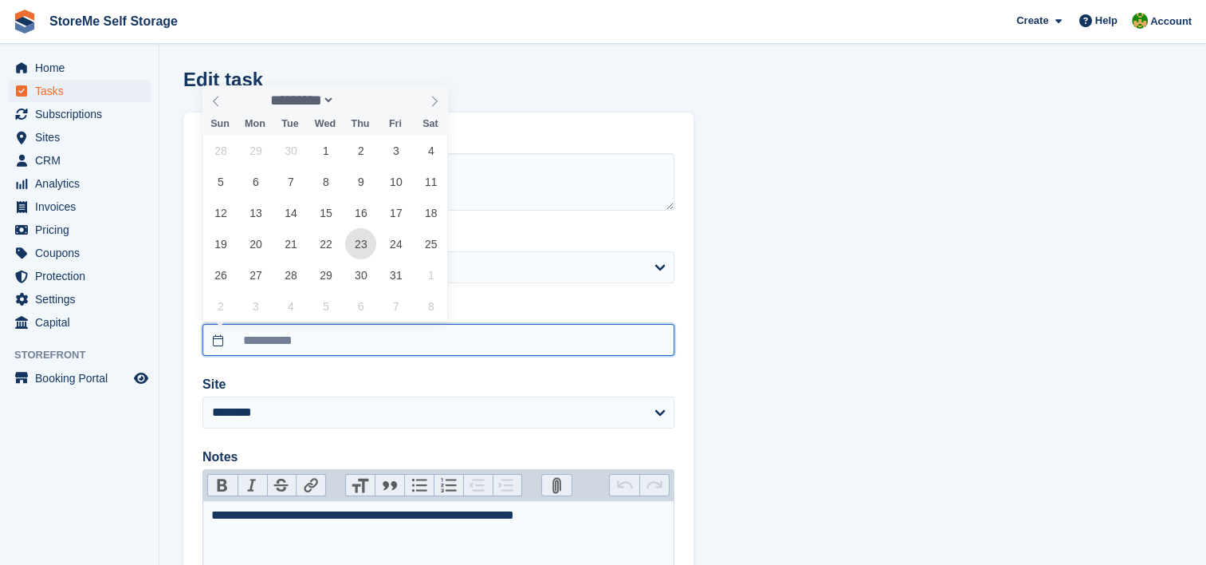
type input "**********"
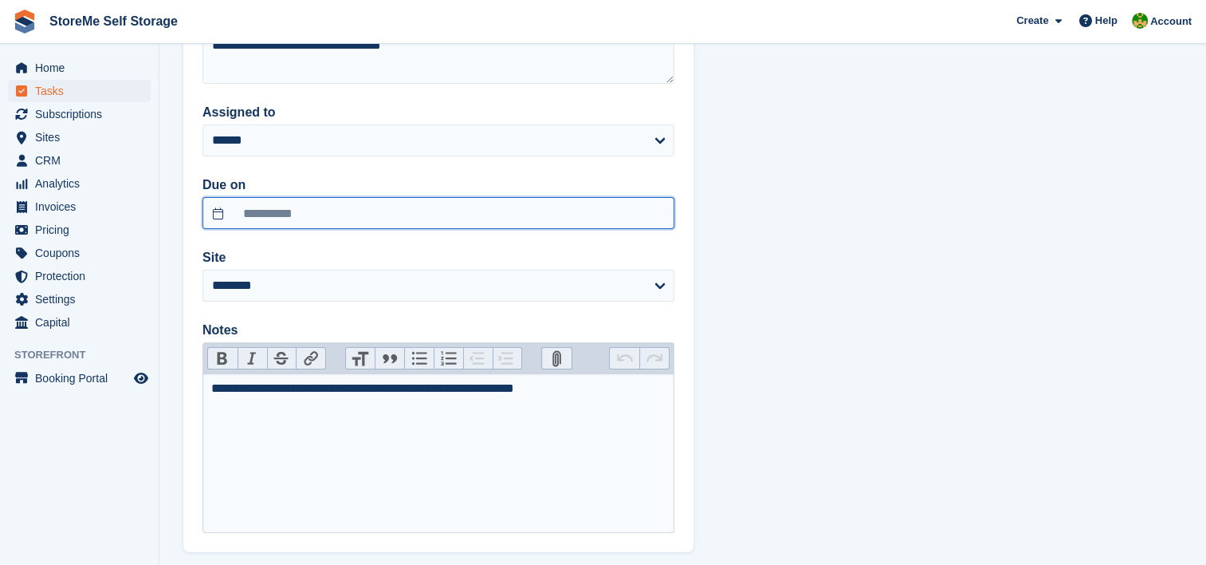
scroll to position [207, 0]
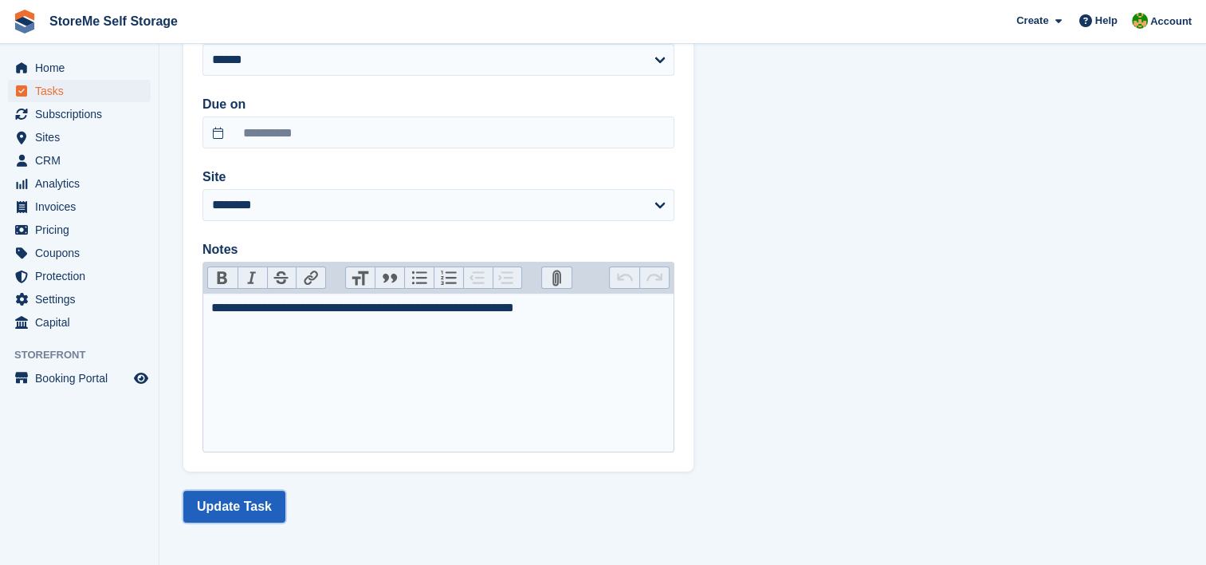
click at [223, 502] on button "Update Task" at bounding box center [234, 506] width 102 height 32
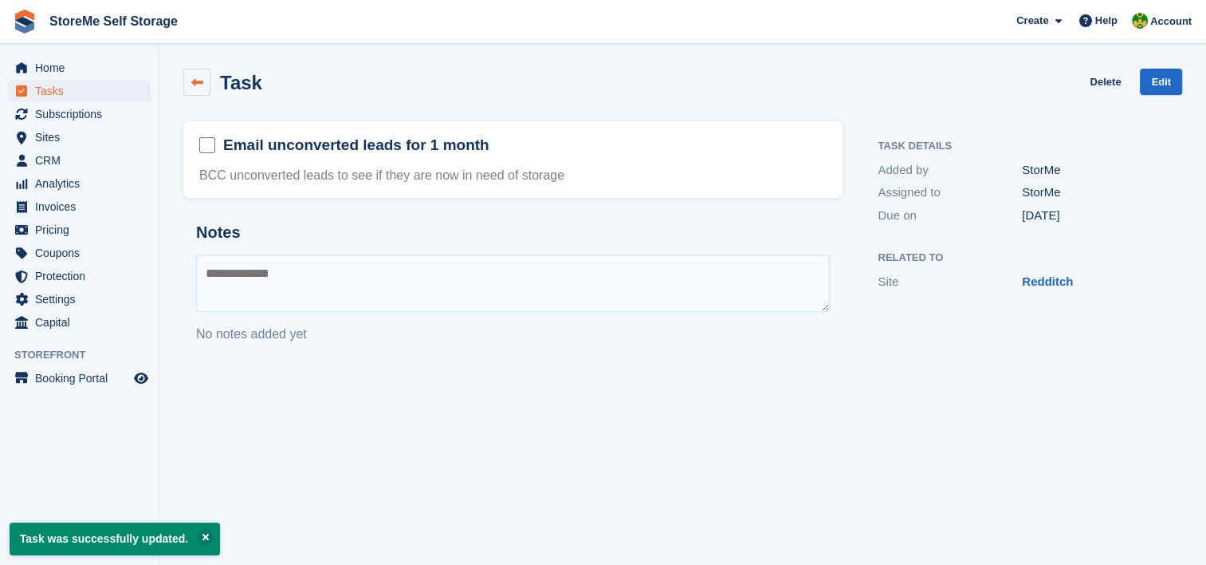
click at [195, 77] on icon at bounding box center [197, 83] width 12 height 12
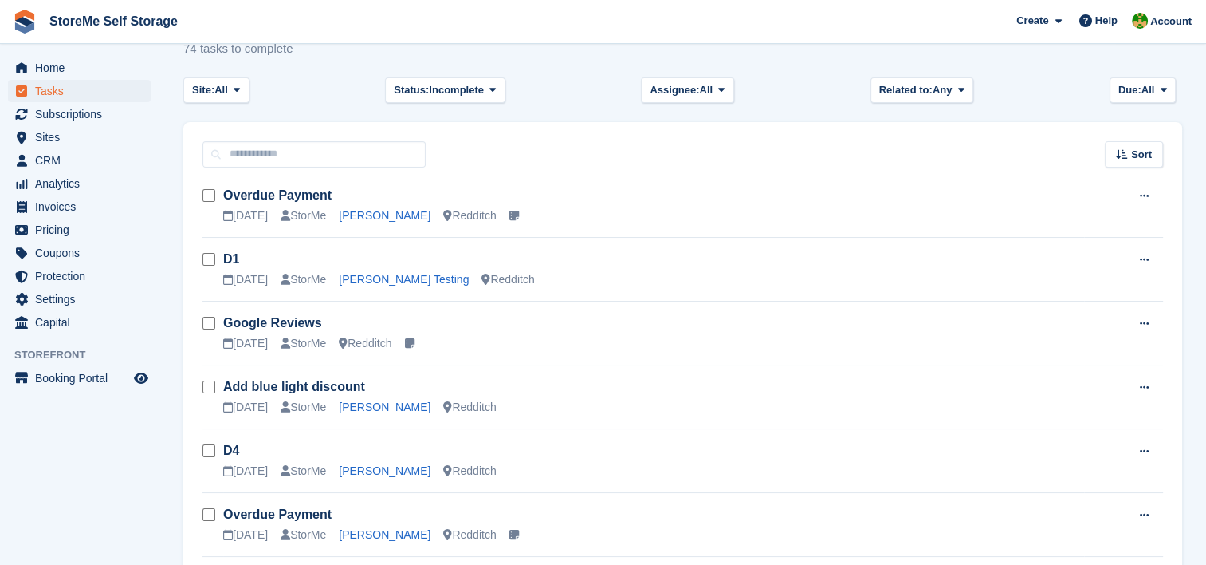
scroll to position [80, 0]
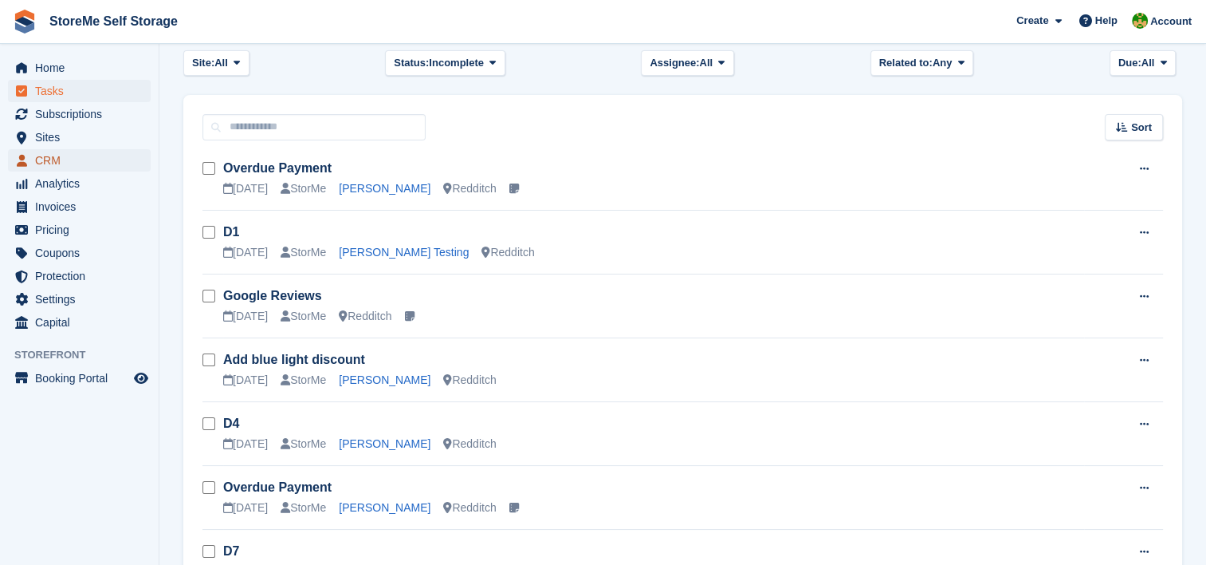
click at [50, 157] on span "CRM" at bounding box center [83, 160] width 96 height 22
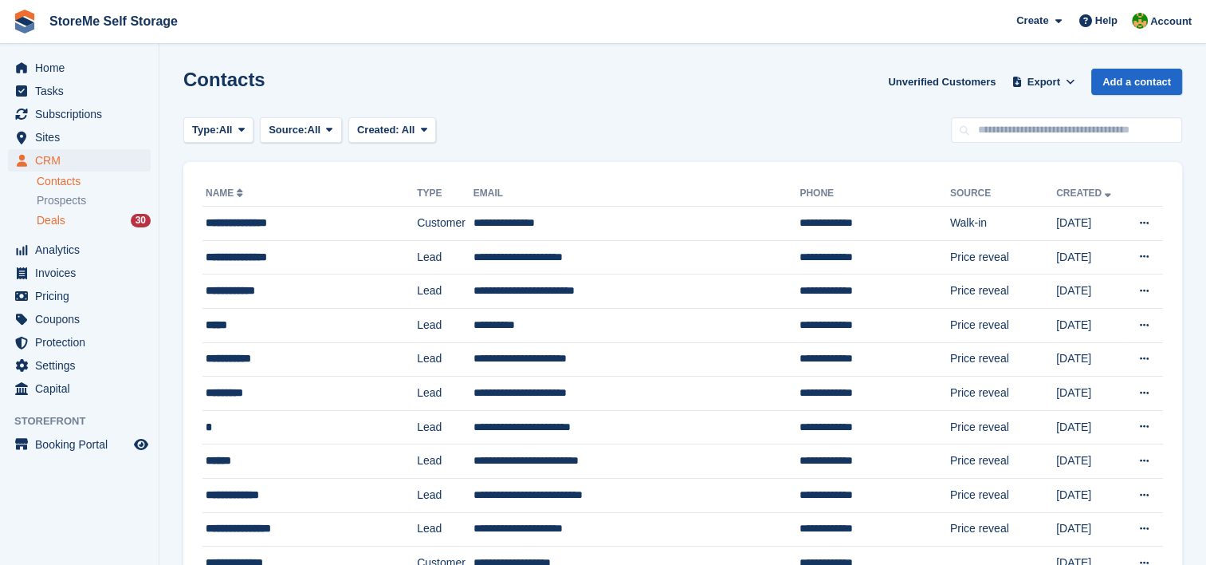
click at [61, 217] on span "Deals" at bounding box center [51, 220] width 29 height 15
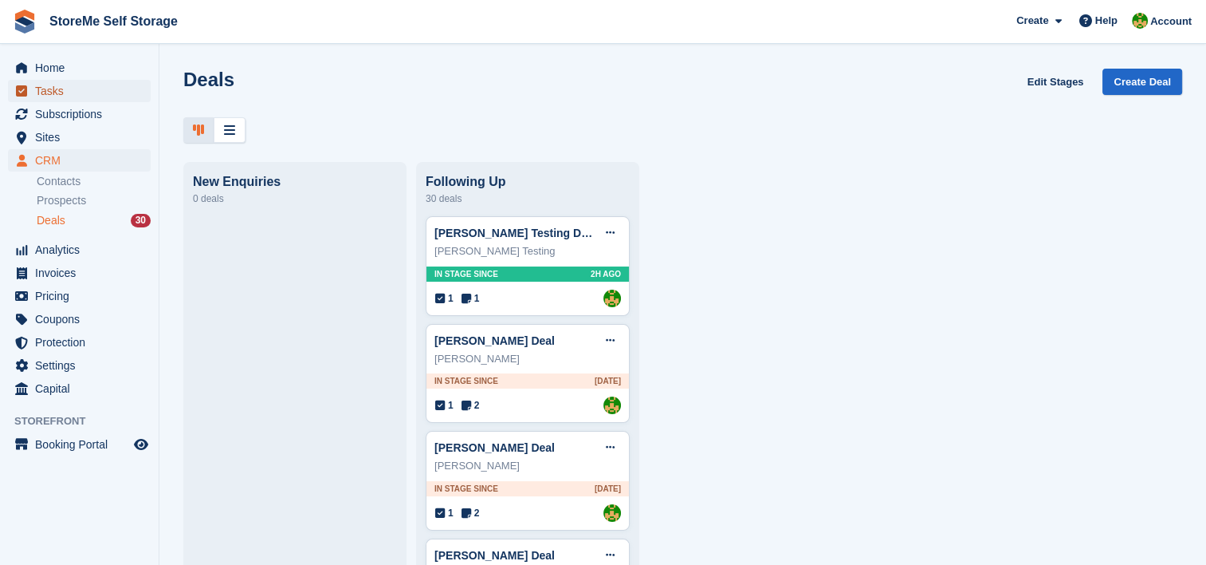
click at [80, 96] on span "Tasks" at bounding box center [83, 91] width 96 height 22
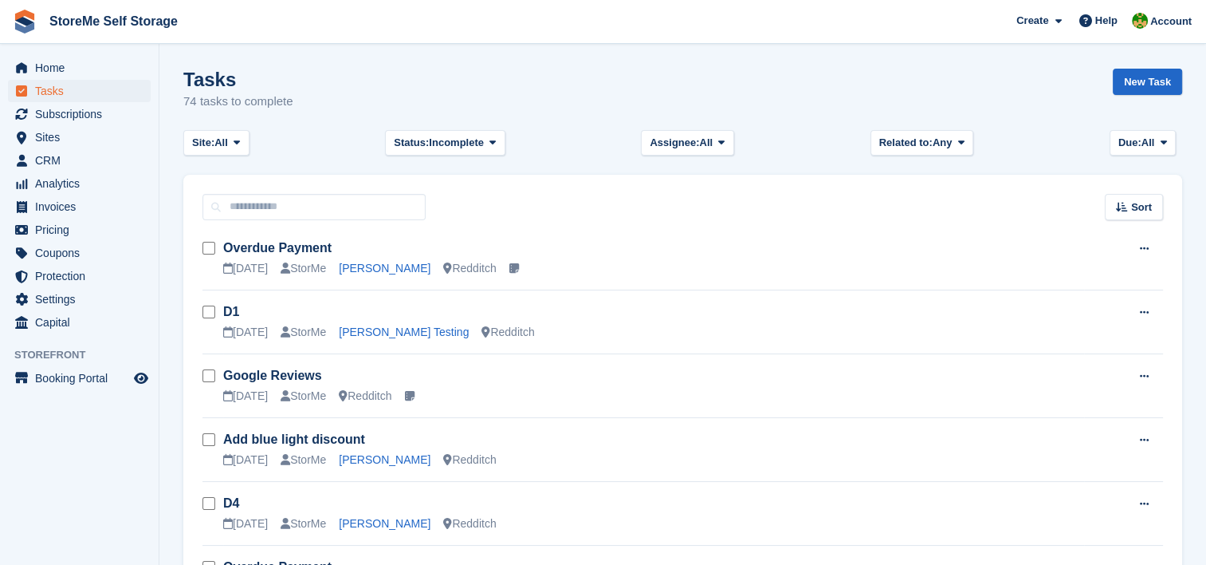
click at [541, 77] on div "Tasks 74 tasks to complete New Task" at bounding box center [682, 99] width 999 height 61
